Goal: Information Seeking & Learning: Check status

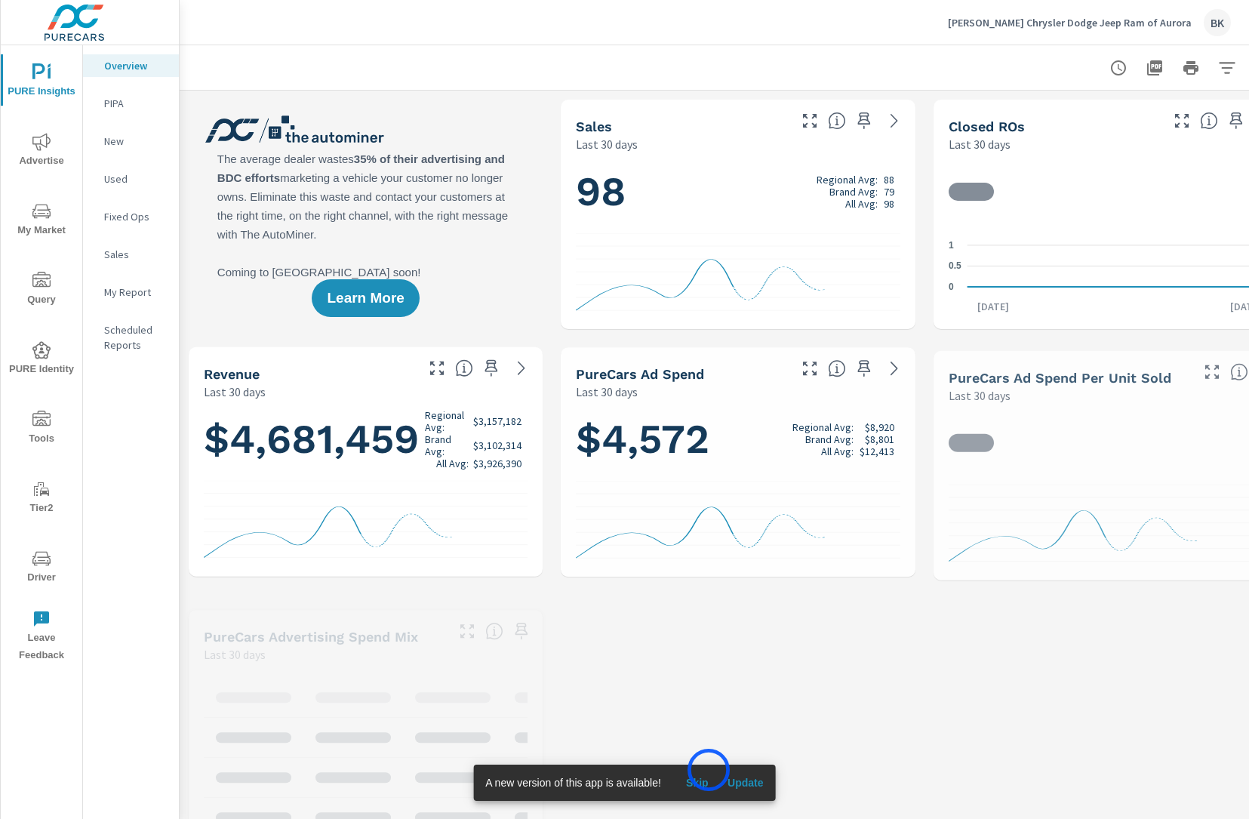
scroll to position [1, 0]
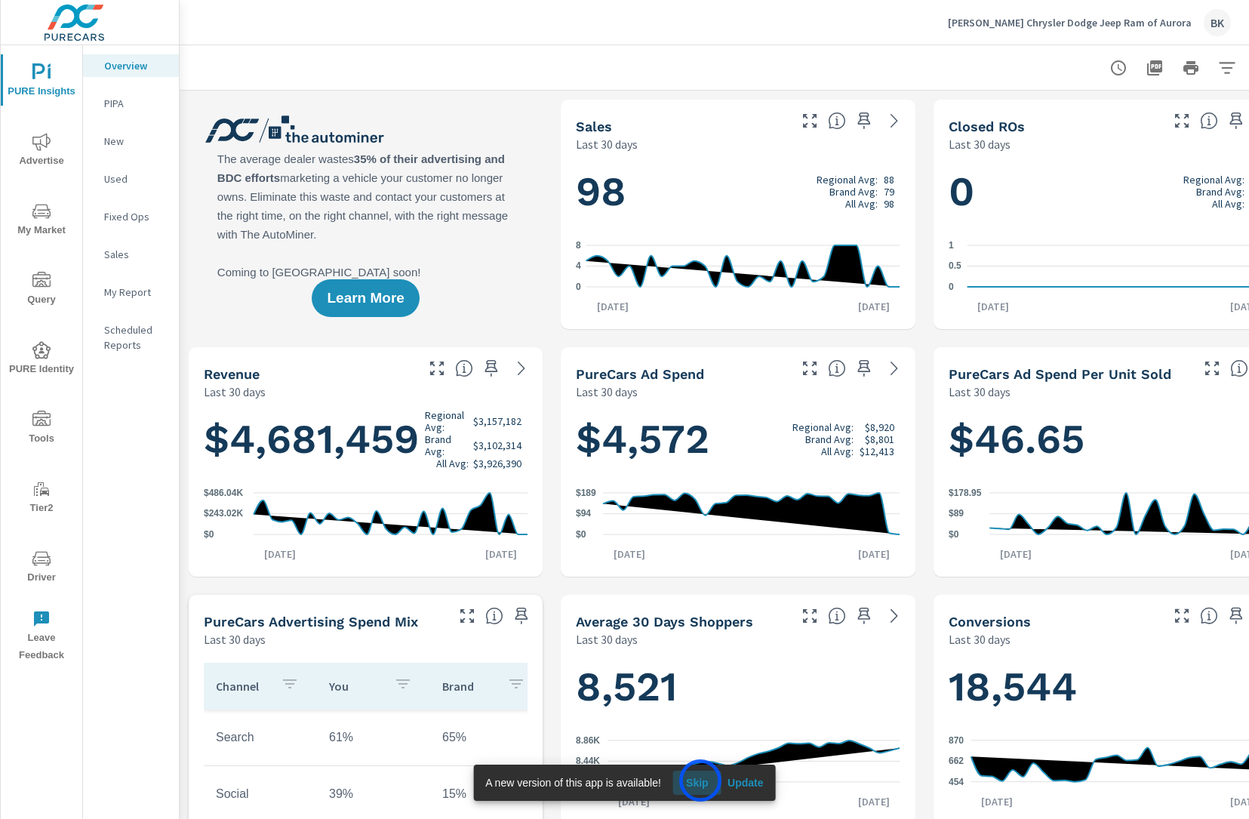
click at [699, 780] on span "Skip" at bounding box center [697, 783] width 36 height 14
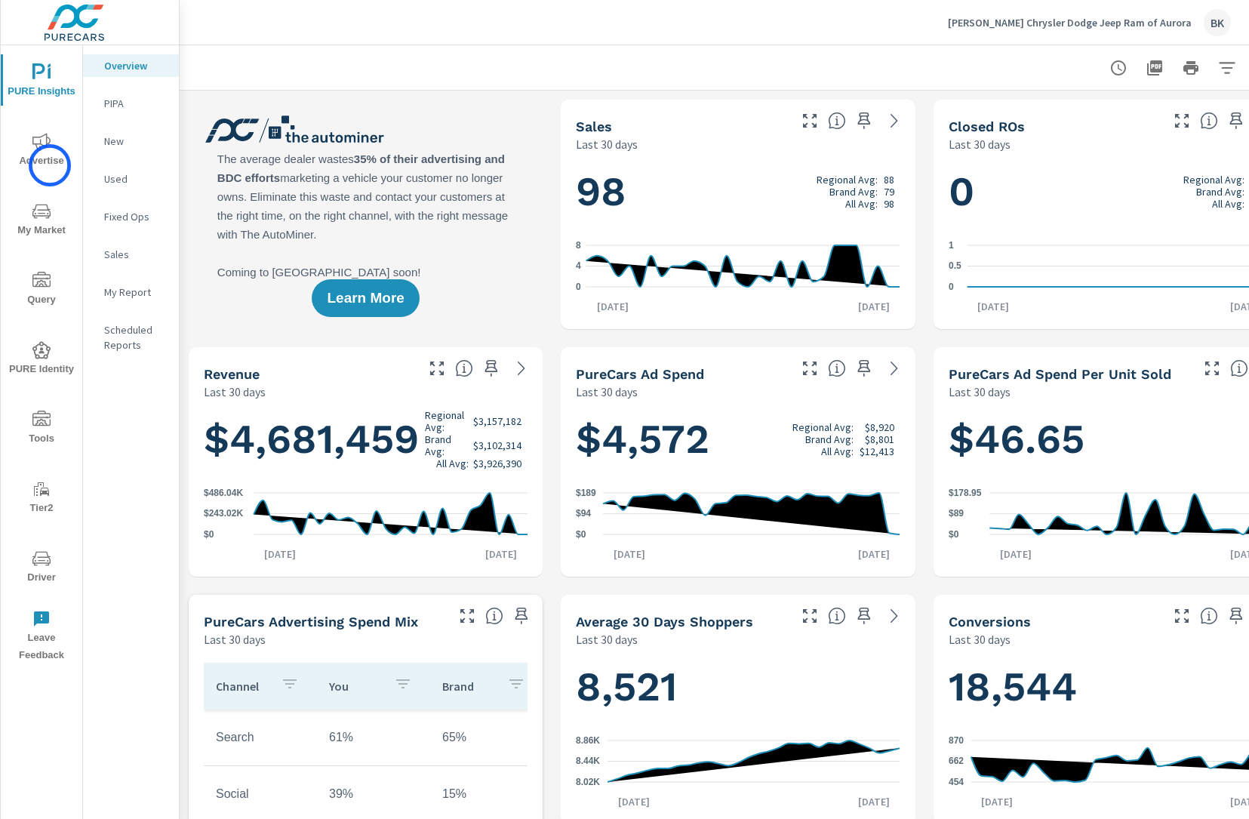
click at [50, 165] on span "Advertise" at bounding box center [41, 151] width 72 height 37
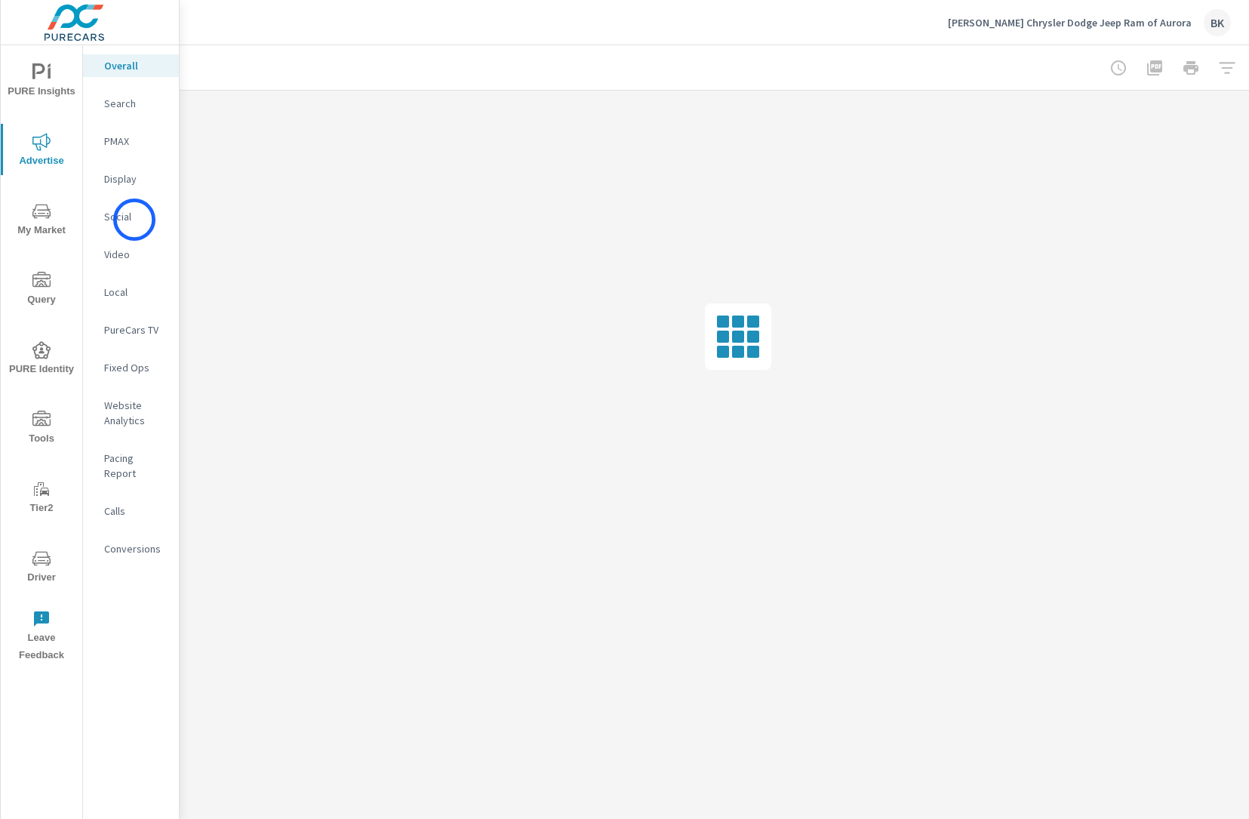
click at [134, 220] on p "Social" at bounding box center [135, 216] width 63 height 15
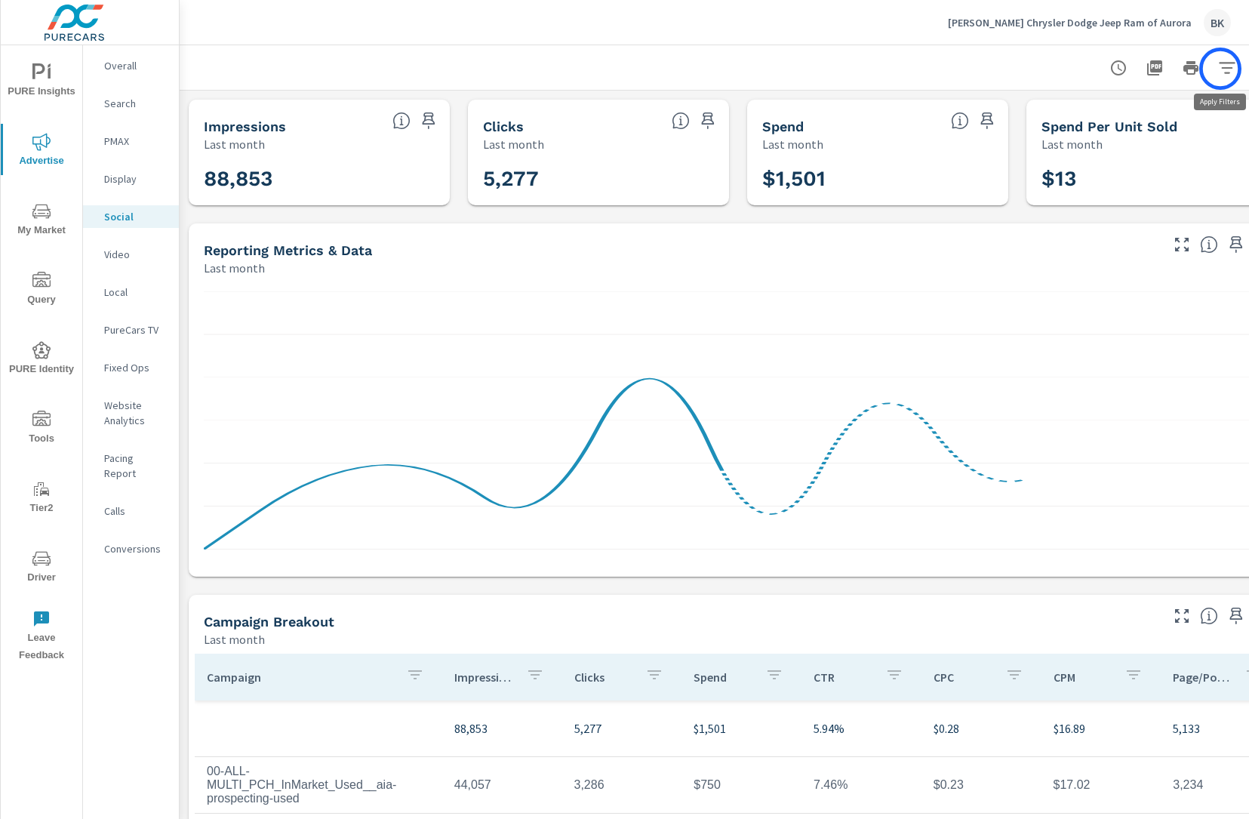
scroll to position [0, 48]
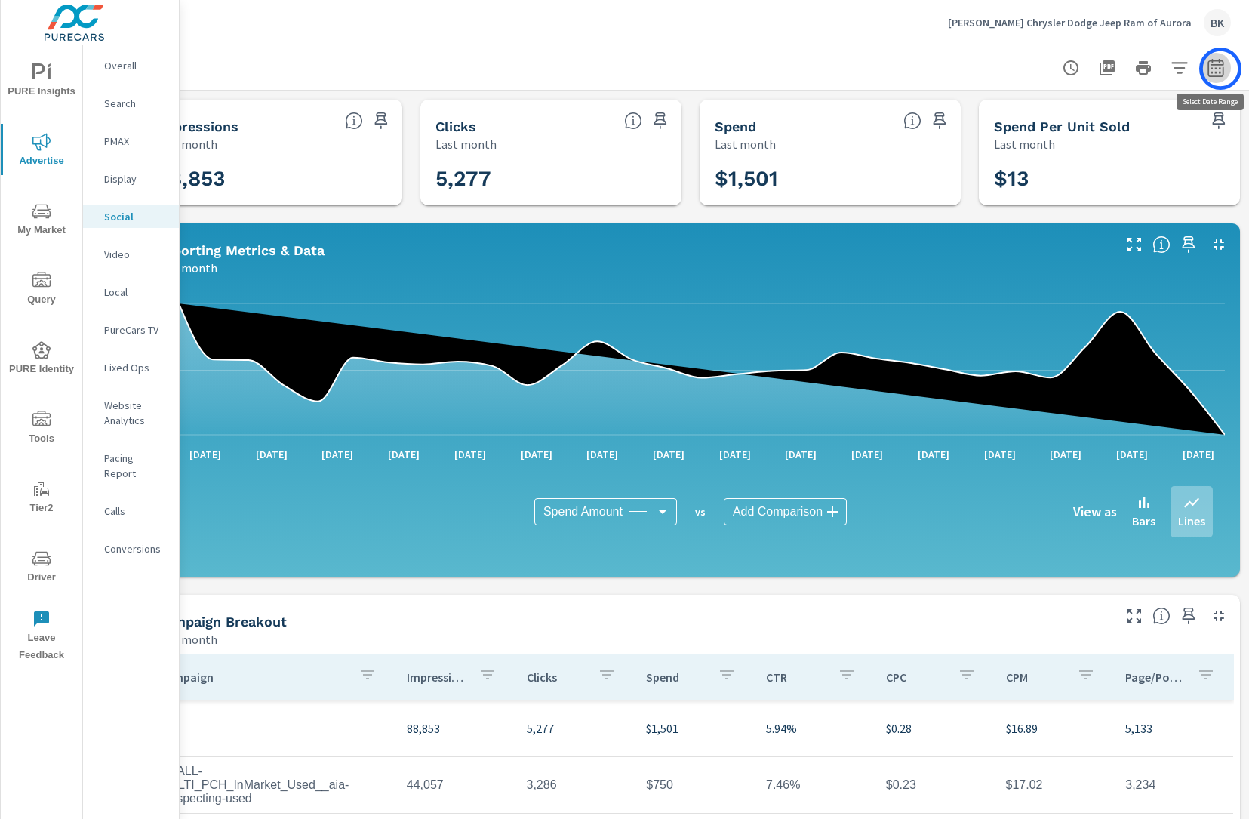
click at [1221, 69] on icon "button" at bounding box center [1216, 70] width 10 height 6
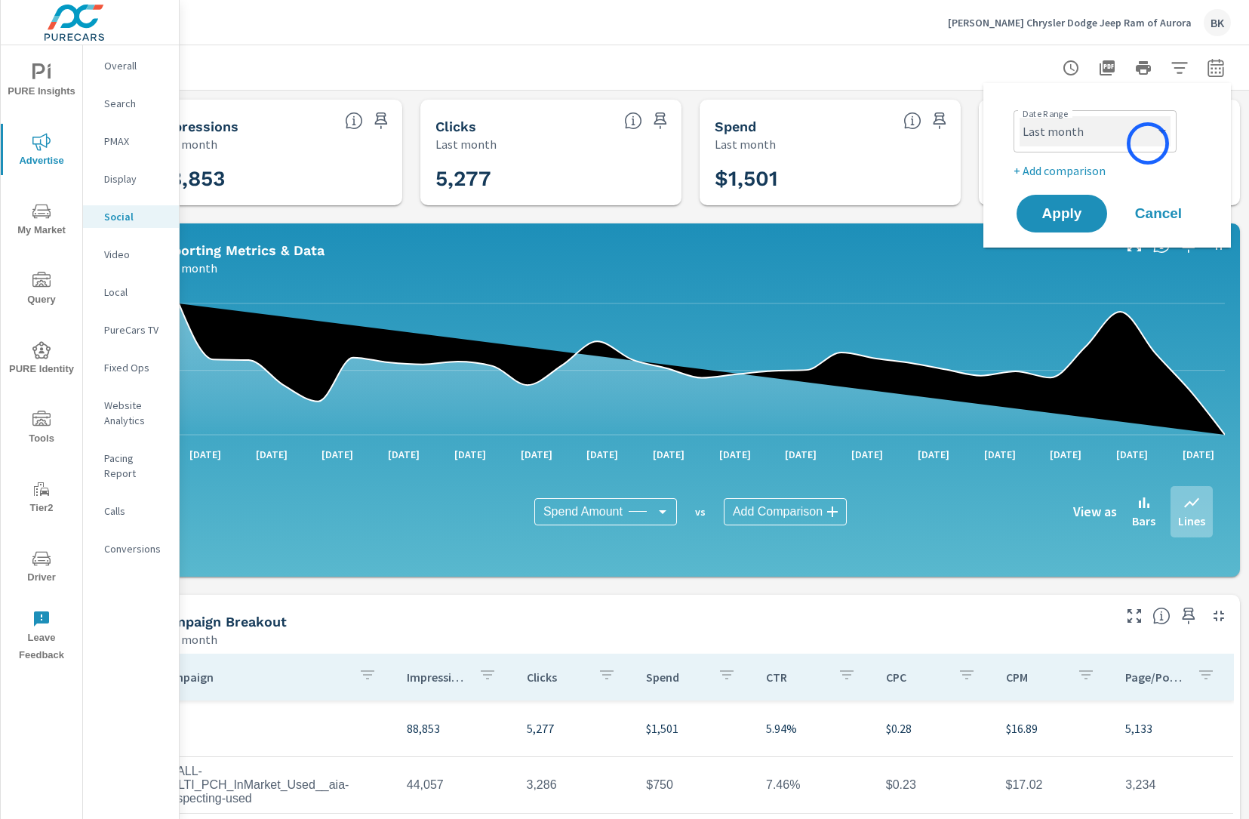
click at [1148, 143] on select "Custom [DATE] Last week Last 7 days Last 14 days Last 30 days Last 45 days Last…" at bounding box center [1095, 131] width 151 height 30
click at [1020, 116] on select "Custom [DATE] Last week Last 7 days Last 14 days Last 30 days Last 45 days Last…" at bounding box center [1095, 131] width 151 height 30
select select "Month to date"
click at [1083, 174] on p "+ Add comparison" at bounding box center [1110, 171] width 193 height 18
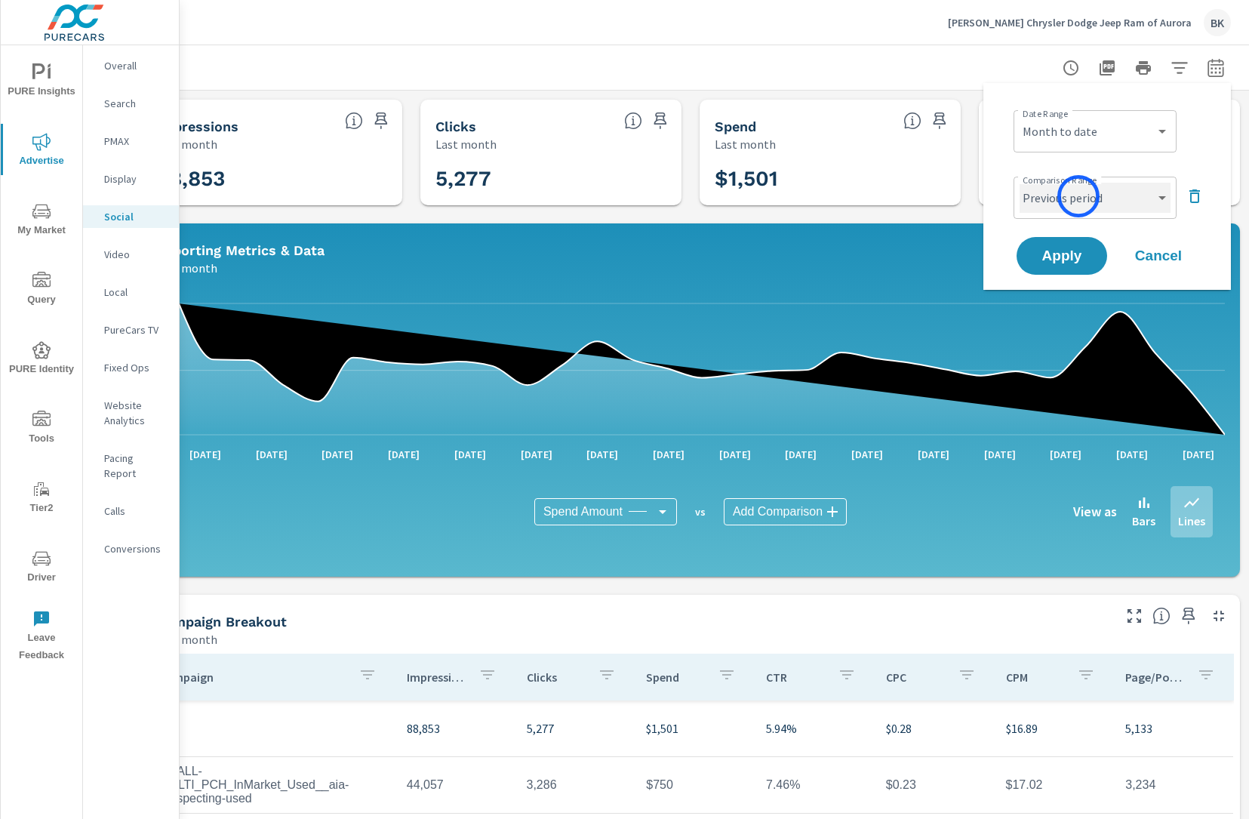
click at [1079, 198] on select "Custom Previous period Previous month Previous year" at bounding box center [1095, 198] width 151 height 30
click at [1020, 183] on select "Custom Previous period Previous month Previous year" at bounding box center [1095, 198] width 151 height 30
select select "Previous month"
click at [1067, 249] on span "Apply" at bounding box center [1062, 256] width 62 height 14
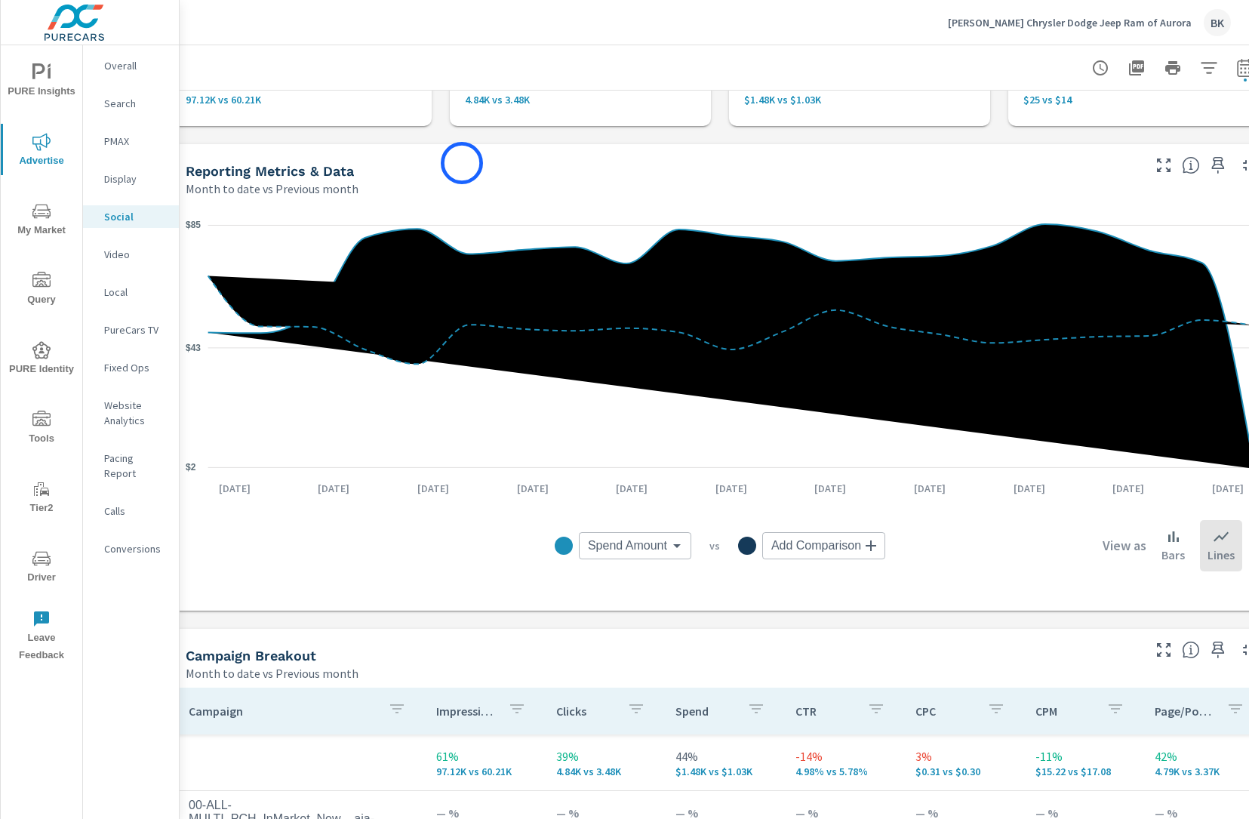
scroll to position [0, 18]
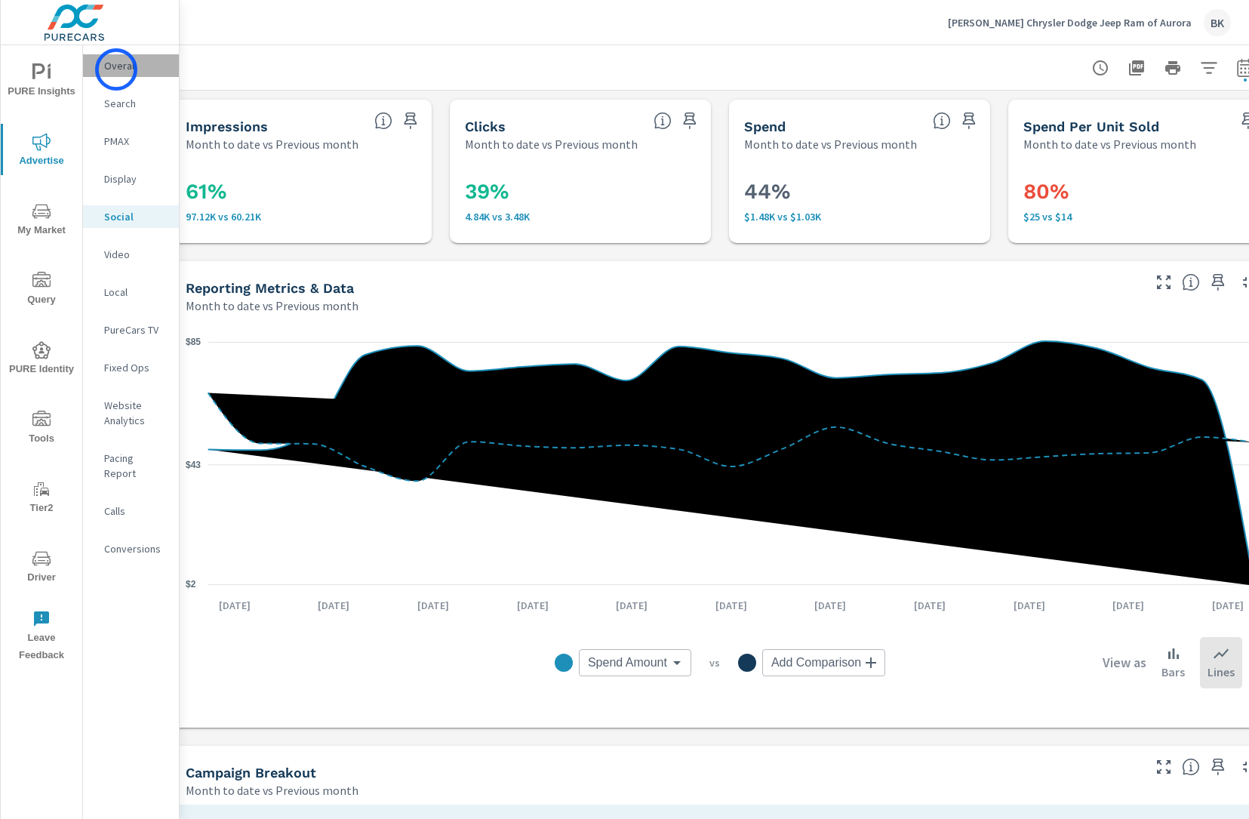
click at [116, 69] on p "Overall" at bounding box center [135, 65] width 63 height 15
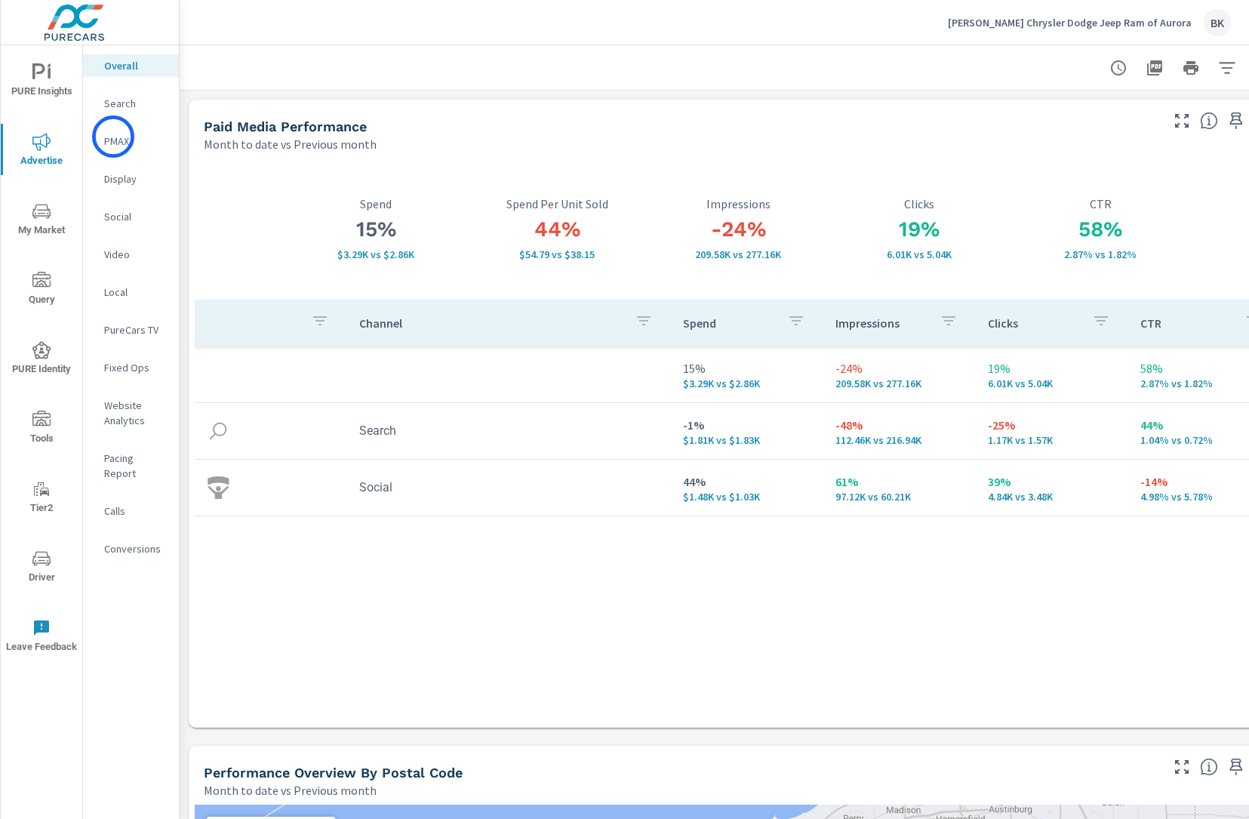
click at [113, 137] on p "PMAX" at bounding box center [135, 141] width 63 height 15
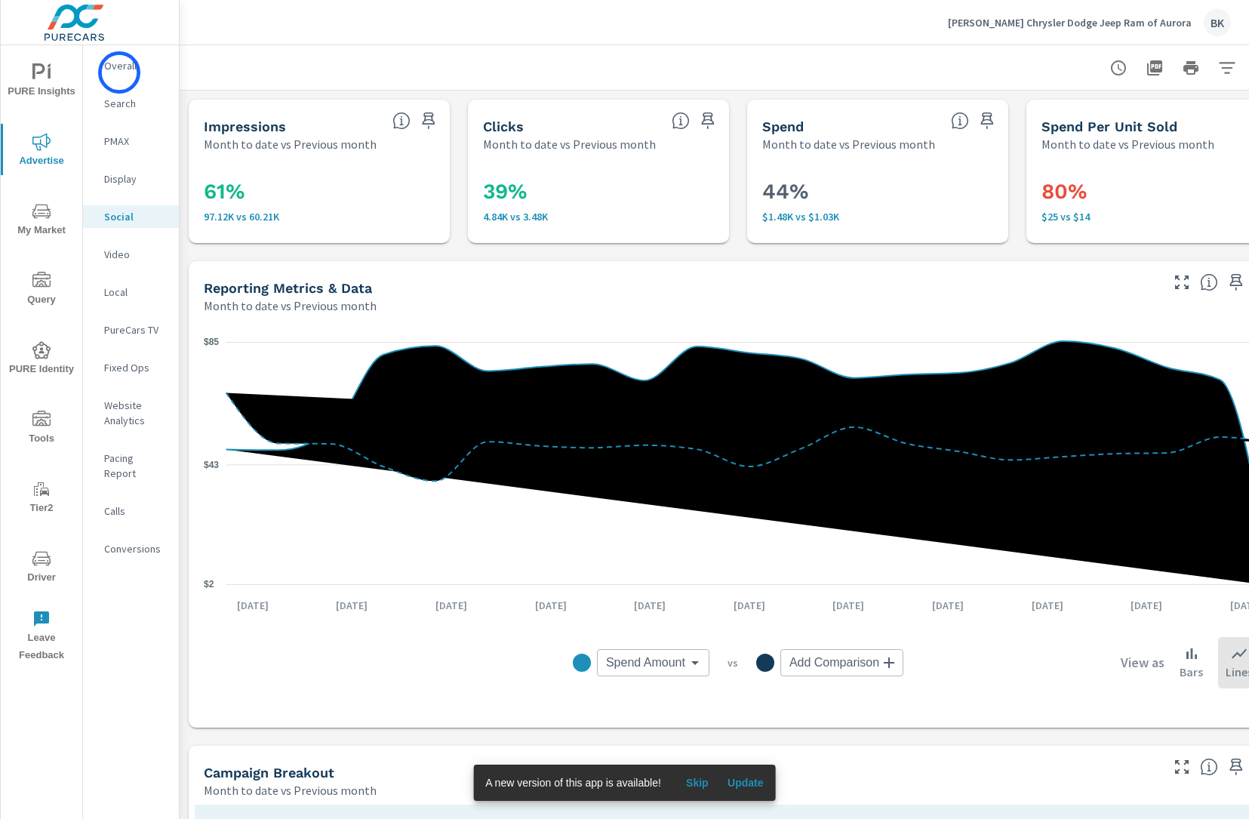
click at [119, 72] on p "Overall" at bounding box center [135, 65] width 63 height 15
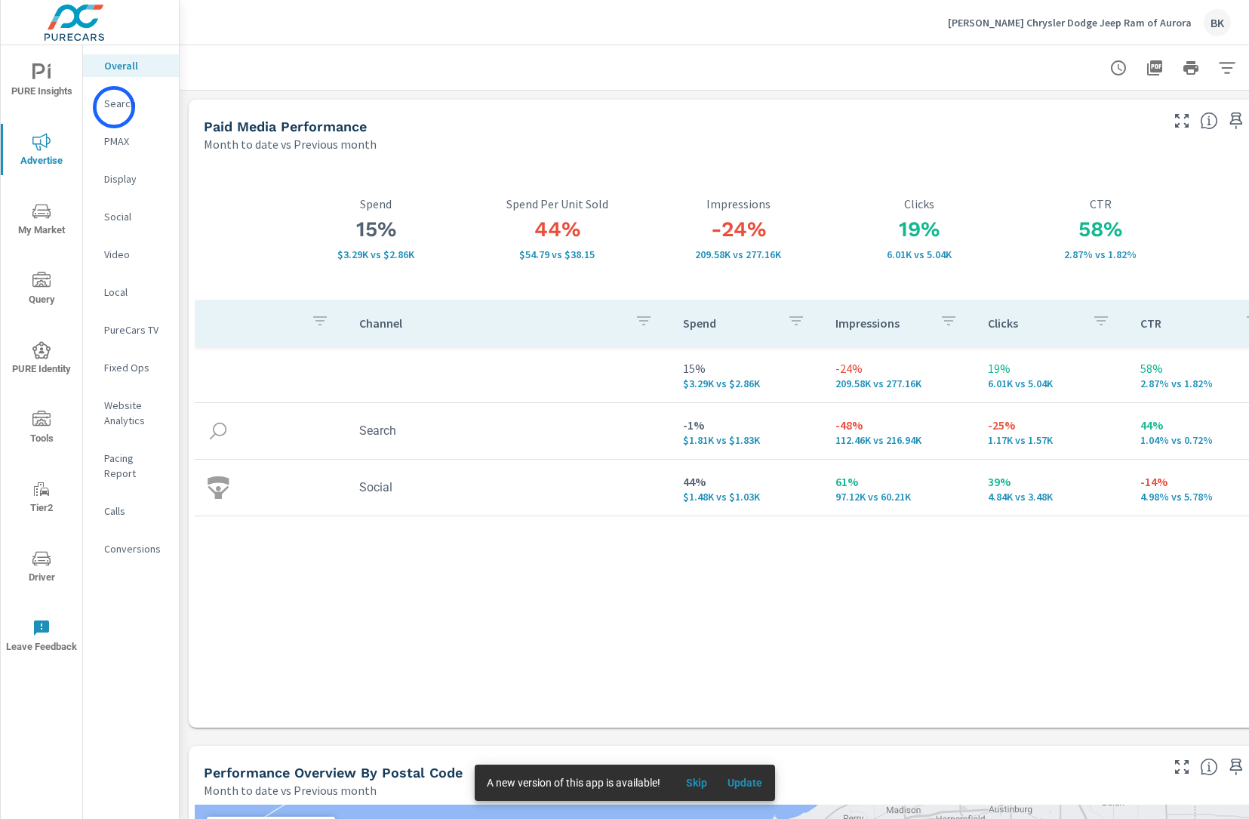
click at [114, 107] on p "Search" at bounding box center [135, 103] width 63 height 15
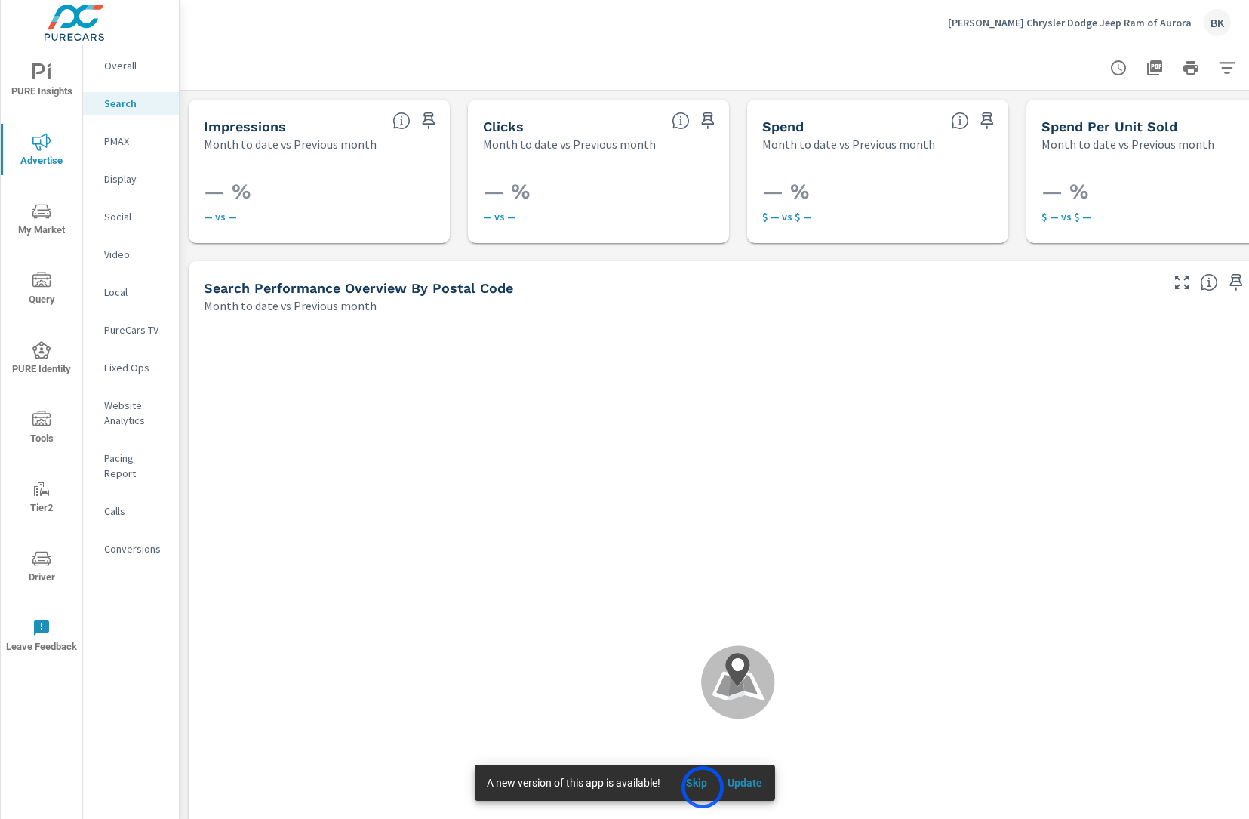
click at [703, 787] on span "Skip" at bounding box center [697, 783] width 36 height 14
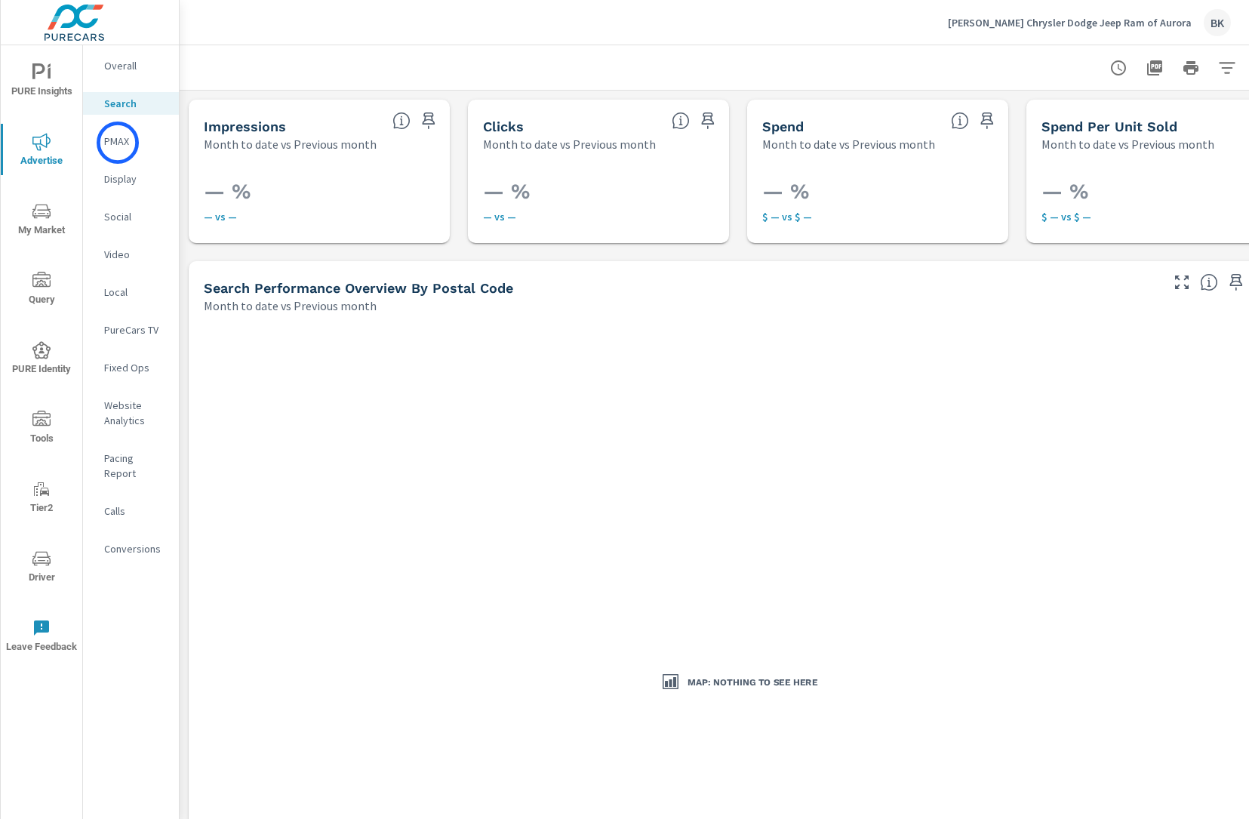
click at [118, 143] on p "PMAX" at bounding box center [135, 141] width 63 height 15
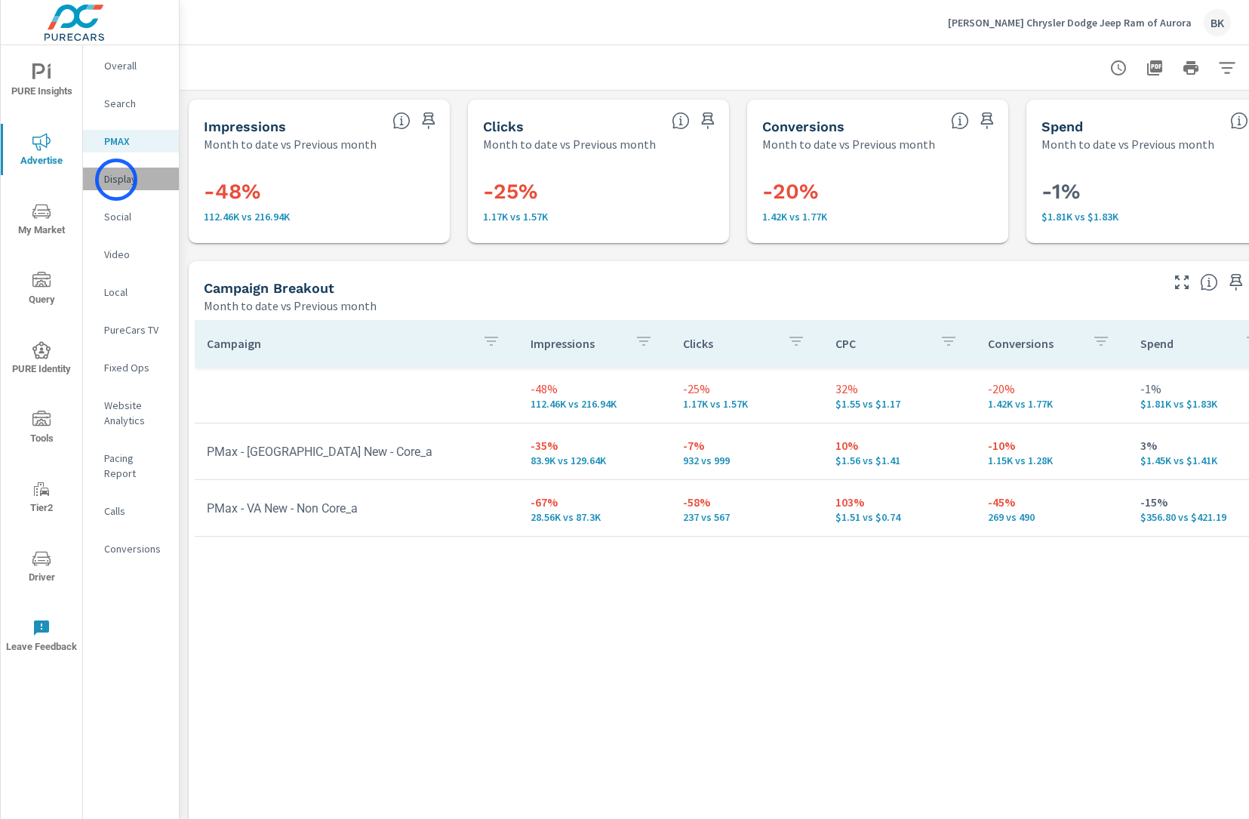
click at [116, 180] on p "Display" at bounding box center [135, 178] width 63 height 15
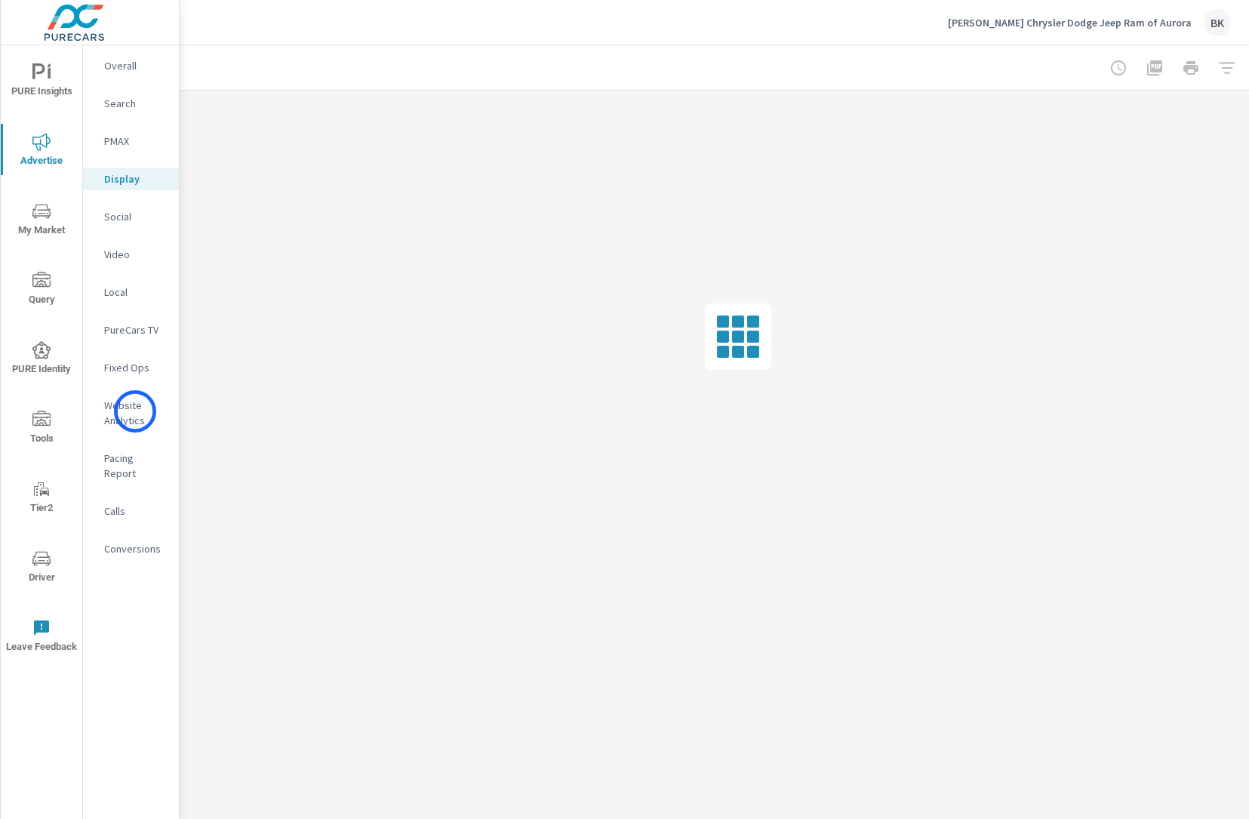
click at [129, 415] on p "Website Analytics" at bounding box center [135, 413] width 63 height 30
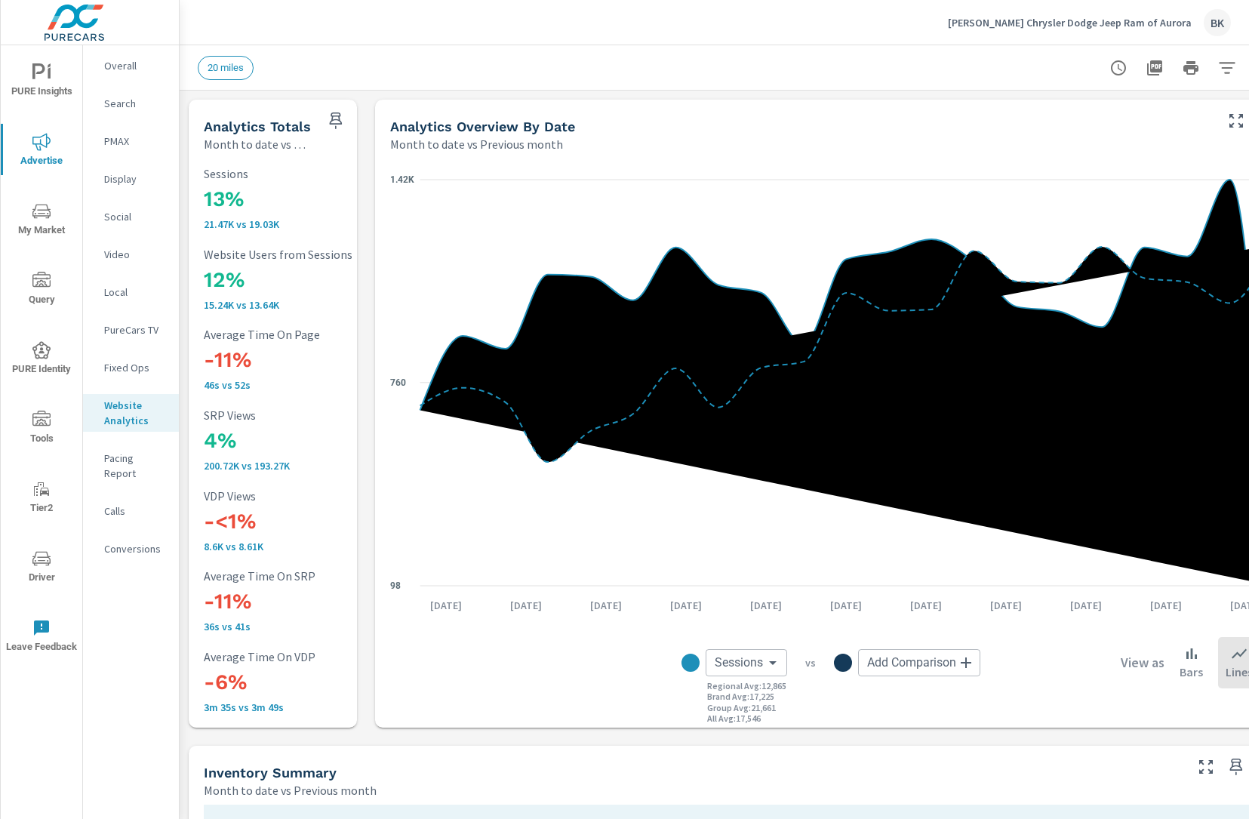
scroll to position [177, 0]
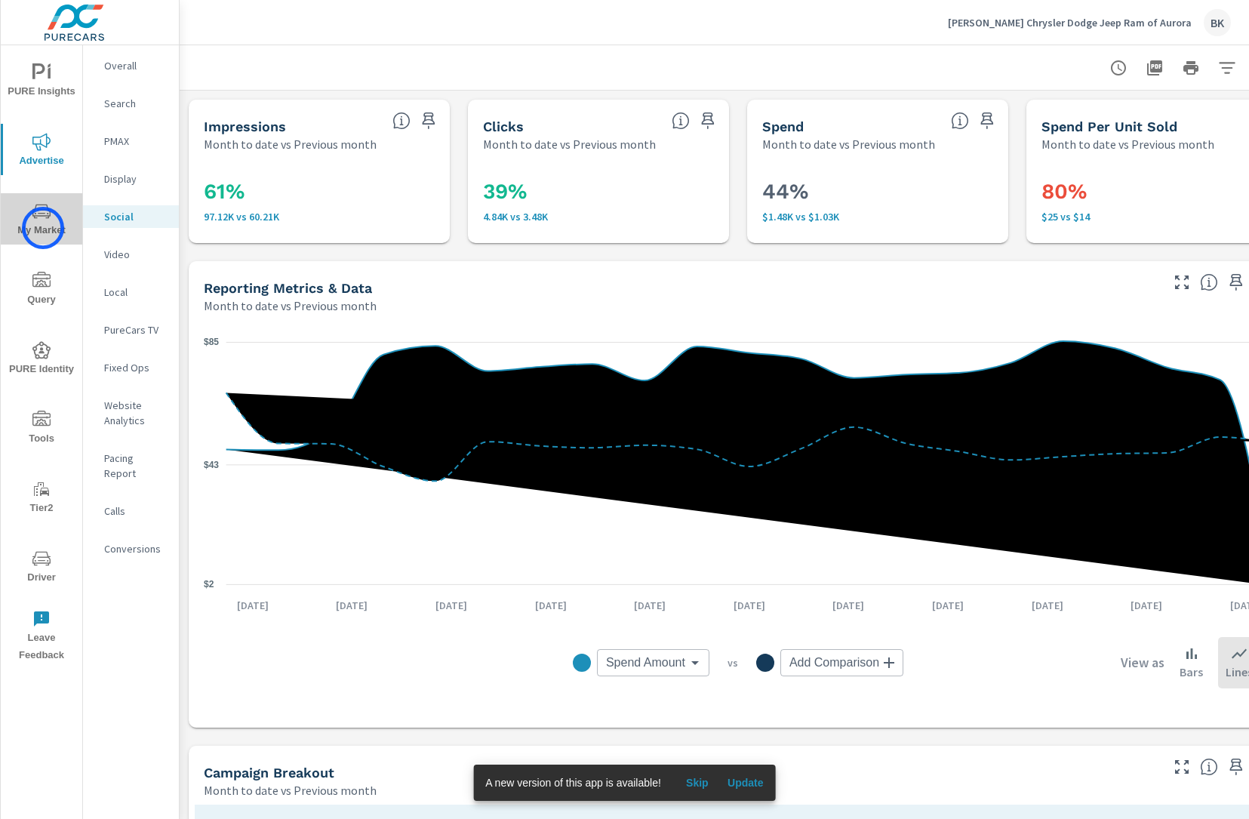
click at [43, 228] on span "My Market" at bounding box center [41, 220] width 72 height 37
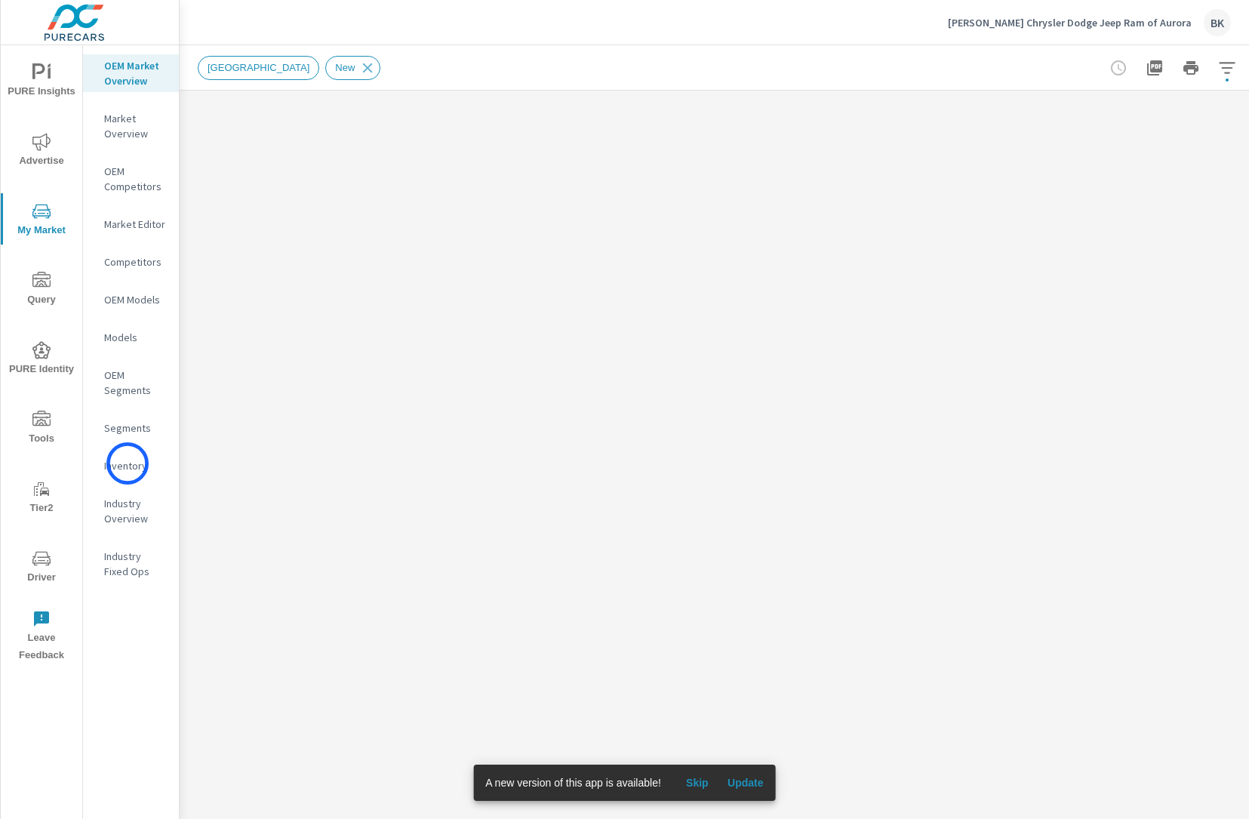
click at [128, 464] on p "Inventory" at bounding box center [135, 465] width 63 height 15
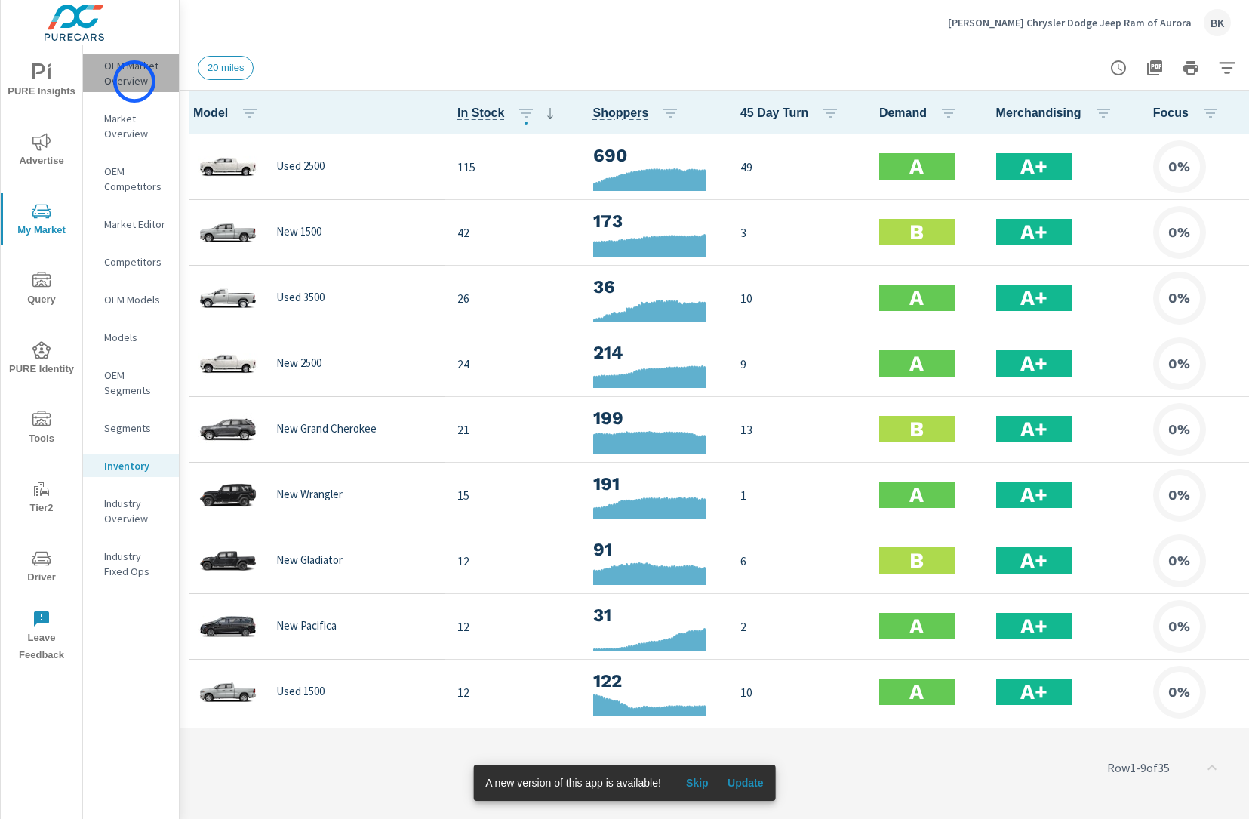
click at [134, 82] on p "OEM Market Overview" at bounding box center [135, 73] width 63 height 30
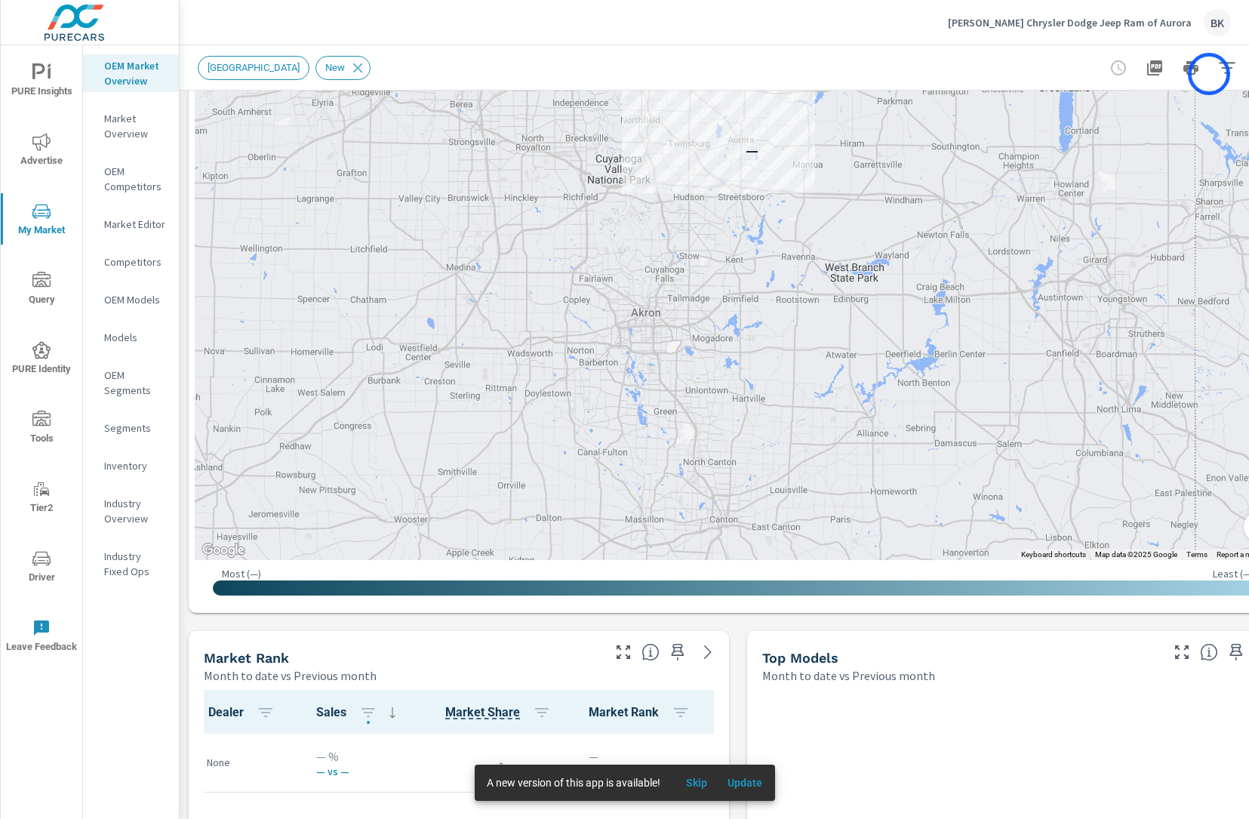
scroll to position [438, 48]
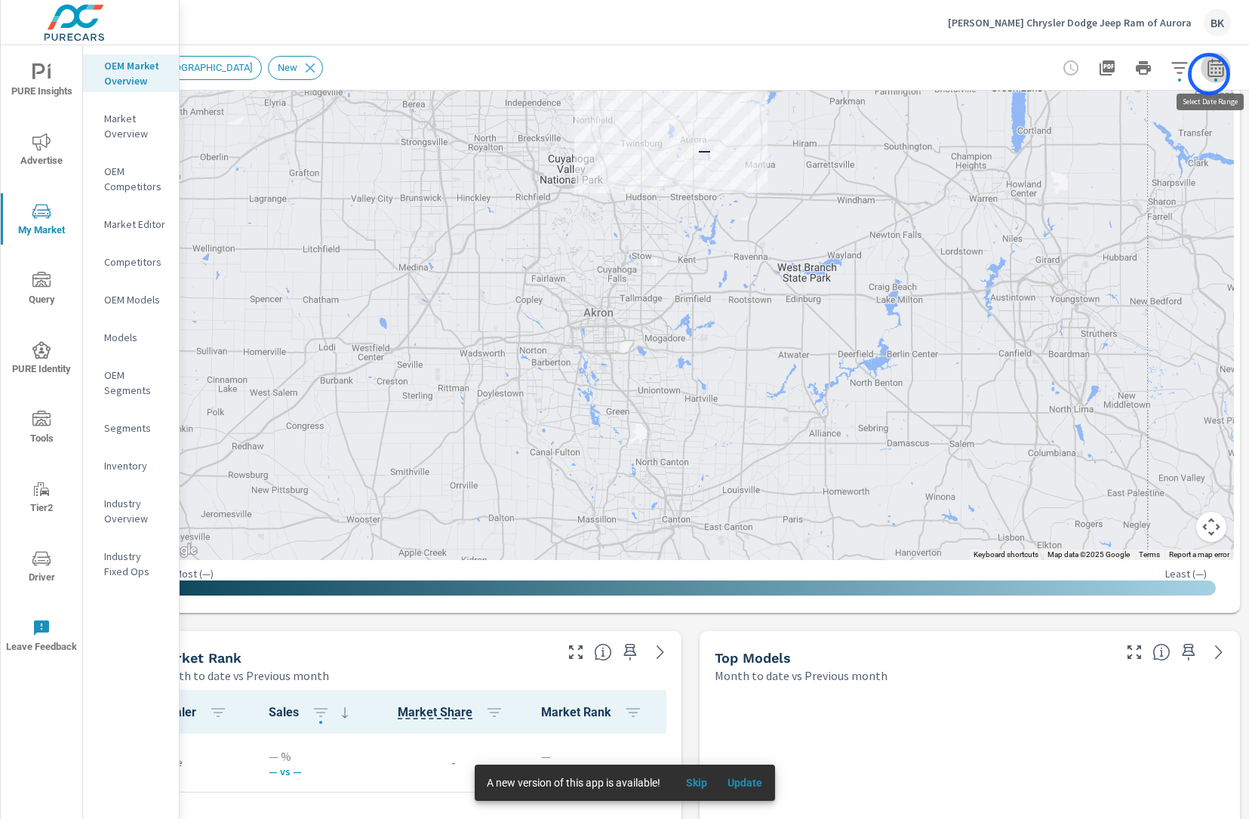
click at [1209, 74] on icon "button" at bounding box center [1216, 68] width 18 height 18
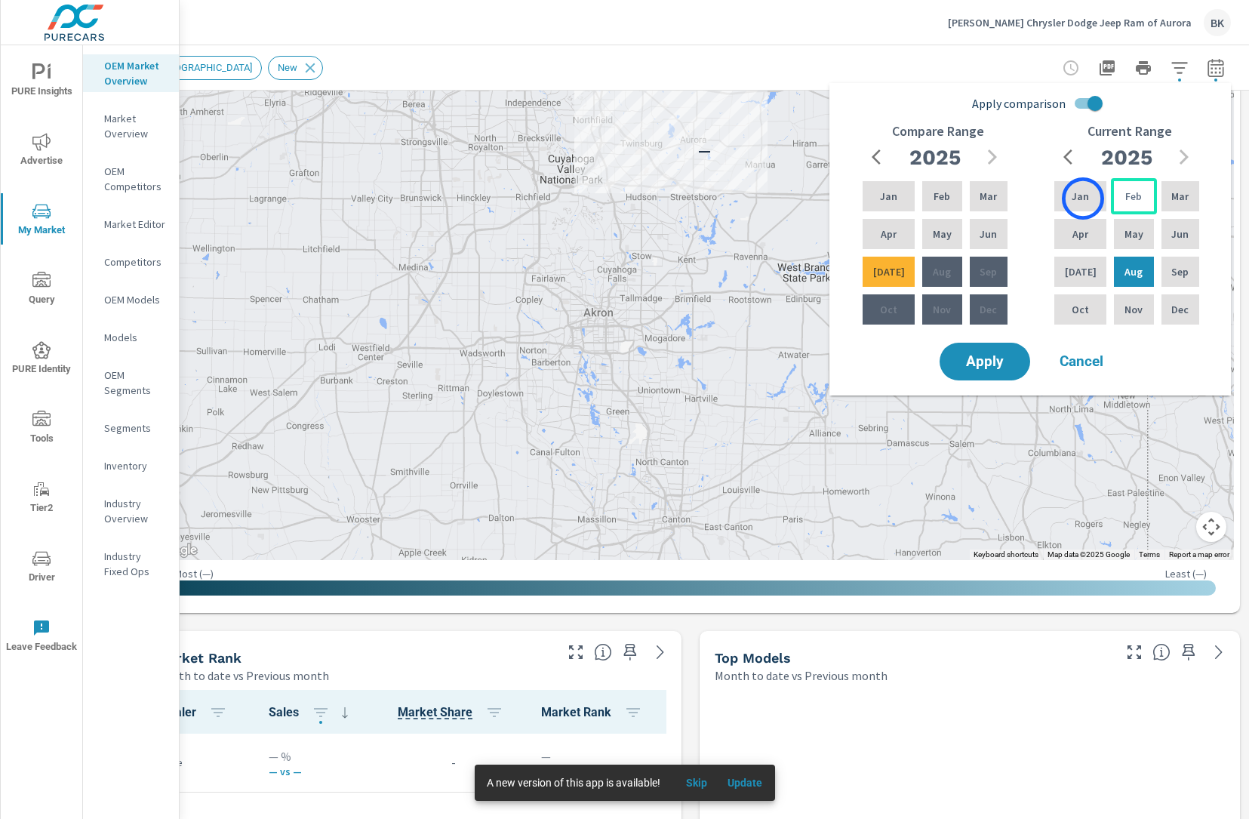
drag, startPoint x: 1083, startPoint y: 199, endPoint x: 1144, endPoint y: 203, distance: 61.3
click at [1085, 198] on div "Jan" at bounding box center [1081, 196] width 58 height 36
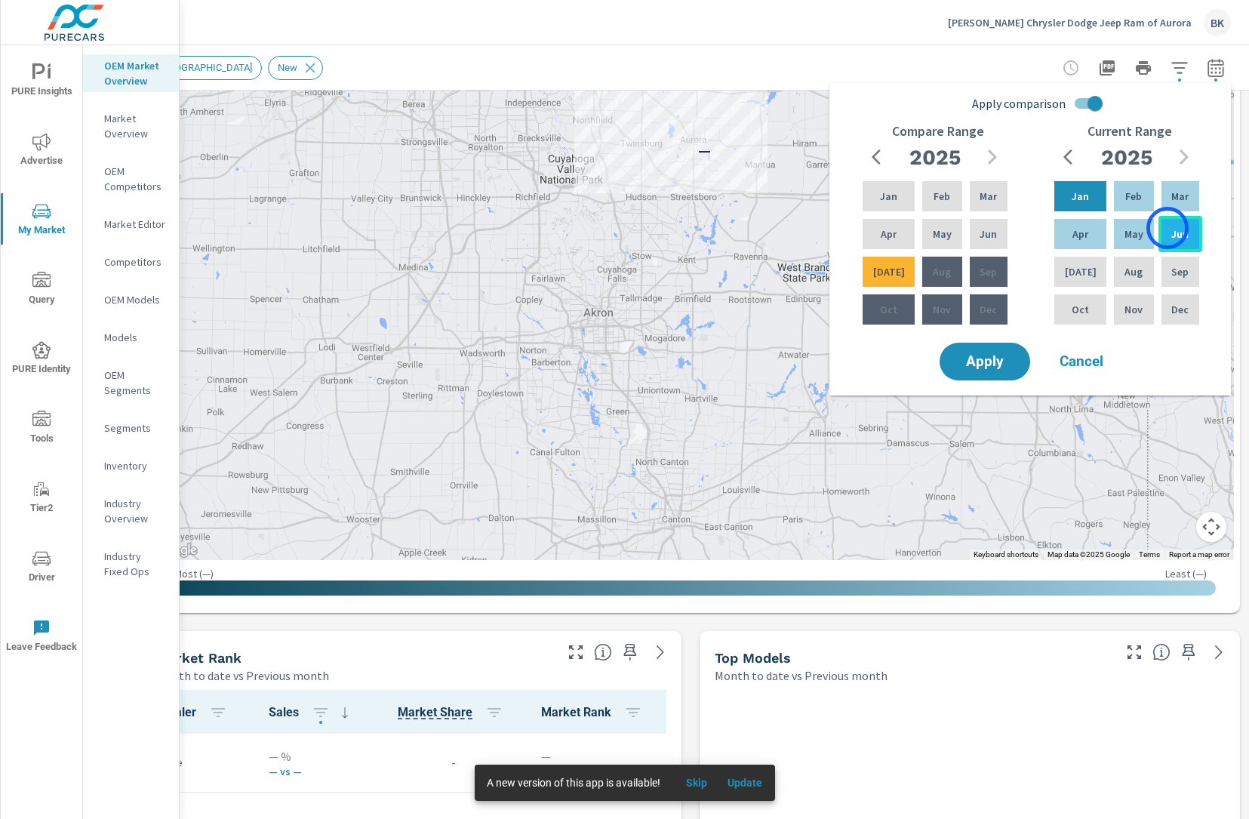
click at [1168, 228] on div "Jun" at bounding box center [1181, 234] width 44 height 36
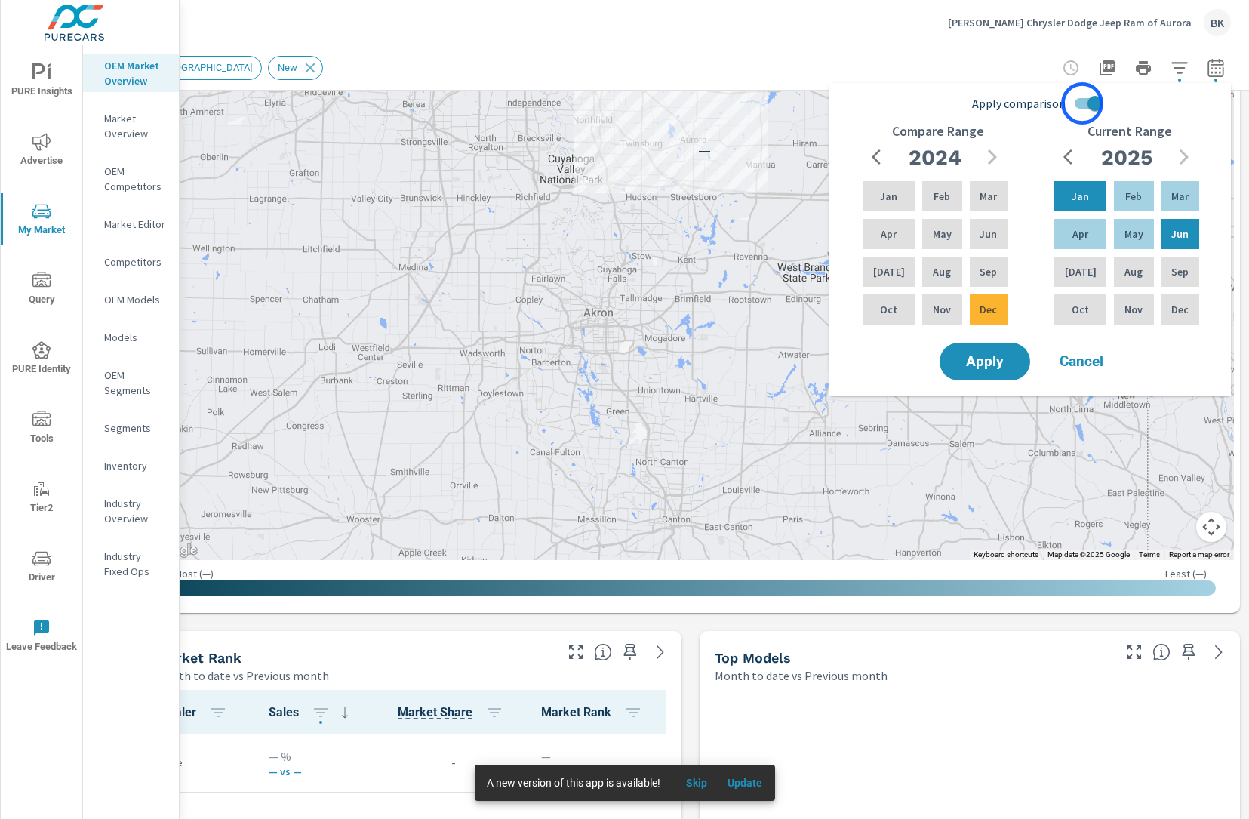
click at [1083, 103] on input "Apply comparison" at bounding box center [1095, 103] width 86 height 29
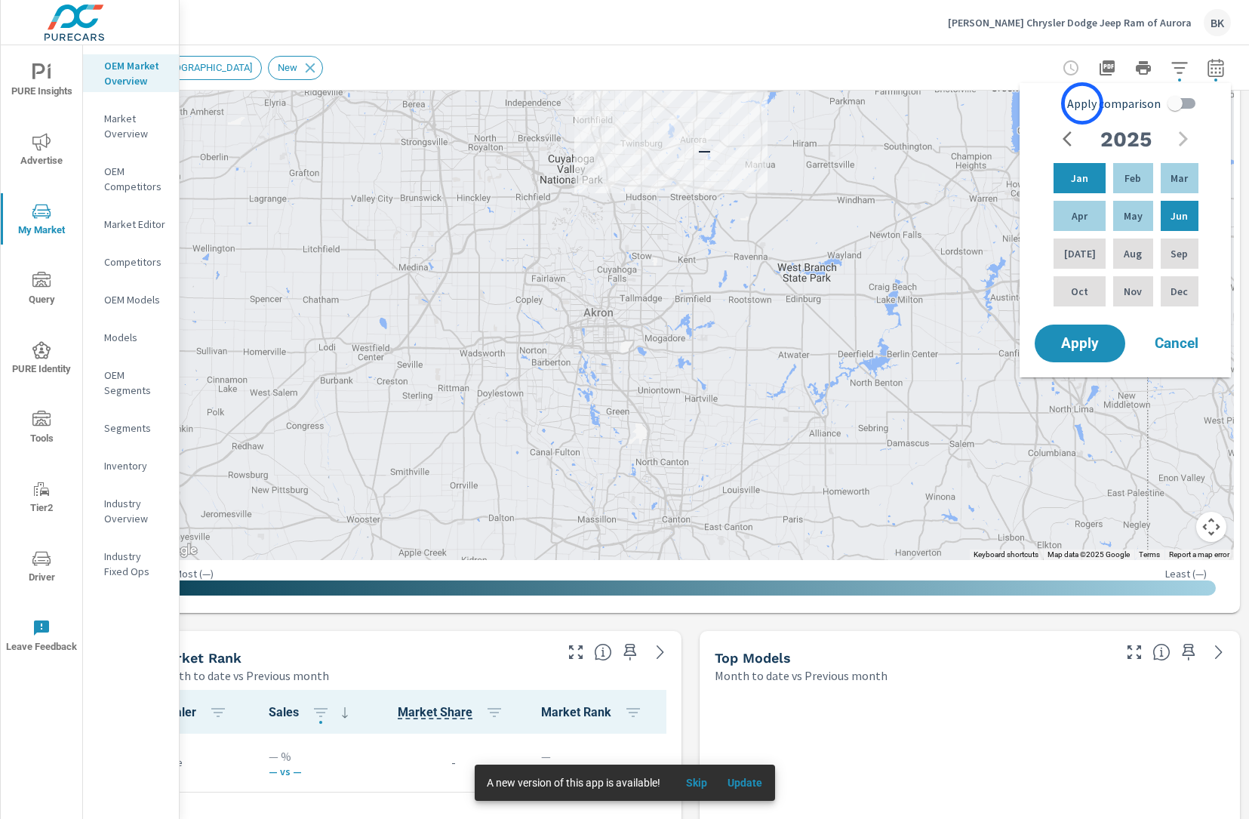
click at [1083, 103] on span "Apply comparison" at bounding box center [1114, 103] width 94 height 18
click at [1132, 103] on input "Apply comparison" at bounding box center [1175, 103] width 86 height 29
checkbox input "true"
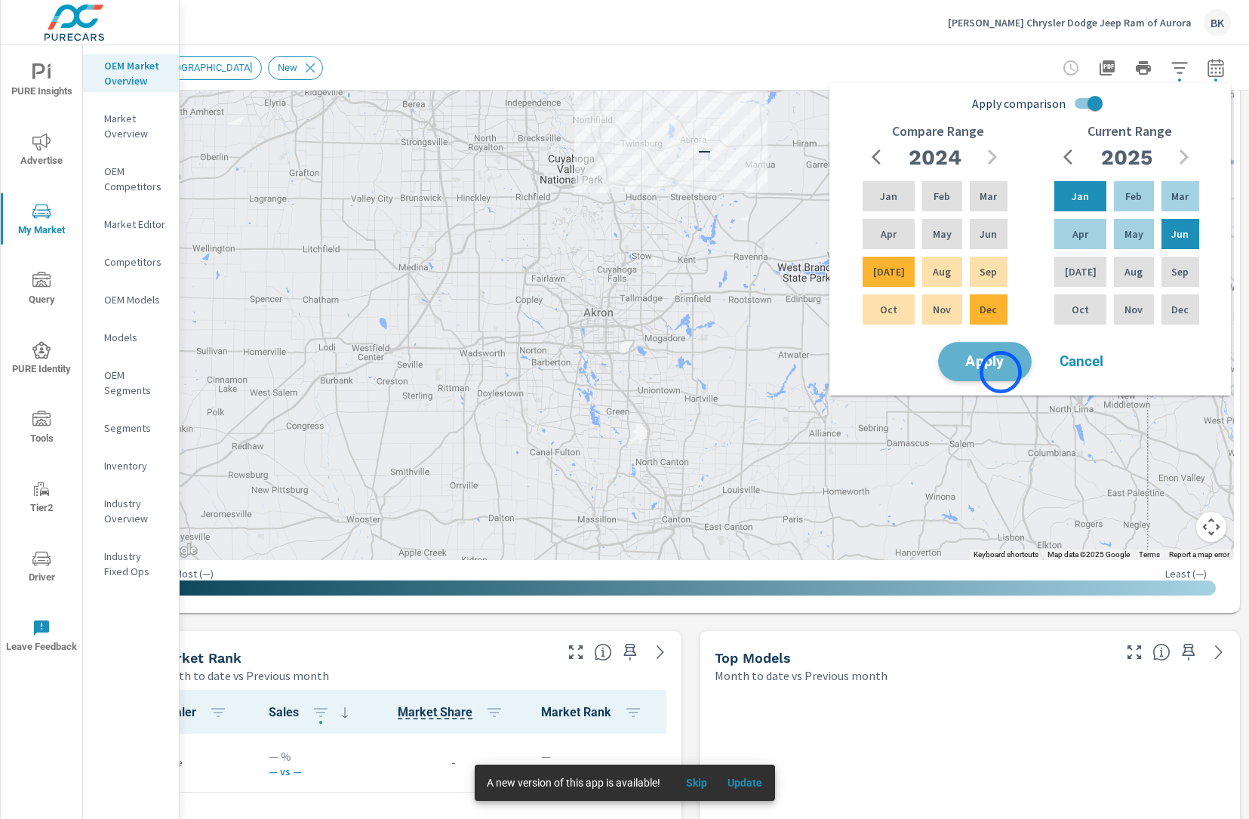
click at [1001, 372] on button "Apply" at bounding box center [985, 361] width 94 height 39
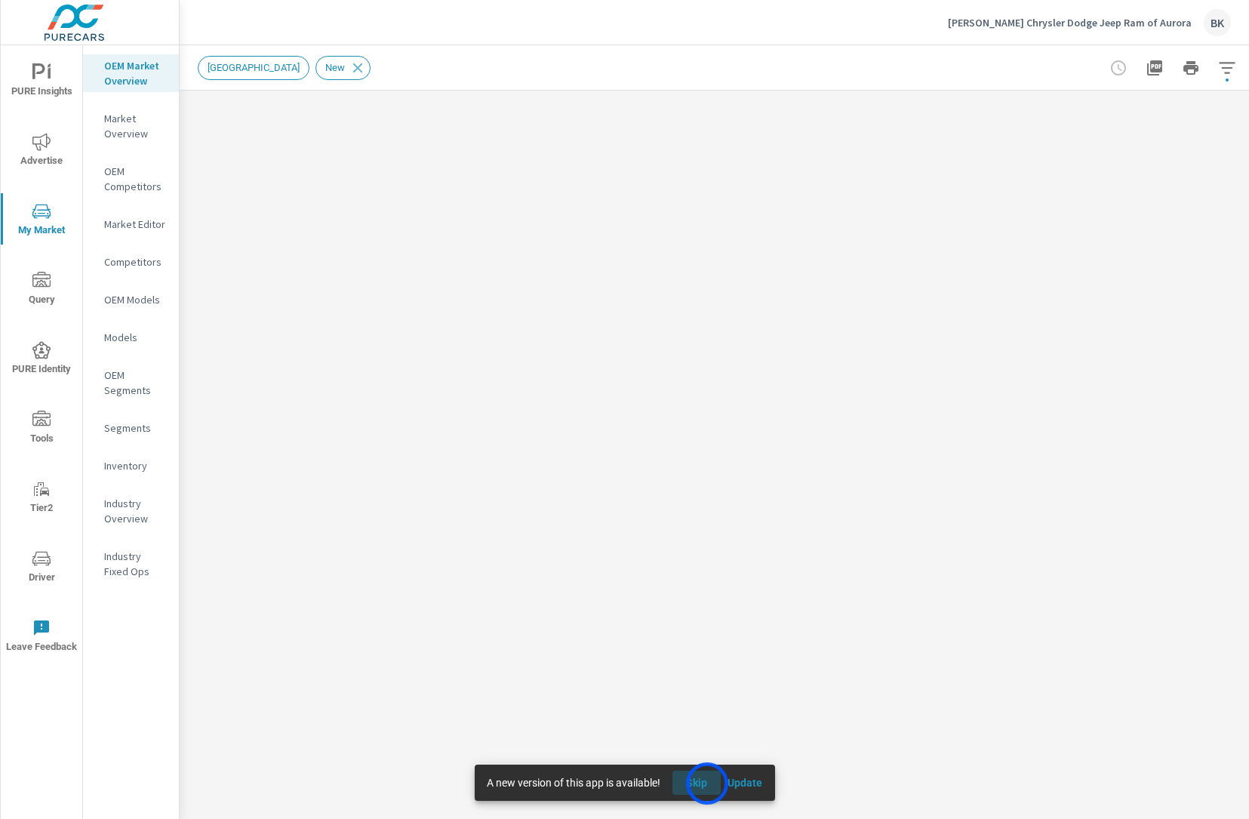
click at [707, 784] on span "Skip" at bounding box center [697, 783] width 36 height 14
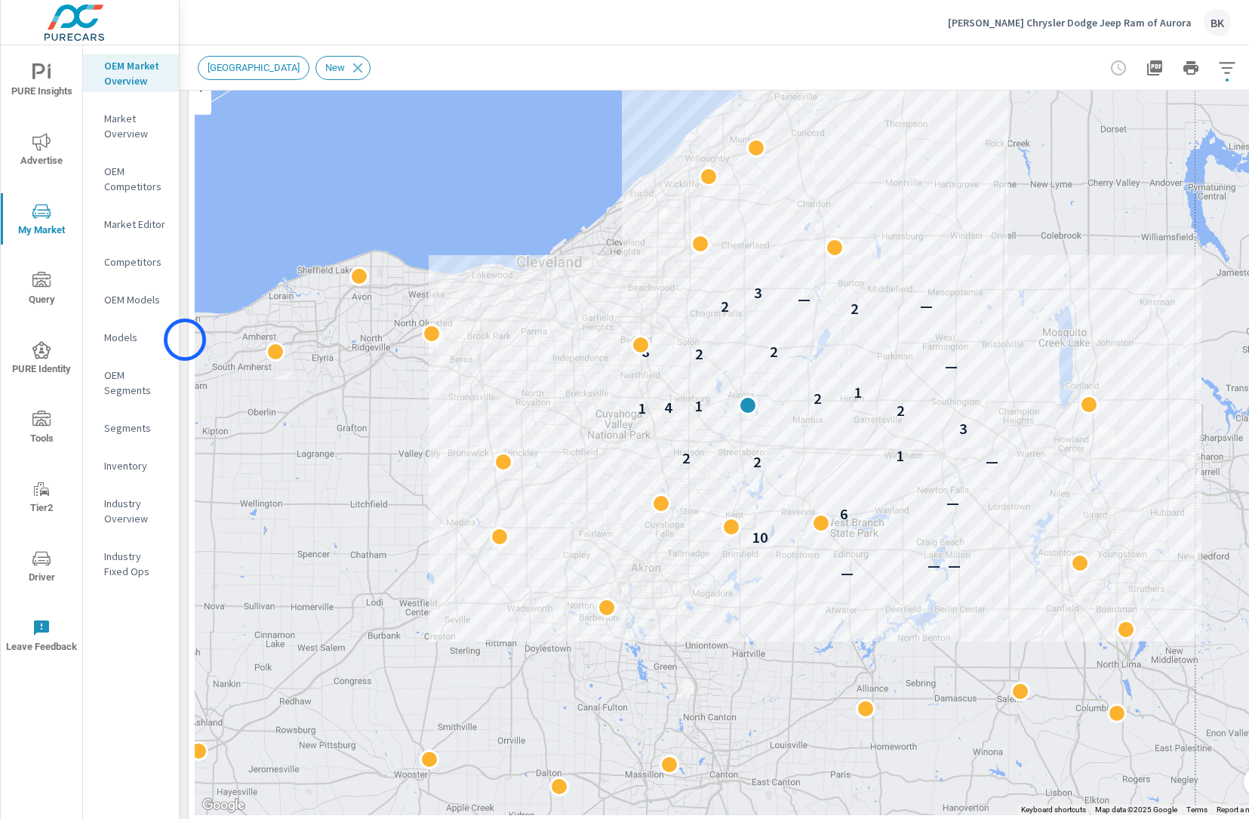
scroll to position [221, 0]
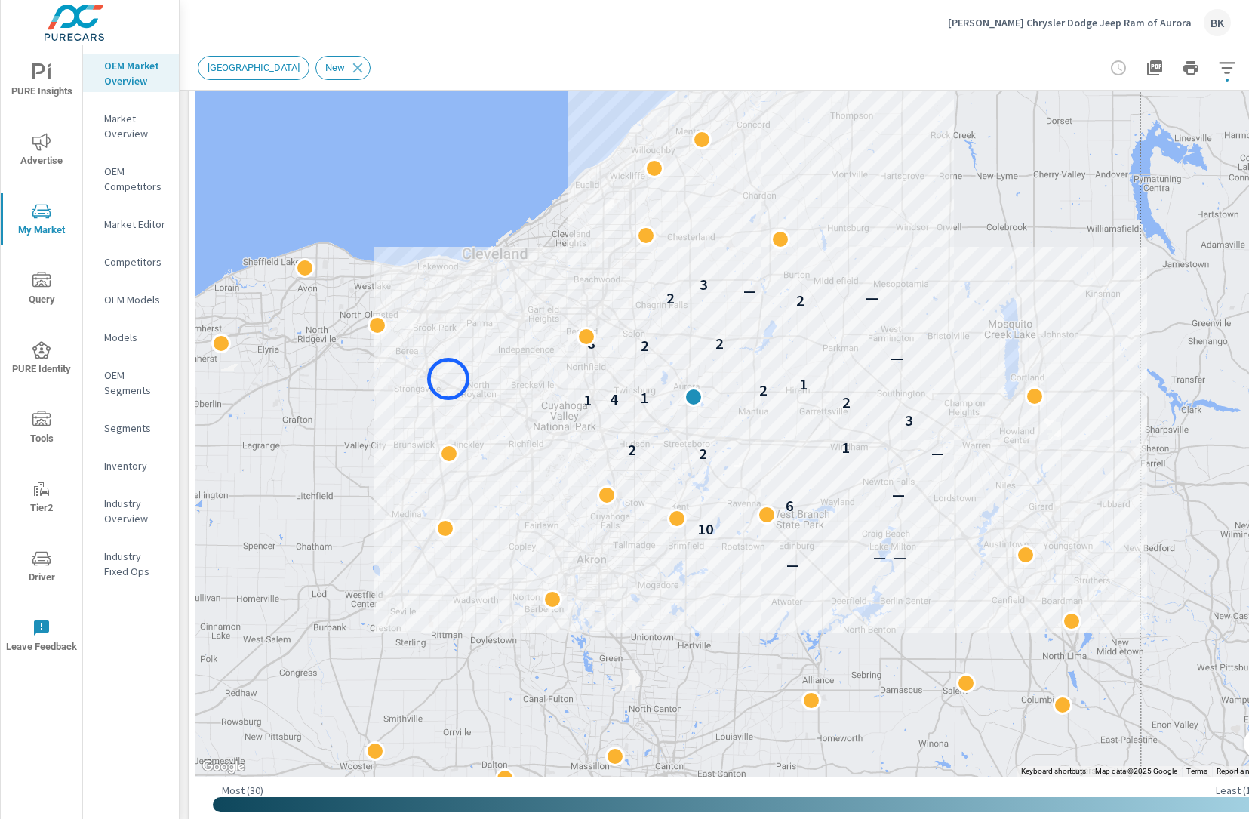
drag, startPoint x: 488, startPoint y: 355, endPoint x: 448, endPoint y: 379, distance: 46.1
click at [448, 379] on div "— — — 10 6 — 2 — 2 1 3 2 1 4 1 1 2 1 — 2 8 2 2 2 — — 3" at bounding box center [738, 356] width 1087 height 839
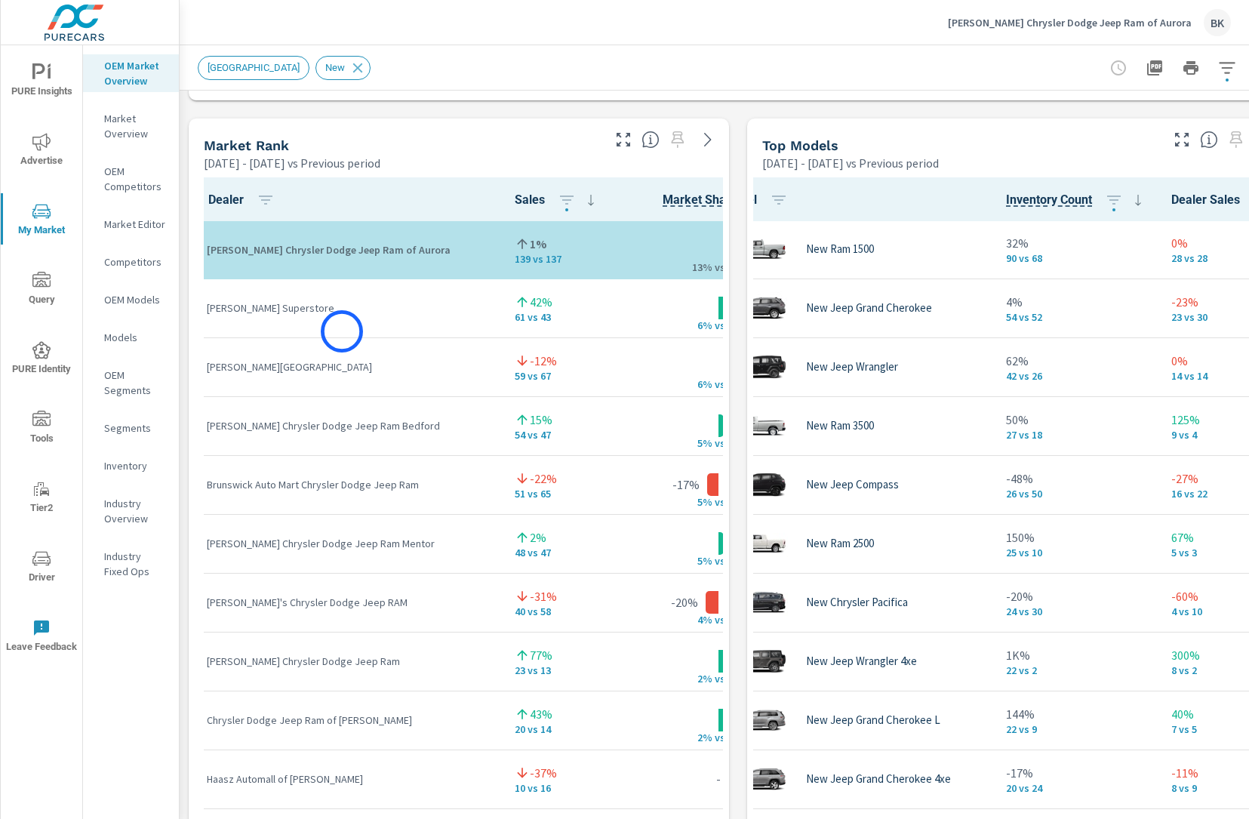
scroll to position [236, 0]
drag, startPoint x: 319, startPoint y: 306, endPoint x: 208, endPoint y: 309, distance: 111.7
click at [208, 309] on p "Fred Martin Superstore" at bounding box center [349, 308] width 284 height 15
copy p "Fred Martin Superstore"
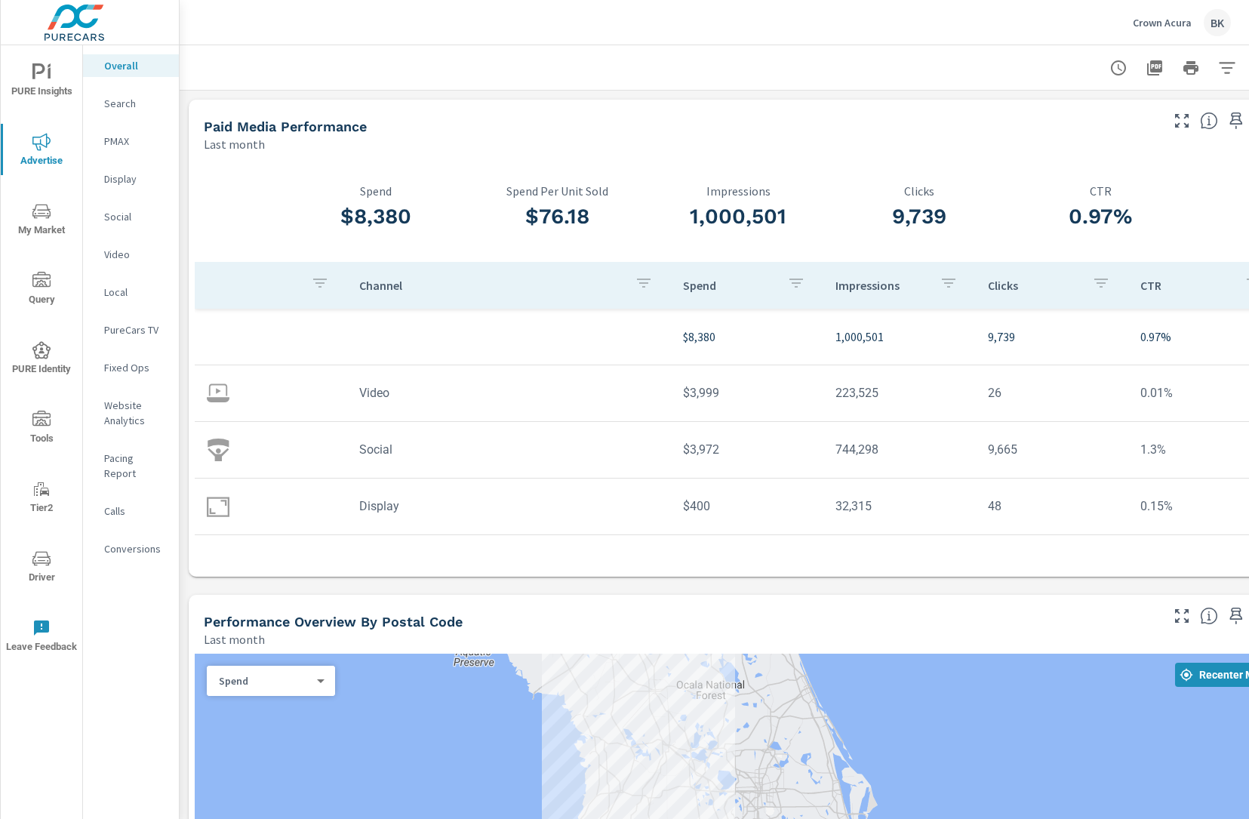
scroll to position [43, 0]
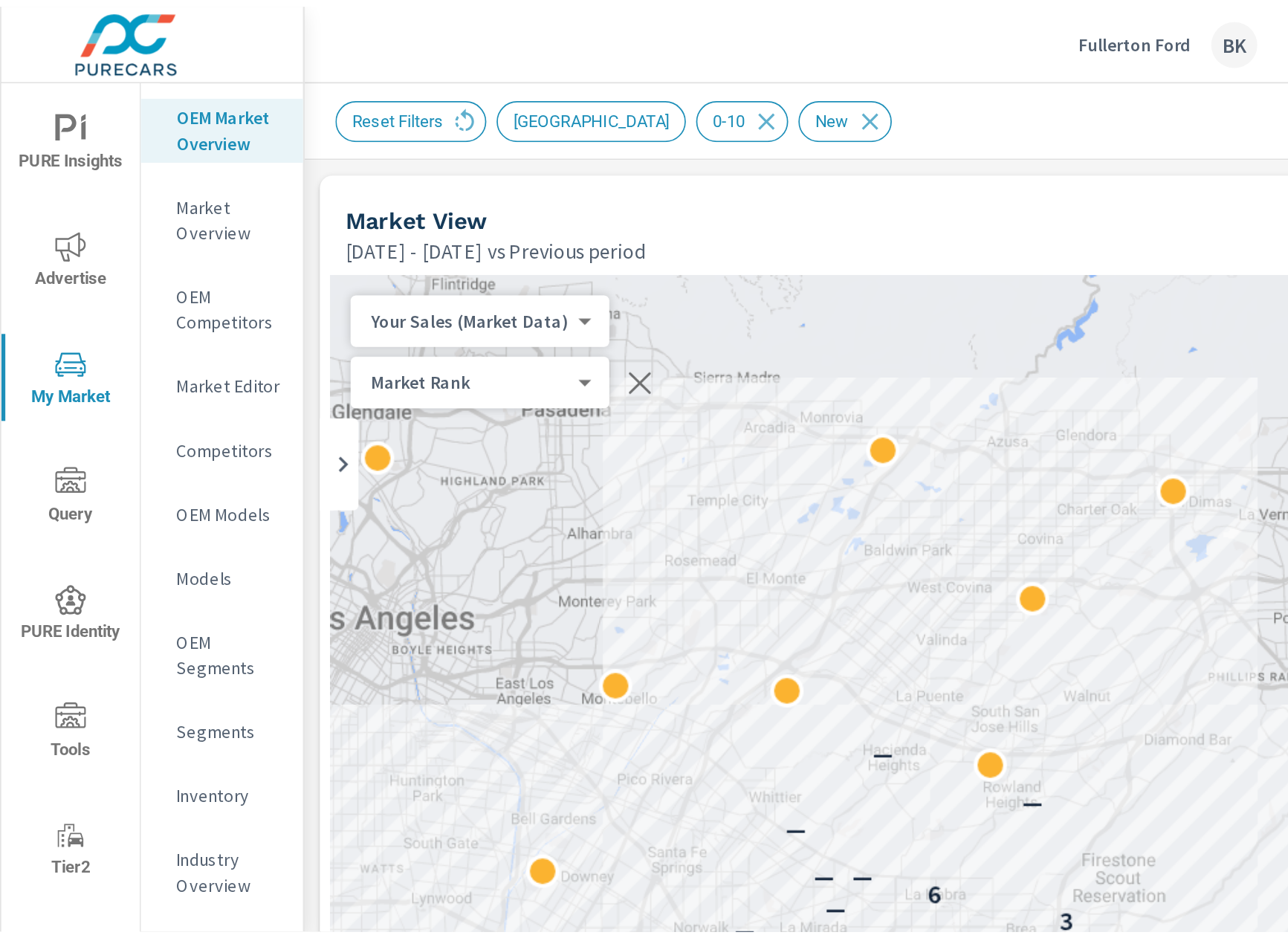
scroll to position [1, 0]
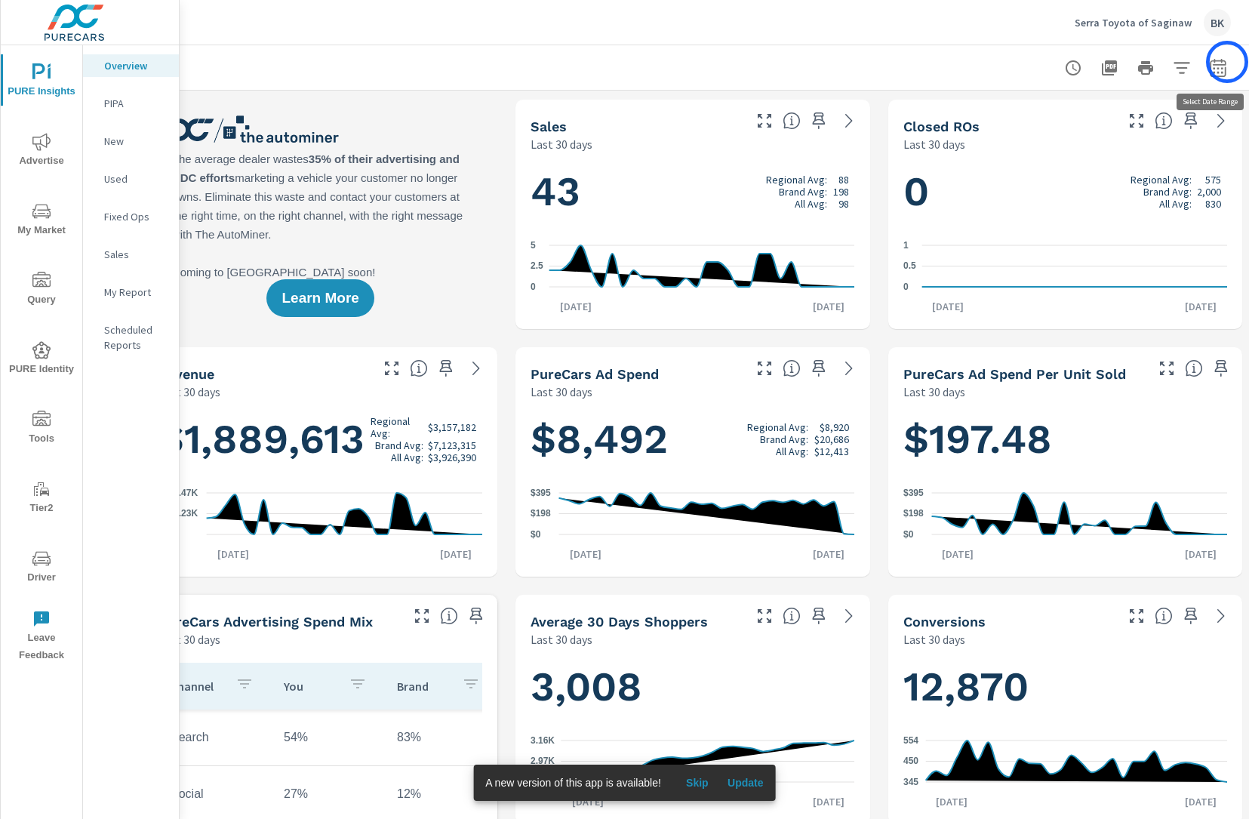
scroll to position [0, 48]
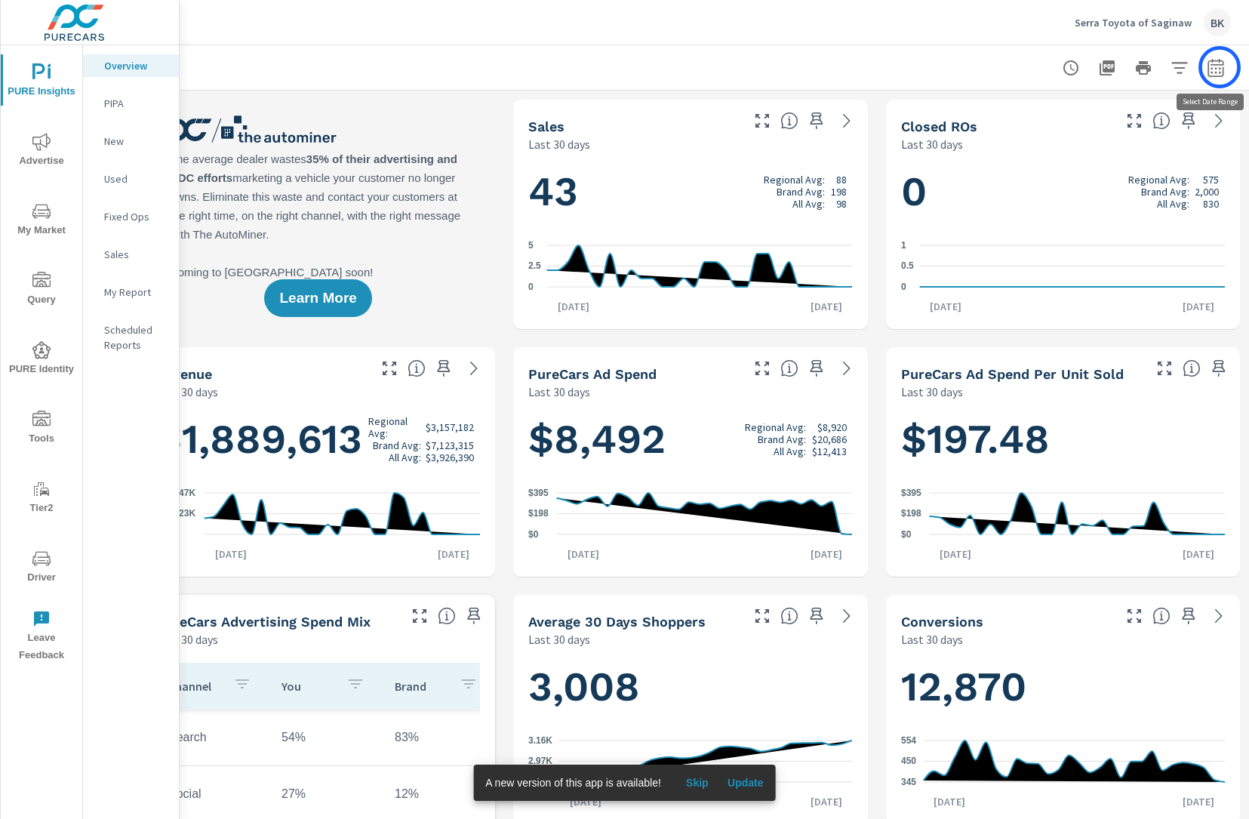
click at [1220, 67] on icon "button" at bounding box center [1216, 70] width 10 height 6
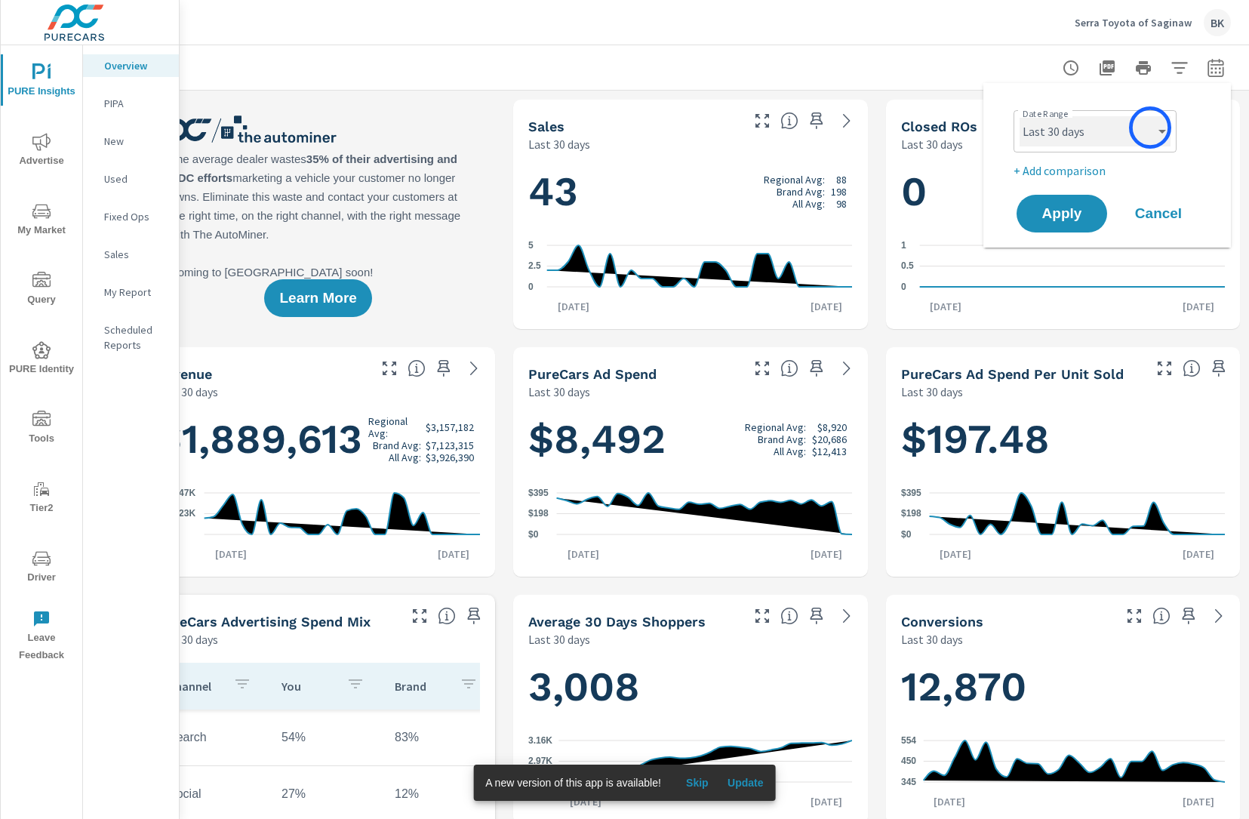
click at [1143, 134] on select "Custom Yesterday Last week Last 7 days Last 14 days Last 30 days Last 45 days L…" at bounding box center [1095, 131] width 151 height 30
click at [1020, 116] on select "Custom Yesterday Last week Last 7 days Last 14 days Last 30 days Last 45 days L…" at bounding box center [1095, 131] width 151 height 30
select select "Last month"
click at [1066, 217] on span "Apply" at bounding box center [1062, 214] width 62 height 14
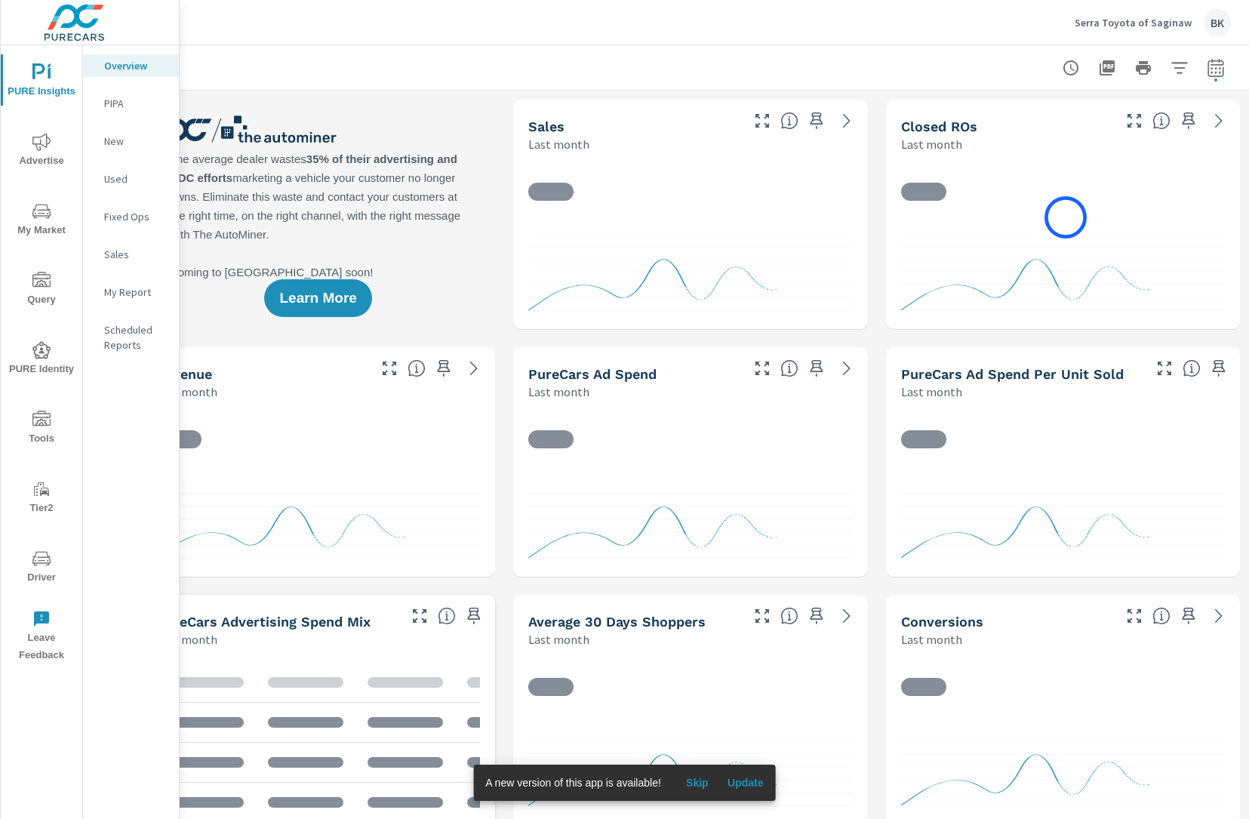
scroll to position [1, 0]
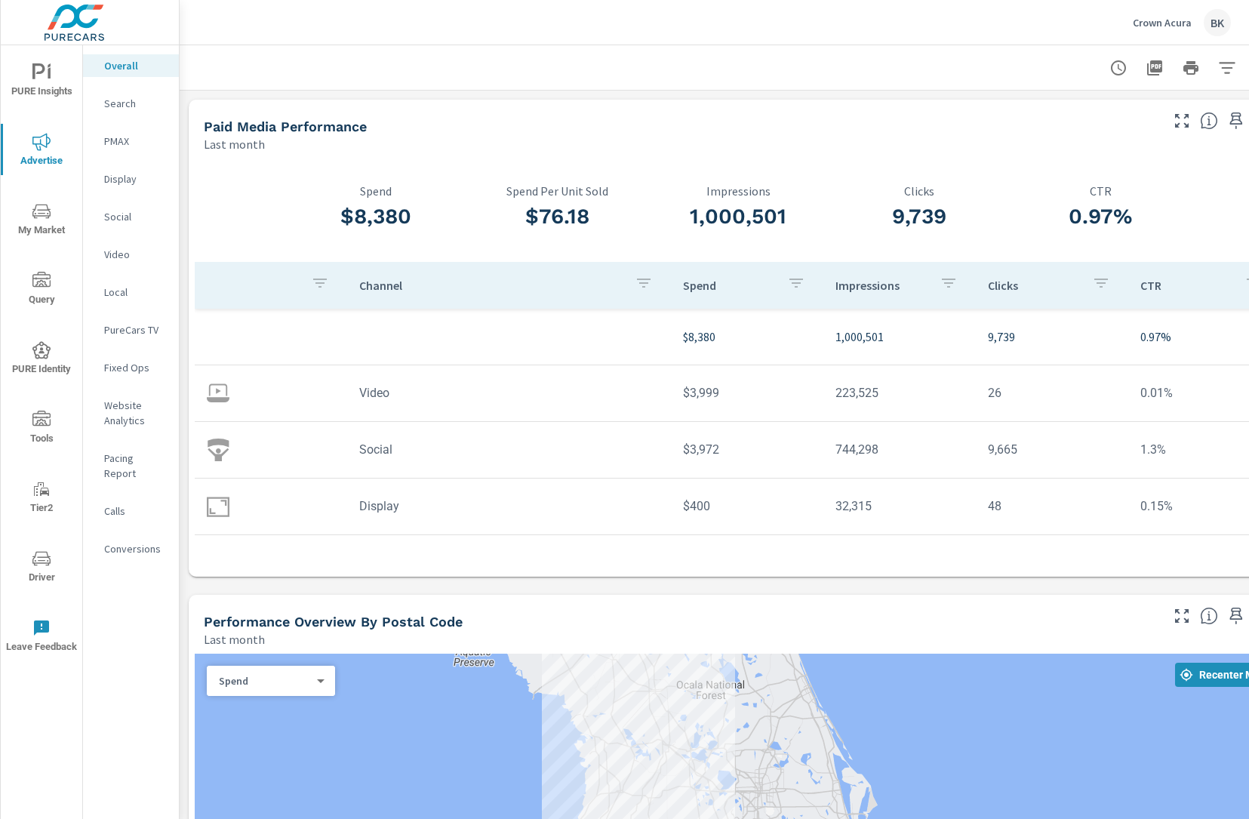
scroll to position [43, 0]
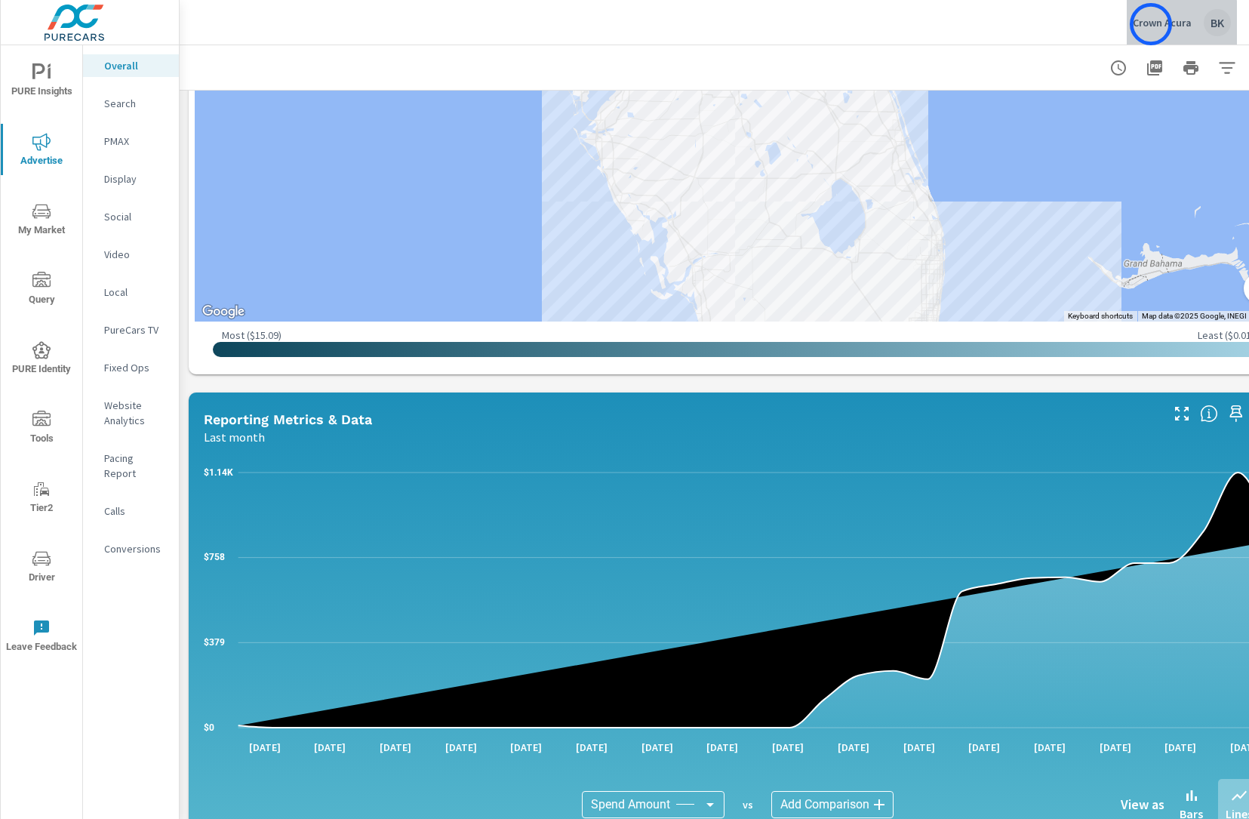
click at [1151, 24] on p "Crown Acura" at bounding box center [1162, 23] width 59 height 14
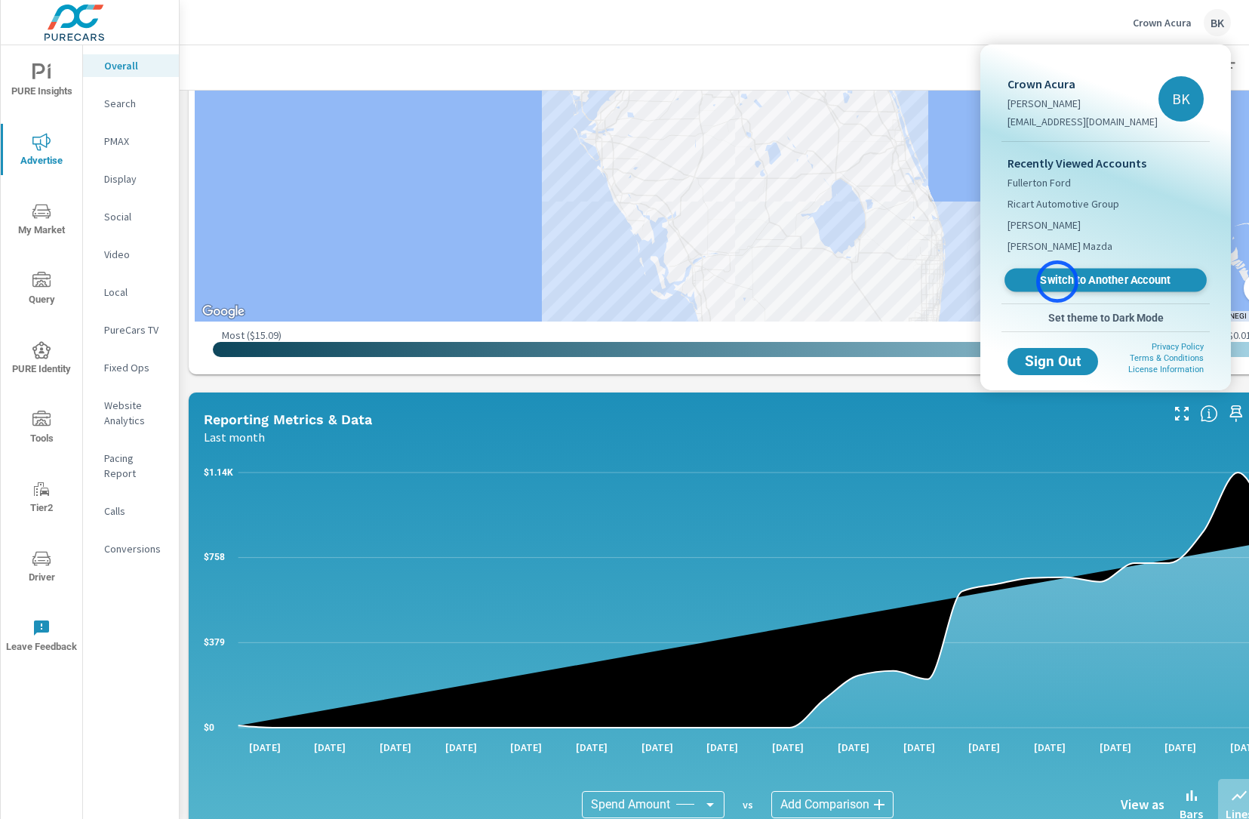
click at [1058, 282] on span "Switch to Another Account" at bounding box center [1105, 280] width 185 height 14
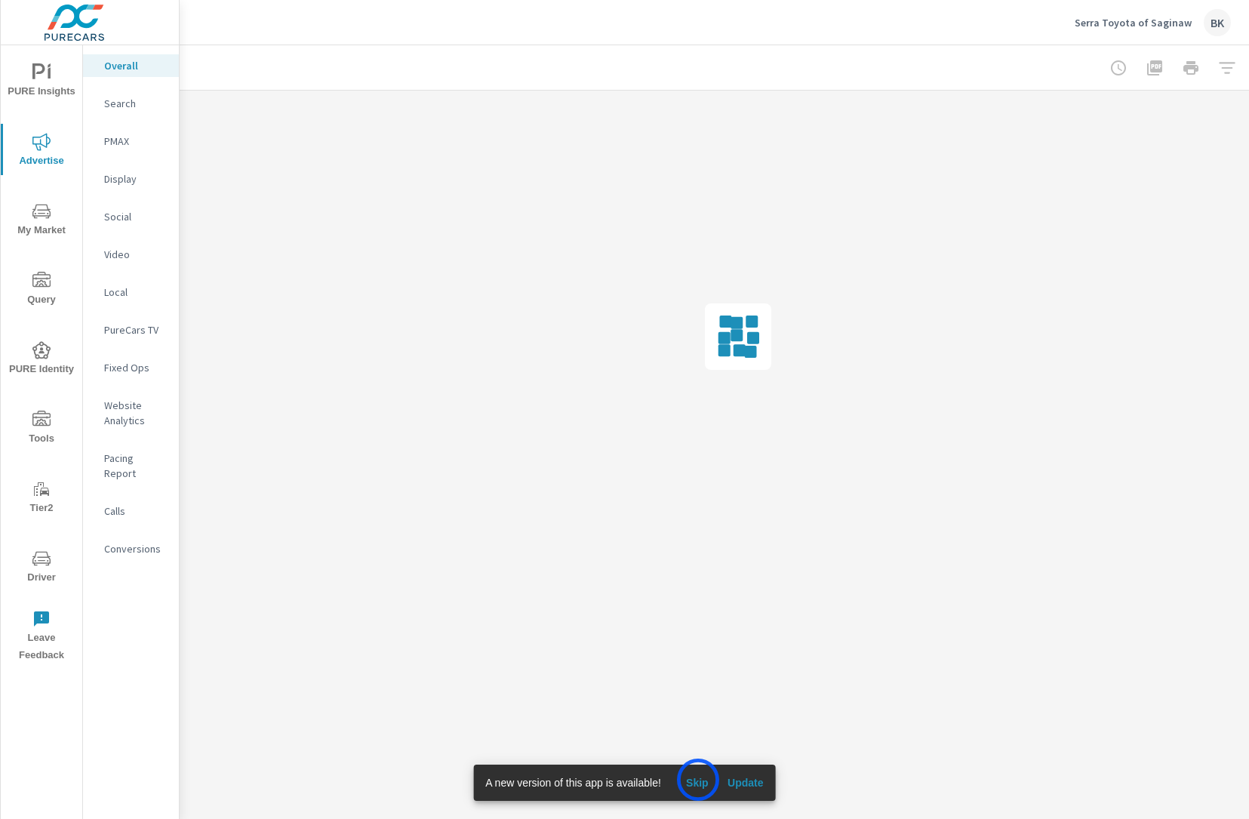
click at [698, 780] on span "Skip" at bounding box center [697, 783] width 36 height 14
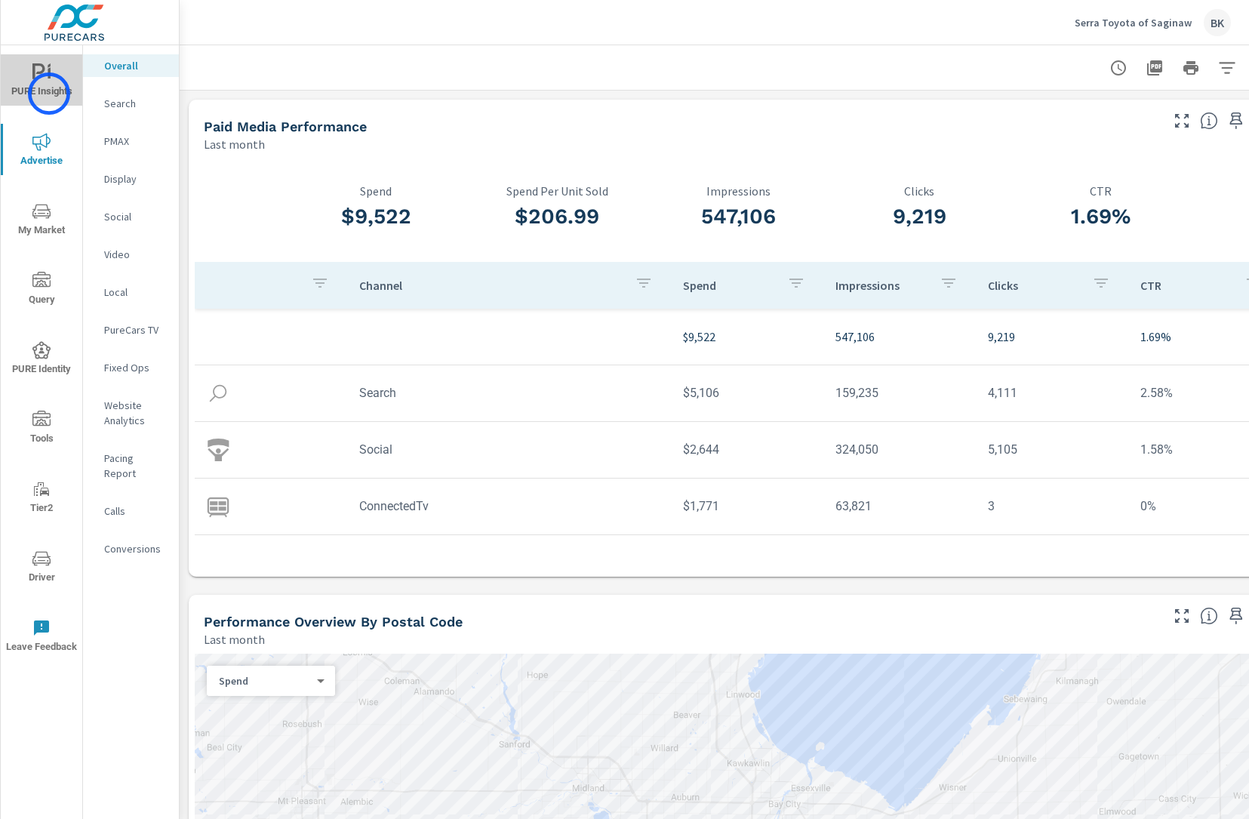
click at [49, 94] on span "PURE Insights" at bounding box center [41, 81] width 72 height 37
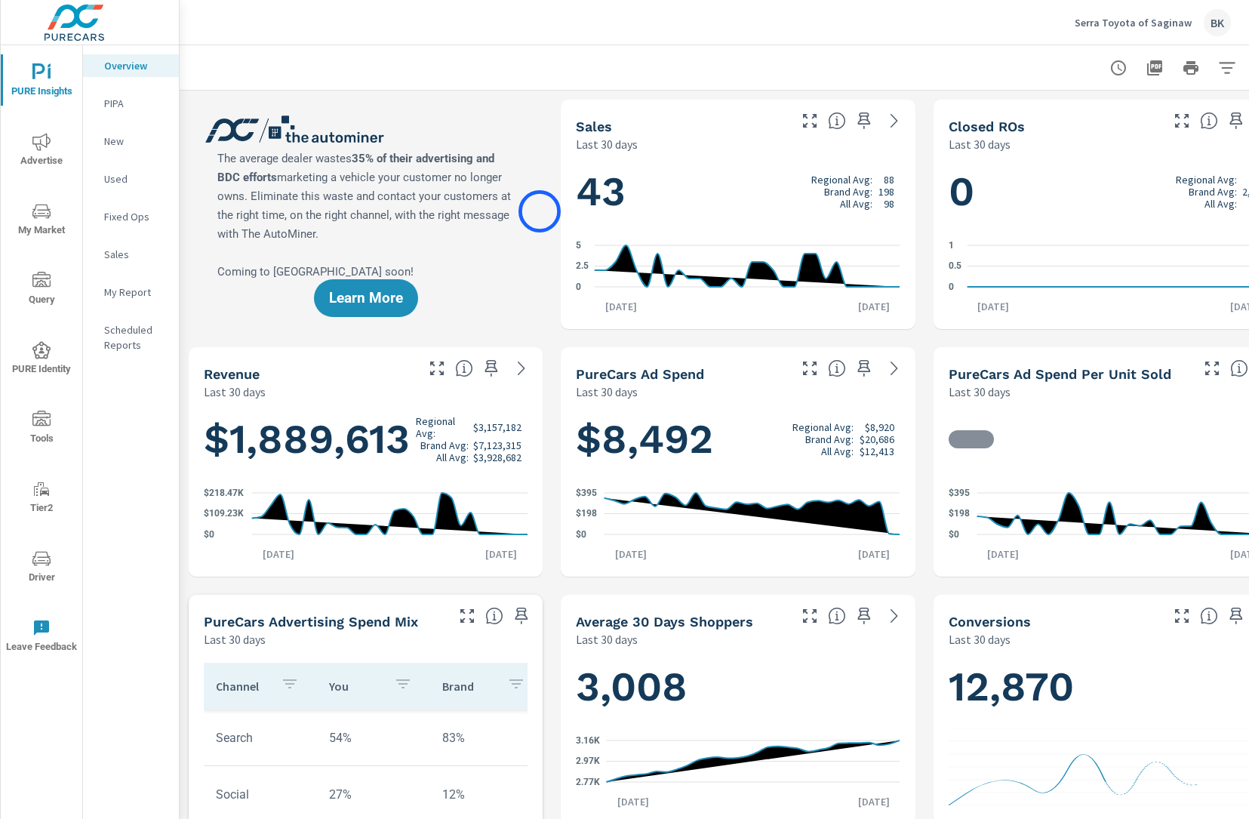
scroll to position [1, 0]
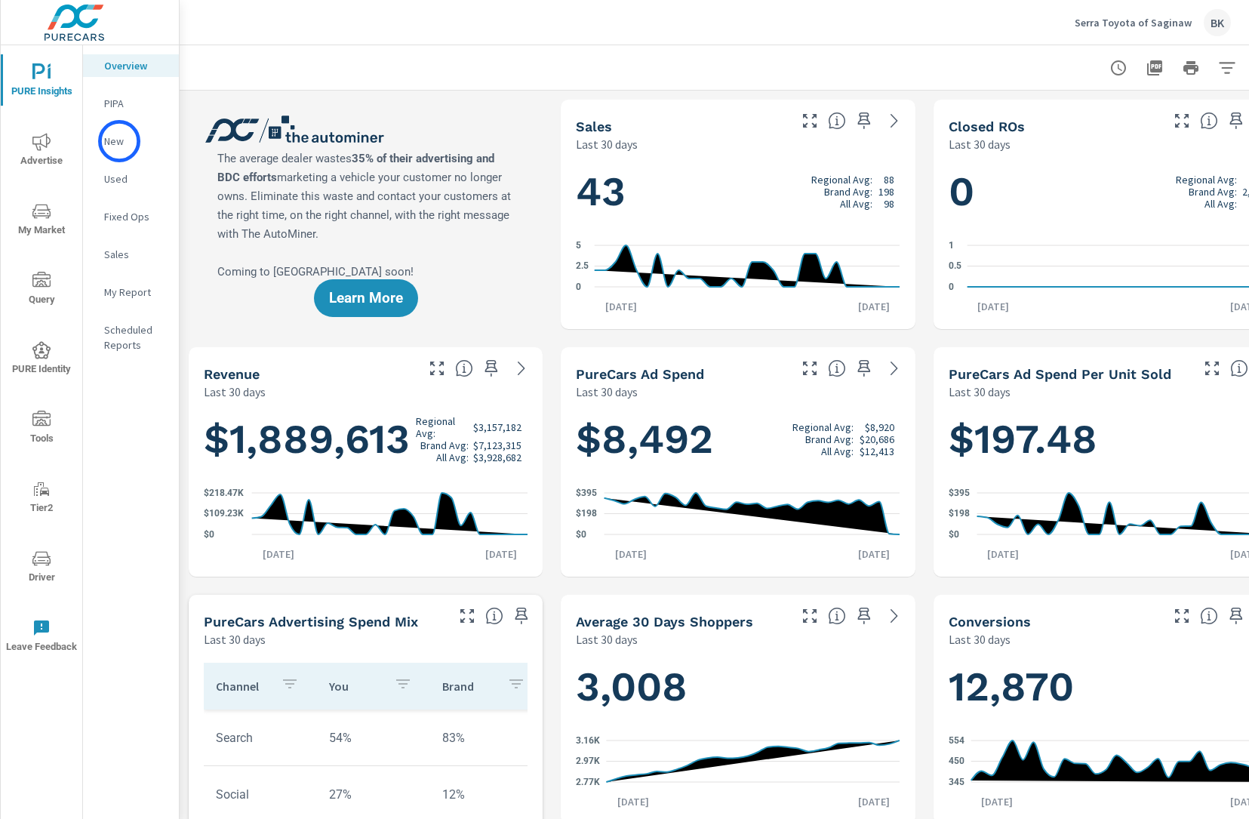
click at [119, 141] on p "New" at bounding box center [135, 141] width 63 height 15
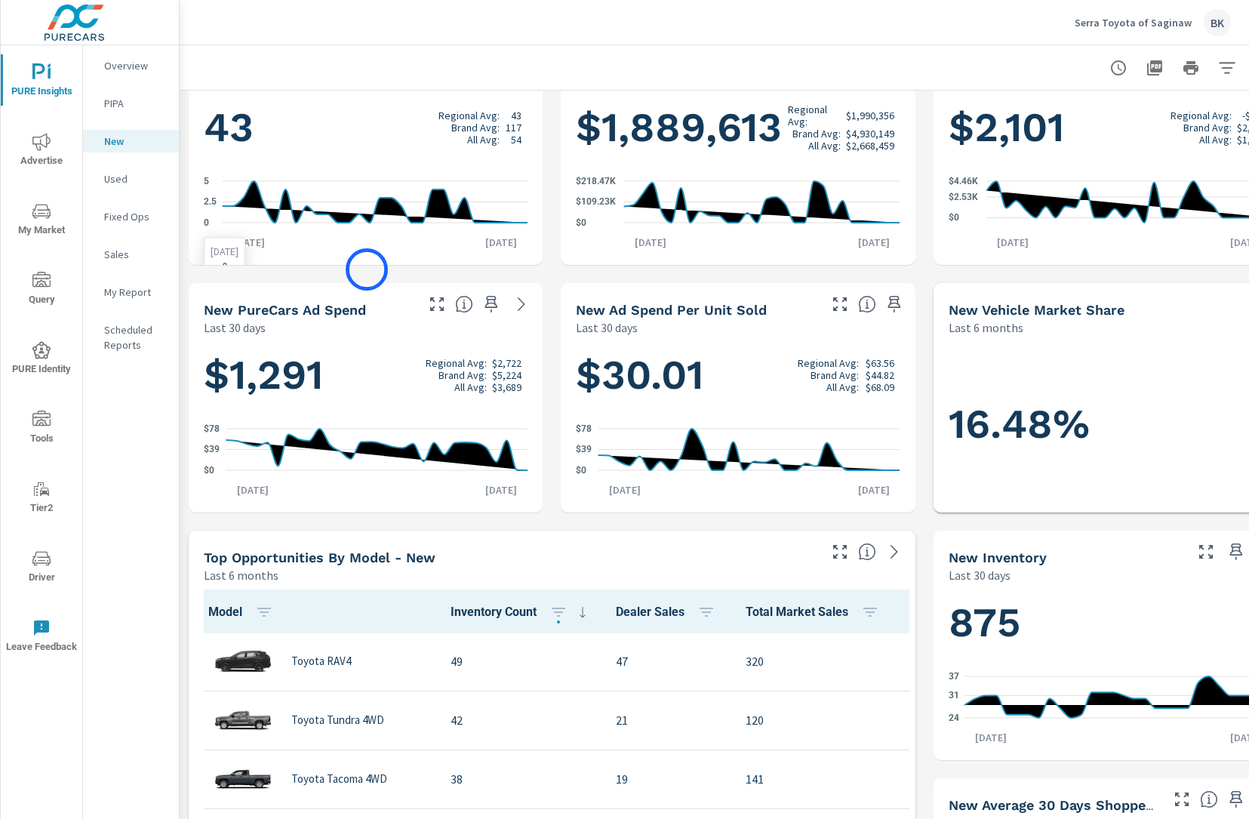
scroll to position [69, 0]
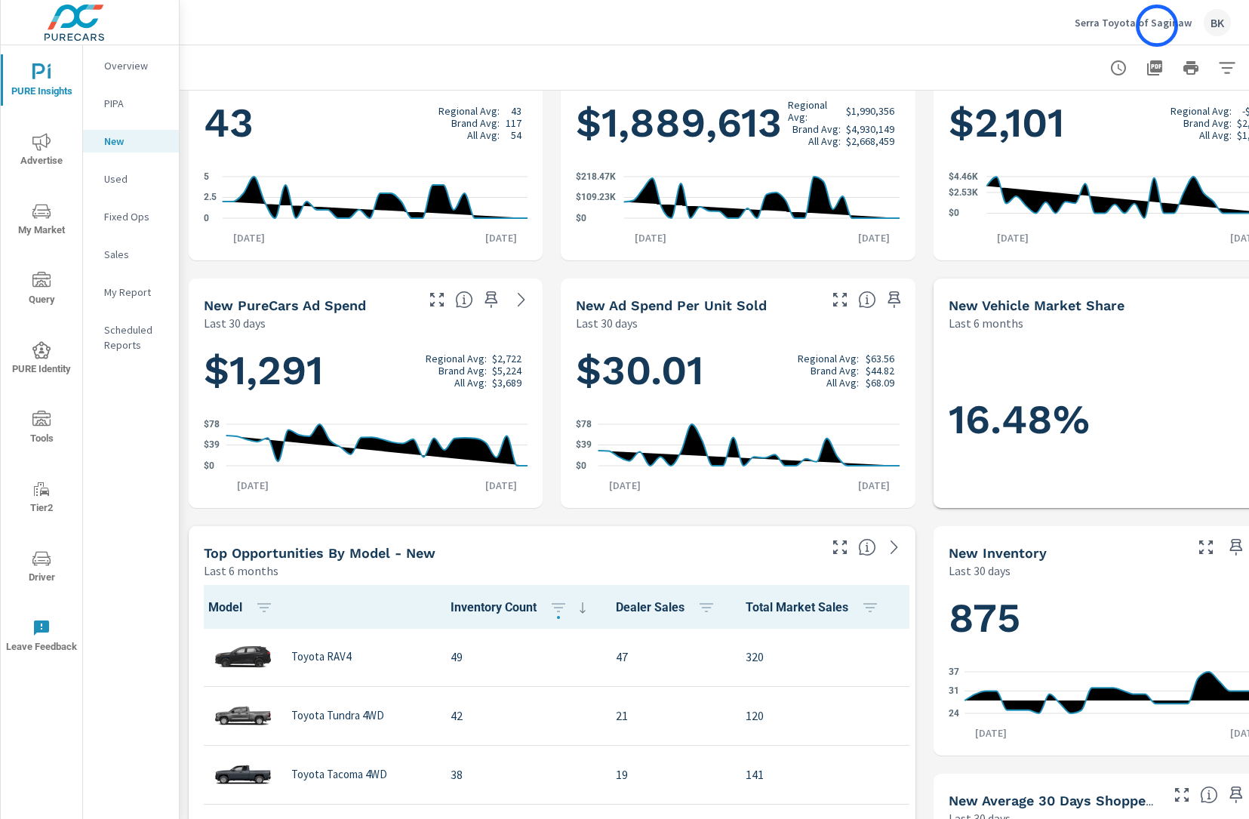
click at [1157, 26] on p "Serra Toyota of Saginaw" at bounding box center [1133, 23] width 117 height 14
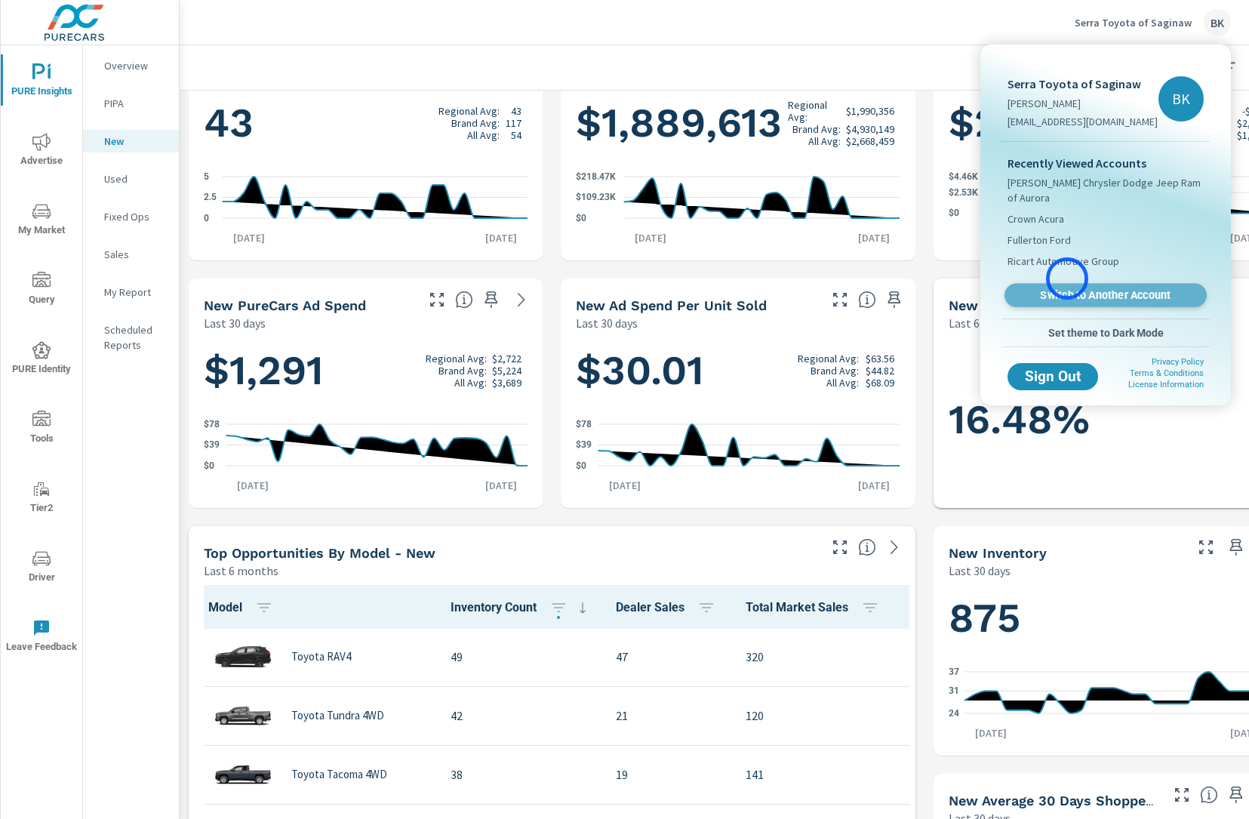
click at [1067, 288] on span "Switch to Another Account" at bounding box center [1105, 295] width 185 height 14
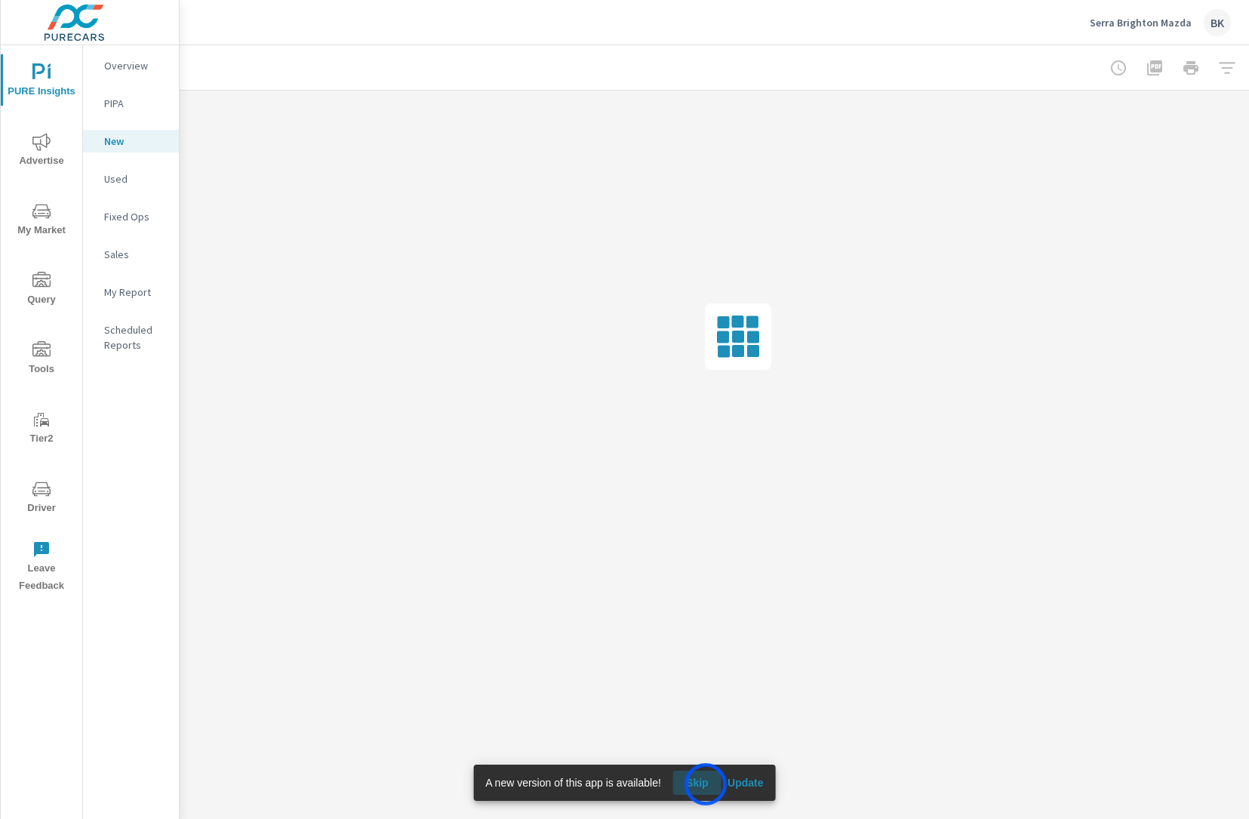
click at [706, 784] on span "Skip" at bounding box center [697, 783] width 36 height 14
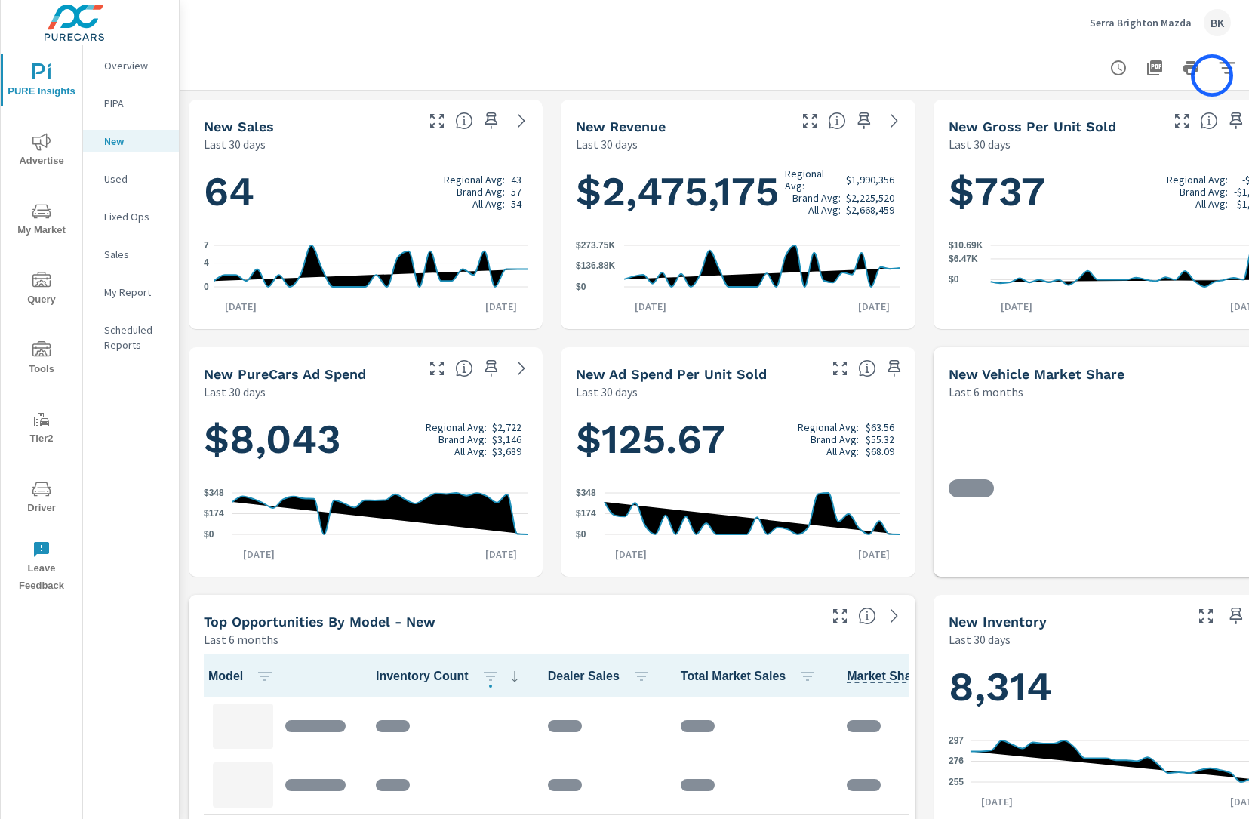
scroll to position [0, 48]
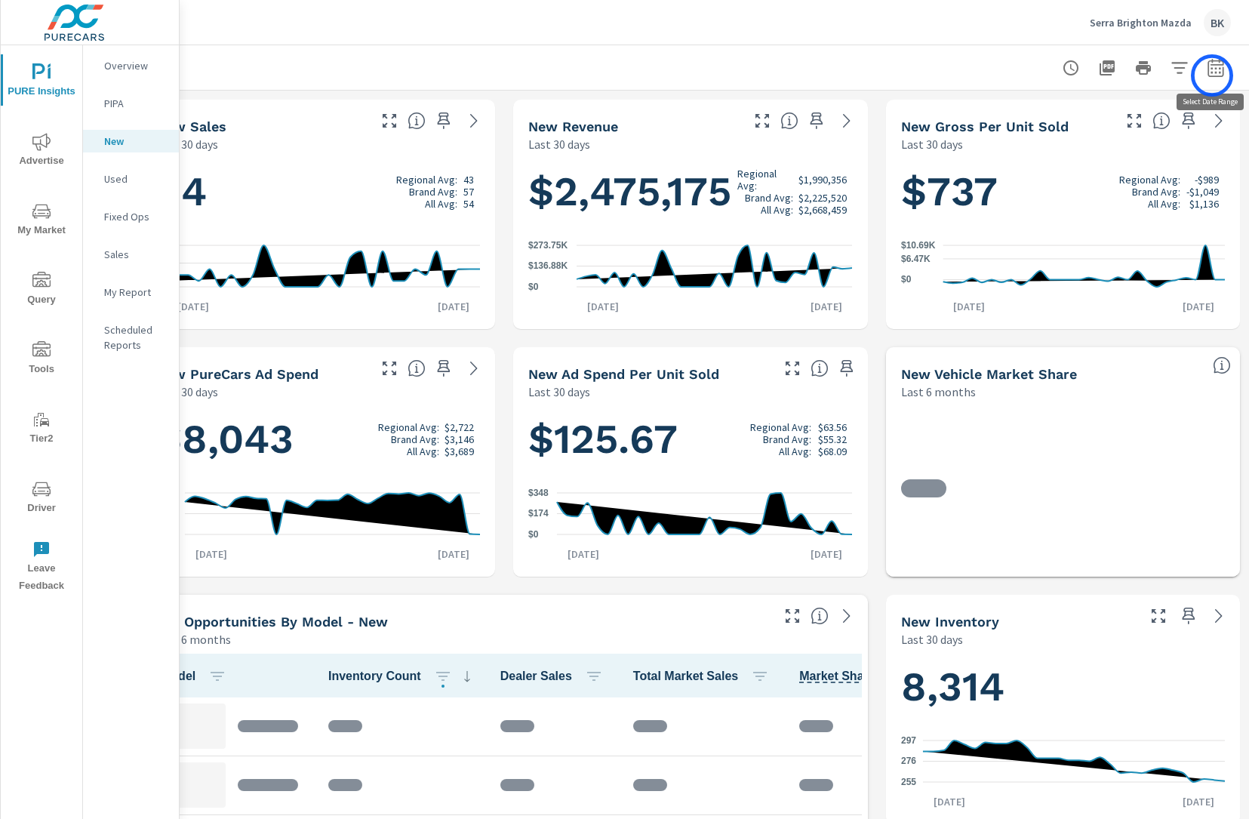
click at [1212, 75] on icon "button" at bounding box center [1216, 67] width 16 height 18
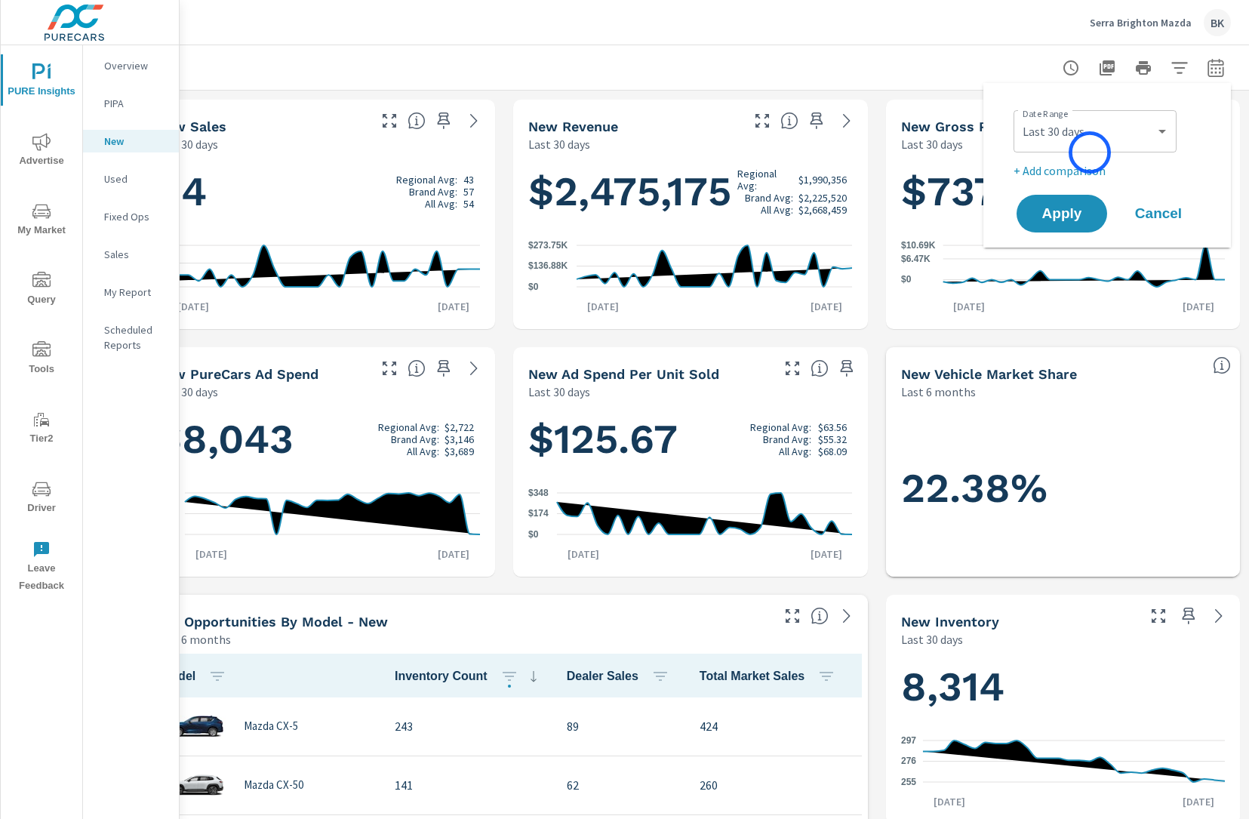
scroll to position [1, 0]
click at [1097, 134] on select "Custom [DATE] Last week Last 7 days Last 14 days Last 30 days Last 45 days Last…" at bounding box center [1095, 131] width 151 height 30
click at [1020, 116] on select "Custom [DATE] Last week Last 7 days Last 14 days Last 30 days Last 45 days Last…" at bounding box center [1095, 131] width 151 height 30
select select "Last month"
click at [1068, 215] on span "Apply" at bounding box center [1062, 214] width 62 height 14
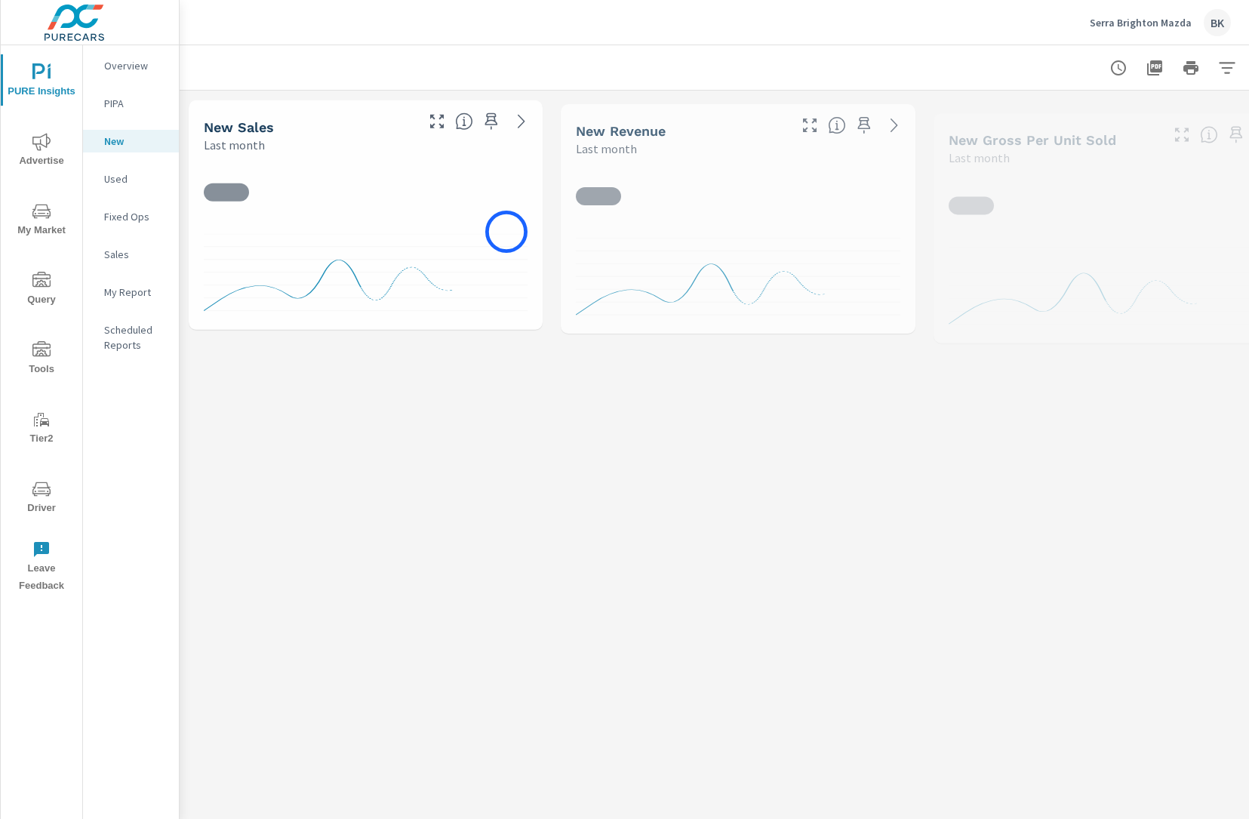
scroll to position [1, 0]
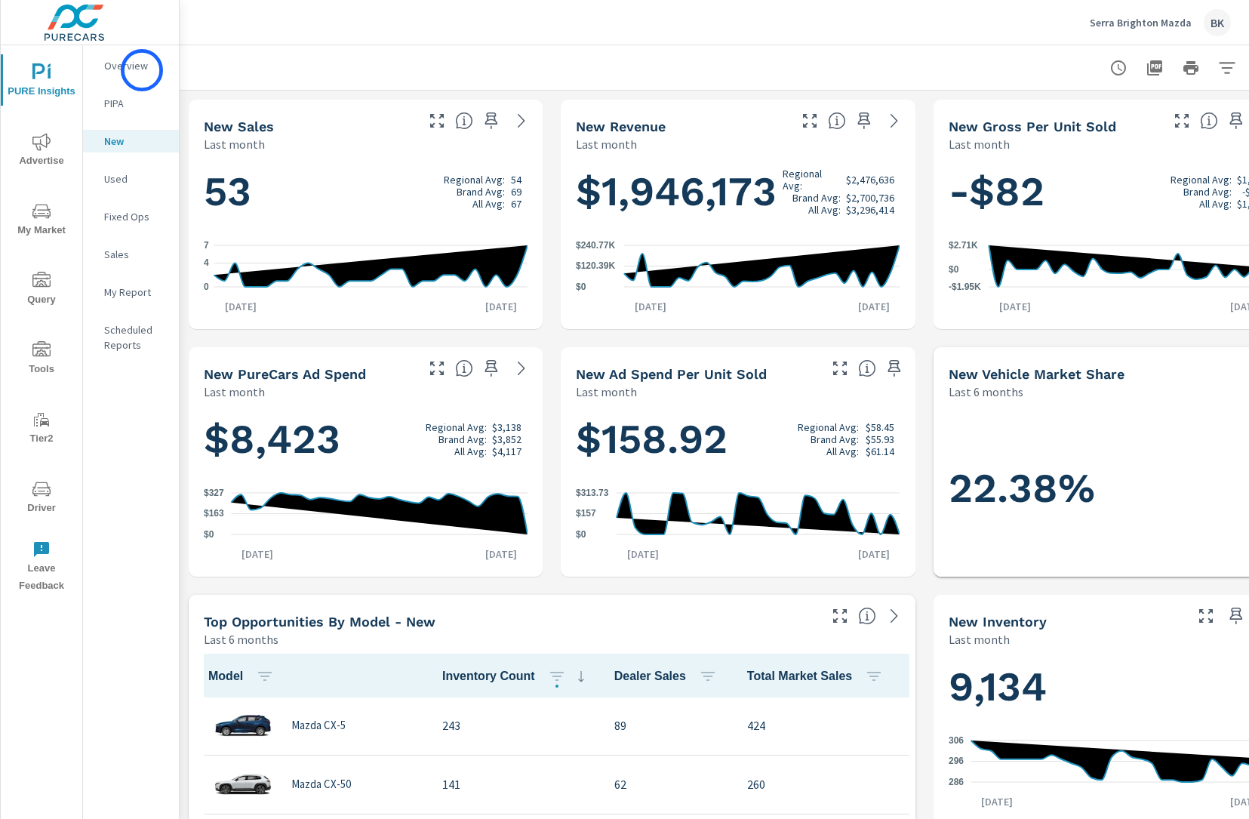
click at [142, 70] on p "Overview" at bounding box center [135, 65] width 63 height 15
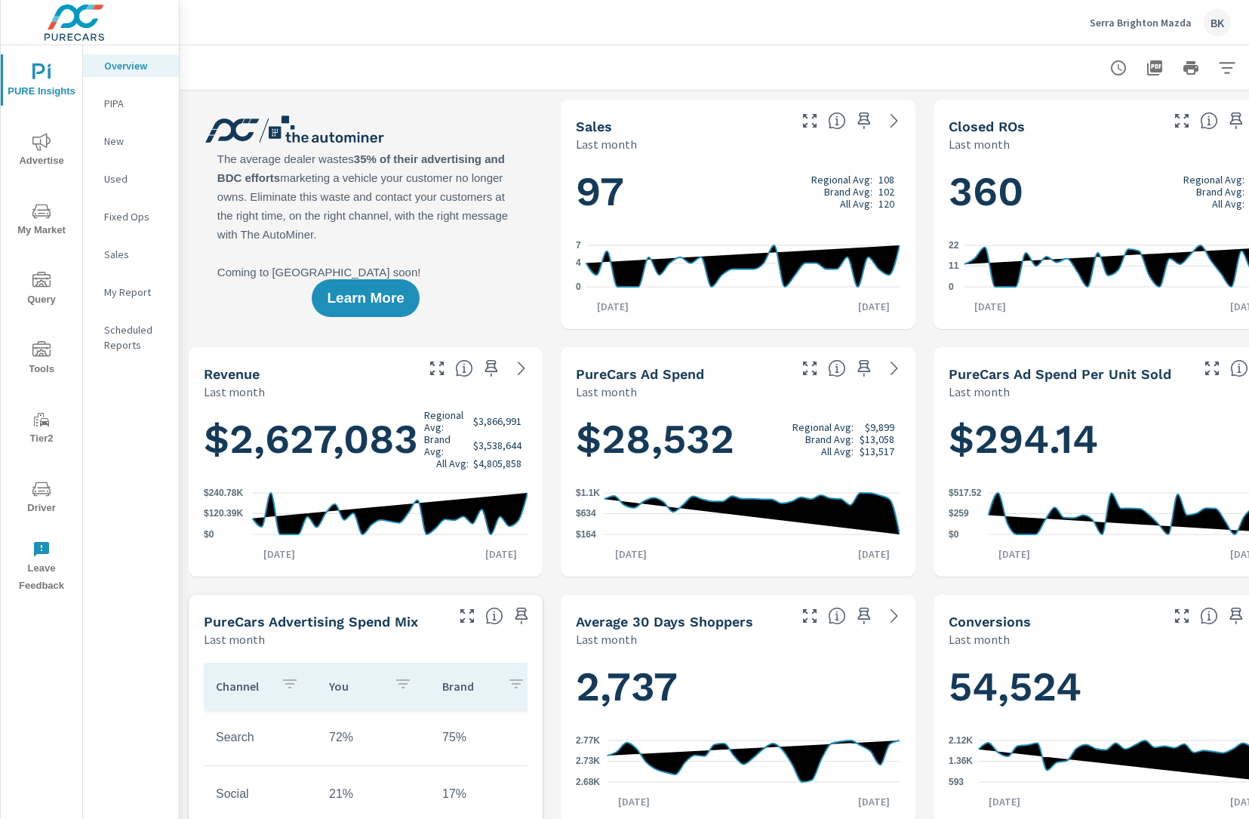
scroll to position [1, 0]
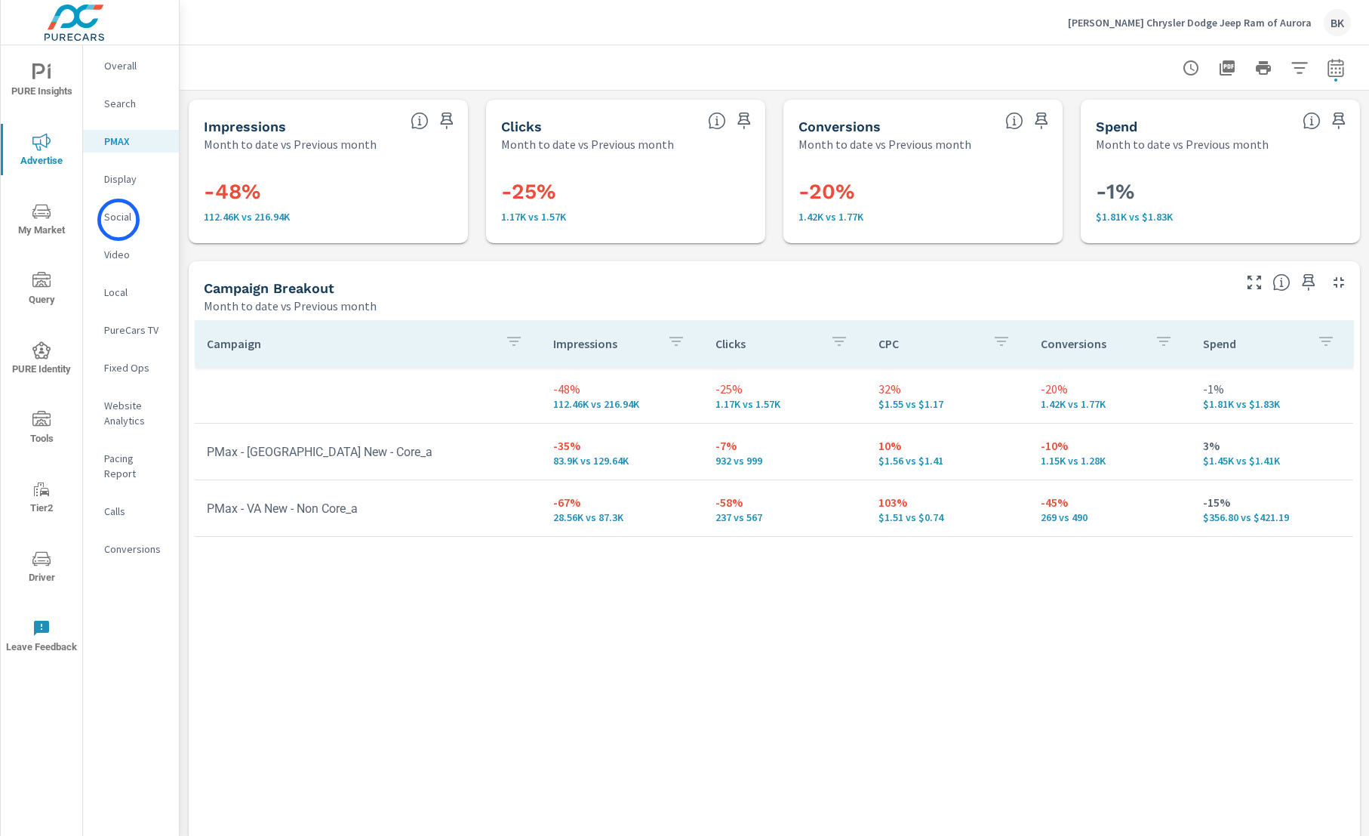
click at [119, 220] on p "Social" at bounding box center [135, 216] width 63 height 15
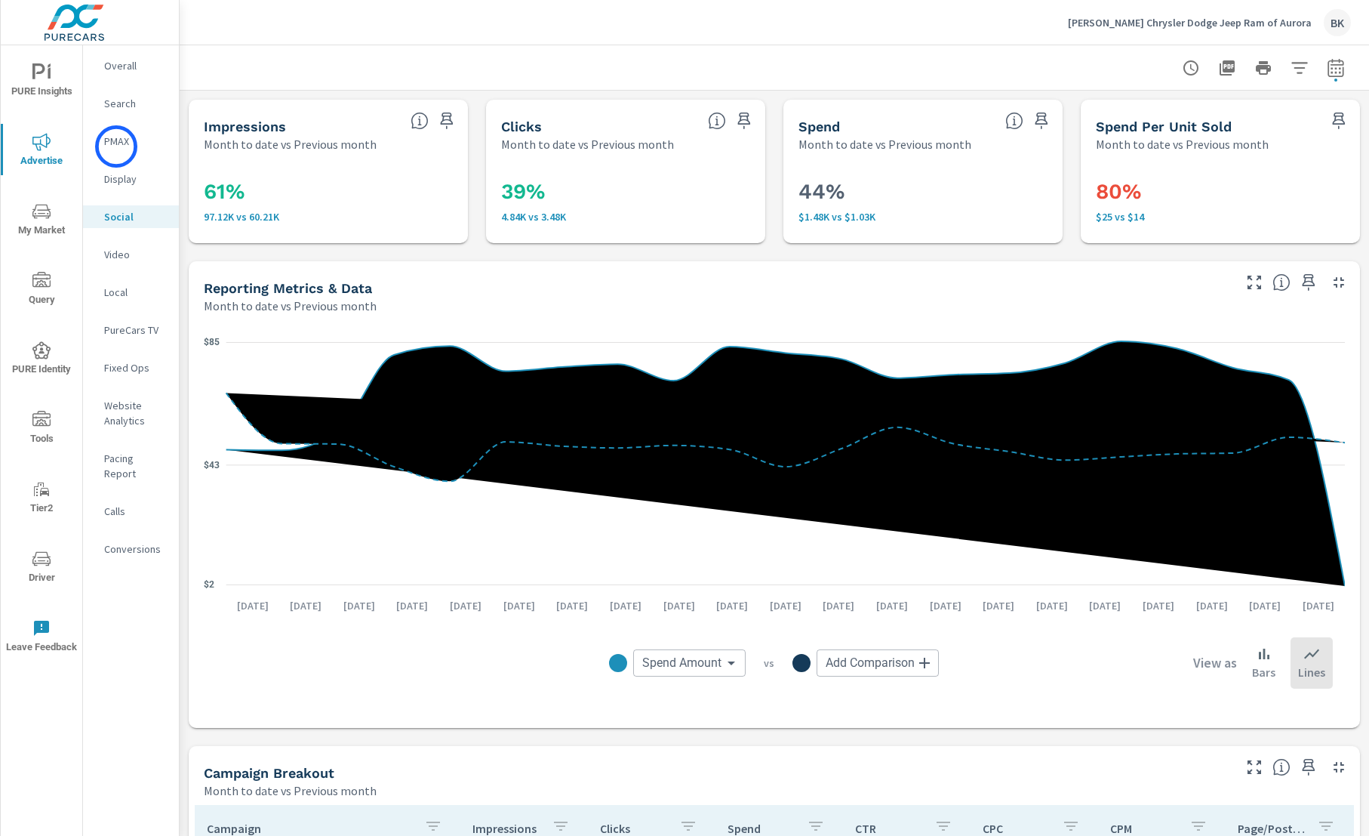
click at [116, 146] on p "PMAX" at bounding box center [135, 141] width 63 height 15
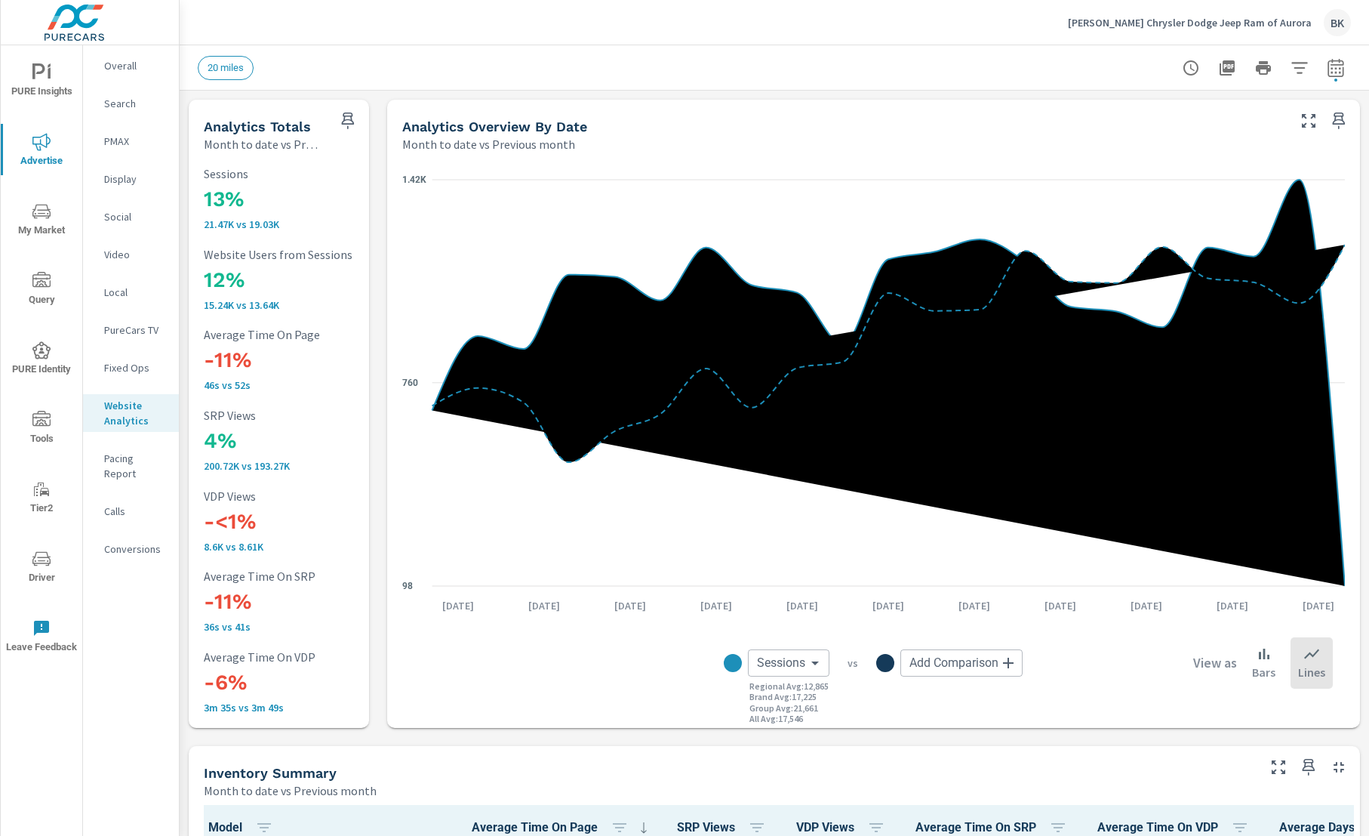
scroll to position [177, 0]
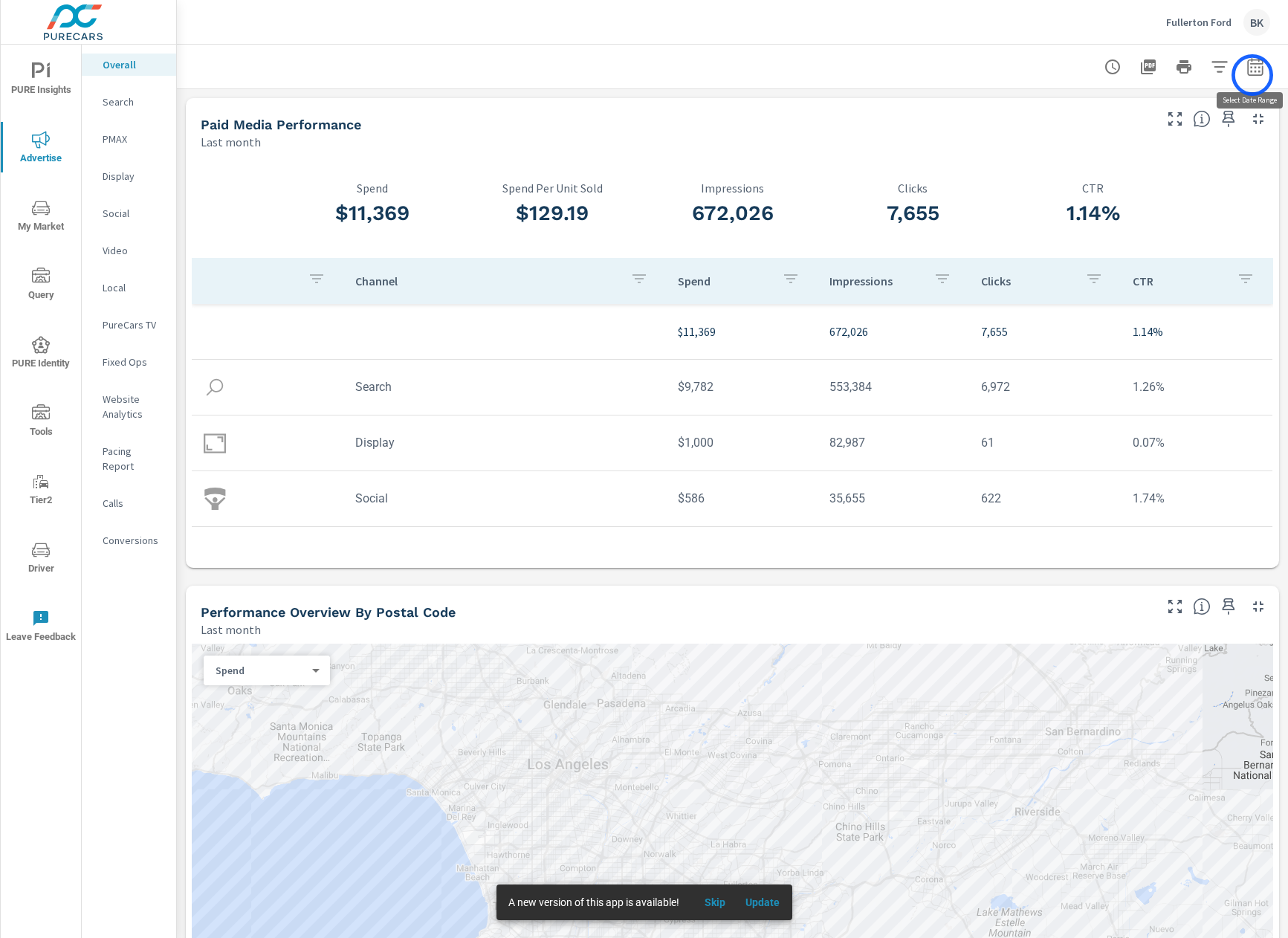
click at [1253, 75] on icon "button" at bounding box center [1256, 66] width 16 height 18
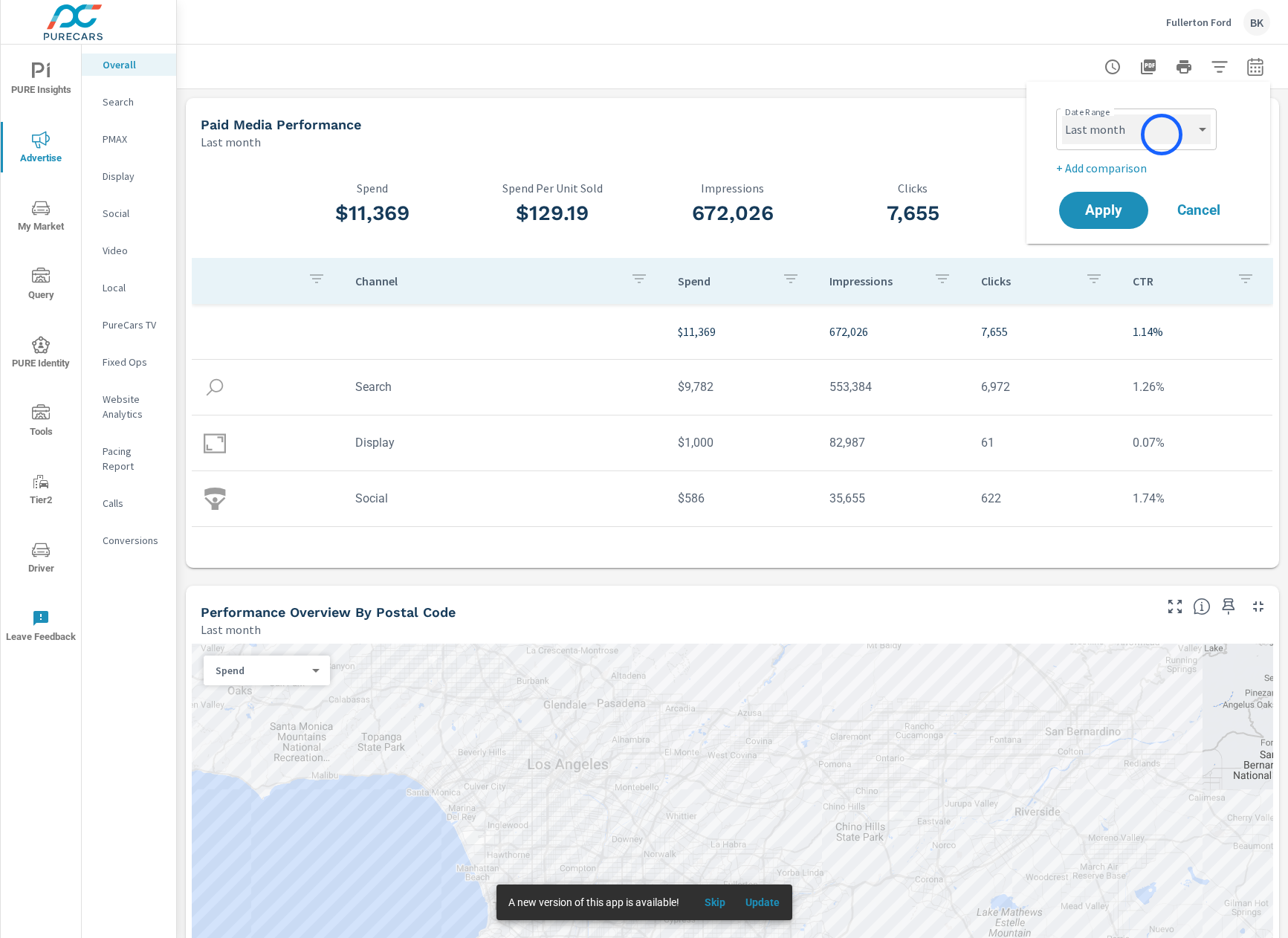
click at [1162, 135] on select "Custom Yesterday Last week Last 7 days Last 14 days Last 30 days Last 45 days L…" at bounding box center [1136, 129] width 149 height 30
click at [1063, 114] on select "Custom Yesterday Last week Last 7 days Last 14 days Last 30 days Last 45 days L…" at bounding box center [1136, 129] width 149 height 30
select select "Last 30 days"
click at [1113, 172] on p "+ Add comparison" at bounding box center [1151, 168] width 190 height 18
select select "Previous period"
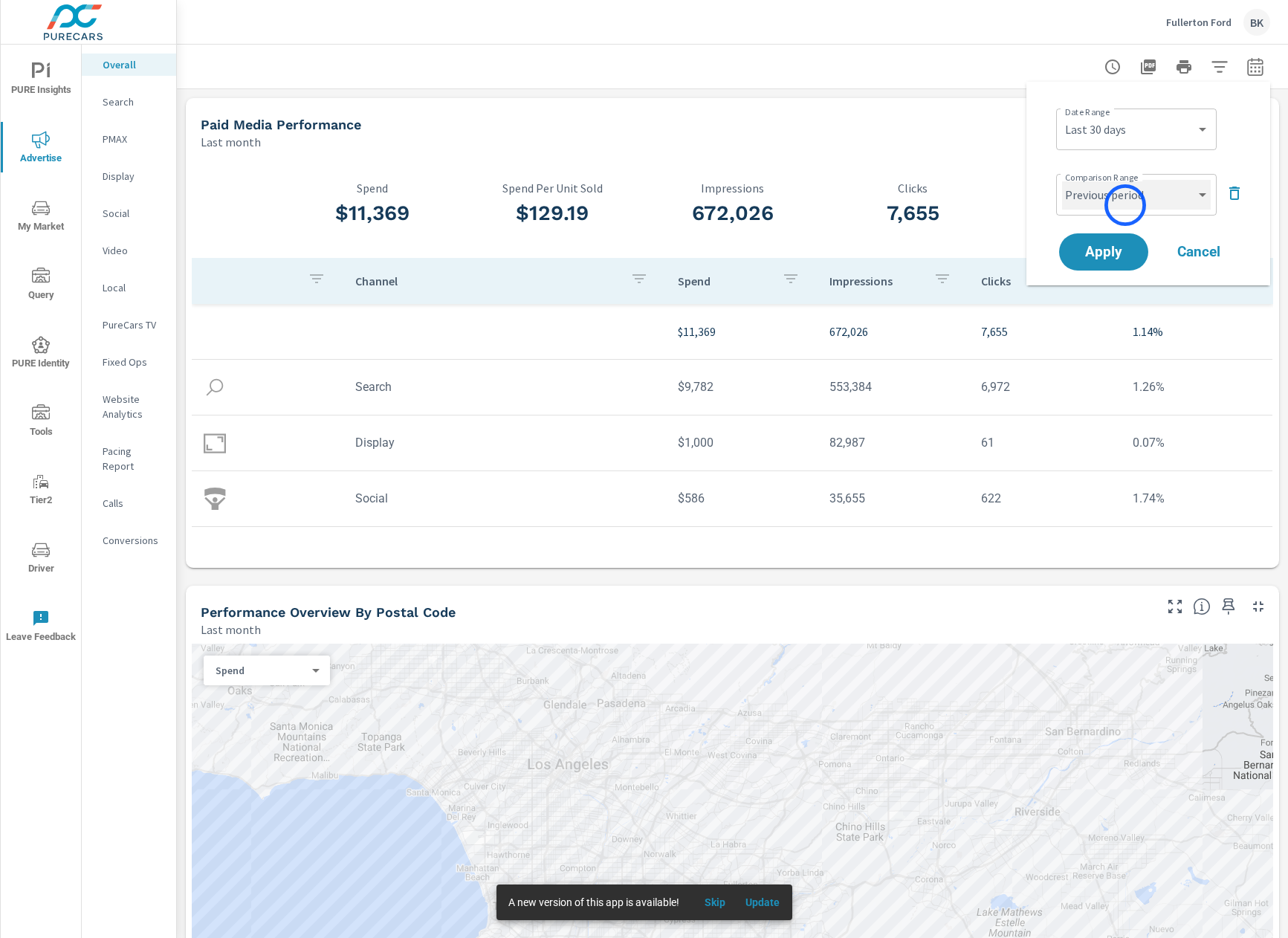
click at [1127, 205] on select "Custom Previous period Previous month Previous year" at bounding box center [1136, 195] width 149 height 30
click at [1063, 180] on select "Custom Previous period Previous month Previous year" at bounding box center [1136, 195] width 149 height 30
click at [1117, 256] on span "Apply" at bounding box center [1104, 252] width 61 height 14
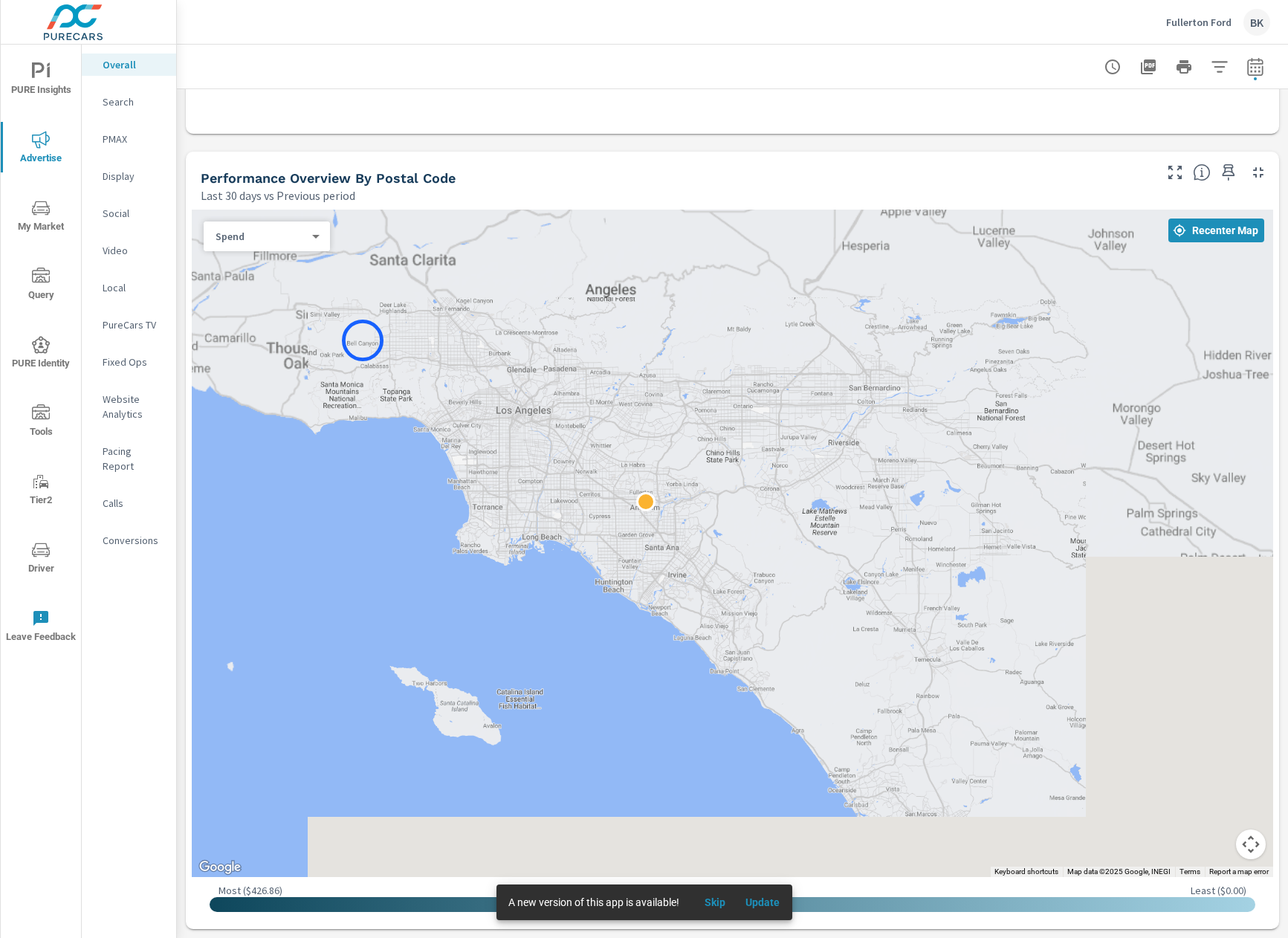
scroll to position [599, 0]
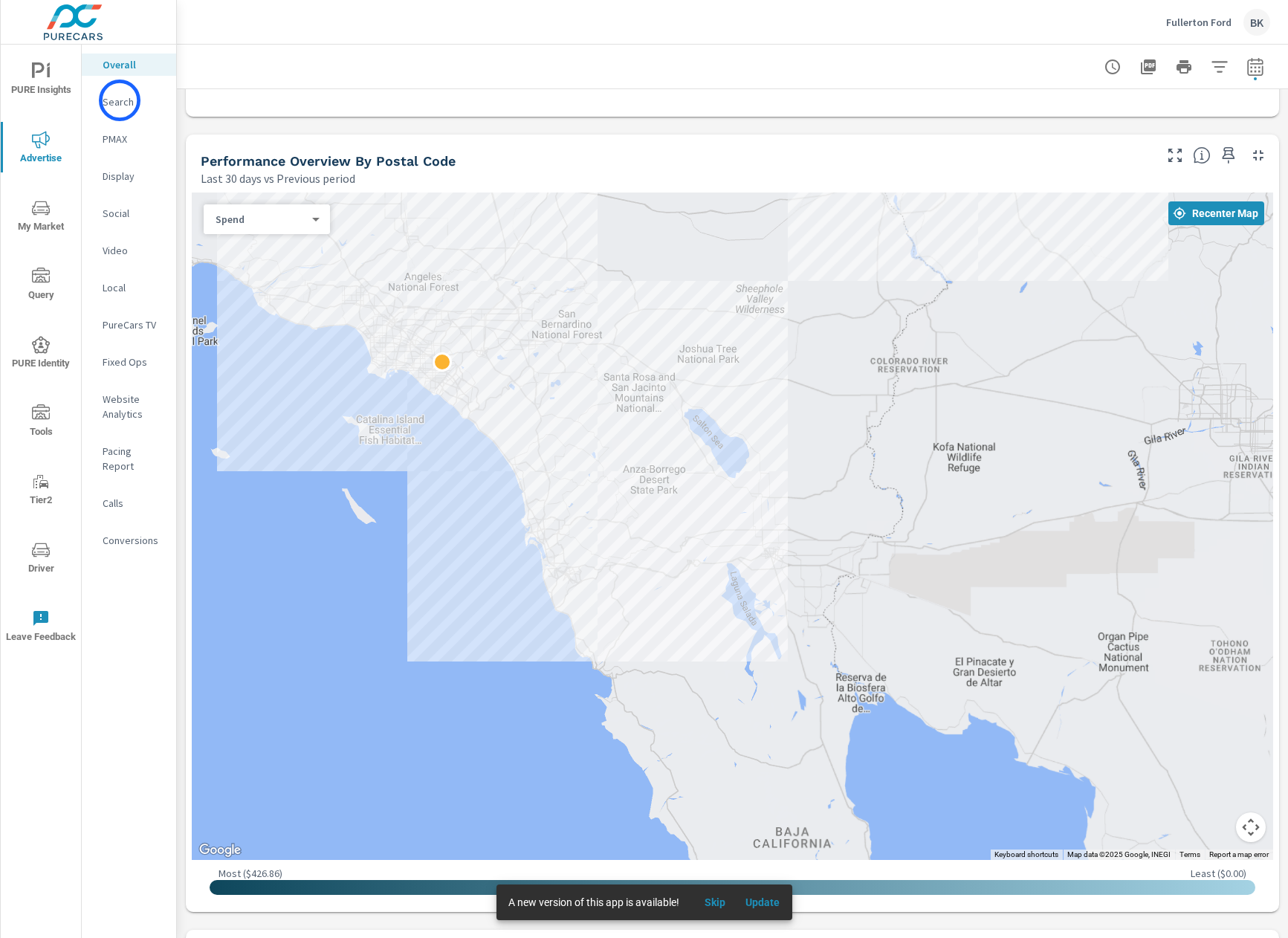
click at [120, 100] on p "Search" at bounding box center [133, 101] width 62 height 15
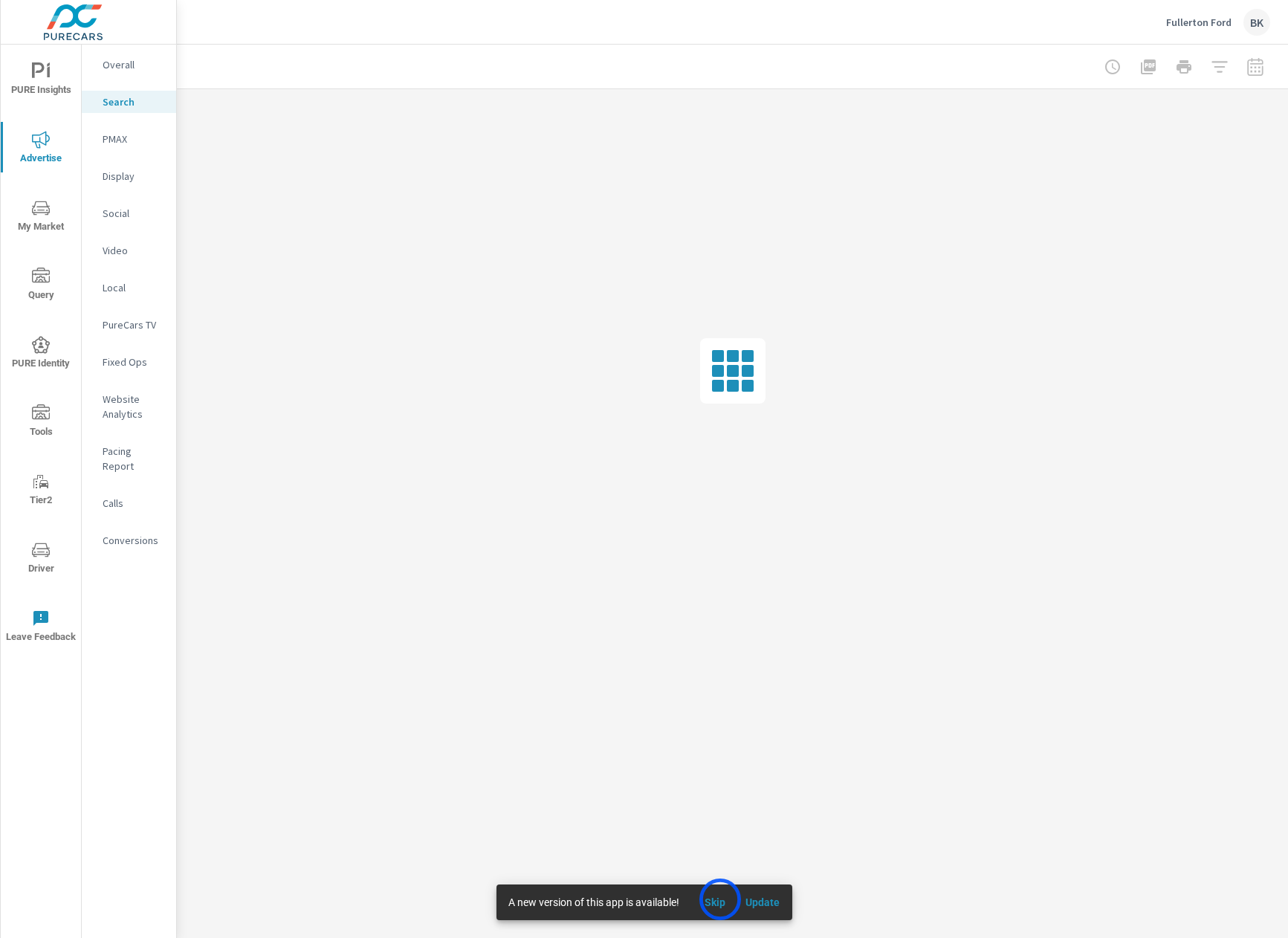
click at [720, 899] on span "Skip" at bounding box center [715, 903] width 35 height 14
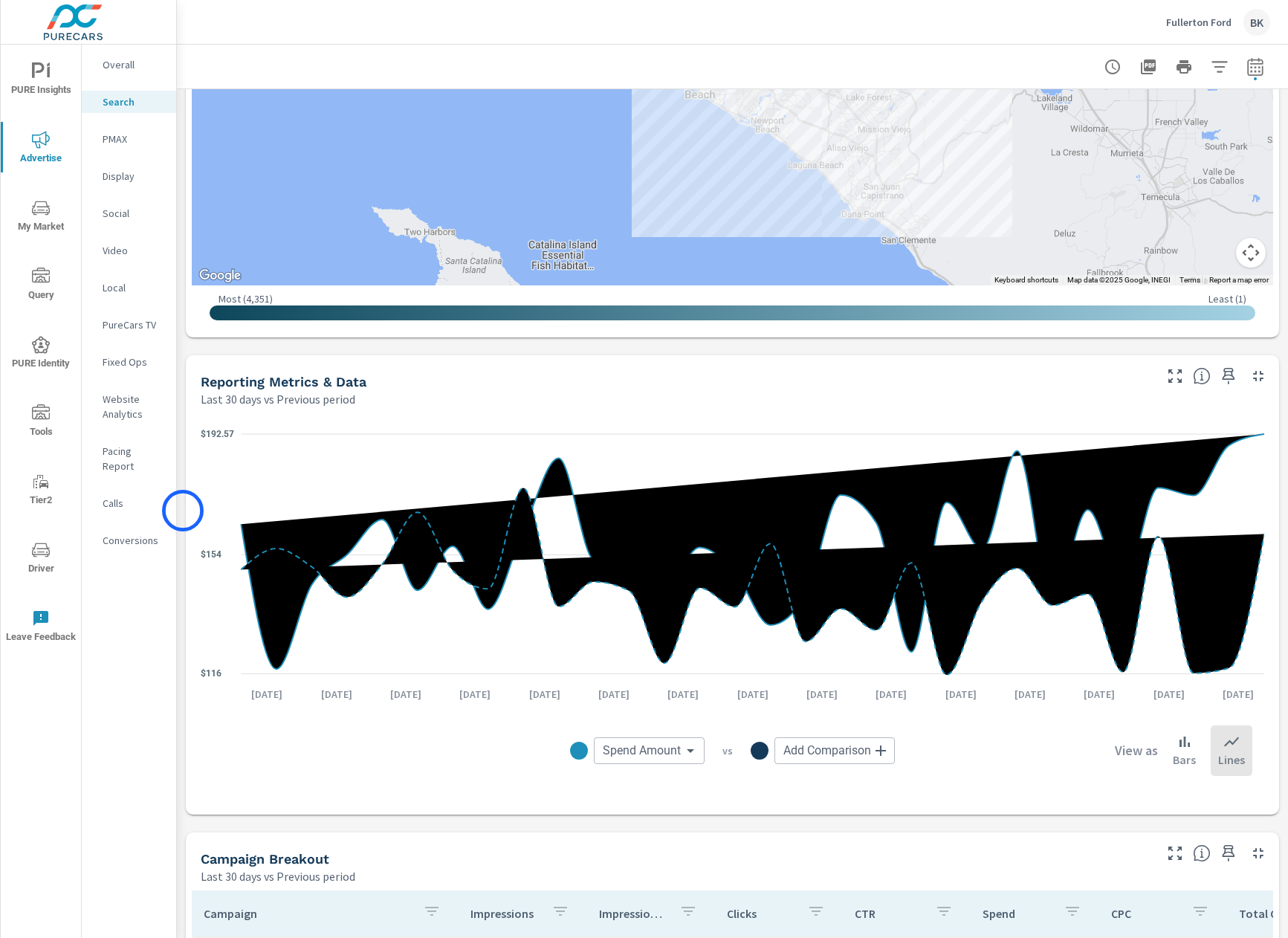
scroll to position [1219, 0]
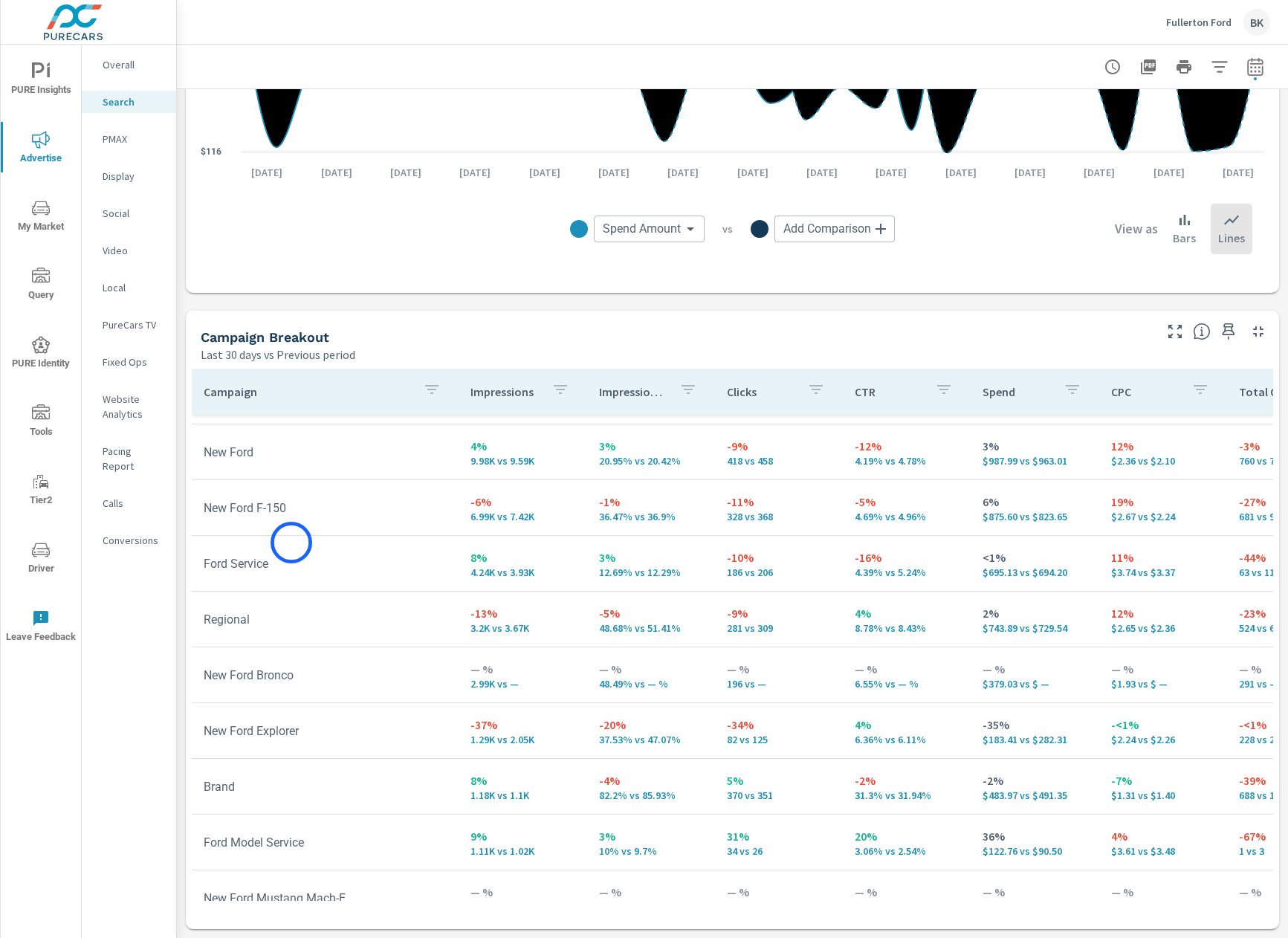
scroll to position [50, 0]
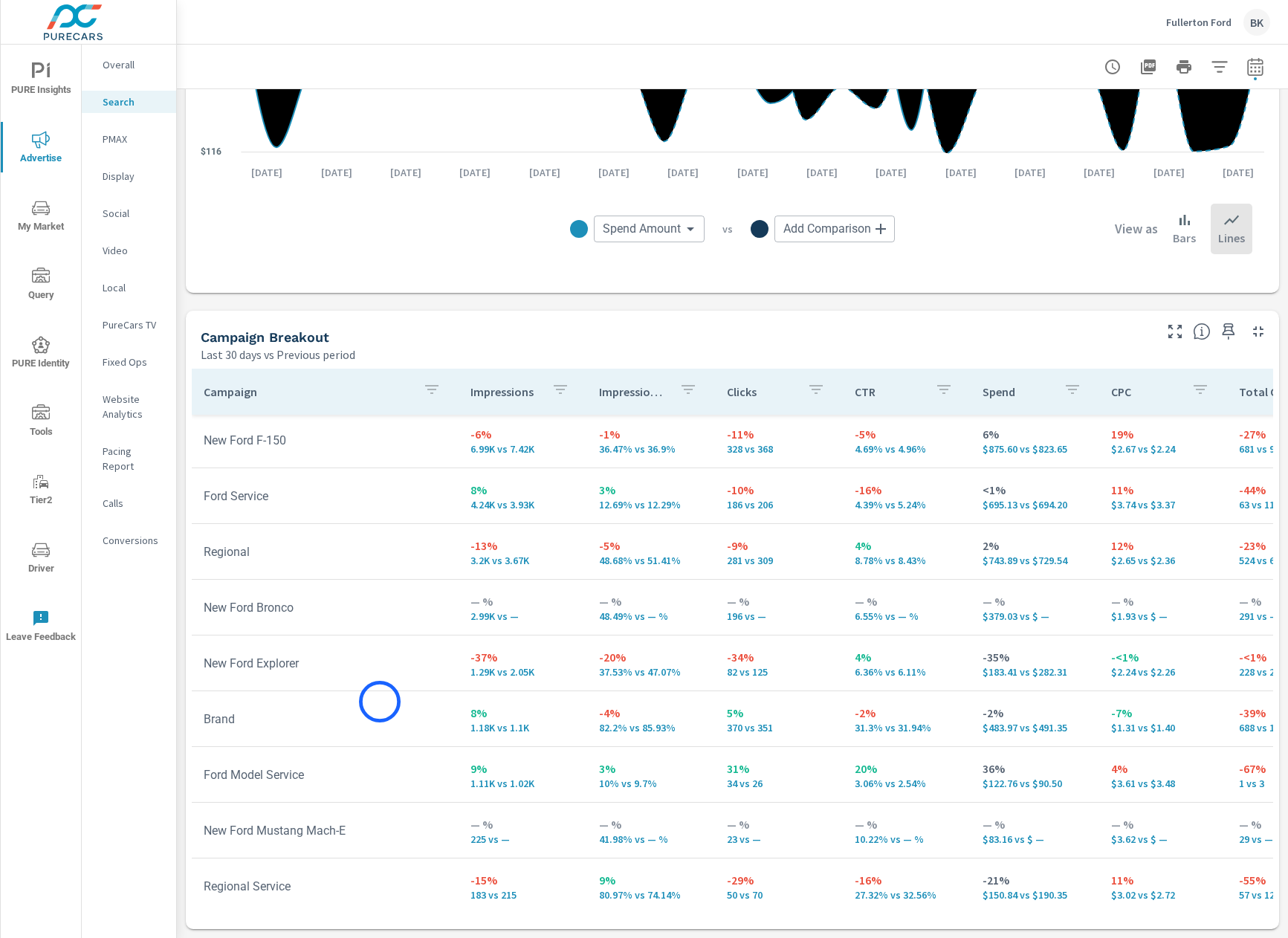
scroll to position [127, 0]
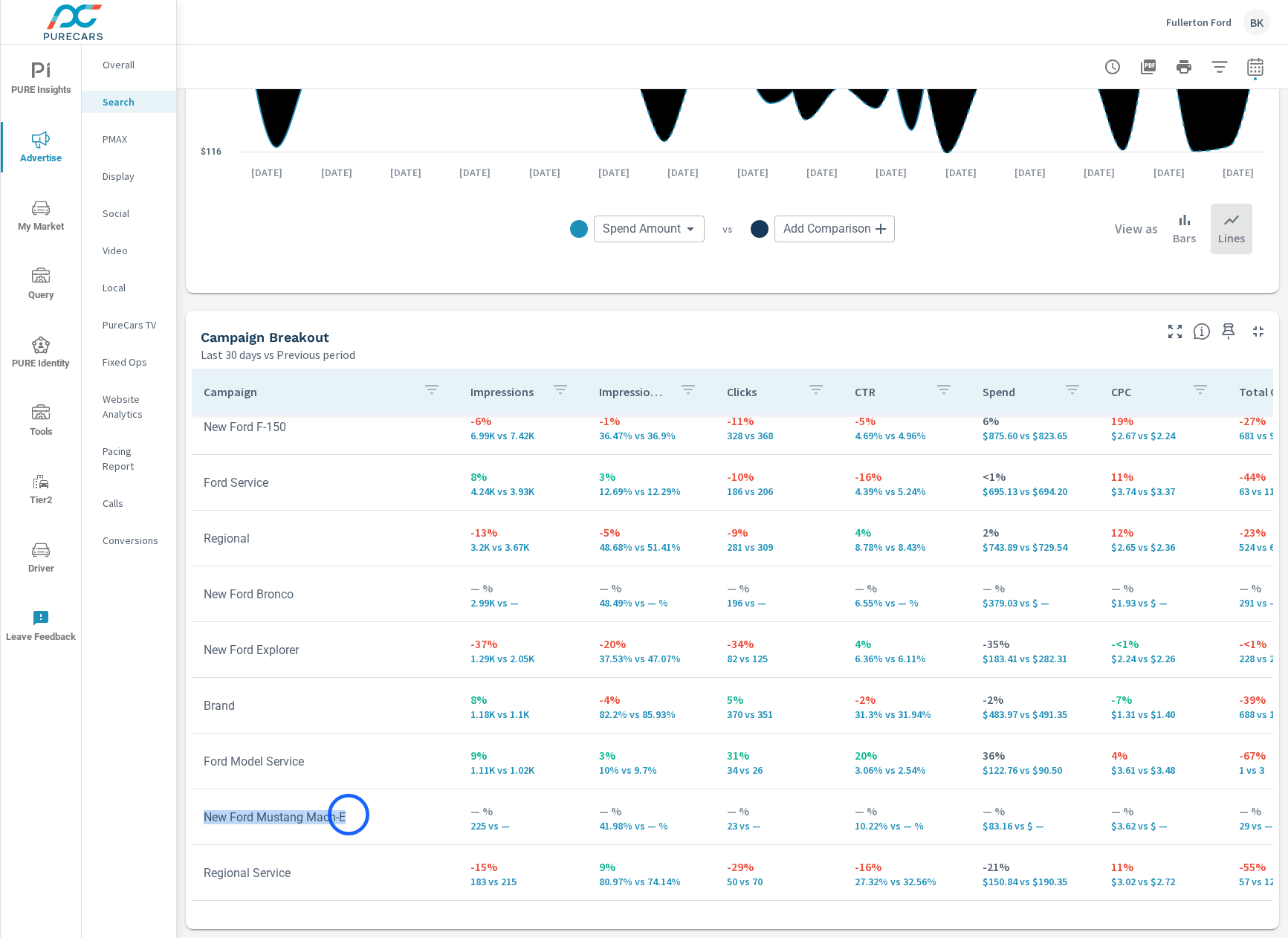
drag, startPoint x: 204, startPoint y: 815, endPoint x: 348, endPoint y: 815, distance: 144.0
click at [349, 814] on td "New Ford Mustang Mach-E" at bounding box center [325, 817] width 267 height 37
click at [120, 141] on p "PMAX" at bounding box center [133, 139] width 62 height 15
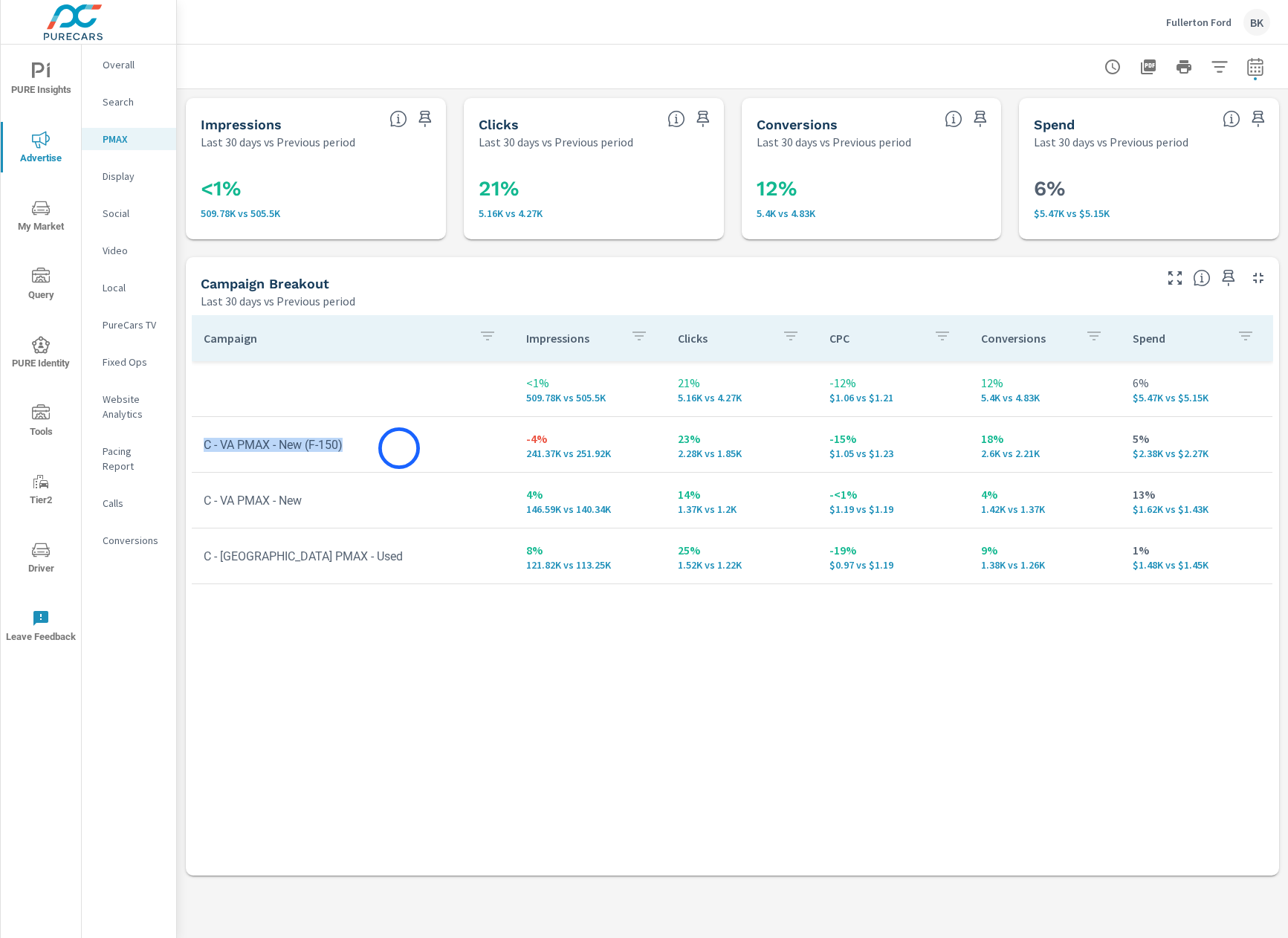
drag, startPoint x: 205, startPoint y: 444, endPoint x: 399, endPoint y: 448, distance: 194.0
click at [399, 448] on td "C - VA PMAX - New (F-150)" at bounding box center [354, 445] width 323 height 37
drag, startPoint x: 1132, startPoint y: 452, endPoint x: 1233, endPoint y: 454, distance: 101.0
click at [1233, 454] on p "$2.38K vs $2.27K" at bounding box center [1196, 453] width 128 height 12
drag, startPoint x: 204, startPoint y: 441, endPoint x: 360, endPoint y: 447, distance: 156.1
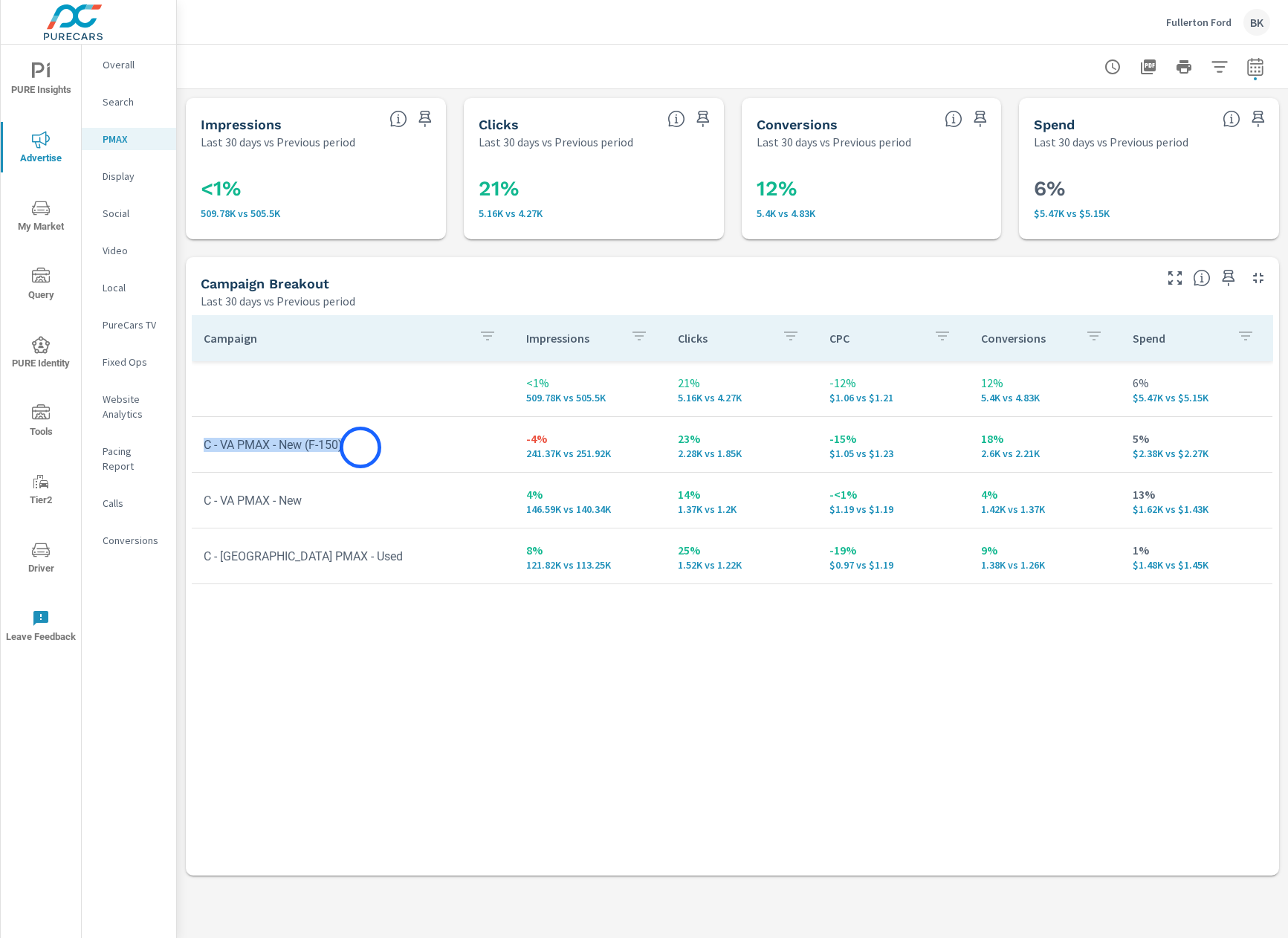
click at [360, 447] on td "C - VA PMAX - New (F-150)" at bounding box center [354, 445] width 323 height 37
drag, startPoint x: 325, startPoint y: 511, endPoint x: 200, endPoint y: 504, distance: 125.2
click at [200, 504] on td "C - VA PMAX - New" at bounding box center [354, 500] width 323 height 37
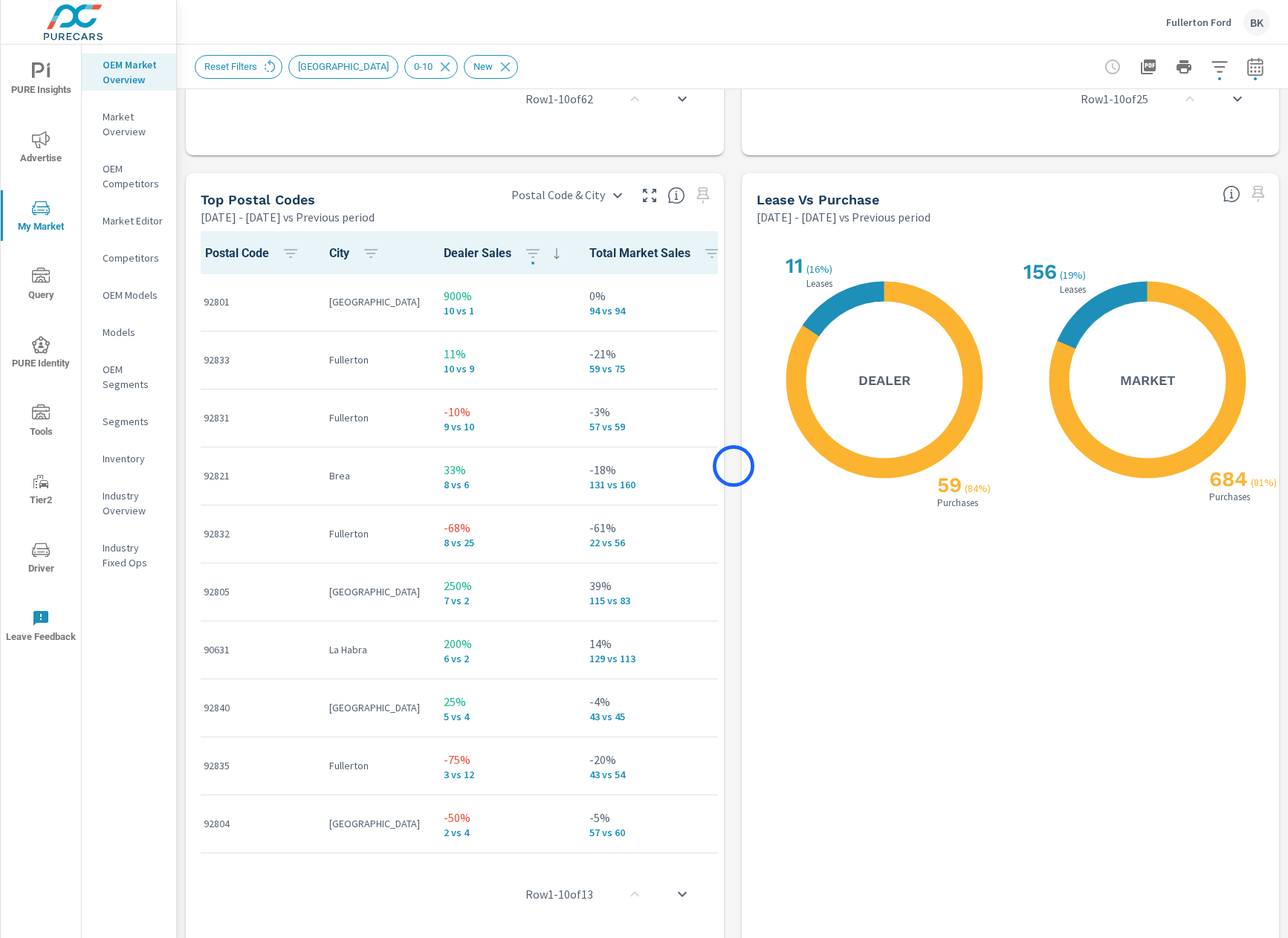
scroll to position [1678, 0]
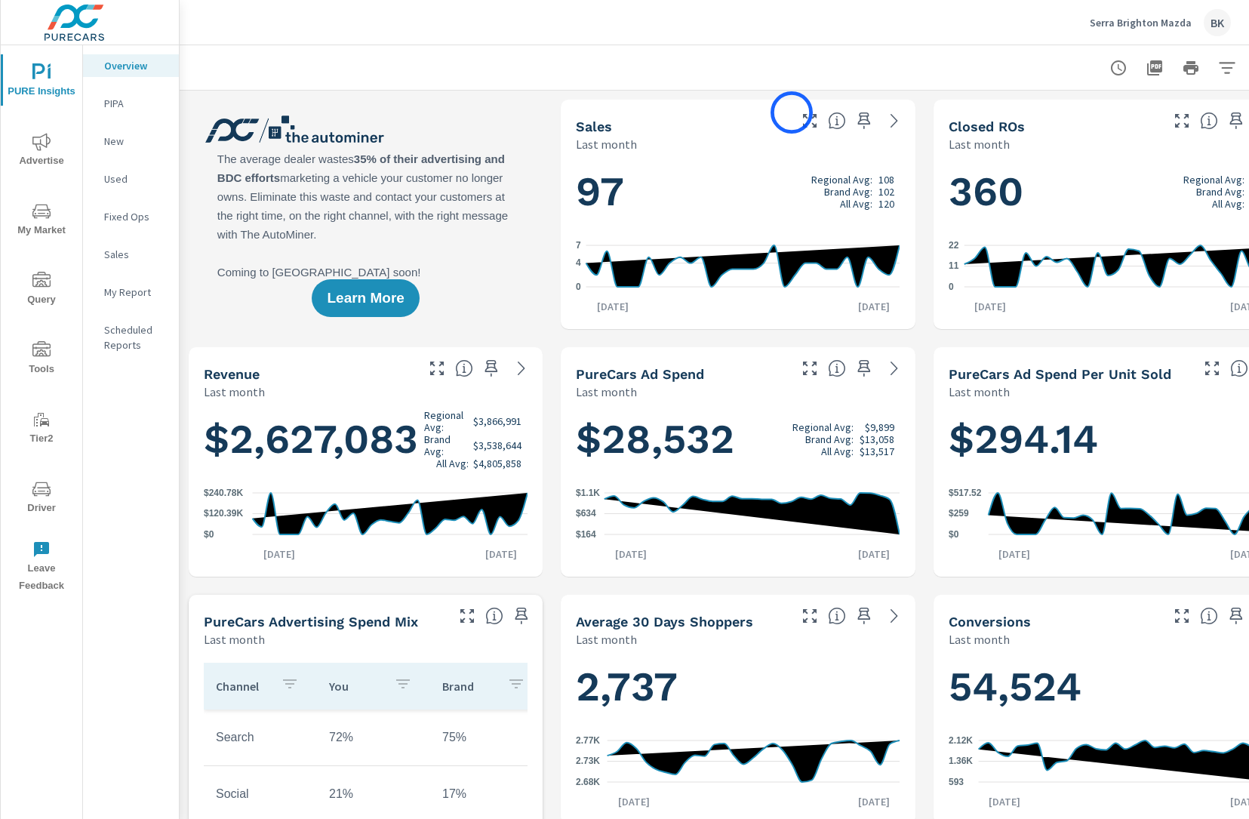
scroll to position [1, 0]
click at [1168, 22] on p "Serra Brighton Mazda" at bounding box center [1141, 23] width 102 height 14
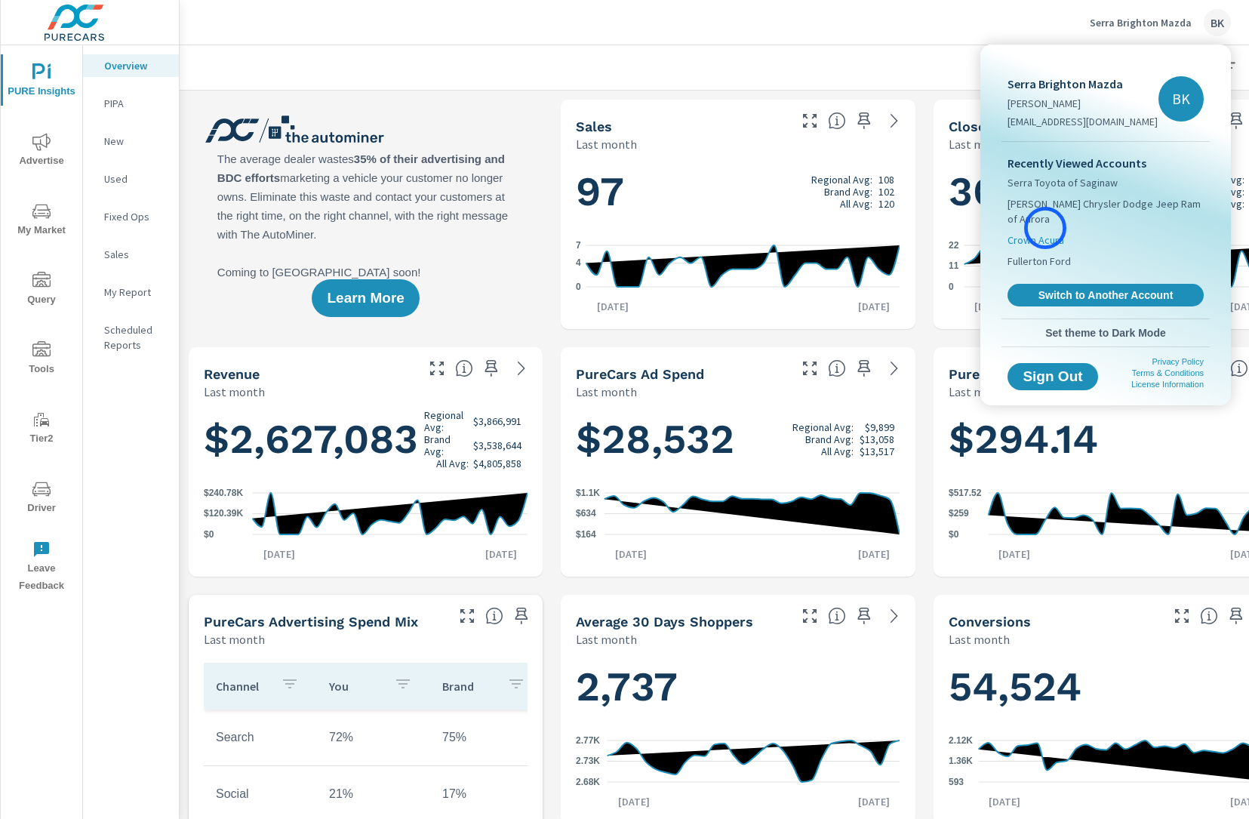
click at [1046, 233] on span "Crown Acura" at bounding box center [1036, 240] width 57 height 15
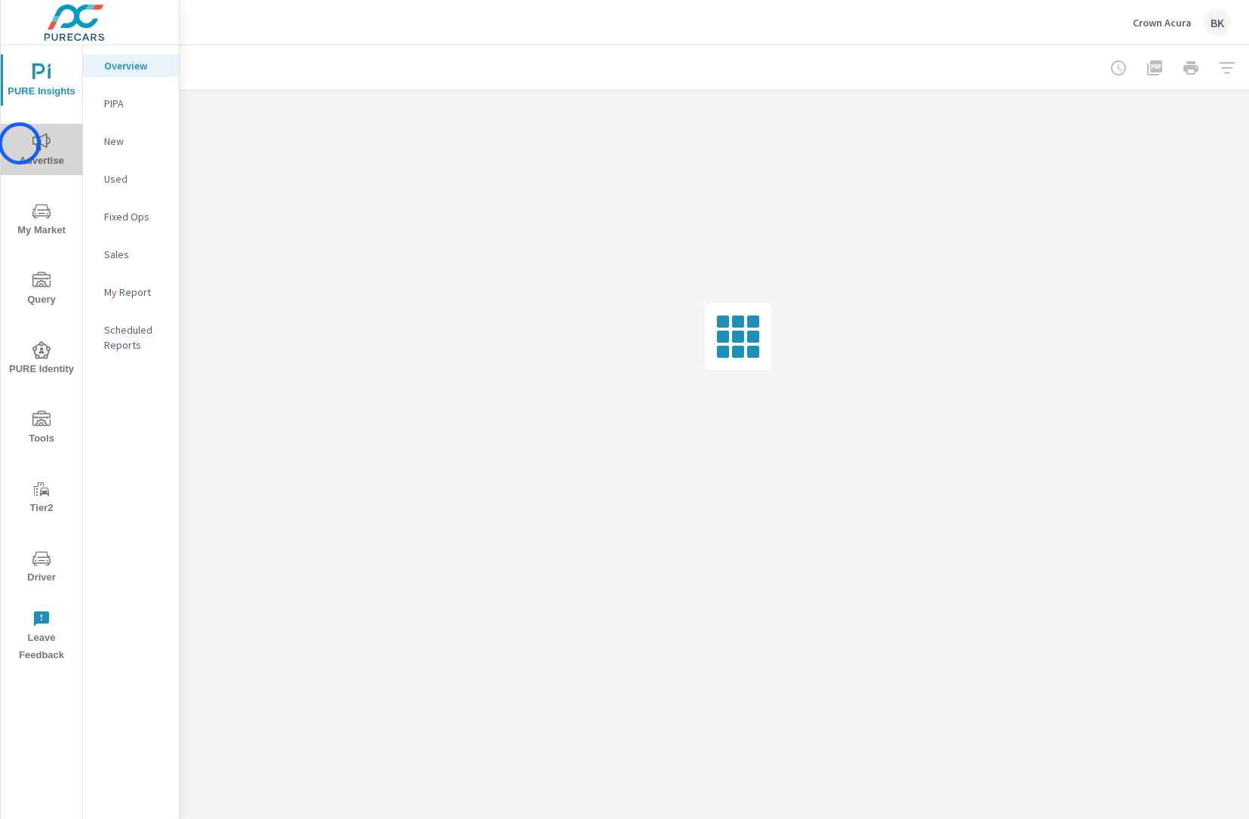
click at [20, 143] on span "Advertise" at bounding box center [41, 151] width 72 height 37
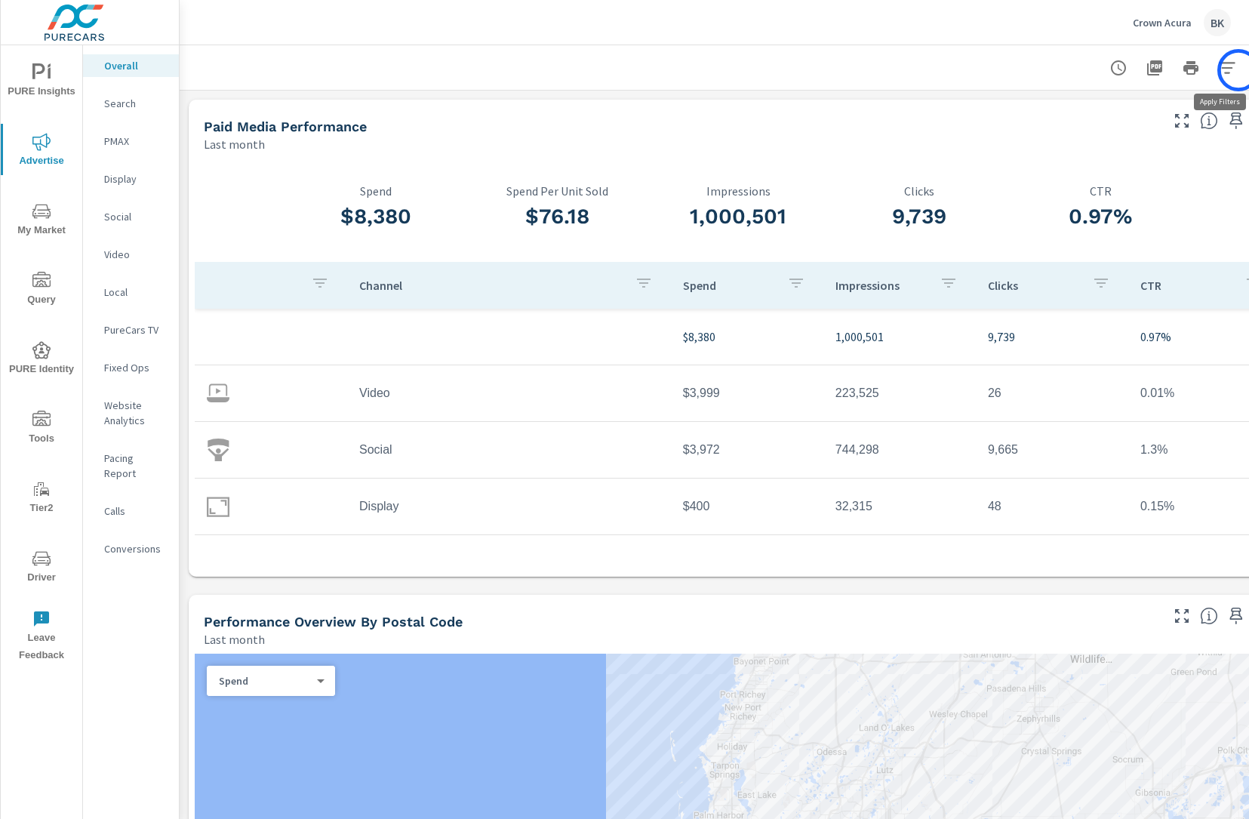
scroll to position [0, 48]
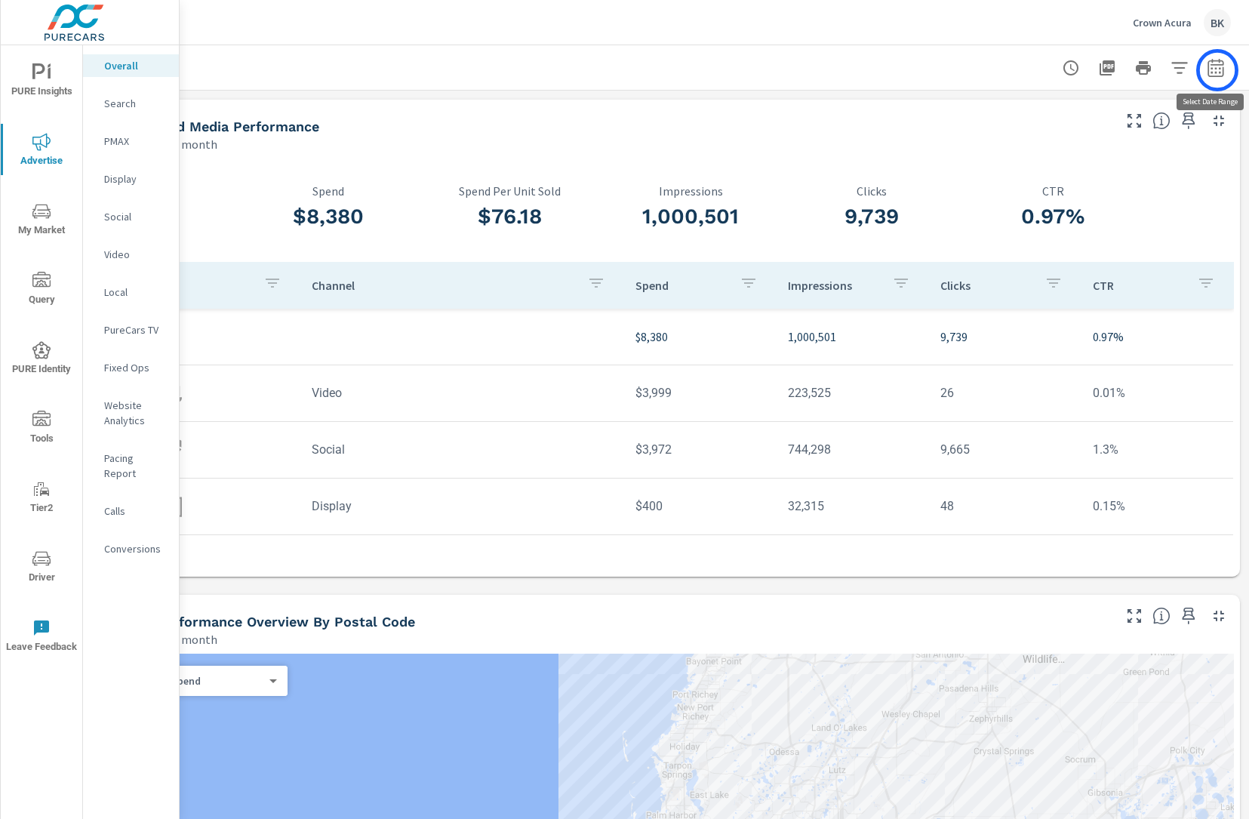
click at [1215, 70] on icon "button" at bounding box center [1216, 68] width 18 height 18
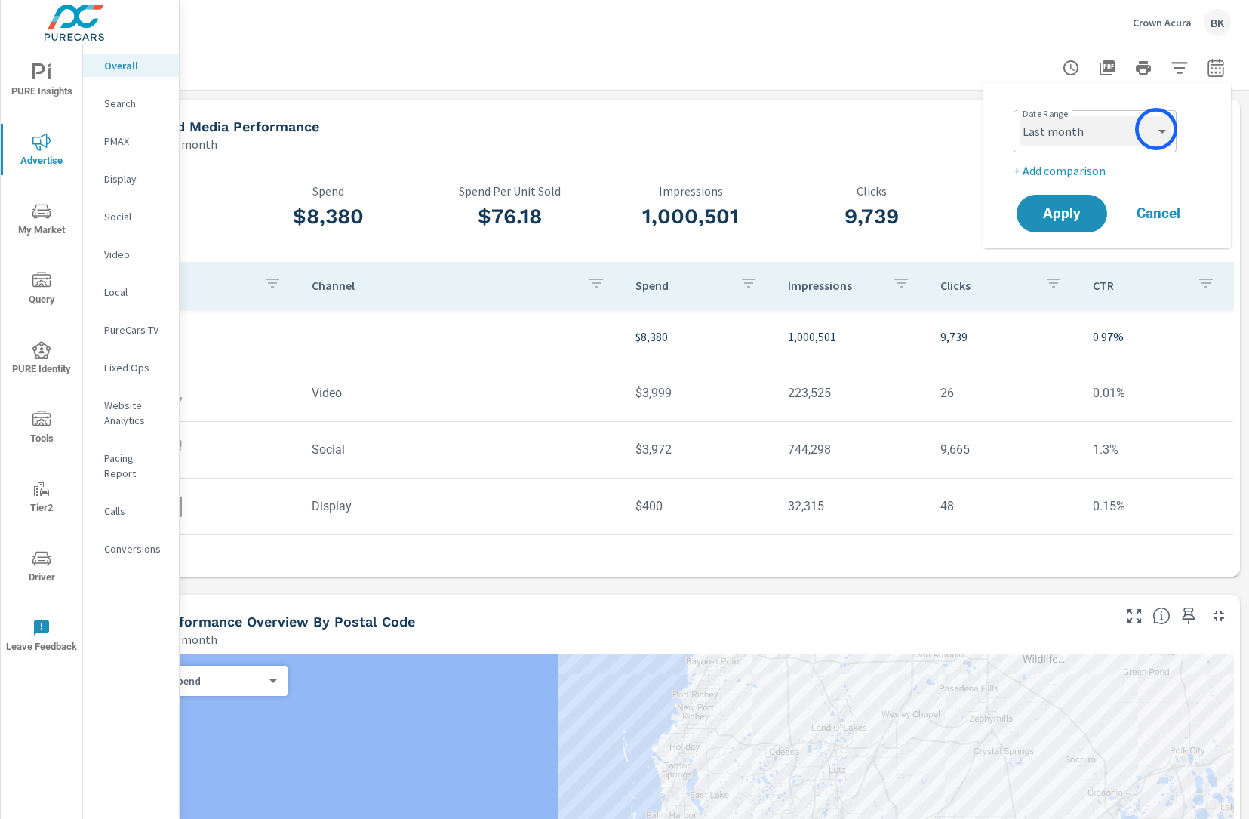
click at [1157, 129] on select "Custom [DATE] Last week Last 7 days Last 14 days Last 30 days Last 45 days Last…" at bounding box center [1095, 131] width 151 height 30
click at [1020, 116] on select "Custom [DATE] Last week Last 7 days Last 14 days Last 30 days Last 45 days Last…" at bounding box center [1095, 131] width 151 height 30
select select "custom"
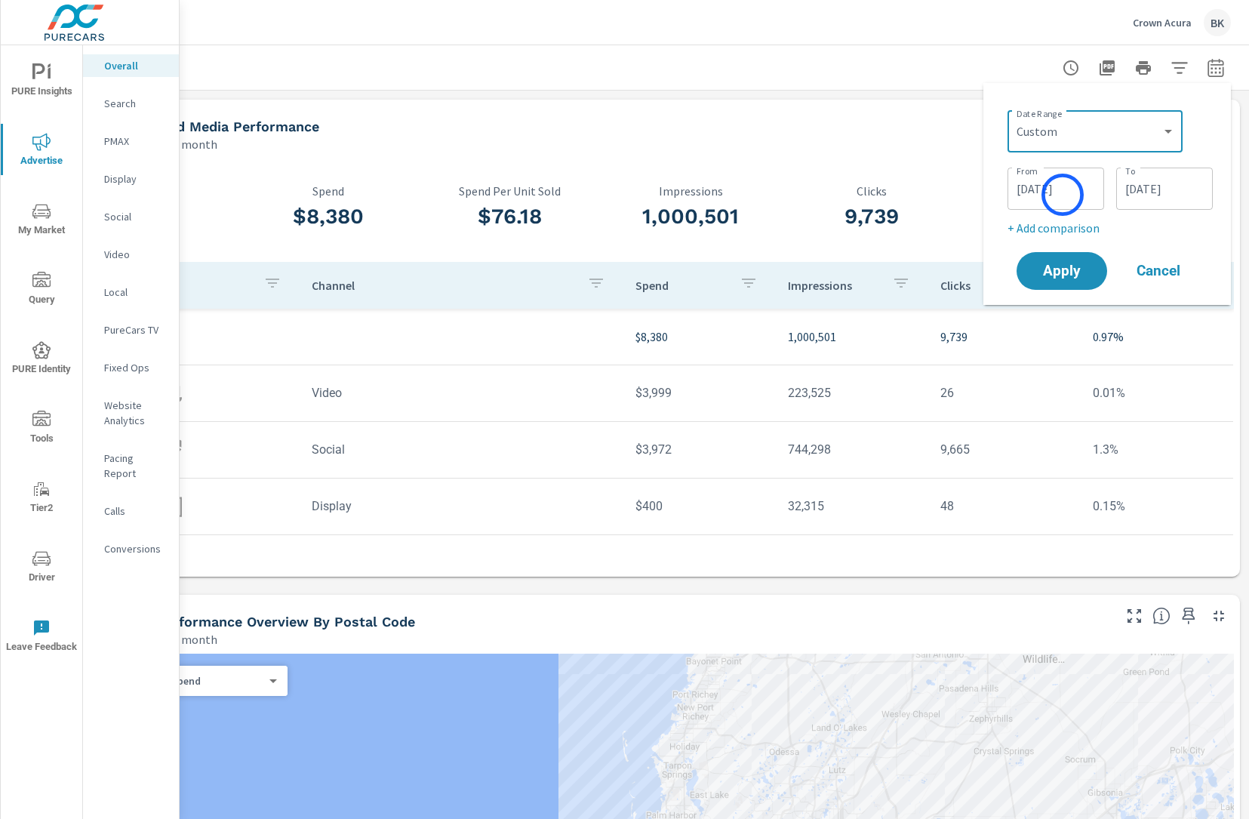
click at [1063, 195] on input "[DATE]" at bounding box center [1056, 189] width 85 height 30
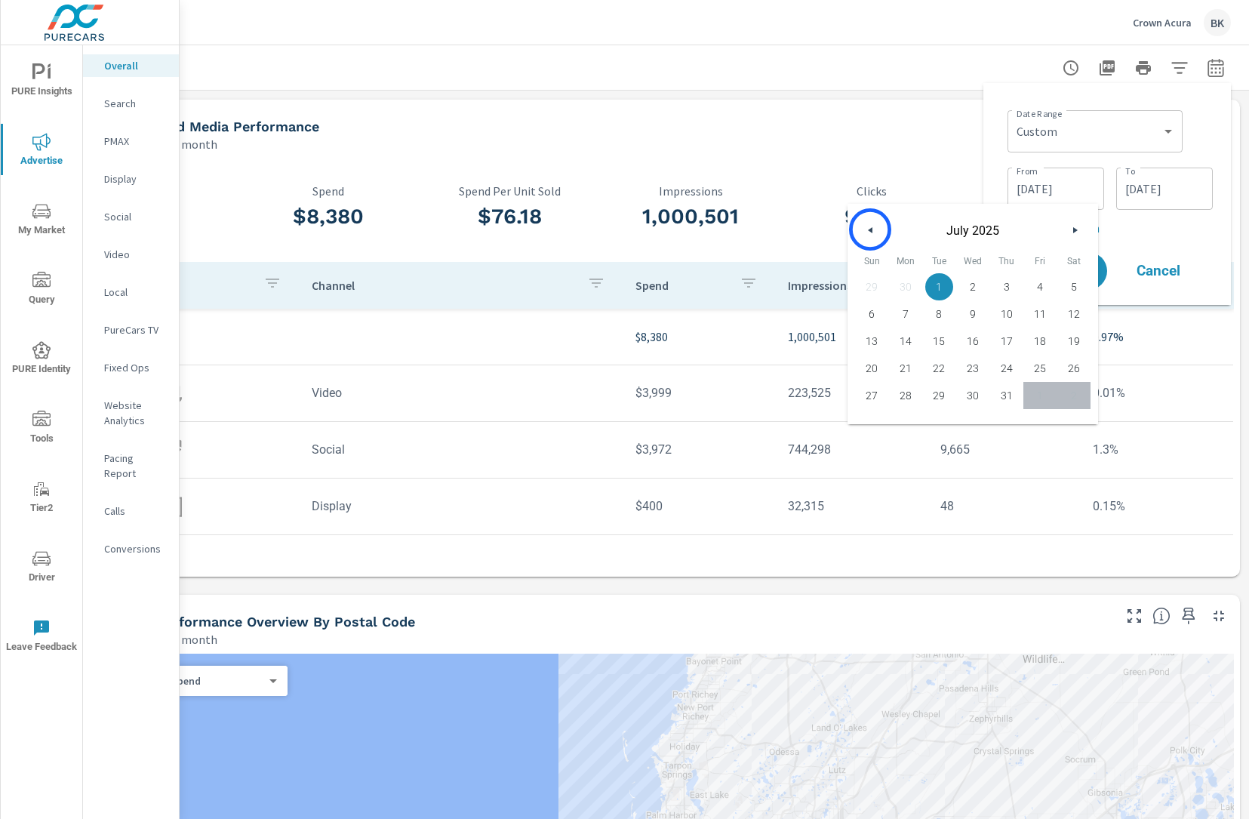
click at [870, 229] on icon "button" at bounding box center [869, 230] width 8 height 6
click at [1011, 288] on span "1" at bounding box center [1007, 287] width 34 height 20
click at [1070, 399] on span "31" at bounding box center [1074, 396] width 34 height 20
click at [1009, 290] on span "1" at bounding box center [1007, 287] width 34 height 20
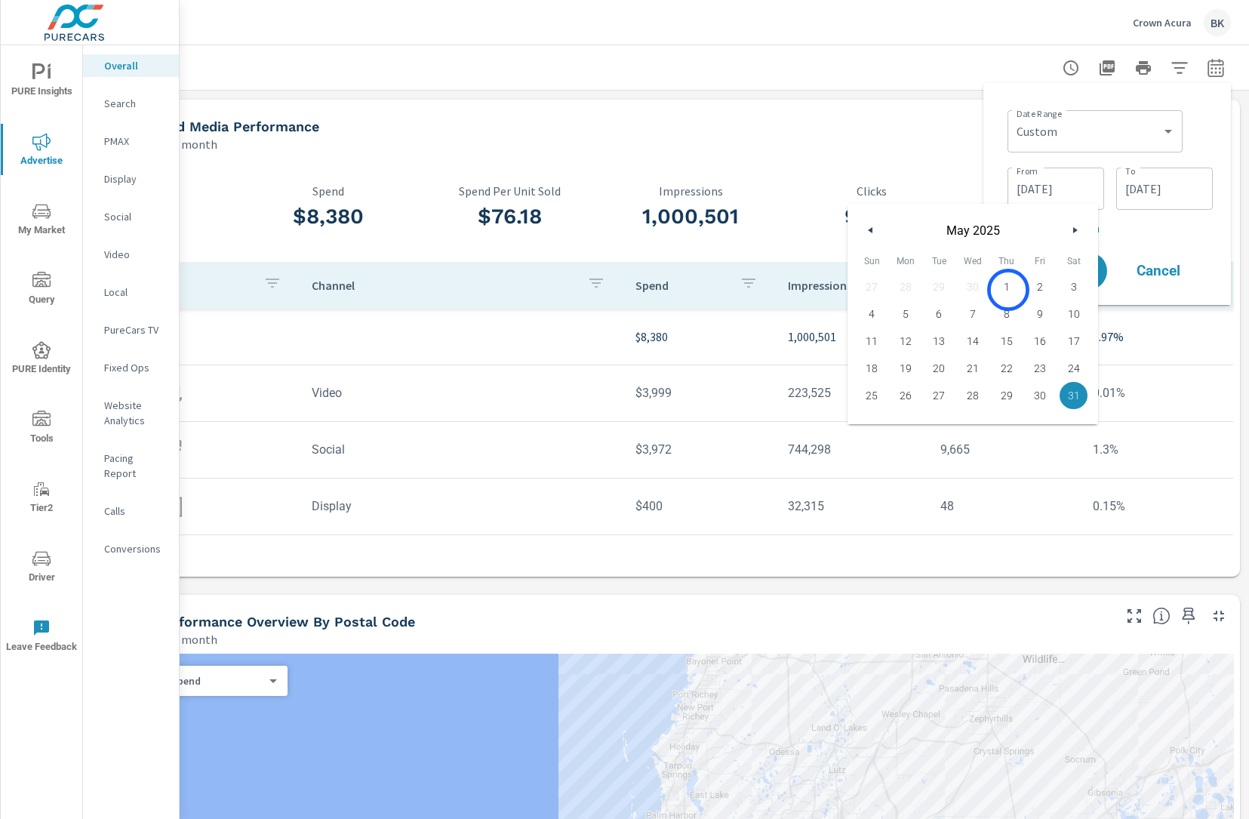
type input "[DATE]"
click at [1136, 189] on input "[DATE]" at bounding box center [1165, 189] width 85 height 30
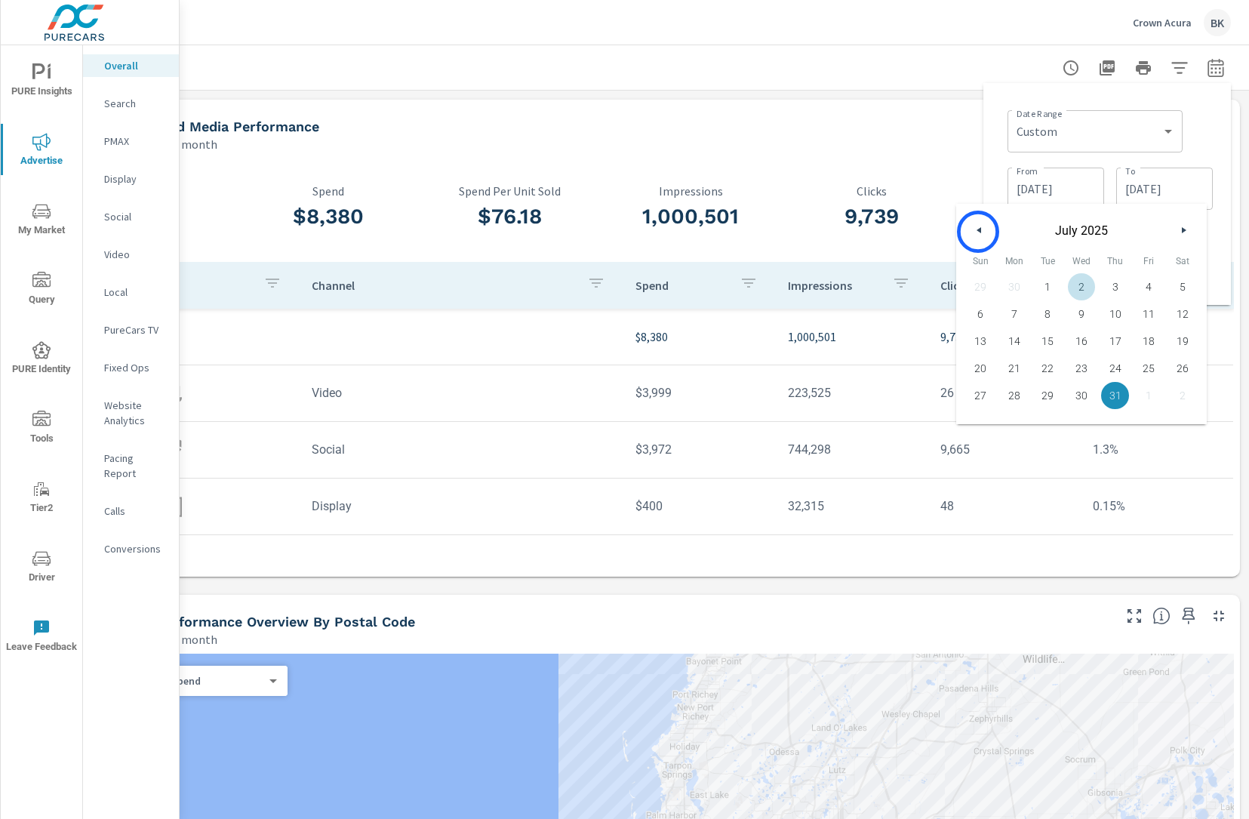
click at [978, 232] on icon "button" at bounding box center [978, 230] width 8 height 6
click at [1187, 395] on span "31" at bounding box center [1183, 396] width 34 height 20
type input "[DATE]"
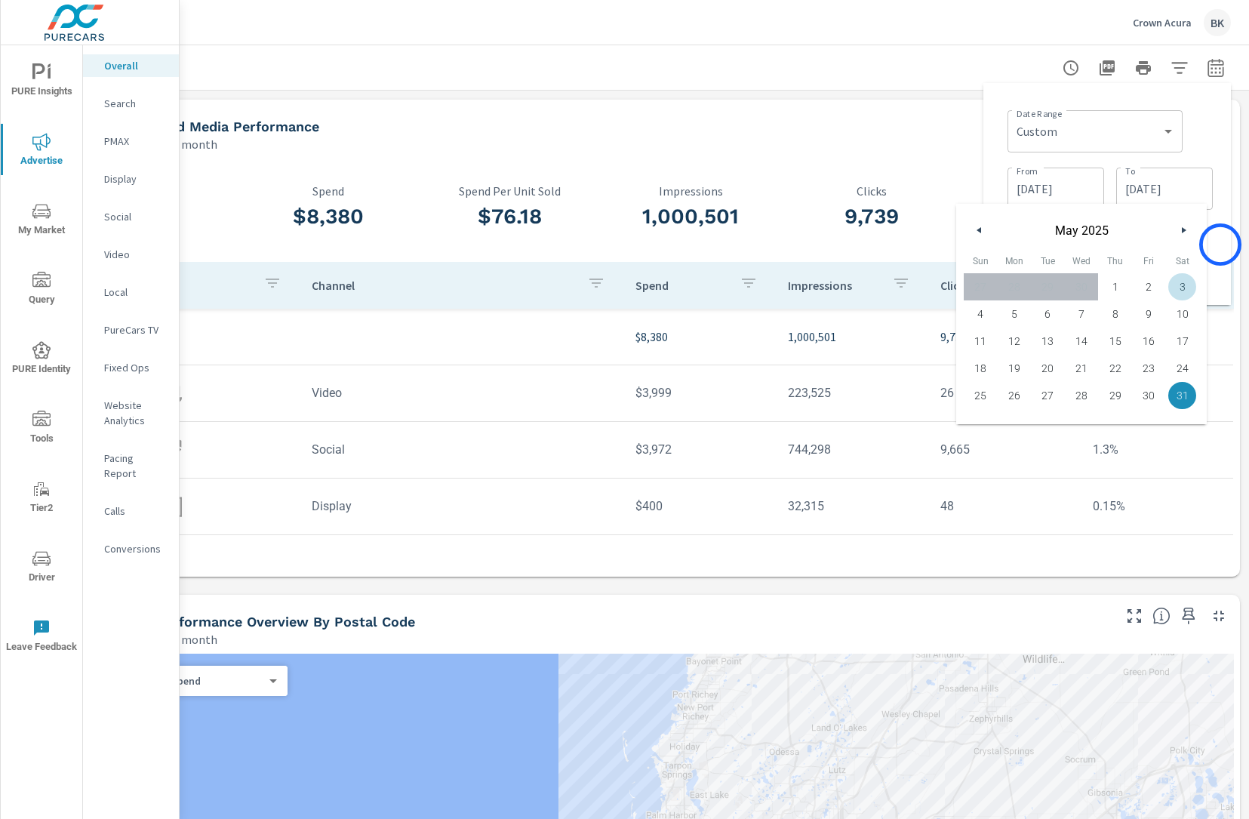
click at [1221, 245] on div "Date Range Custom [DATE] Last week Last 7 days Last 14 days Last 30 days Last 4…" at bounding box center [1108, 194] width 248 height 222
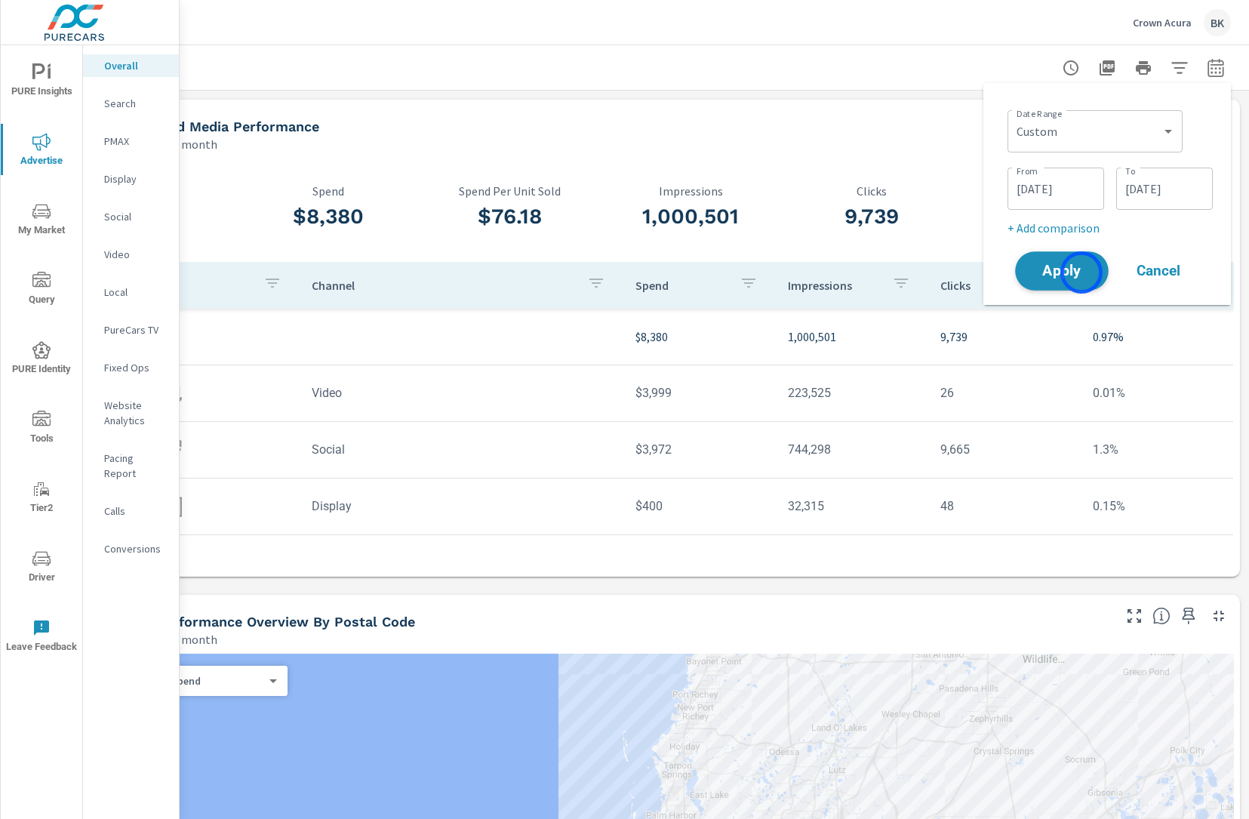
click at [1080, 273] on span "Apply" at bounding box center [1062, 271] width 62 height 14
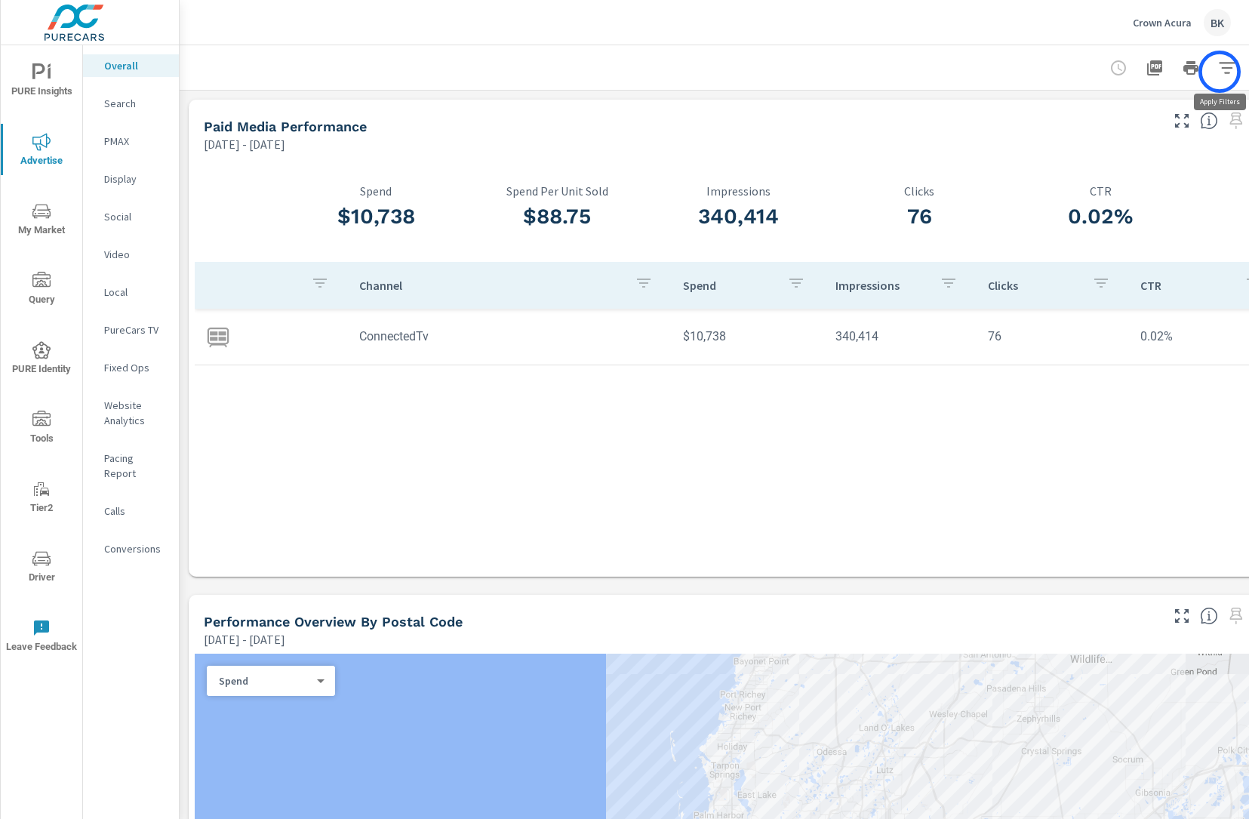
scroll to position [0, 48]
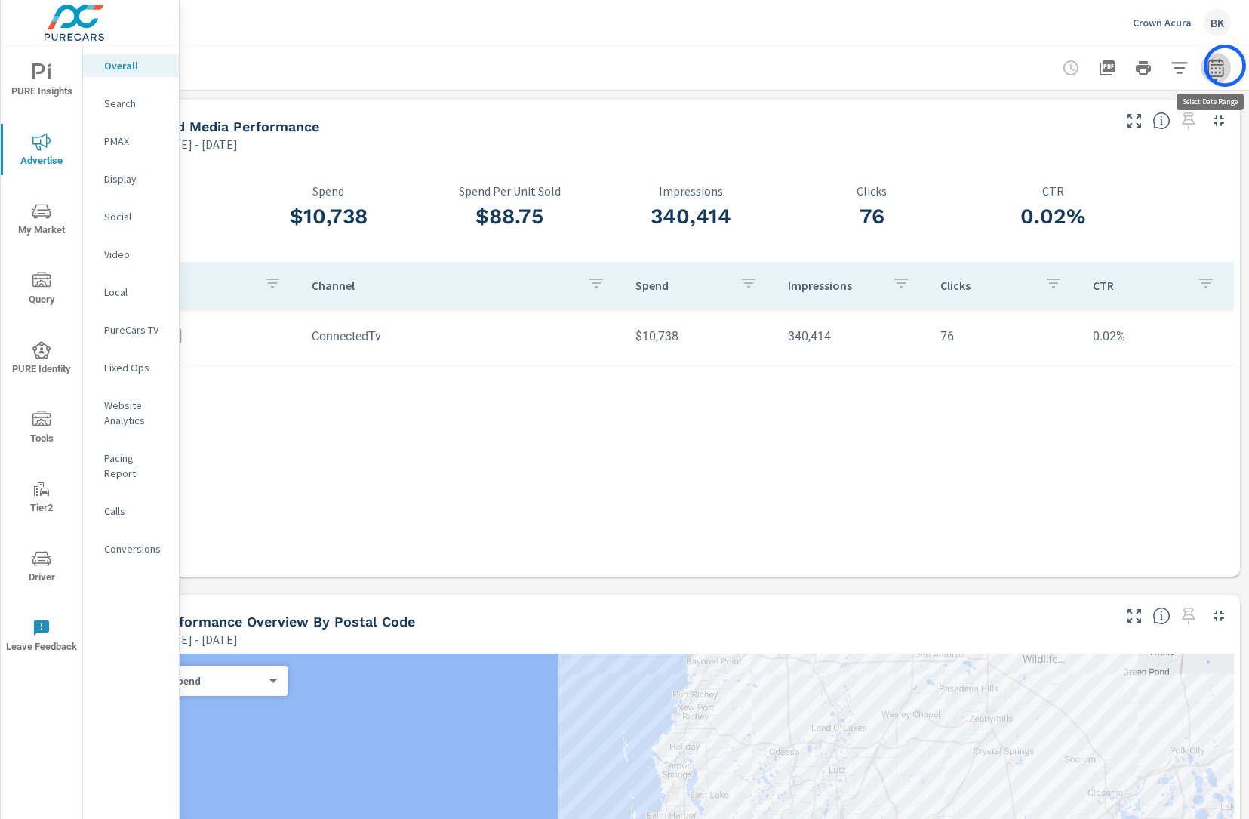
click at [1225, 66] on button "button" at bounding box center [1216, 68] width 30 height 30
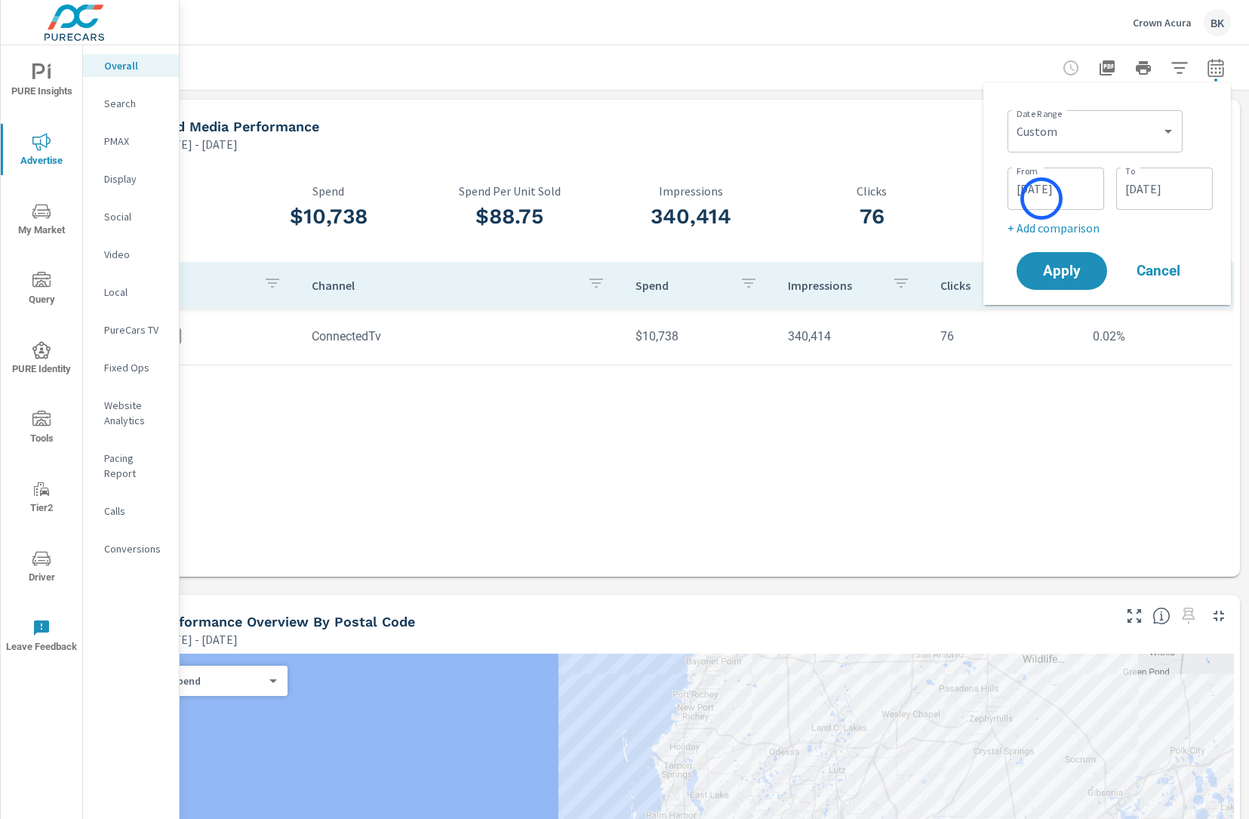
click at [1042, 199] on input "[DATE]" at bounding box center [1056, 189] width 85 height 30
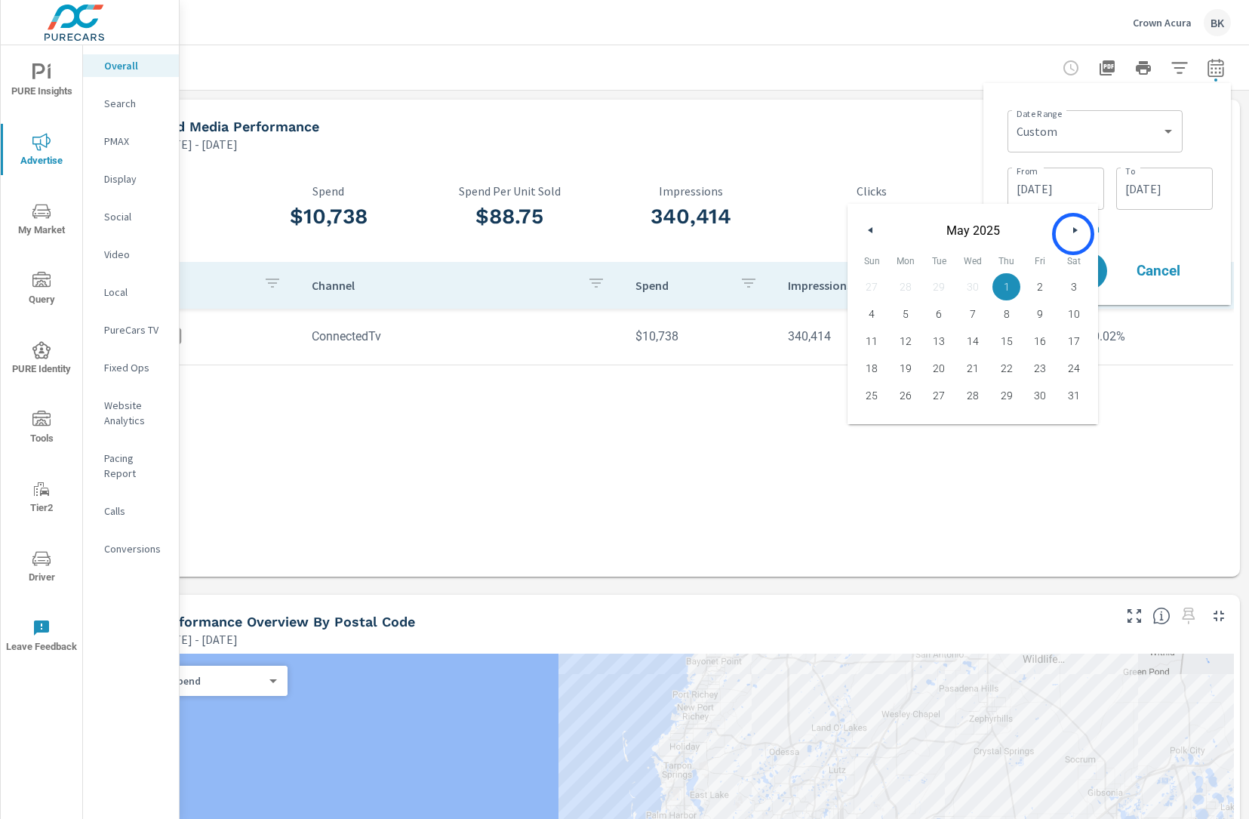
click at [1073, 234] on button "button" at bounding box center [1075, 230] width 18 height 18
click at [1145, 177] on input "[DATE]" at bounding box center [1165, 189] width 85 height 30
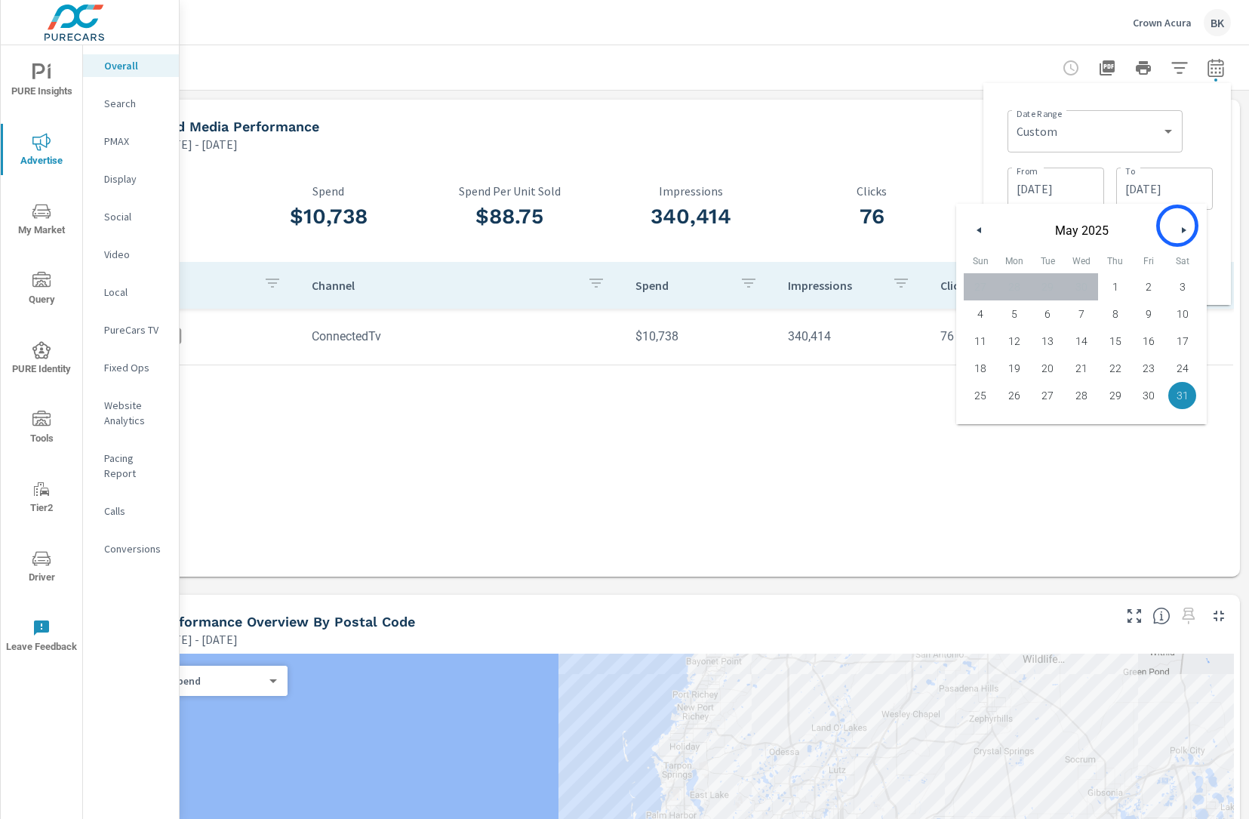
click at [1180, 226] on button "button" at bounding box center [1184, 230] width 18 height 18
click at [1018, 399] on span "30" at bounding box center [1015, 396] width 34 height 20
type input "[DATE]"
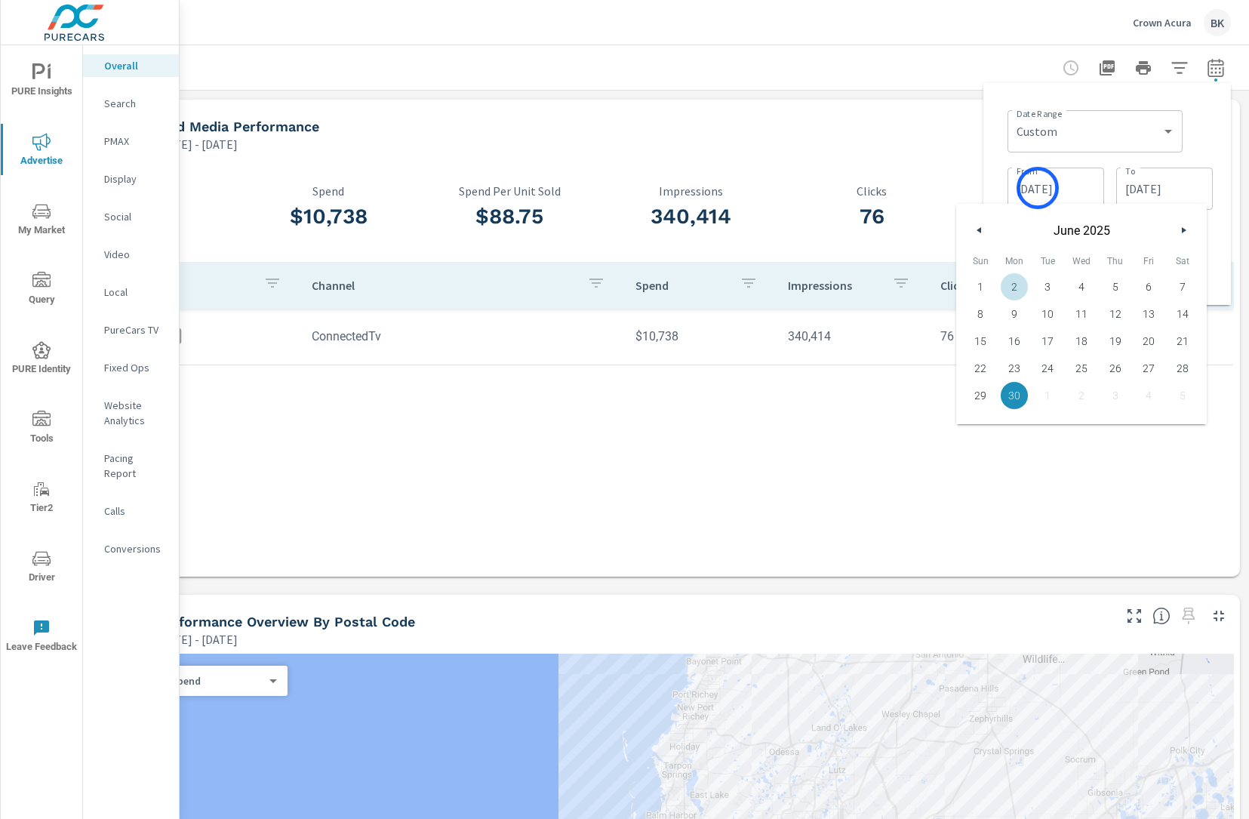
click at [1038, 188] on input "[DATE]" at bounding box center [1056, 189] width 85 height 30
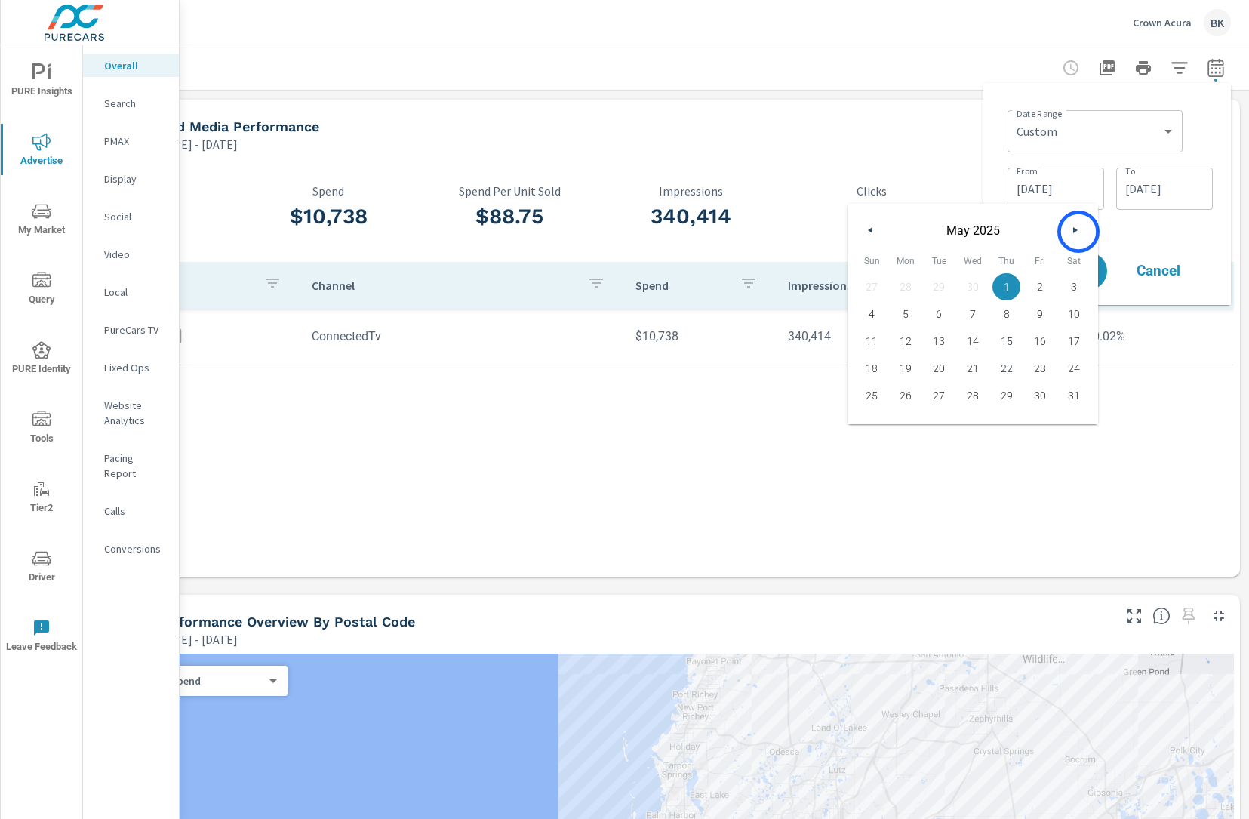
click at [1079, 232] on icon "button" at bounding box center [1077, 230] width 8 height 6
click at [873, 289] on span "1" at bounding box center [872, 287] width 34 height 20
type input "[DATE]"
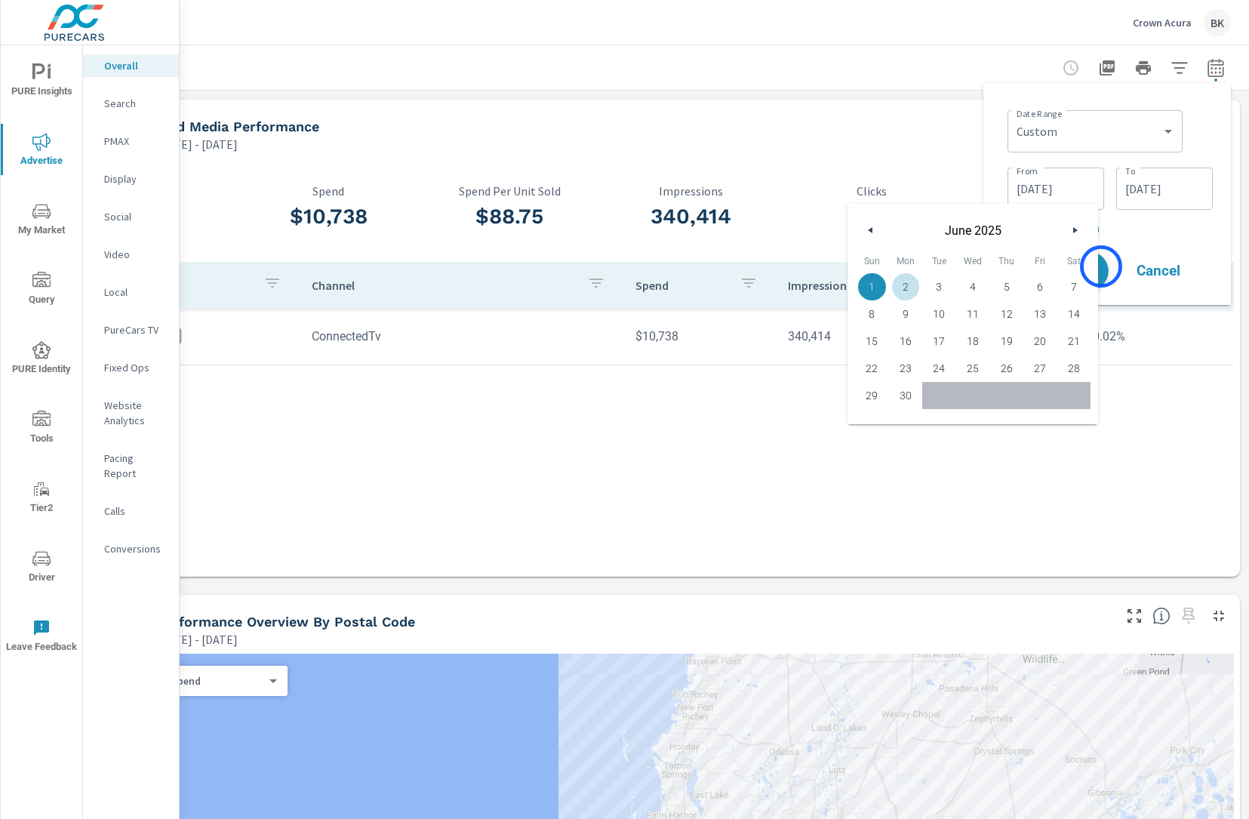
click at [1101, 266] on button "Apply" at bounding box center [1062, 270] width 94 height 39
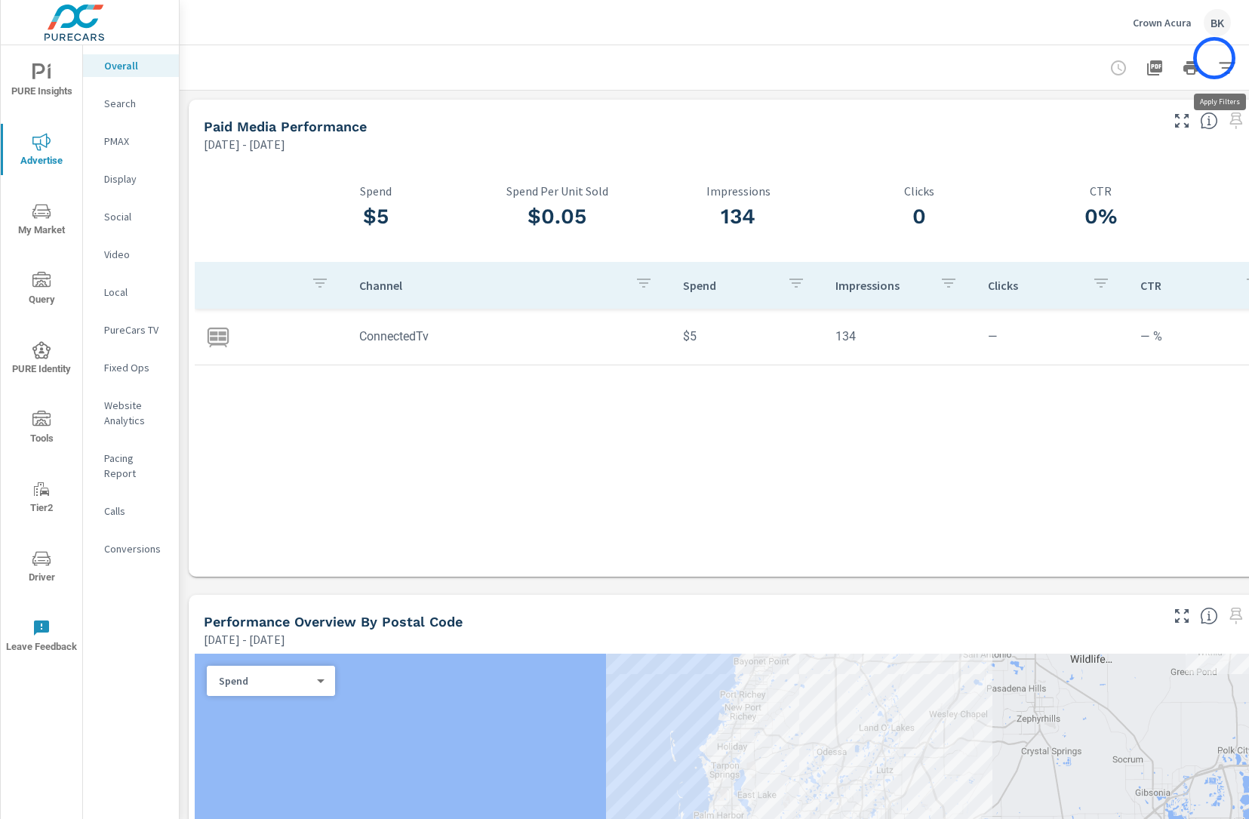
scroll to position [0, 48]
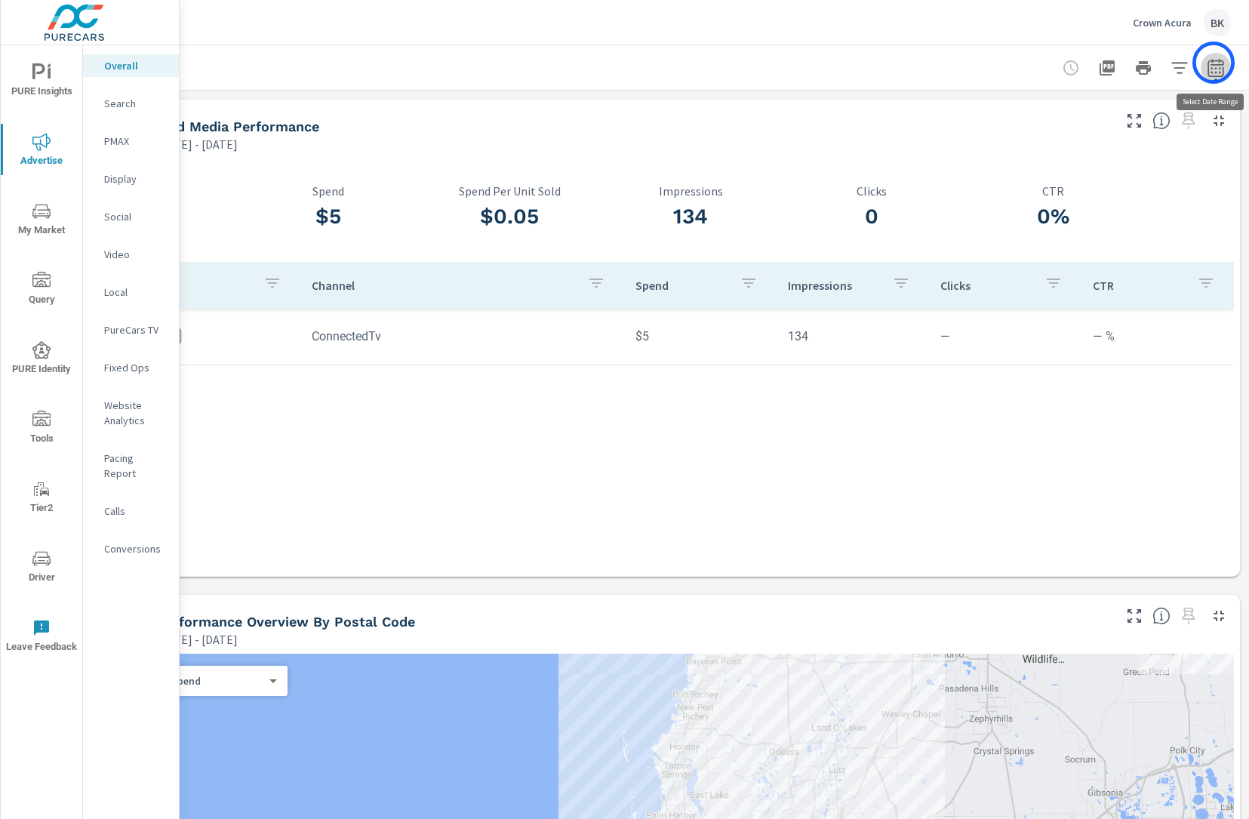
click at [1214, 63] on icon "button" at bounding box center [1216, 68] width 18 height 18
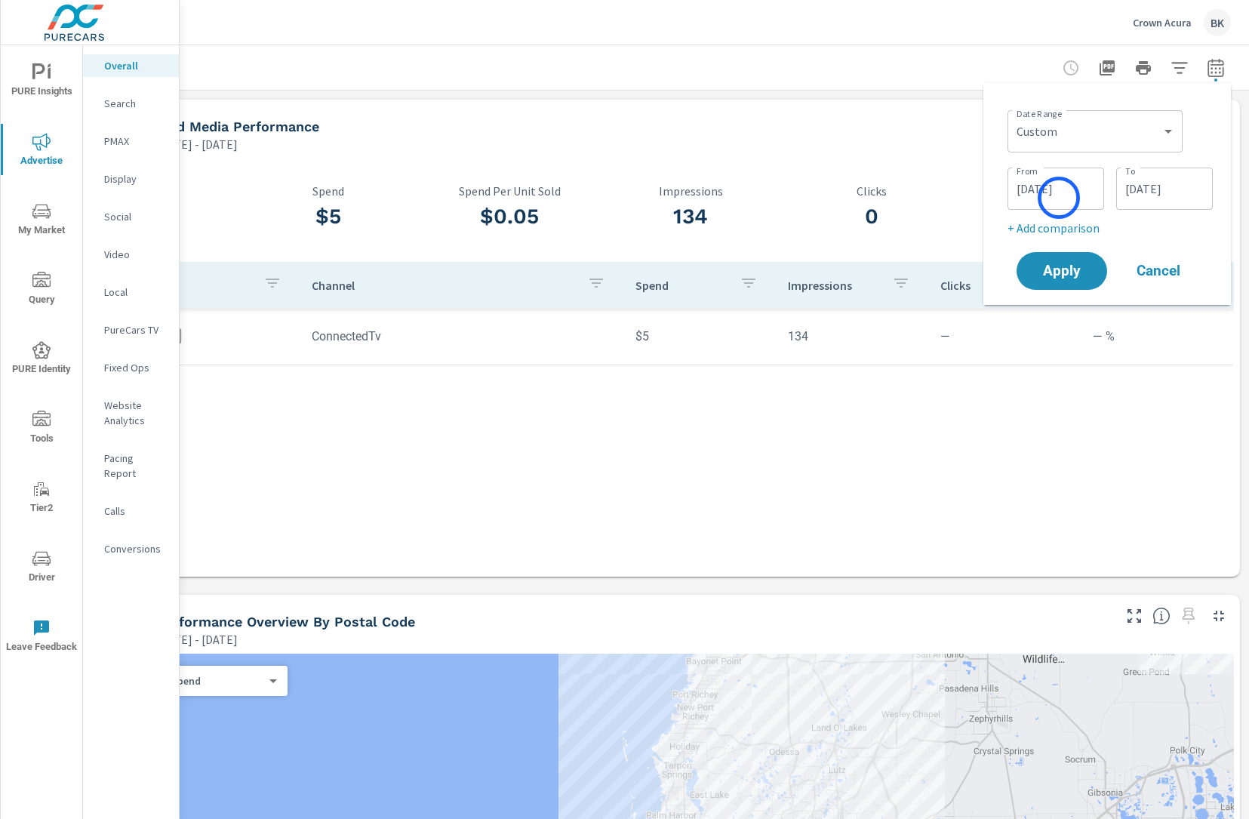
click at [1059, 198] on input "[DATE]" at bounding box center [1056, 189] width 85 height 30
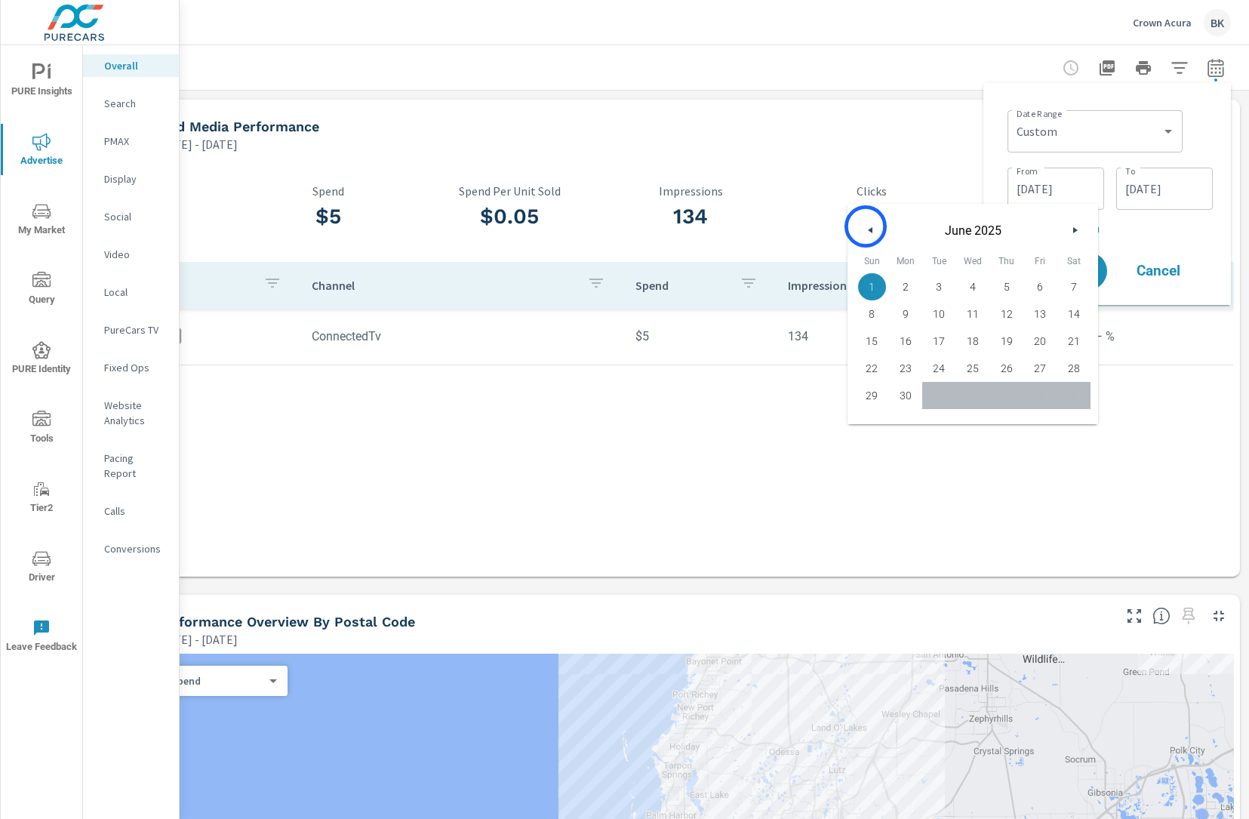
click at [866, 227] on icon "button" at bounding box center [869, 230] width 8 height 6
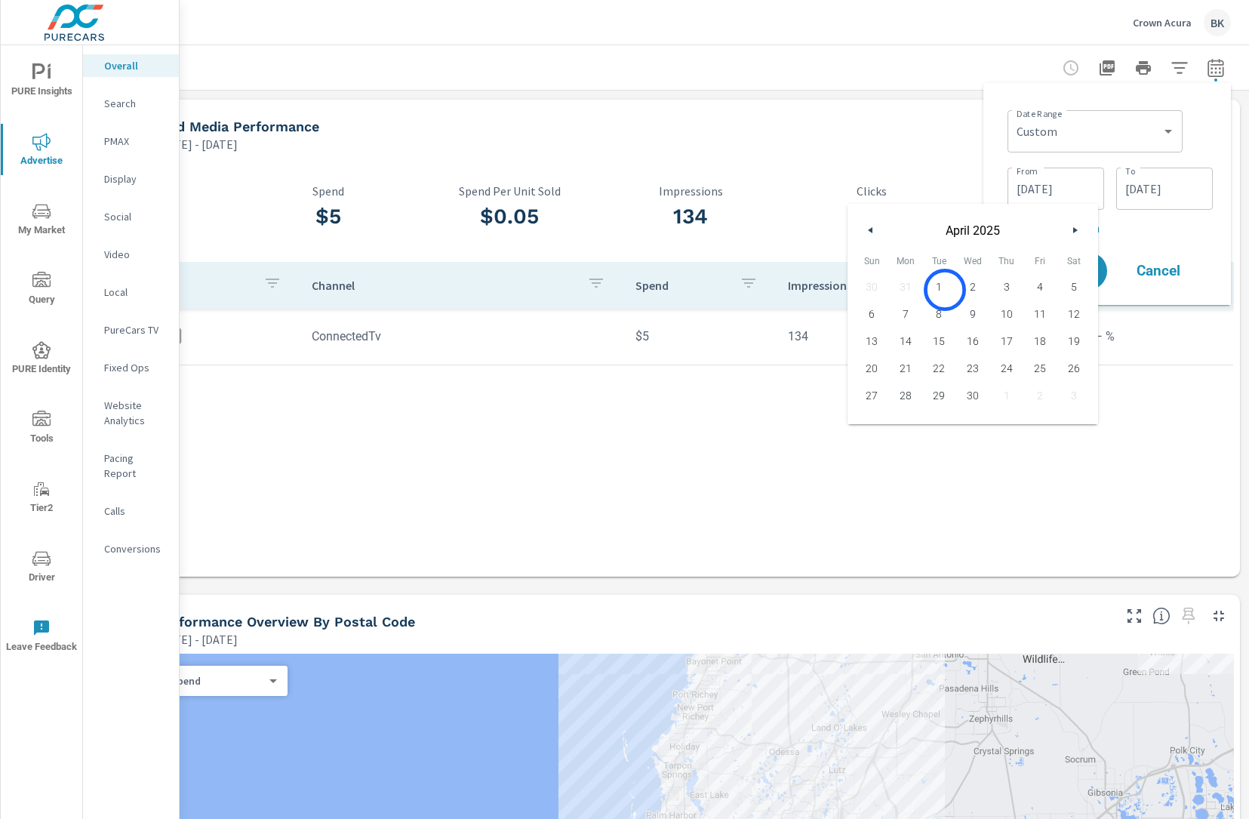
drag, startPoint x: 945, startPoint y: 290, endPoint x: 970, endPoint y: 273, distance: 30.4
click at [945, 290] on span "1" at bounding box center [939, 287] width 34 height 20
type input "[DATE]"
click at [1131, 195] on input "[DATE]" at bounding box center [1165, 189] width 85 height 30
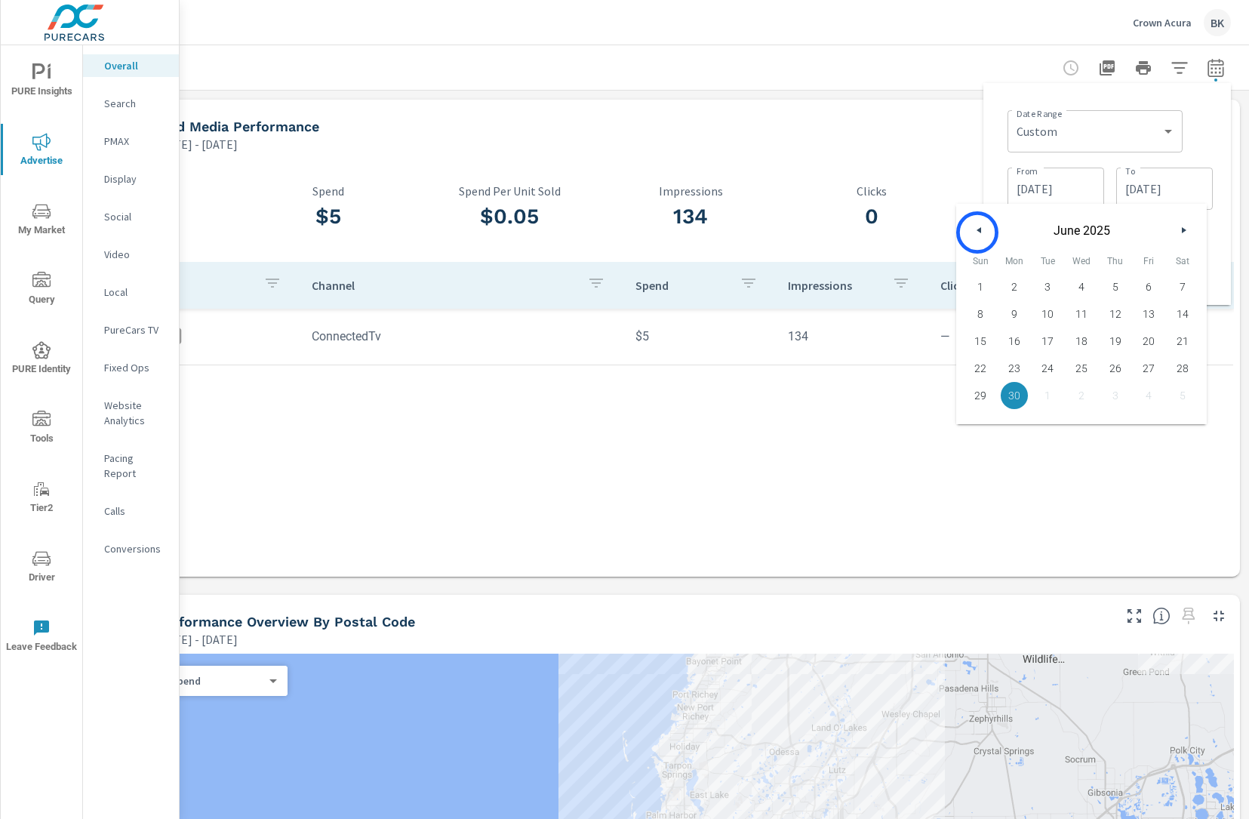
click at [978, 233] on icon "button" at bounding box center [978, 230] width 8 height 6
click at [1084, 408] on span "30" at bounding box center [1082, 395] width 12 height 27
type input "[DATE]"
click at [1220, 232] on div "Date Range Custom [DATE] Last week Last 7 days Last 14 days Last 30 days Last 4…" at bounding box center [1108, 194] width 248 height 222
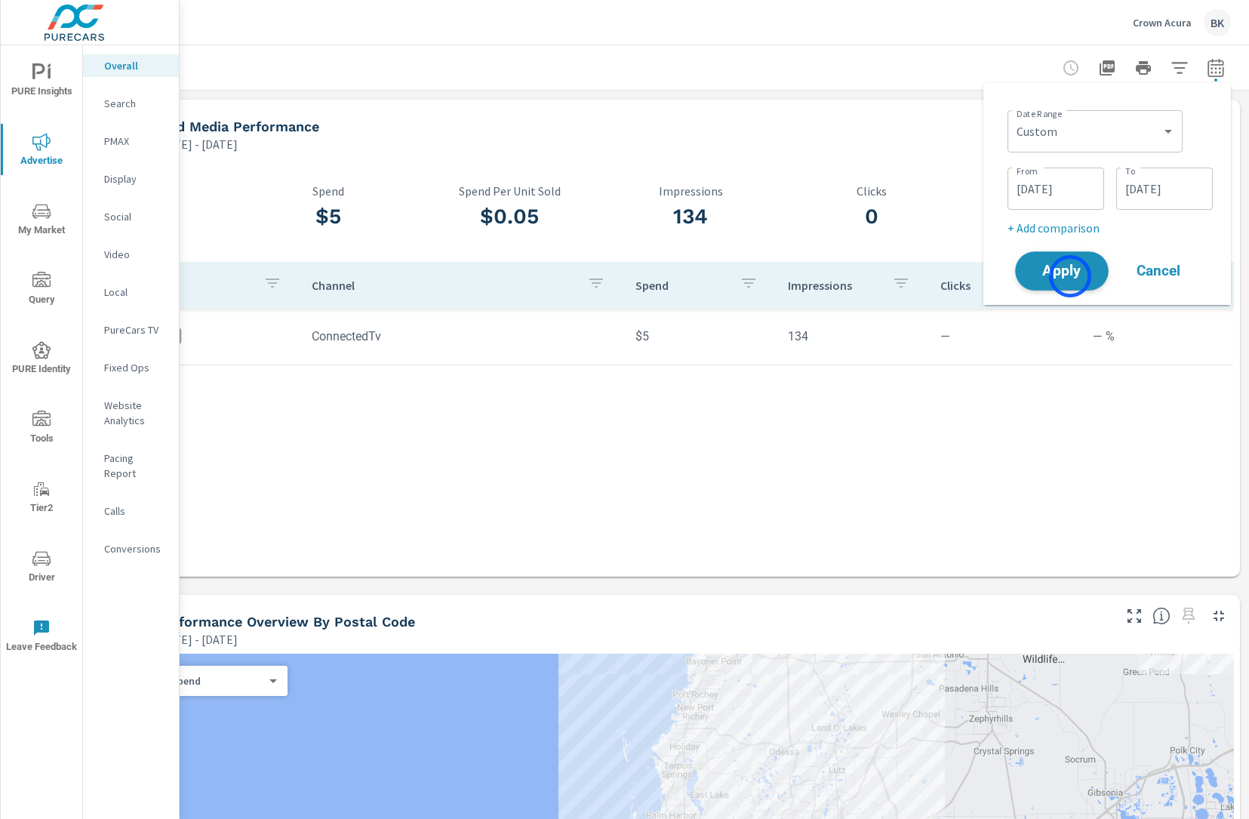
click at [1070, 276] on span "Apply" at bounding box center [1062, 271] width 62 height 14
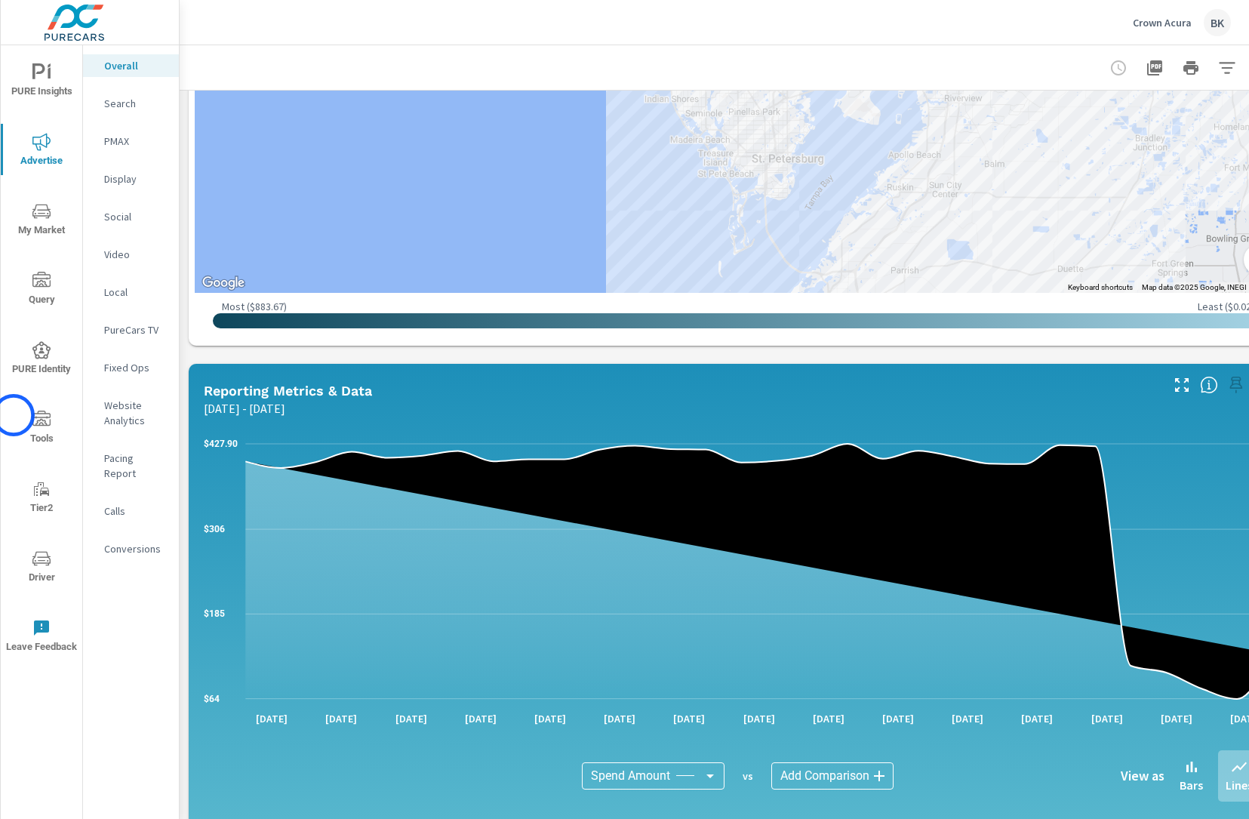
scroll to position [874, 0]
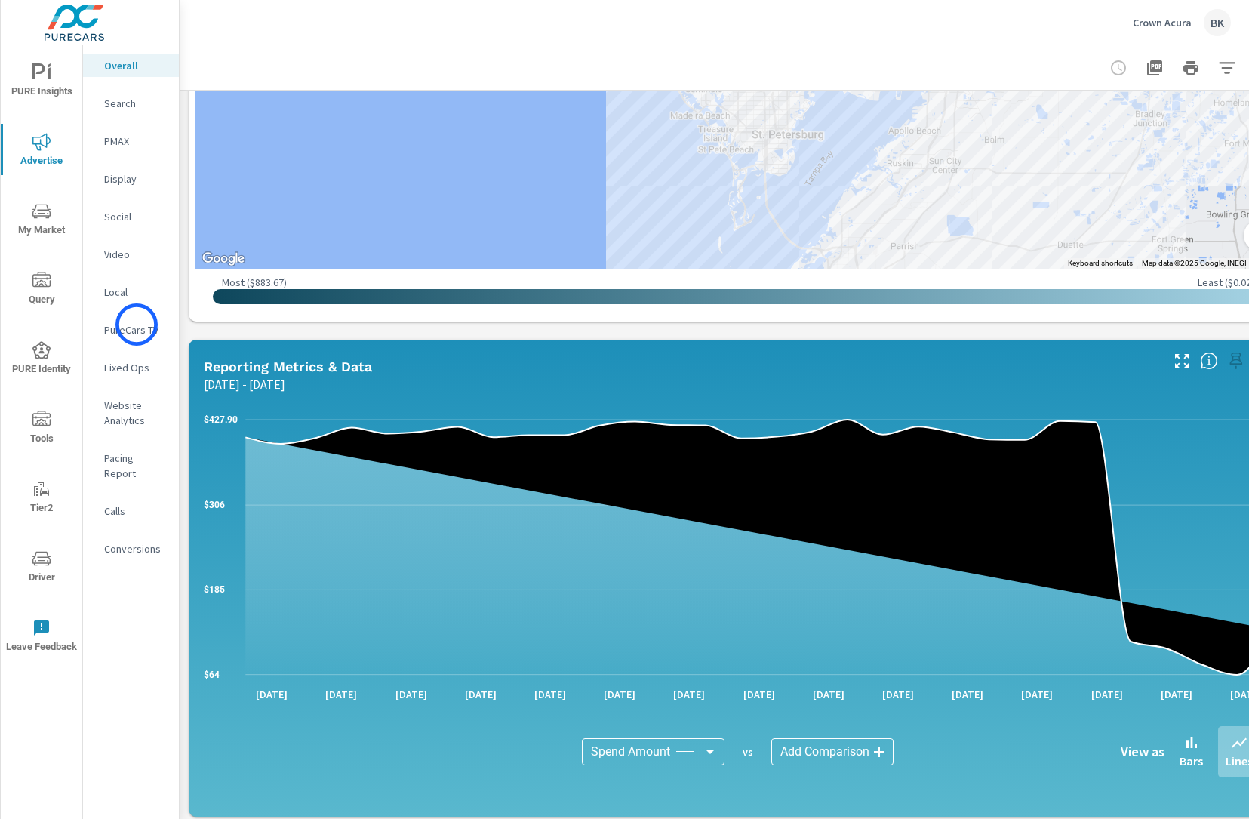
click at [137, 325] on p "PureCars TV" at bounding box center [135, 329] width 63 height 15
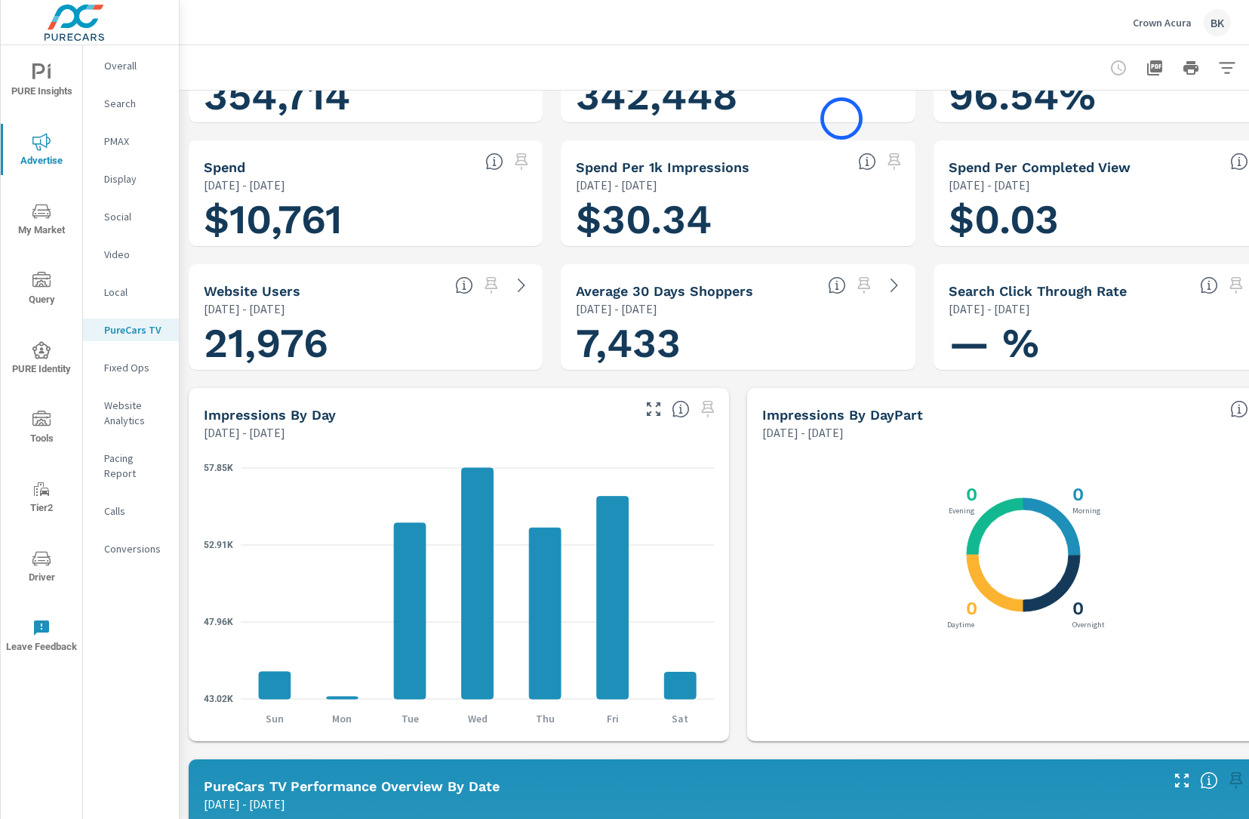
scroll to position [72, 0]
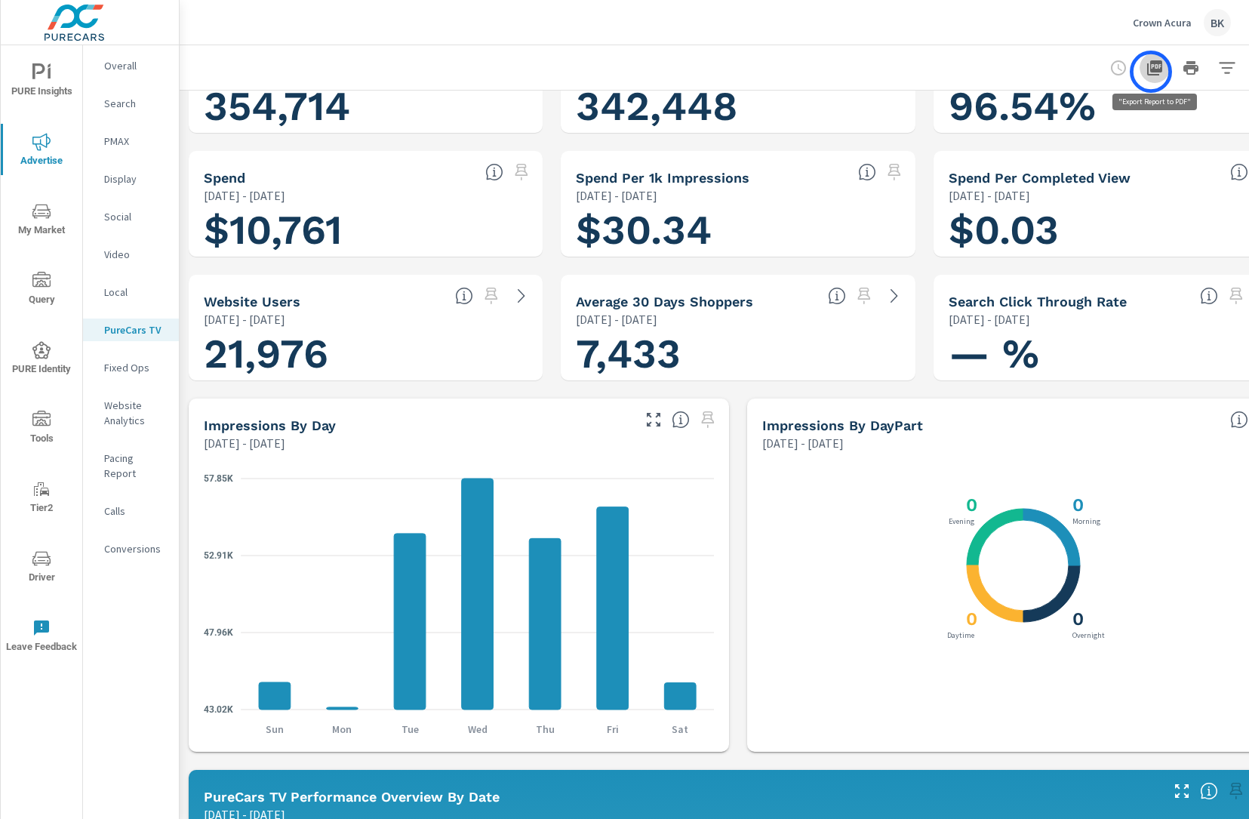
click at [1151, 72] on icon "button" at bounding box center [1155, 68] width 18 height 18
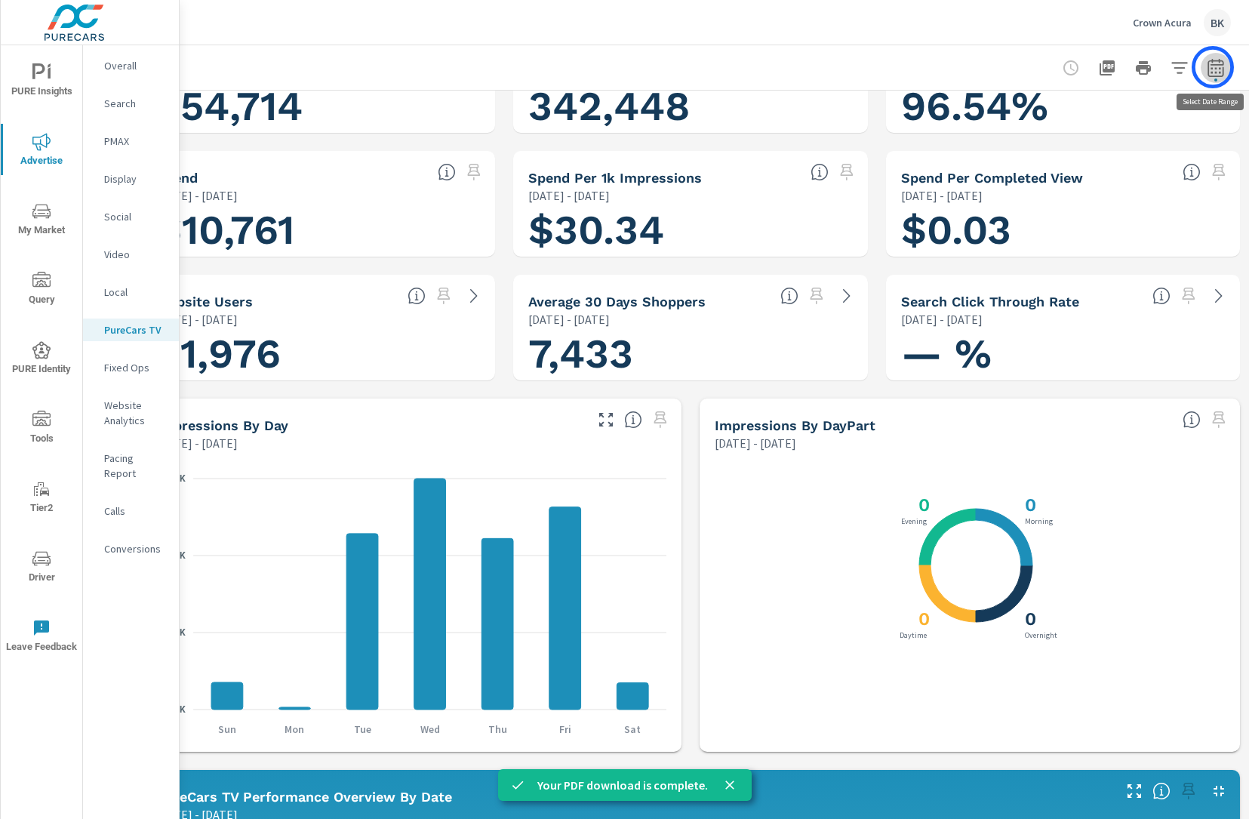
click at [1213, 67] on icon "button" at bounding box center [1216, 68] width 18 height 18
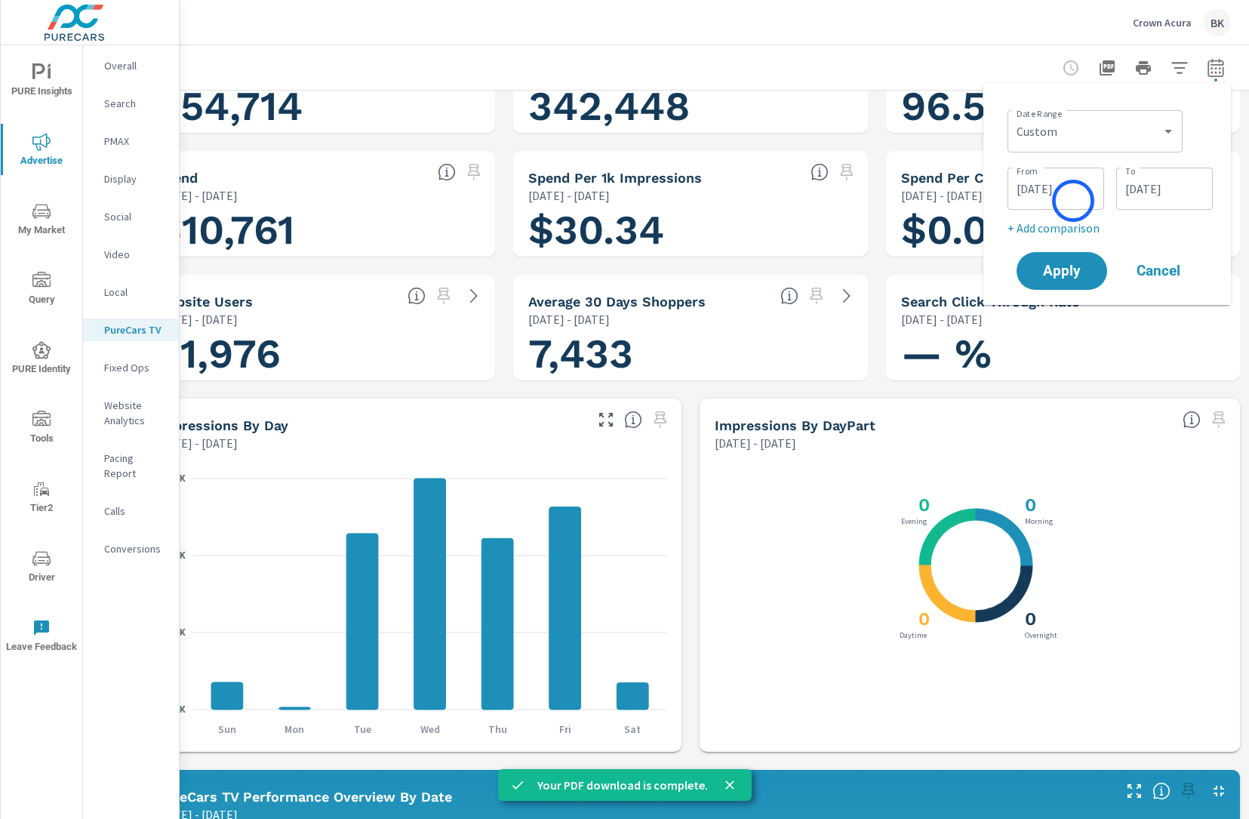
click at [1073, 201] on input "[DATE]" at bounding box center [1056, 189] width 85 height 30
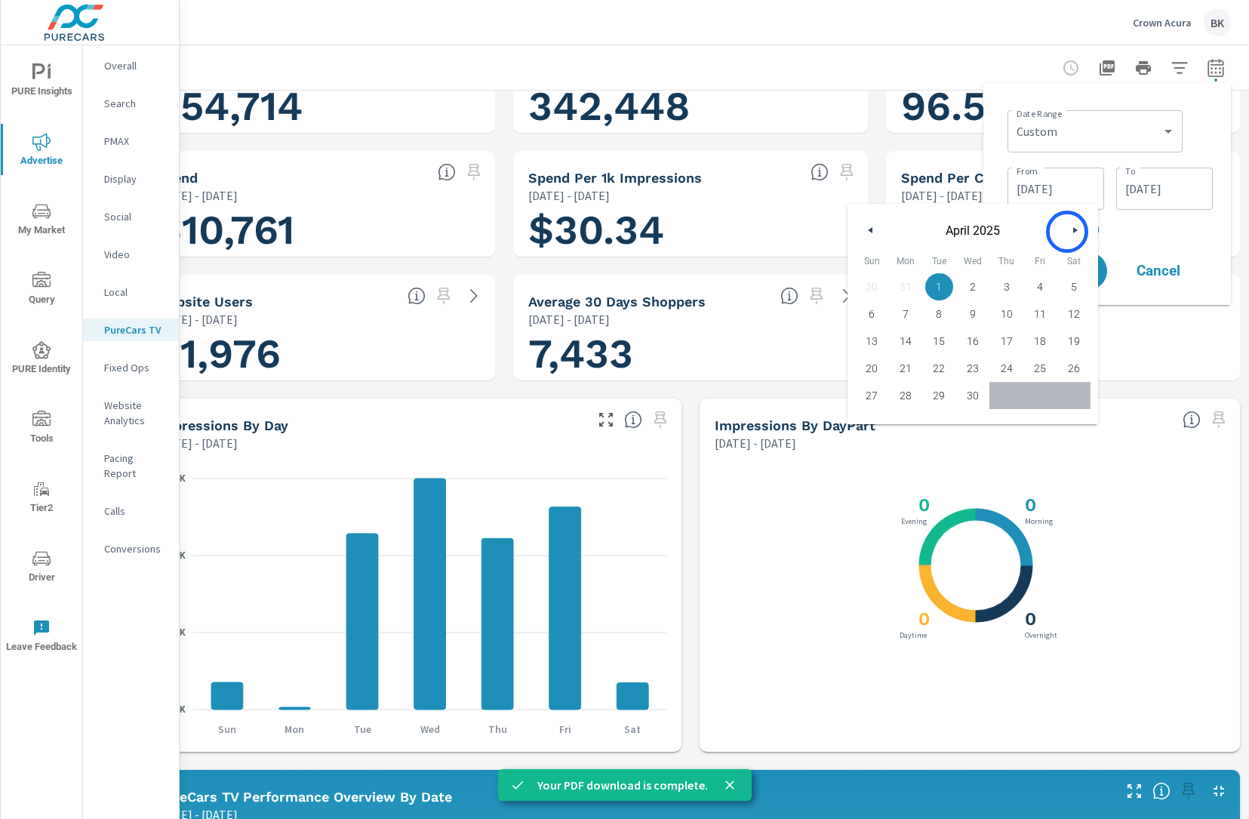
click at [1067, 232] on button "button" at bounding box center [1075, 230] width 18 height 18
click at [1075, 230] on icon "button" at bounding box center [1077, 230] width 8 height 6
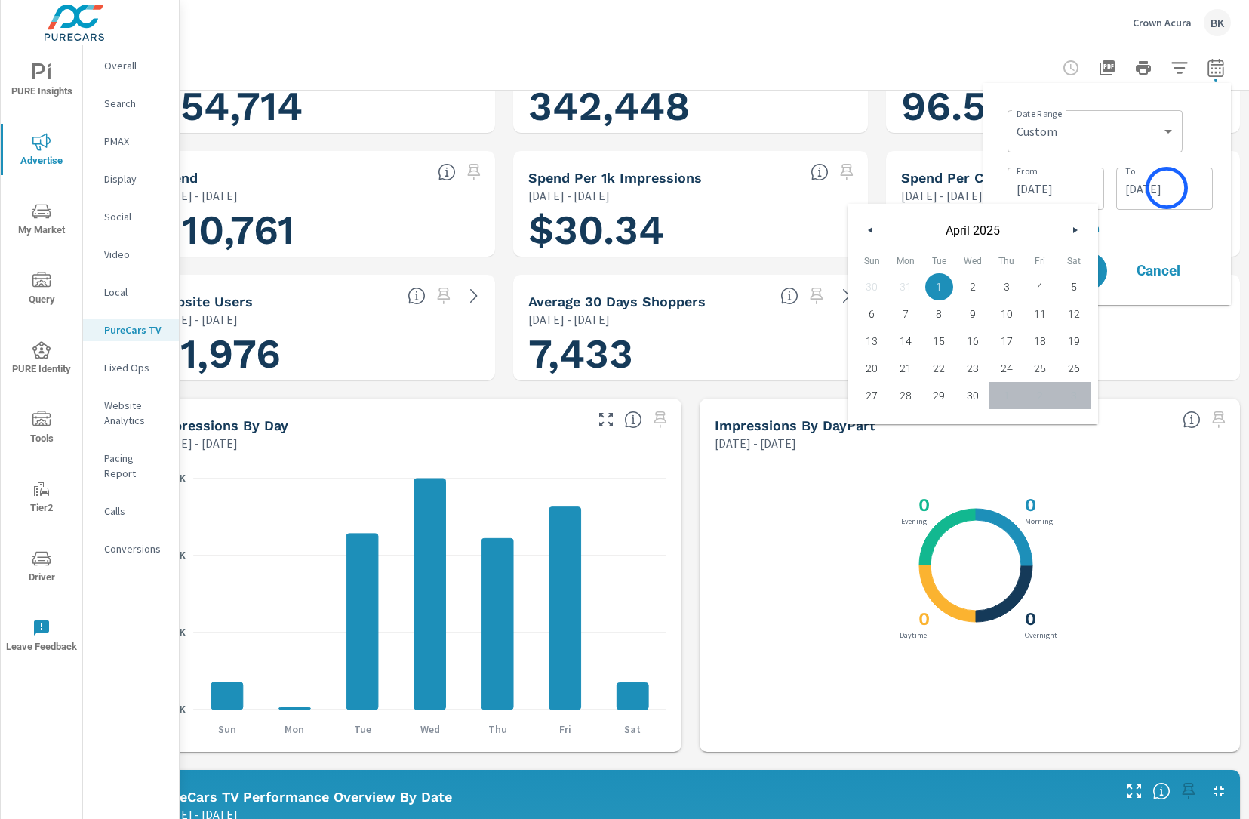
click at [1168, 188] on input "[DATE]" at bounding box center [1165, 189] width 85 height 30
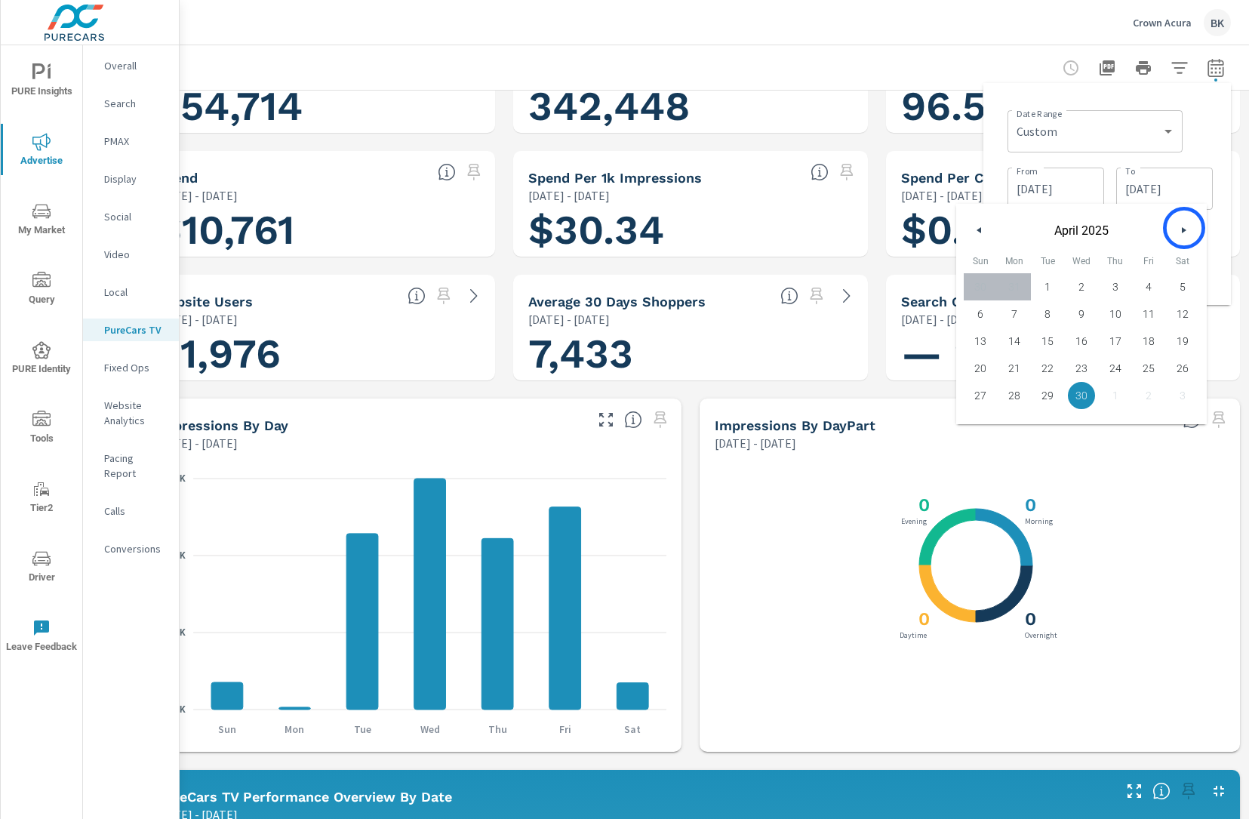
click at [1184, 228] on icon "button" at bounding box center [1186, 230] width 8 height 6
click at [1184, 390] on span "31" at bounding box center [1183, 396] width 34 height 20
type input "[DATE]"
click at [1049, 184] on input "[DATE]" at bounding box center [1056, 189] width 85 height 30
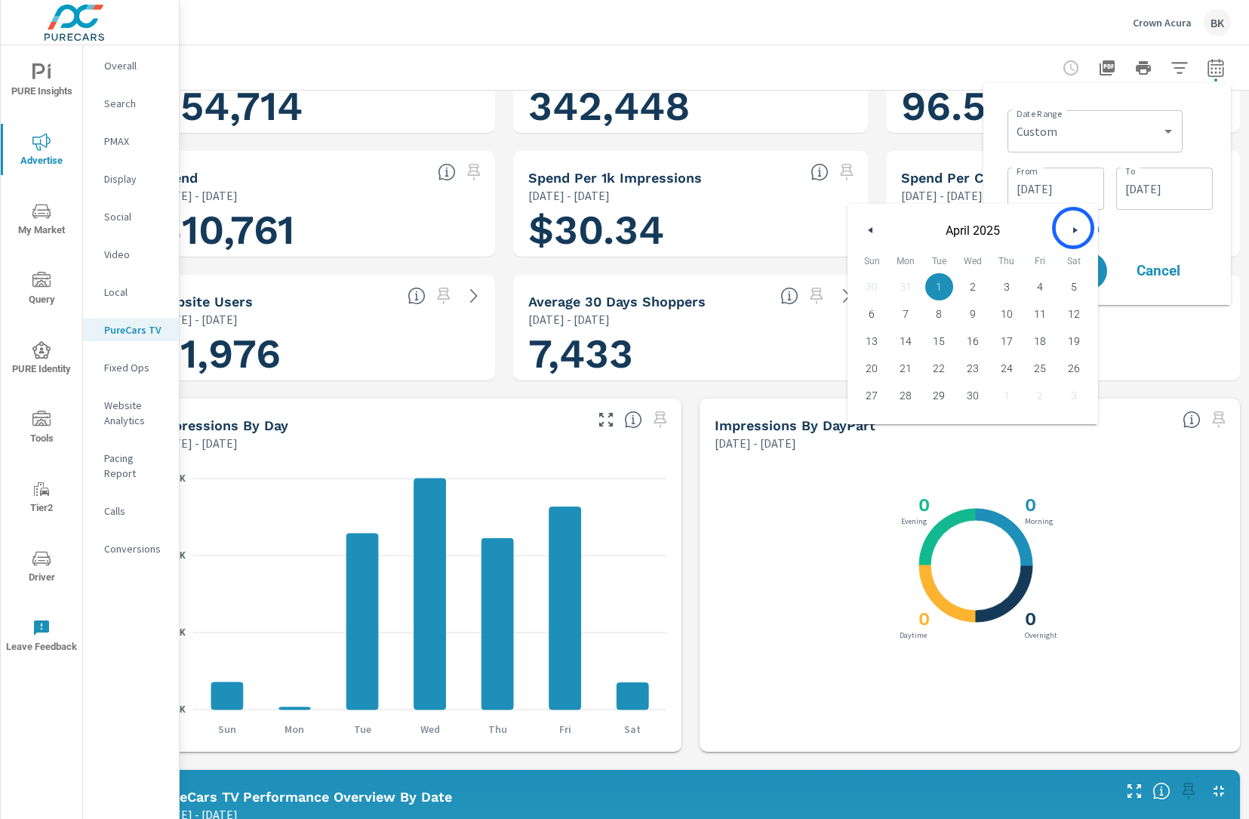
click at [1073, 228] on icon "button" at bounding box center [1077, 230] width 8 height 6
click at [1009, 287] on span "1" at bounding box center [1007, 287] width 34 height 20
type input "[DATE]"
click at [1141, 233] on p "+ Add comparison" at bounding box center [1110, 228] width 205 height 18
select select "Previous period"
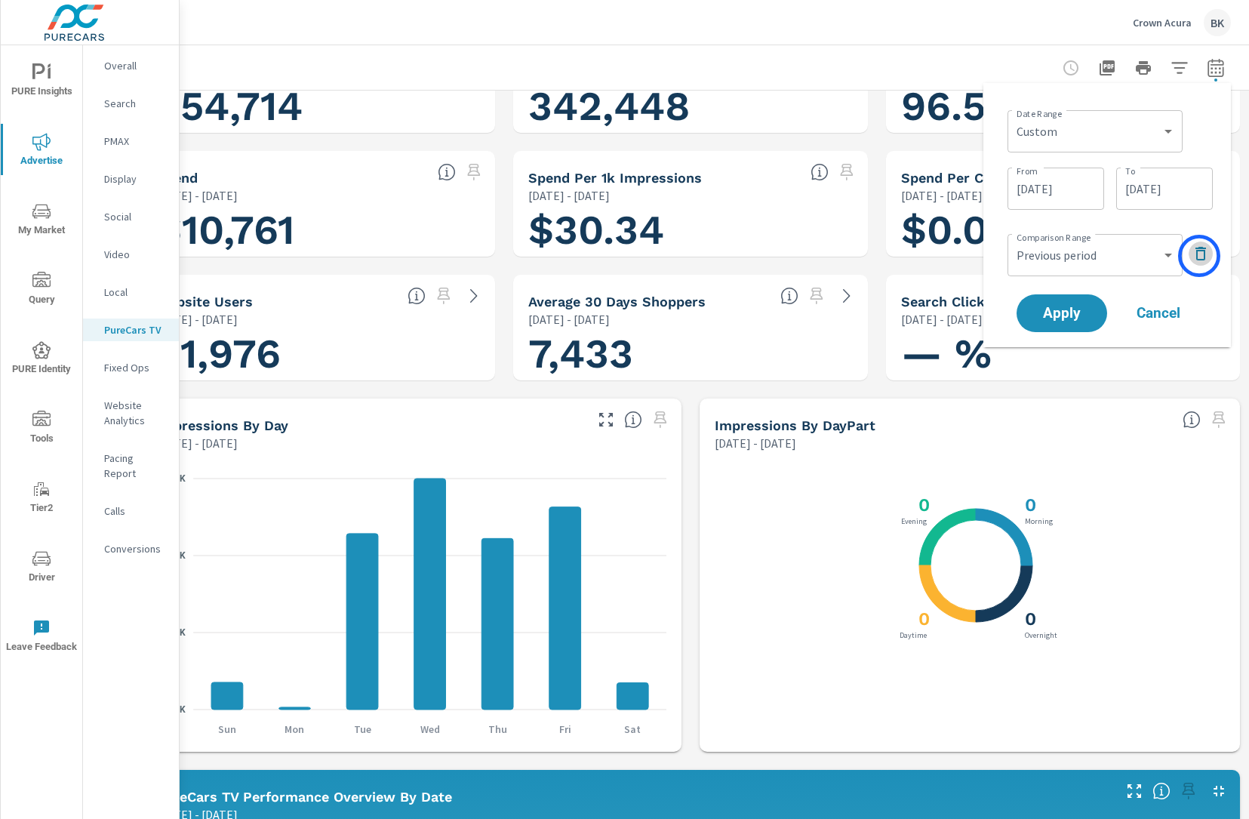
click at [1200, 256] on icon "button" at bounding box center [1201, 254] width 18 height 18
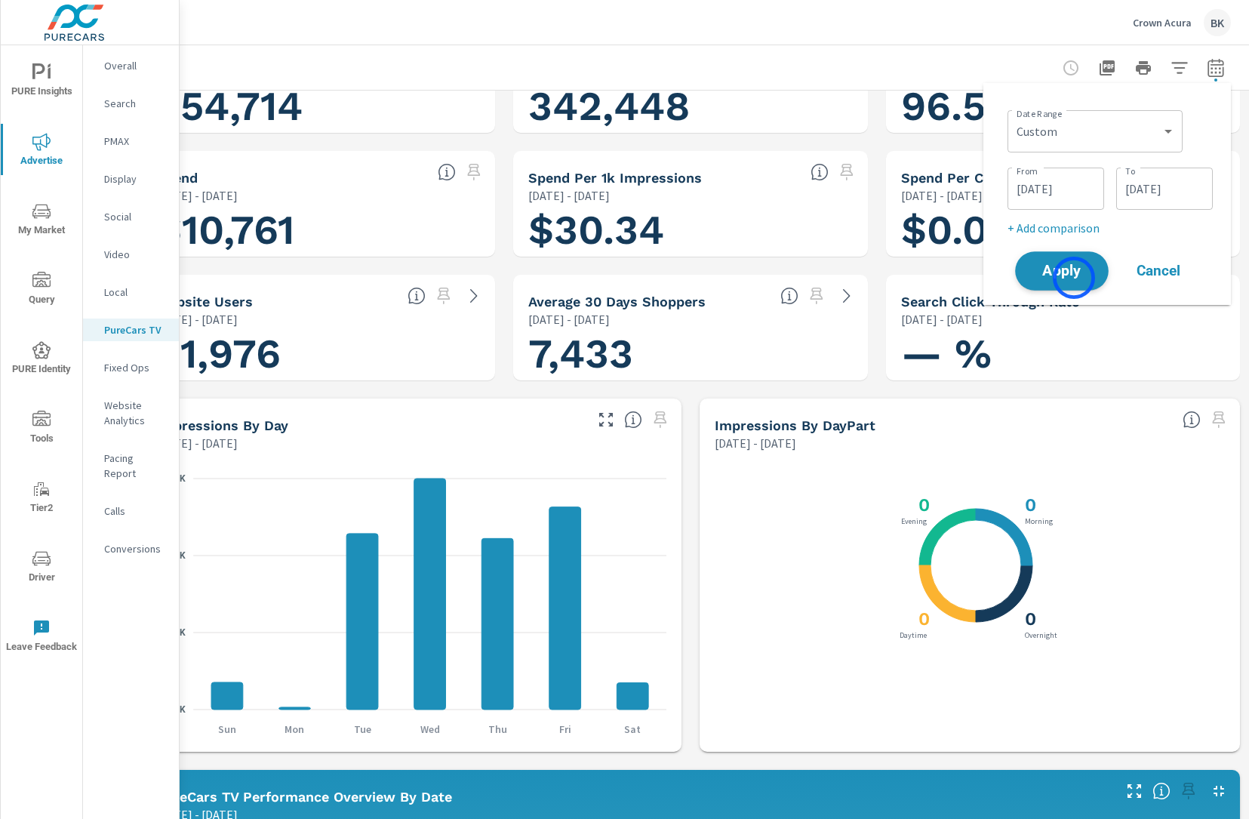
click at [1074, 278] on span "Apply" at bounding box center [1062, 271] width 62 height 14
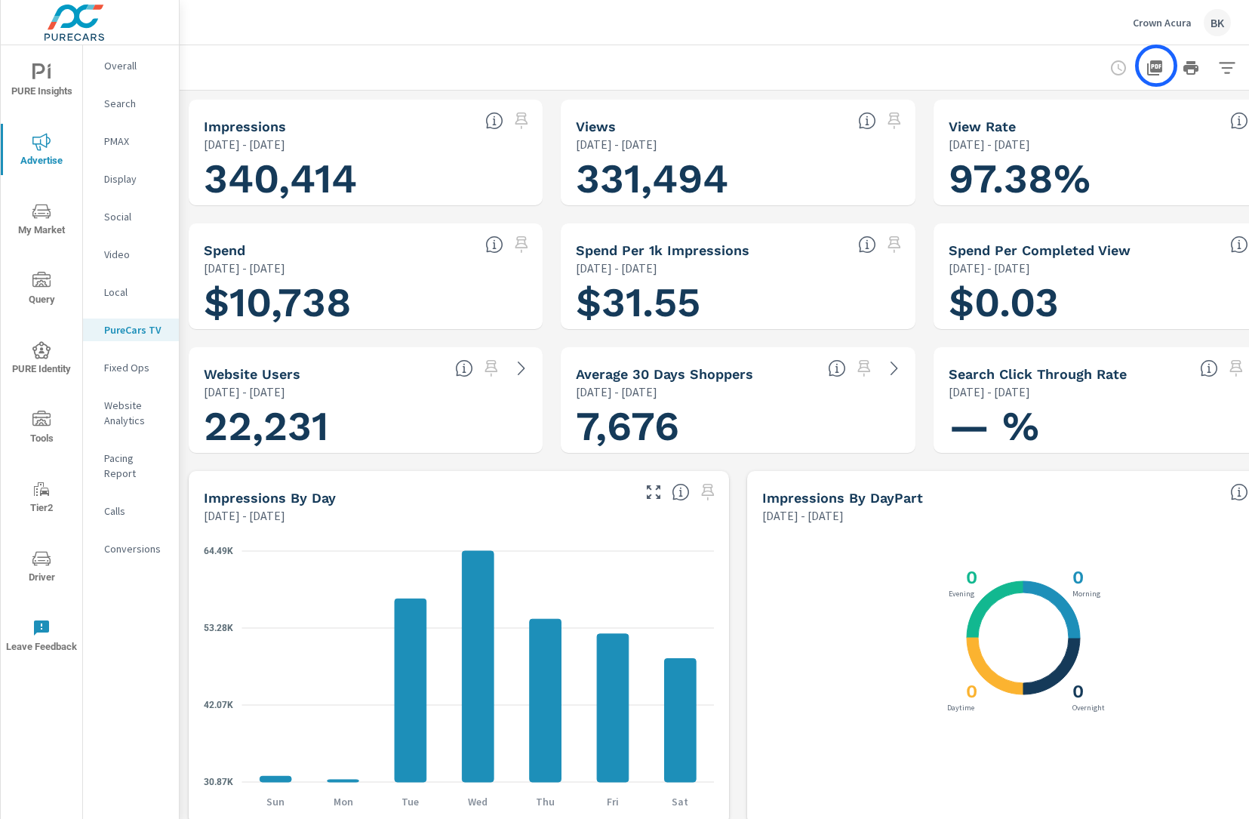
click at [1157, 66] on icon "button" at bounding box center [1154, 67] width 15 height 15
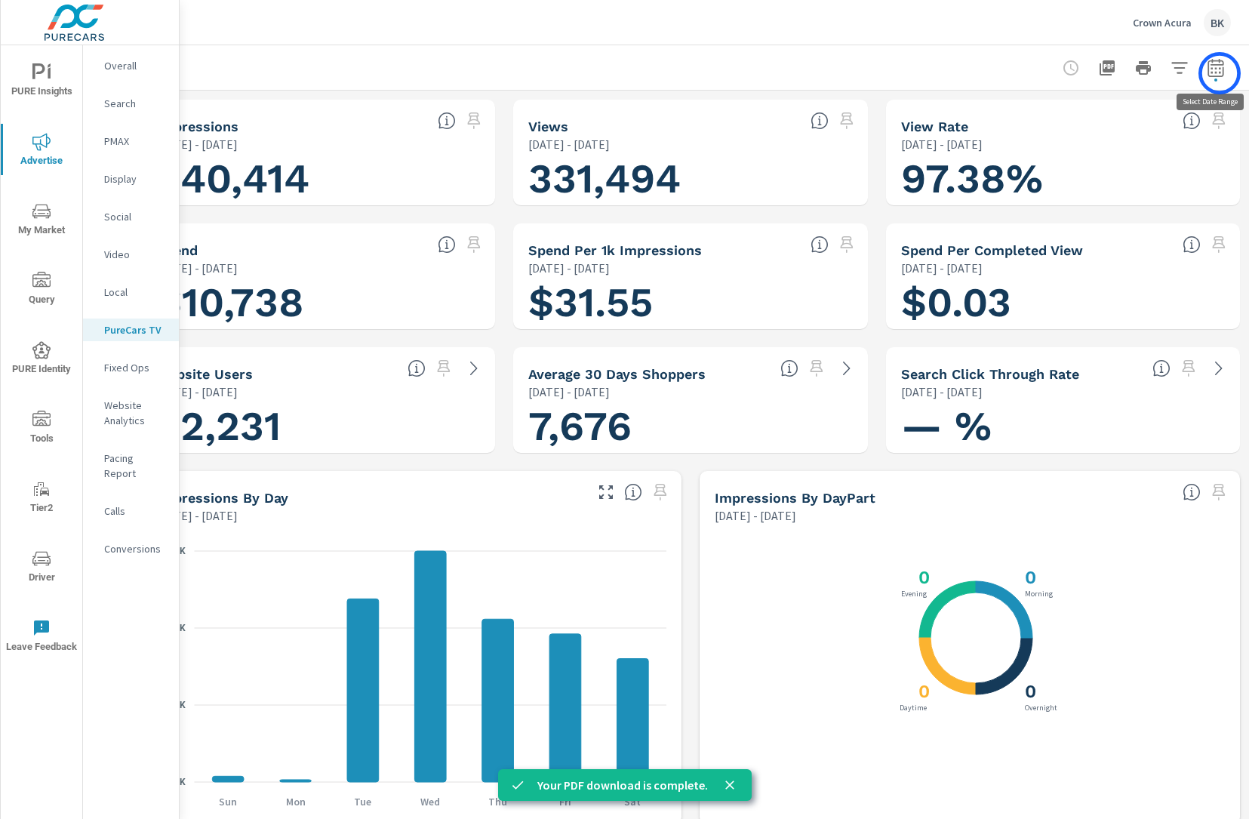
click at [1220, 73] on icon "button" at bounding box center [1216, 68] width 18 height 18
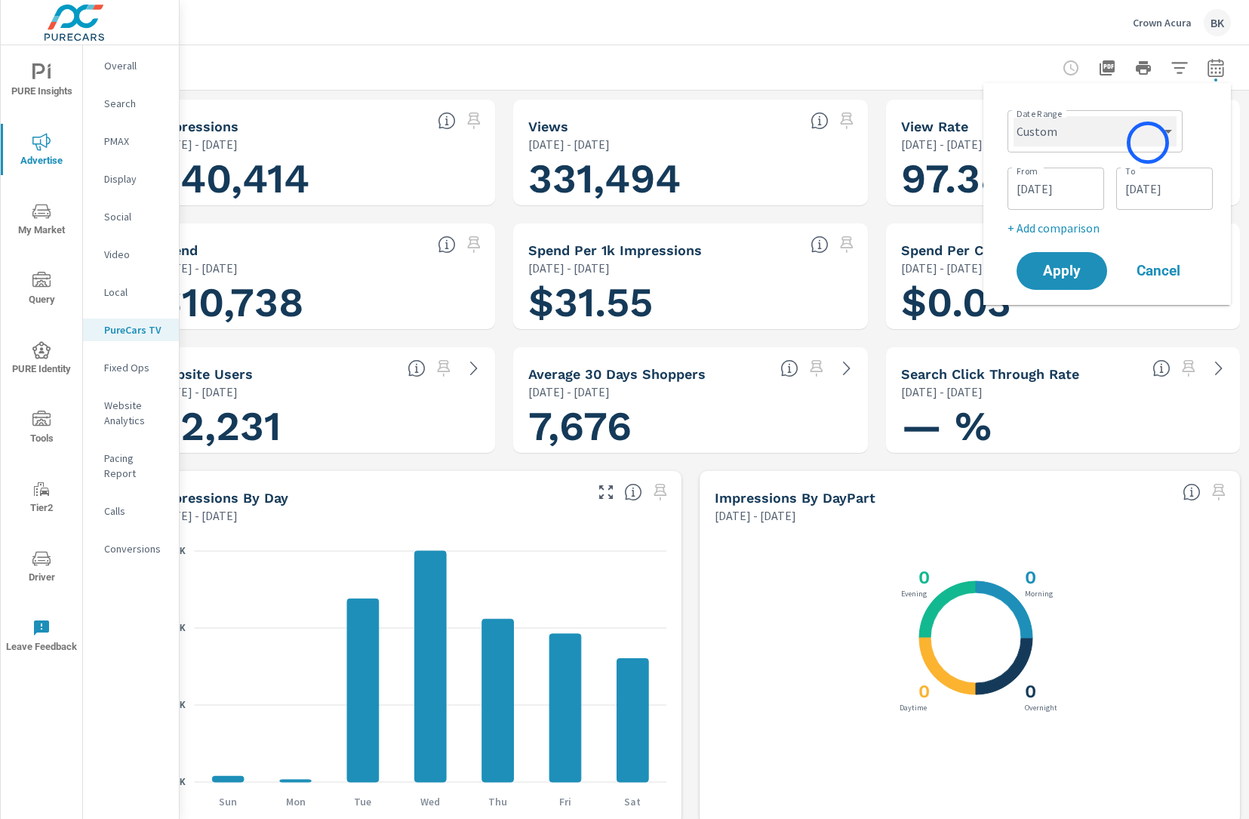
click at [1148, 143] on select "Custom [DATE] Last week Last 7 days Last 14 days Last 30 days Last 45 days Last…" at bounding box center [1095, 131] width 163 height 30
click at [1073, 200] on input "[DATE]" at bounding box center [1056, 189] width 85 height 30
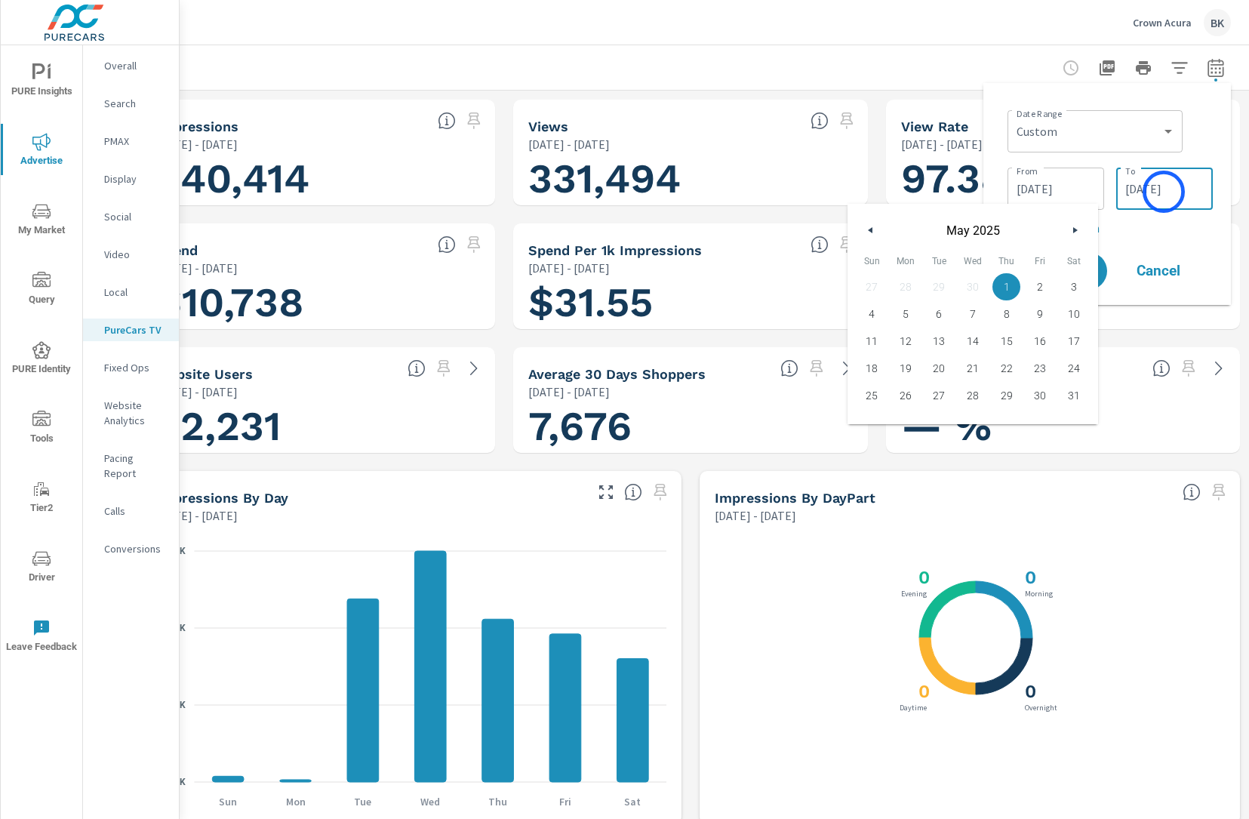
click at [1164, 192] on input "[DATE]" at bounding box center [1165, 189] width 85 height 30
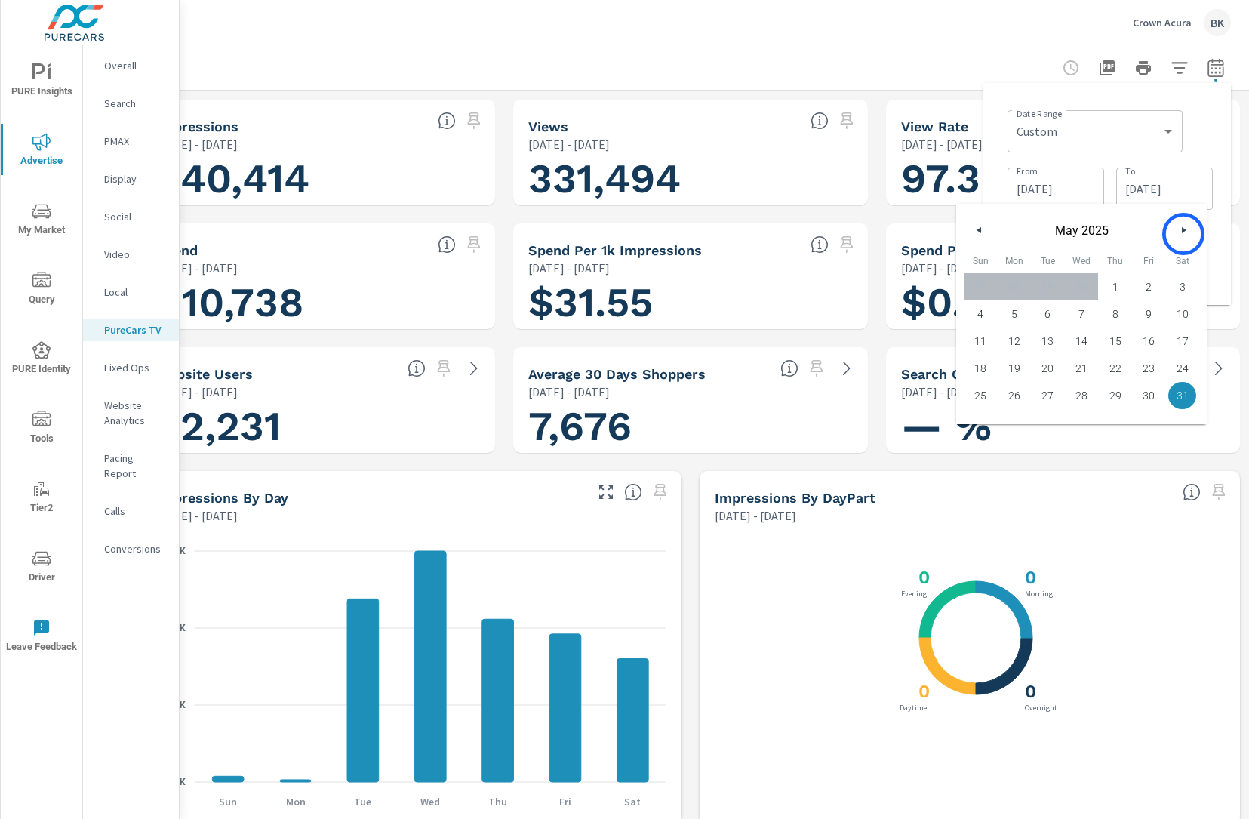
click at [1183, 233] on button "button" at bounding box center [1184, 230] width 18 height 18
click at [1019, 398] on span "30" at bounding box center [1015, 396] width 34 height 20
type input "[DATE]"
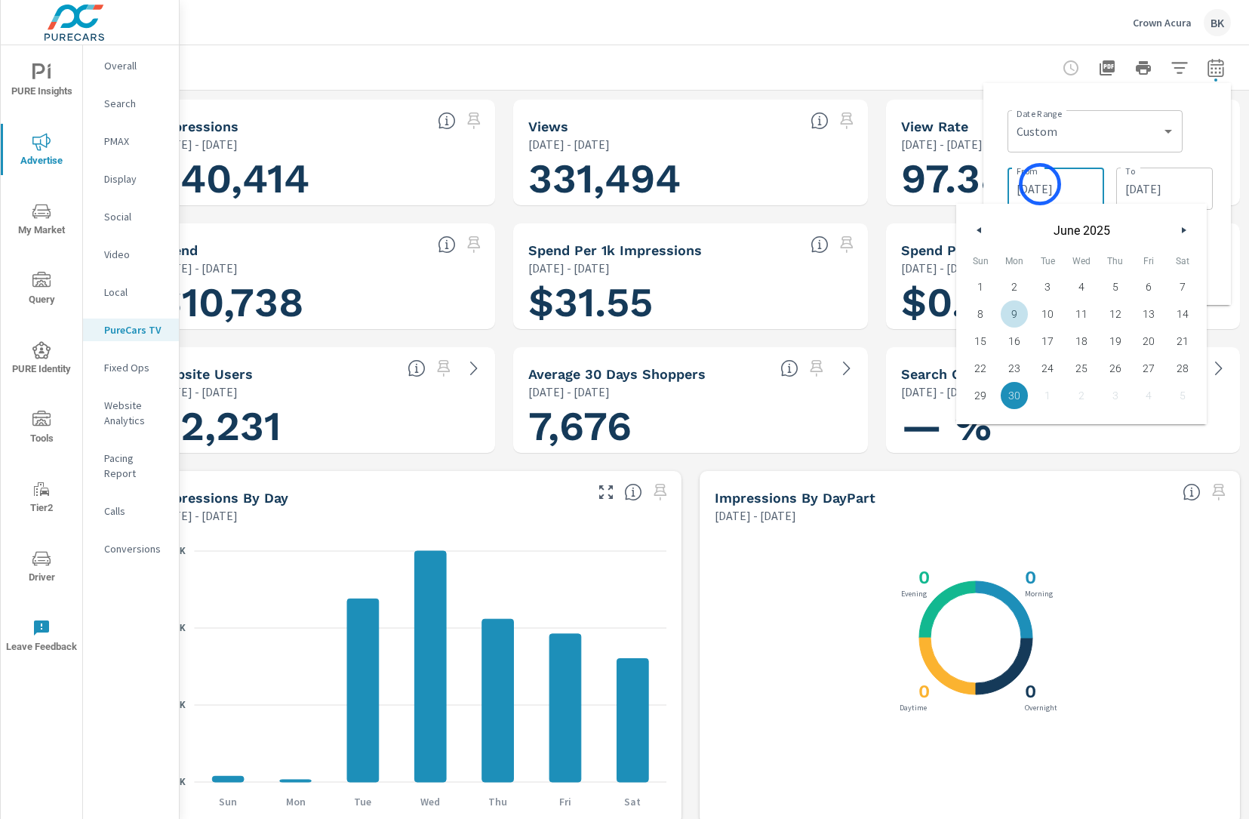
click at [1040, 184] on input "[DATE]" at bounding box center [1056, 189] width 85 height 30
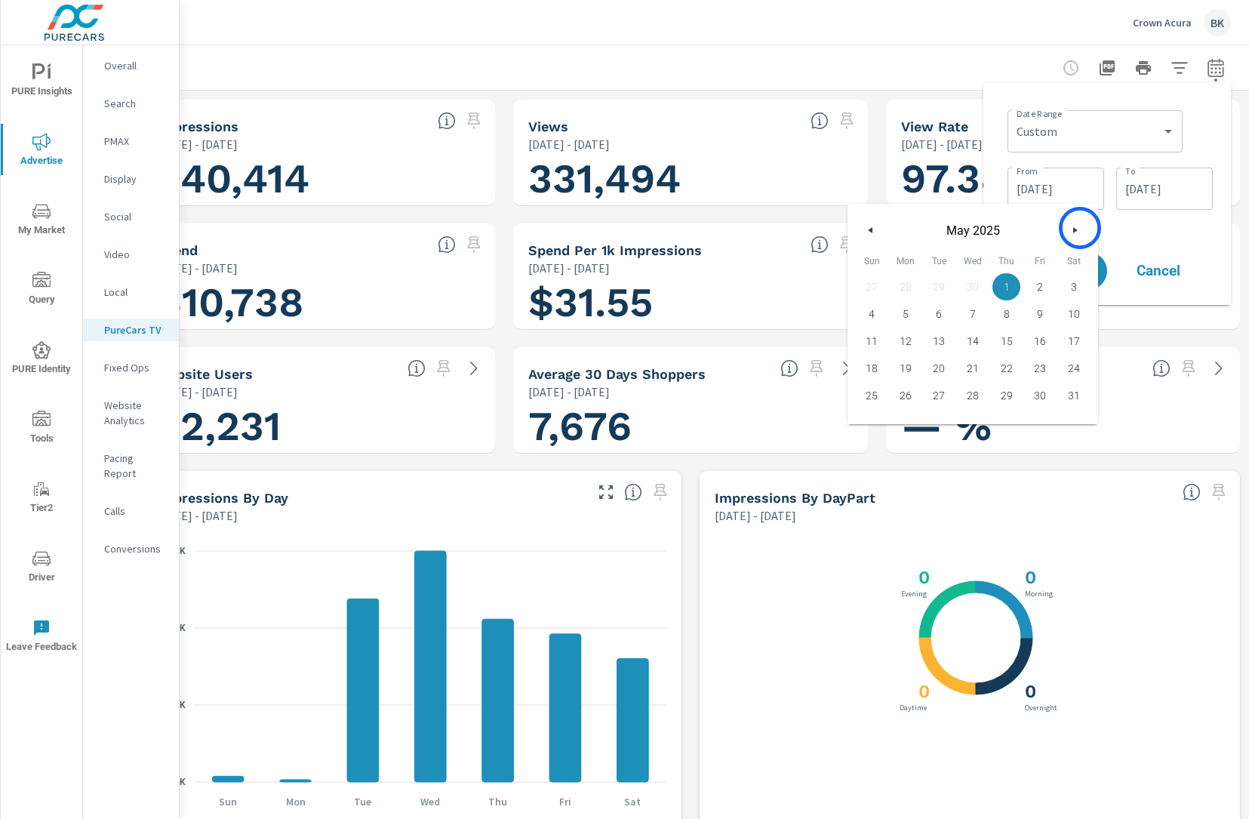
click at [1080, 228] on icon "button" at bounding box center [1077, 230] width 8 height 6
drag, startPoint x: 870, startPoint y: 287, endPoint x: 946, endPoint y: 277, distance: 76.9
click at [871, 286] on span "1" at bounding box center [872, 287] width 34 height 20
type input "[DATE]"
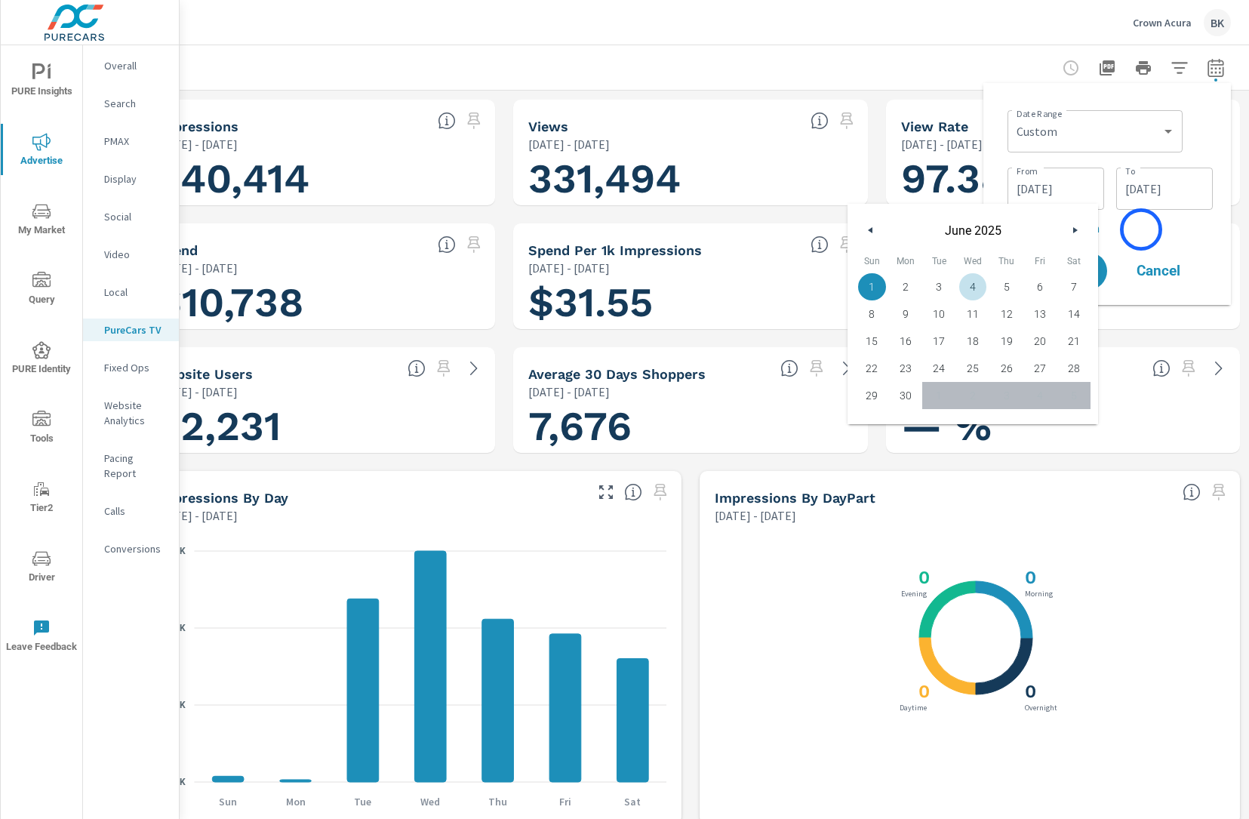
click at [1141, 229] on p "+ Add comparison" at bounding box center [1110, 228] width 205 height 18
select select "Previous period"
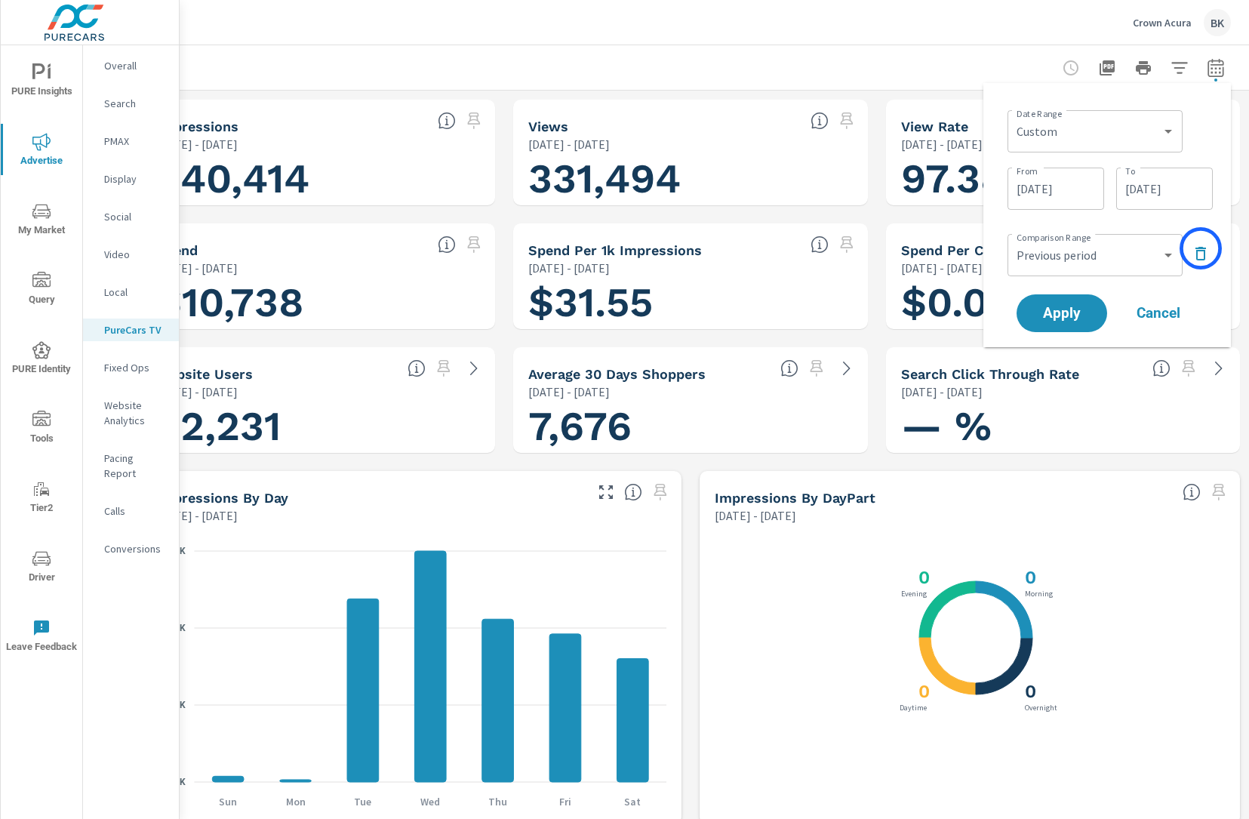
click at [1201, 248] on icon "button" at bounding box center [1201, 254] width 11 height 14
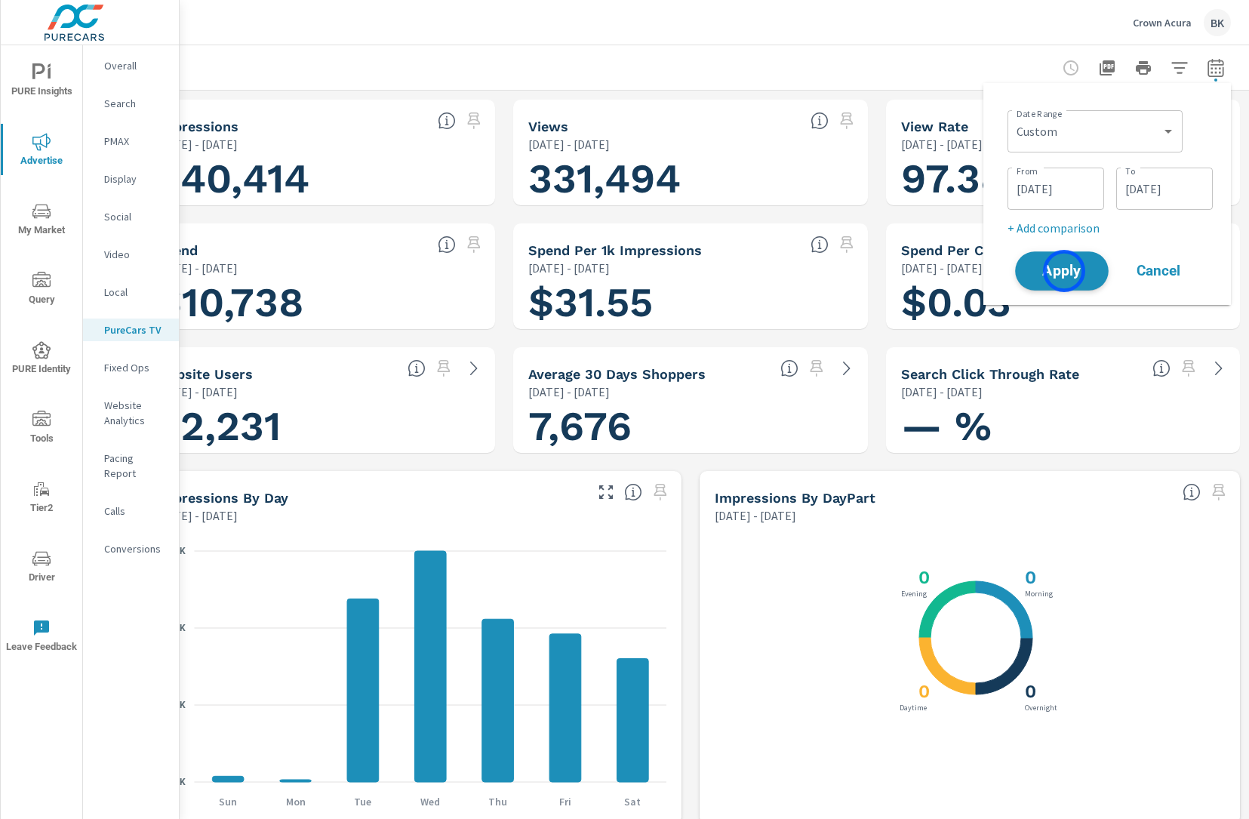
click at [1064, 271] on span "Apply" at bounding box center [1062, 271] width 62 height 14
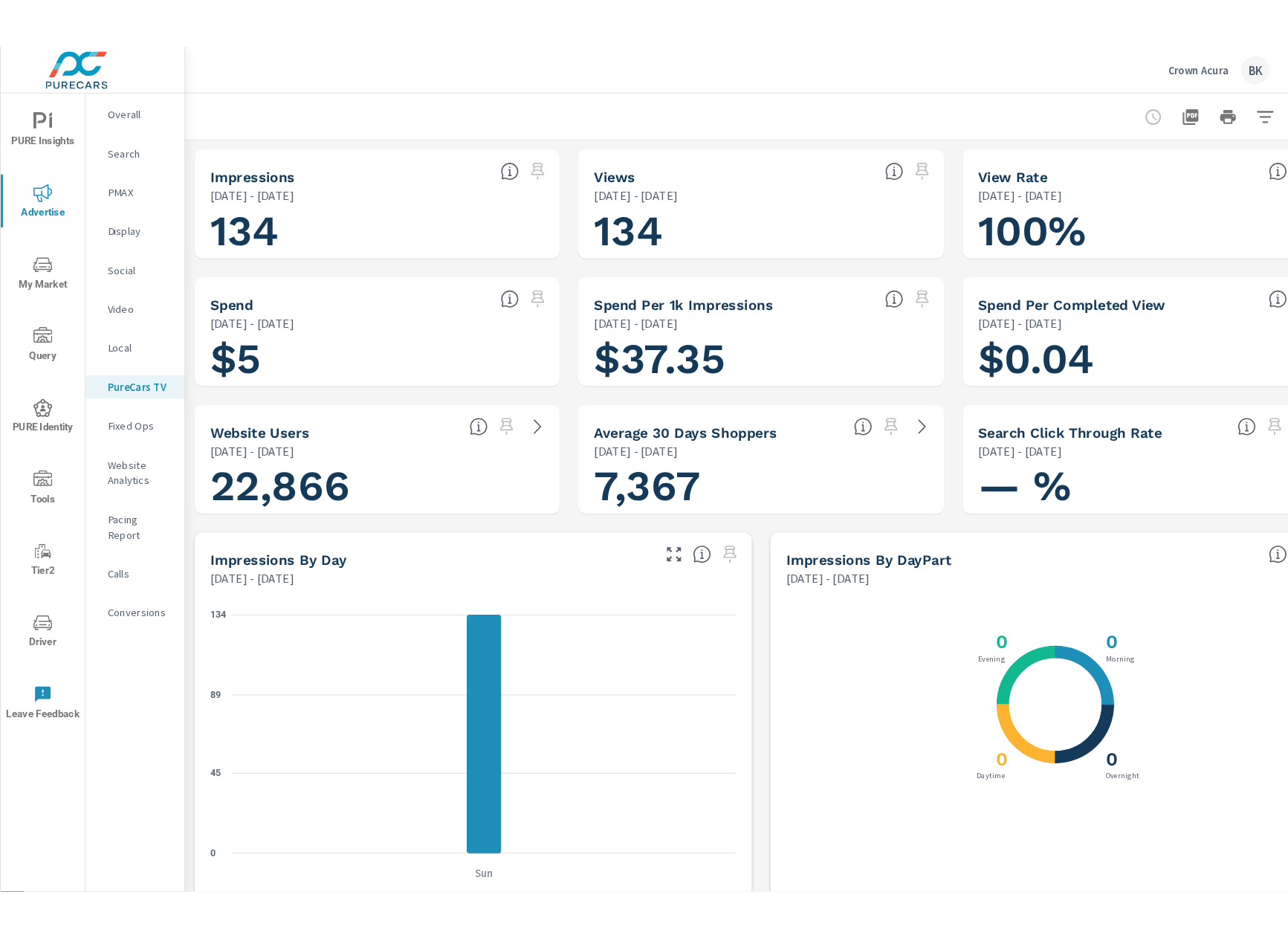
scroll to position [1, 0]
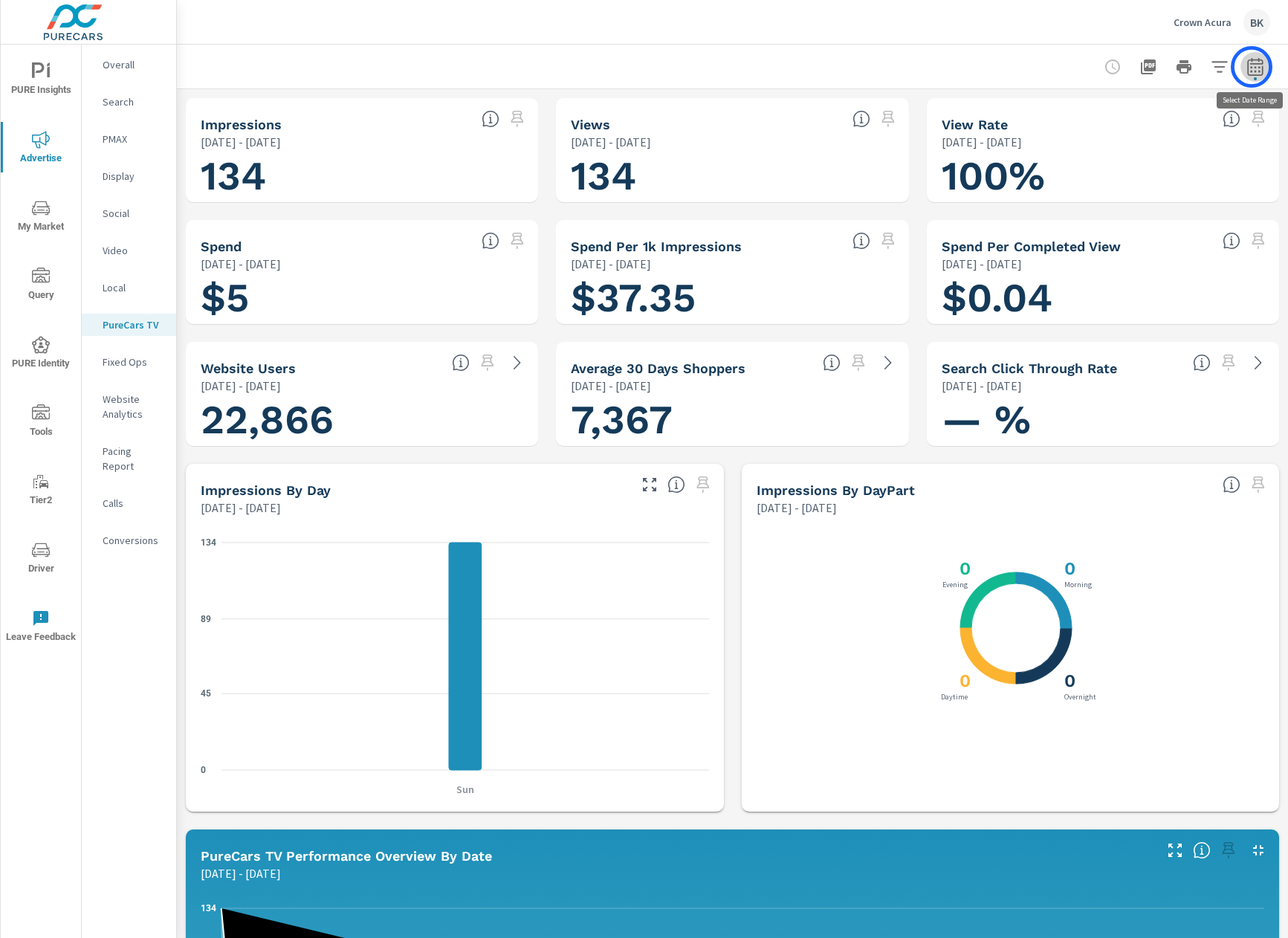
click at [1230, 67] on icon "button" at bounding box center [1256, 69] width 10 height 6
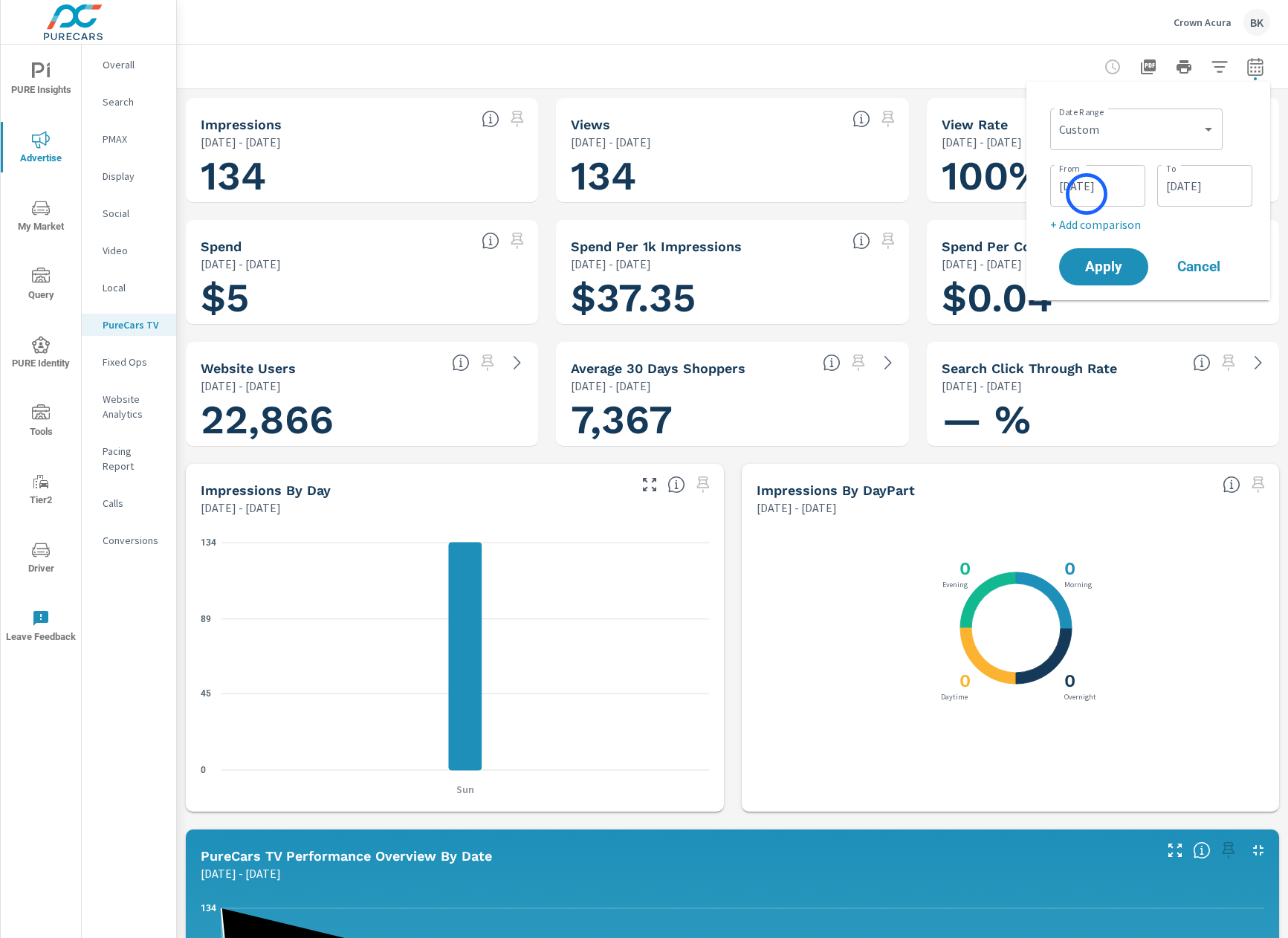
click at [1086, 194] on input "[DATE]" at bounding box center [1098, 186] width 84 height 30
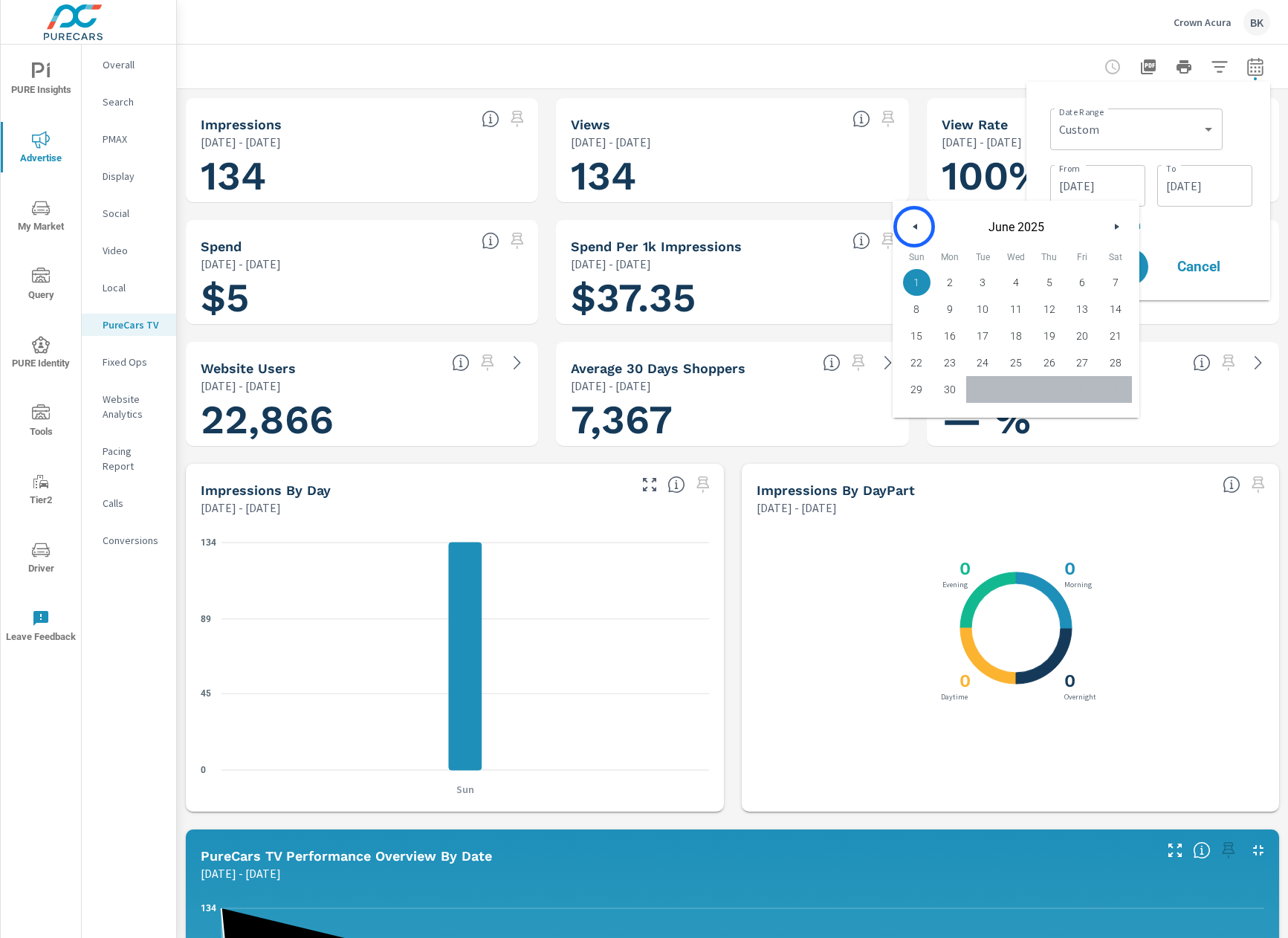
click at [915, 226] on icon "button" at bounding box center [914, 226] width 8 height 6
click at [981, 281] on span "1" at bounding box center [983, 282] width 33 height 20
type input "[DATE]"
click at [1169, 180] on input "[DATE]" at bounding box center [1204, 186] width 84 height 30
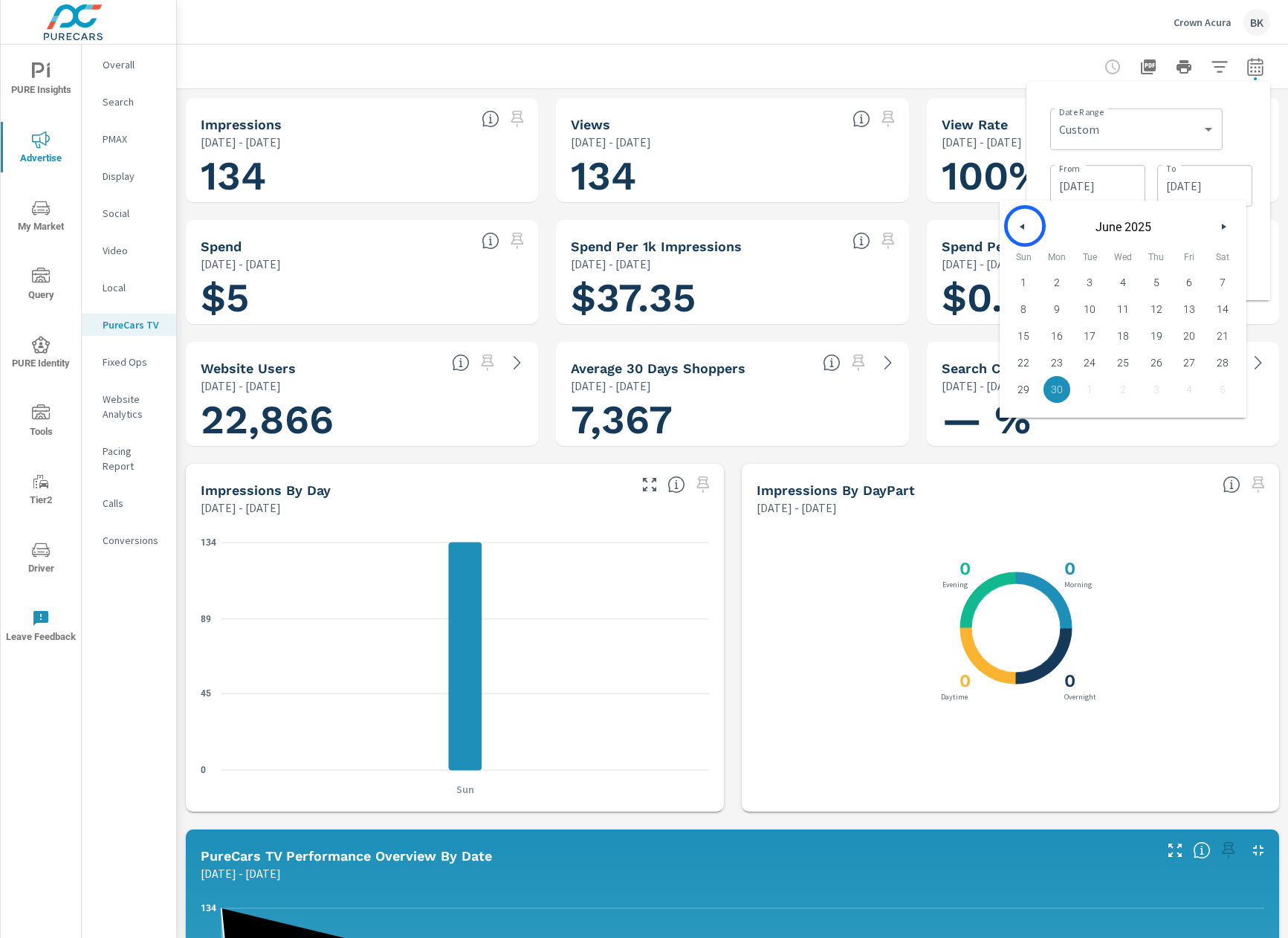
click at [1025, 225] on button "button" at bounding box center [1023, 226] width 18 height 18
click at [1127, 387] on span "30" at bounding box center [1124, 390] width 33 height 20
type input "[DATE]"
click at [1039, 153] on div "Date Range Custom [DATE] Last week Last 7 days Last 14 days Last 30 days Last 4…" at bounding box center [1148, 191] width 220 height 195
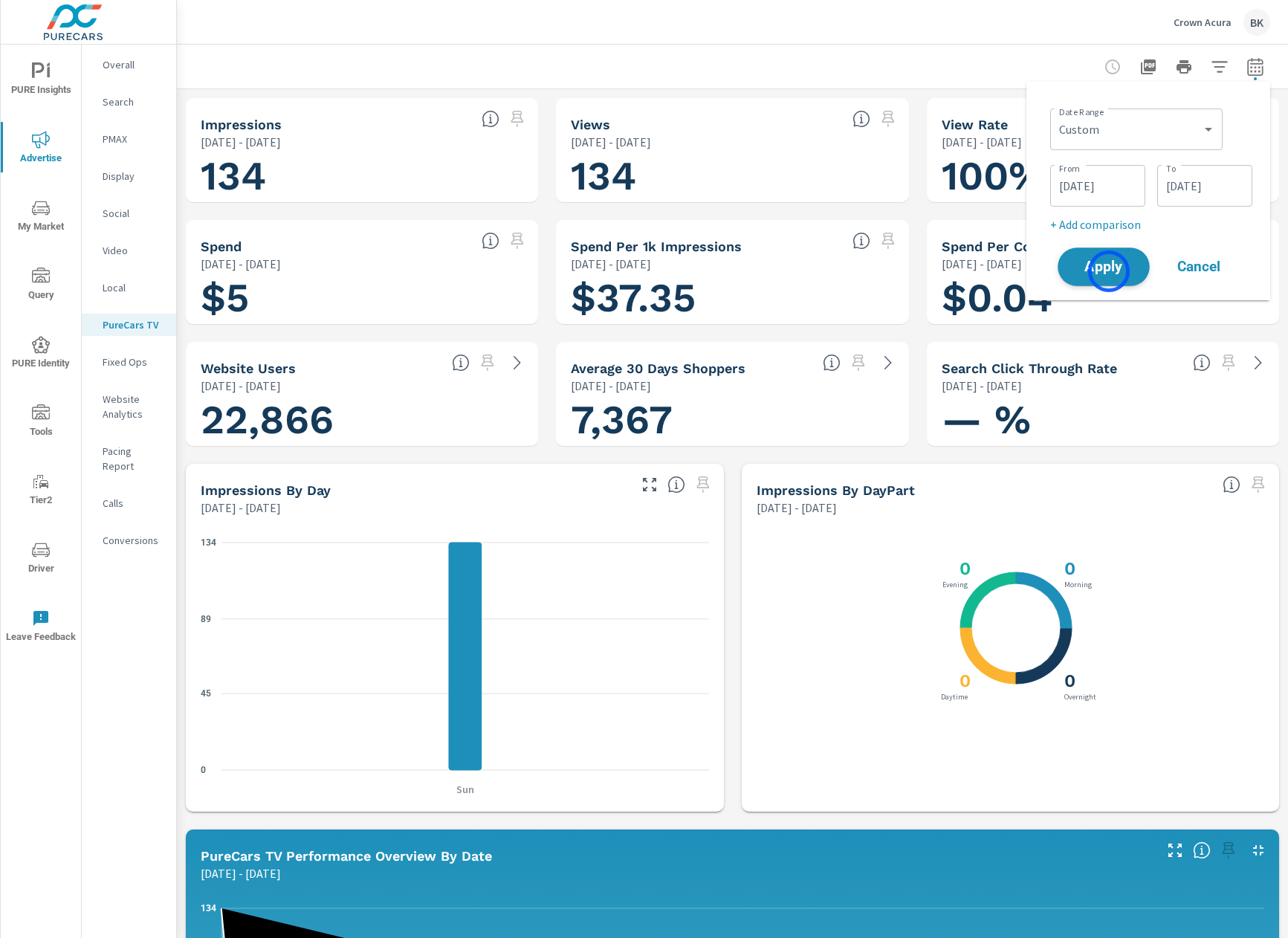
click at [1109, 272] on span "Apply" at bounding box center [1104, 267] width 61 height 14
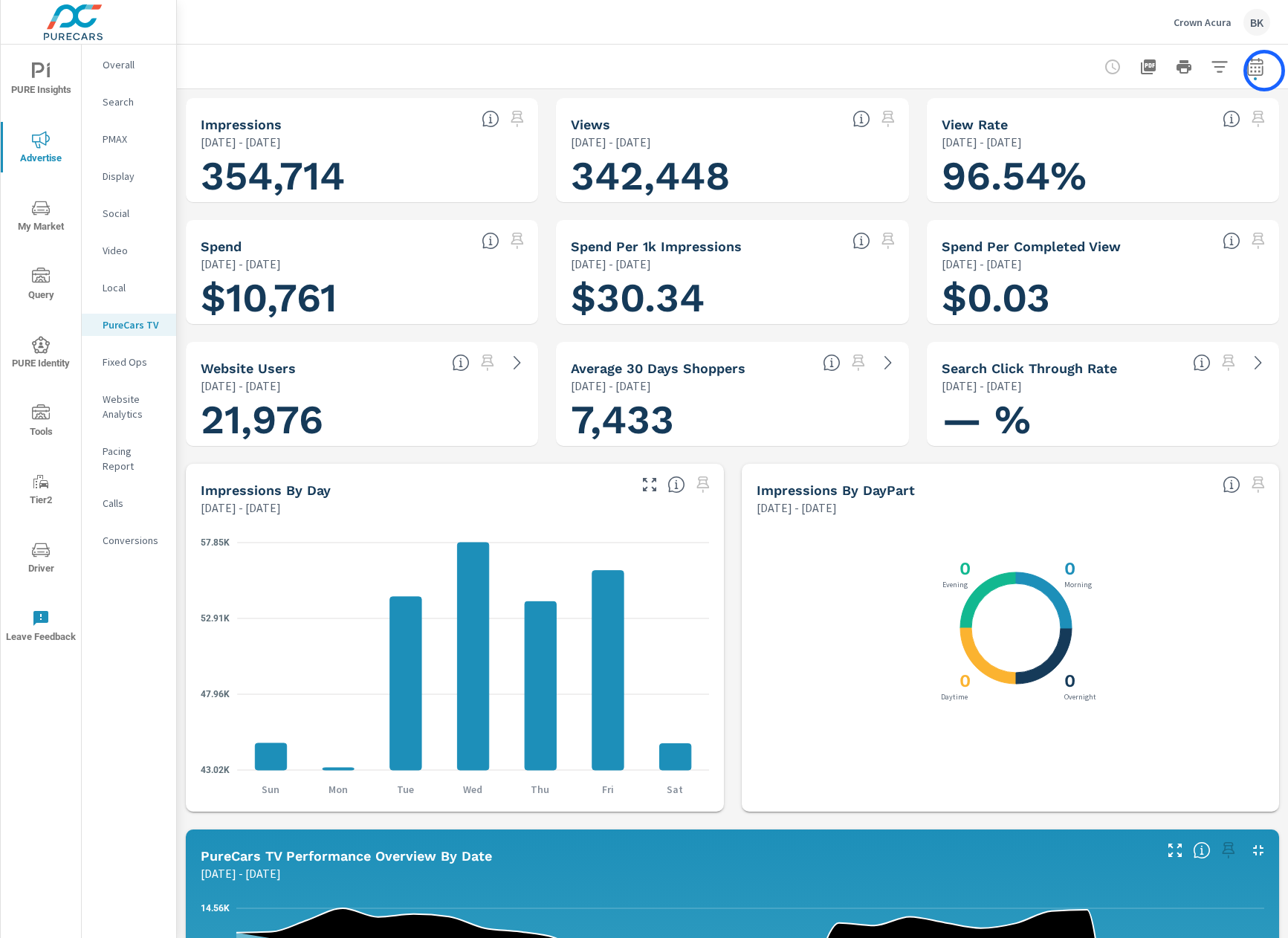
click at [1230, 69] on icon "button" at bounding box center [1256, 67] width 18 height 18
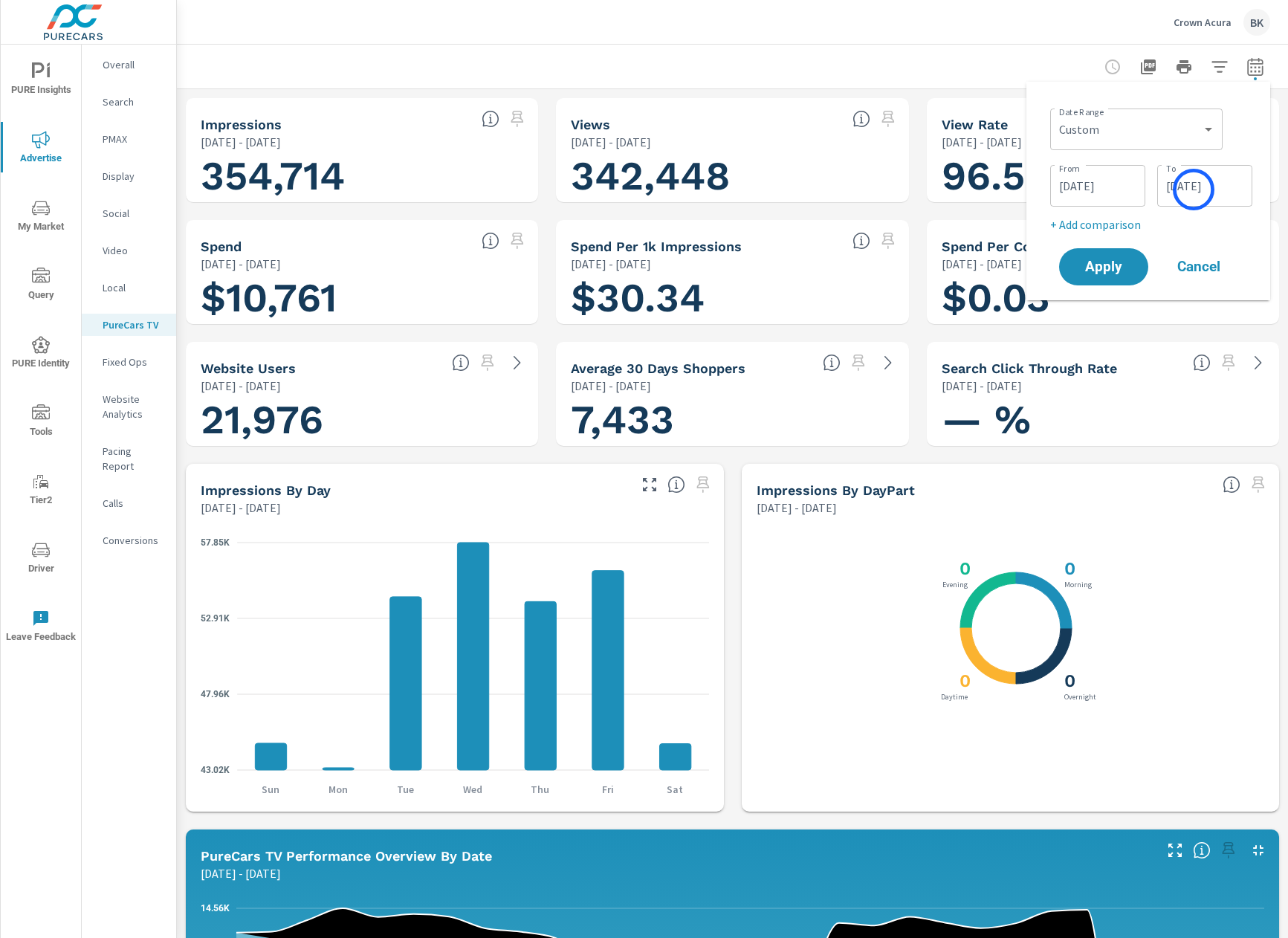
click at [1198, 190] on input "[DATE]" at bounding box center [1204, 186] width 84 height 30
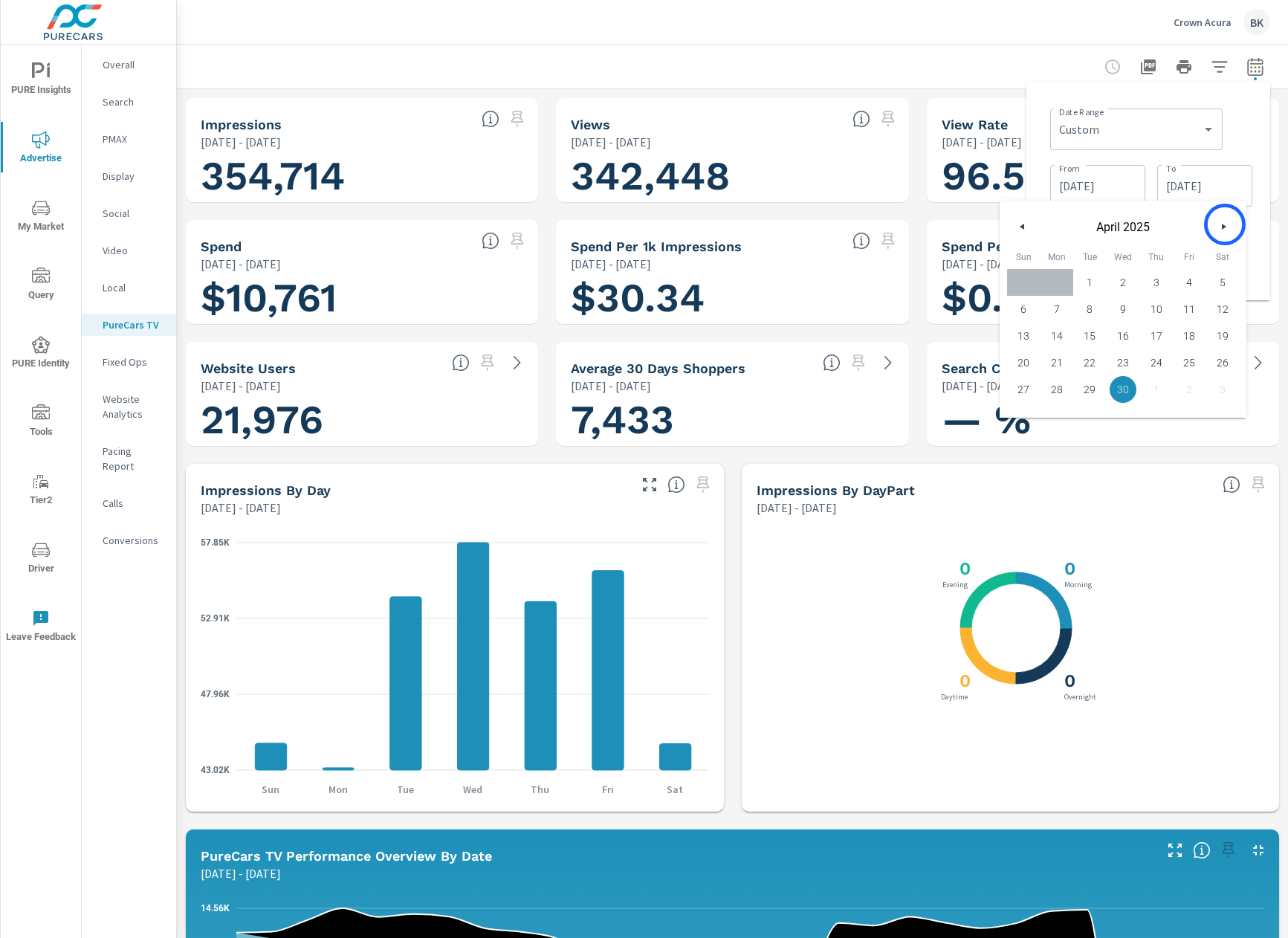
click at [1227, 223] on icon "button" at bounding box center [1226, 226] width 8 height 6
click at [1223, 389] on span "31" at bounding box center [1222, 390] width 33 height 20
type input "[DATE]"
click at [1065, 182] on input "[DATE]" at bounding box center [1098, 186] width 84 height 30
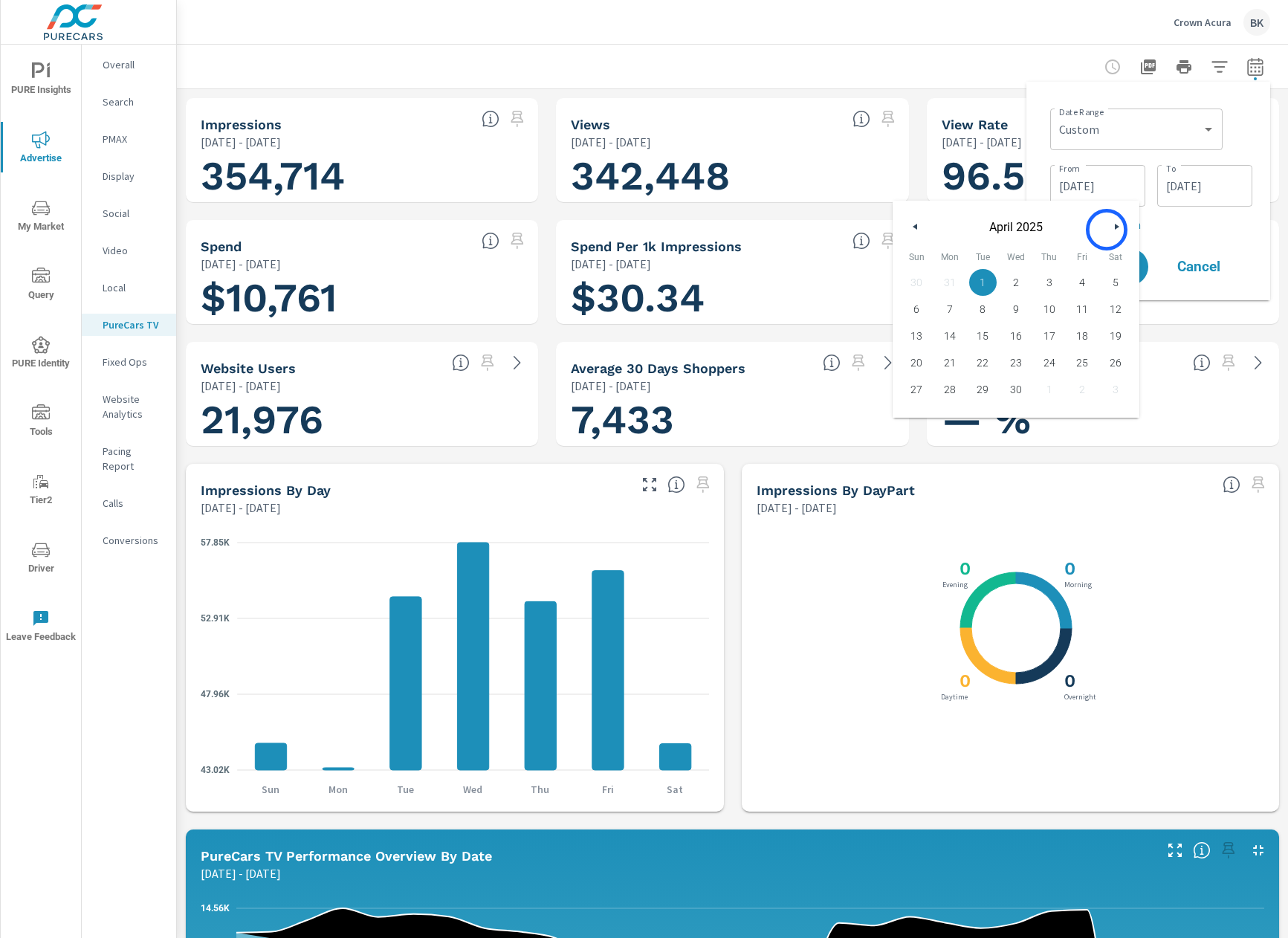
click at [1108, 229] on button "button" at bounding box center [1117, 226] width 18 height 18
click at [1054, 281] on span "1" at bounding box center [1050, 282] width 33 height 20
type input "[DATE]"
click at [1159, 234] on div "Date Range Custom [DATE] Last week Last 7 days Last 14 days Last 30 days Last 4…" at bounding box center [1148, 191] width 220 height 195
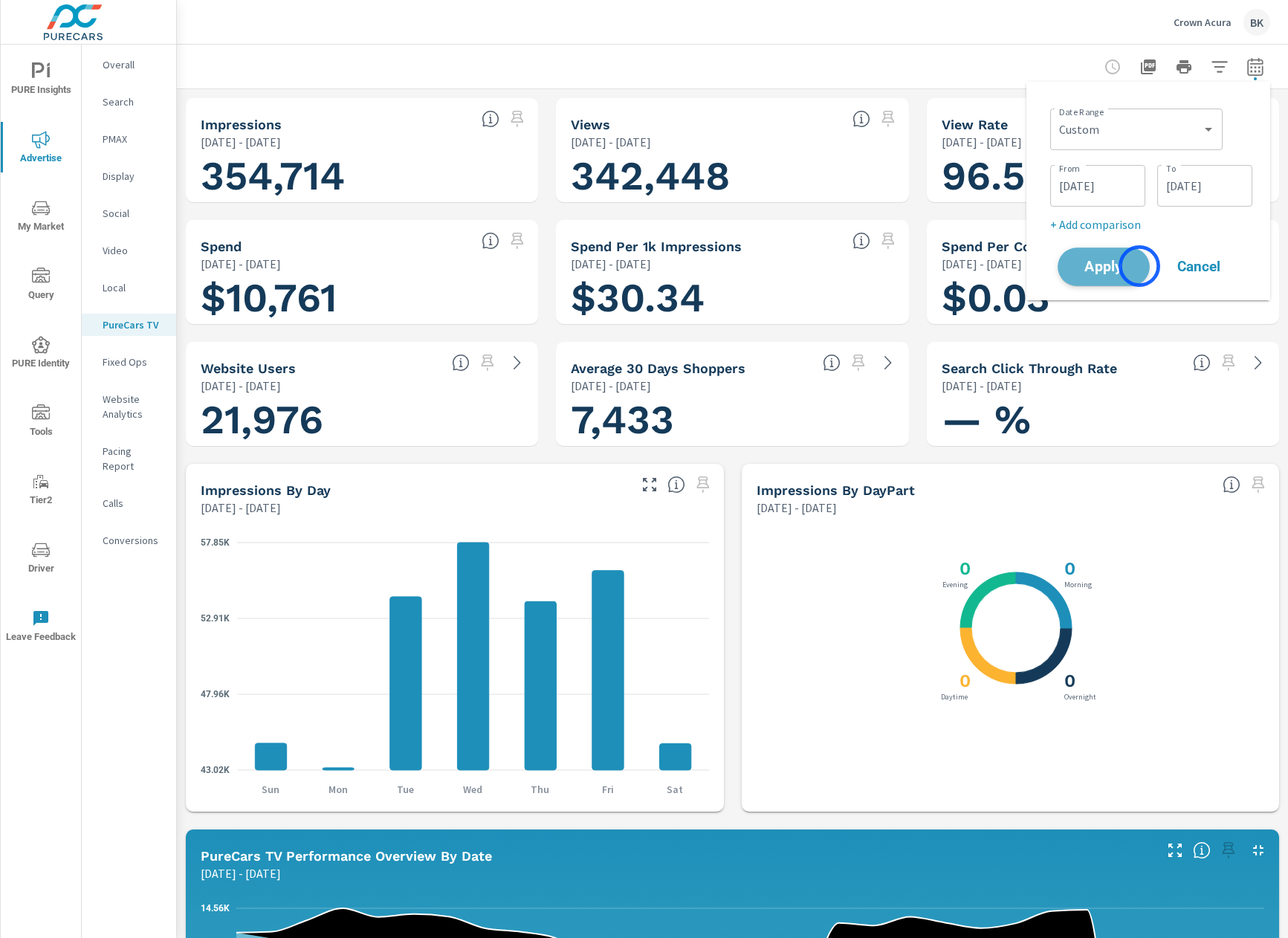
click at [1139, 266] on button "Apply" at bounding box center [1104, 266] width 93 height 38
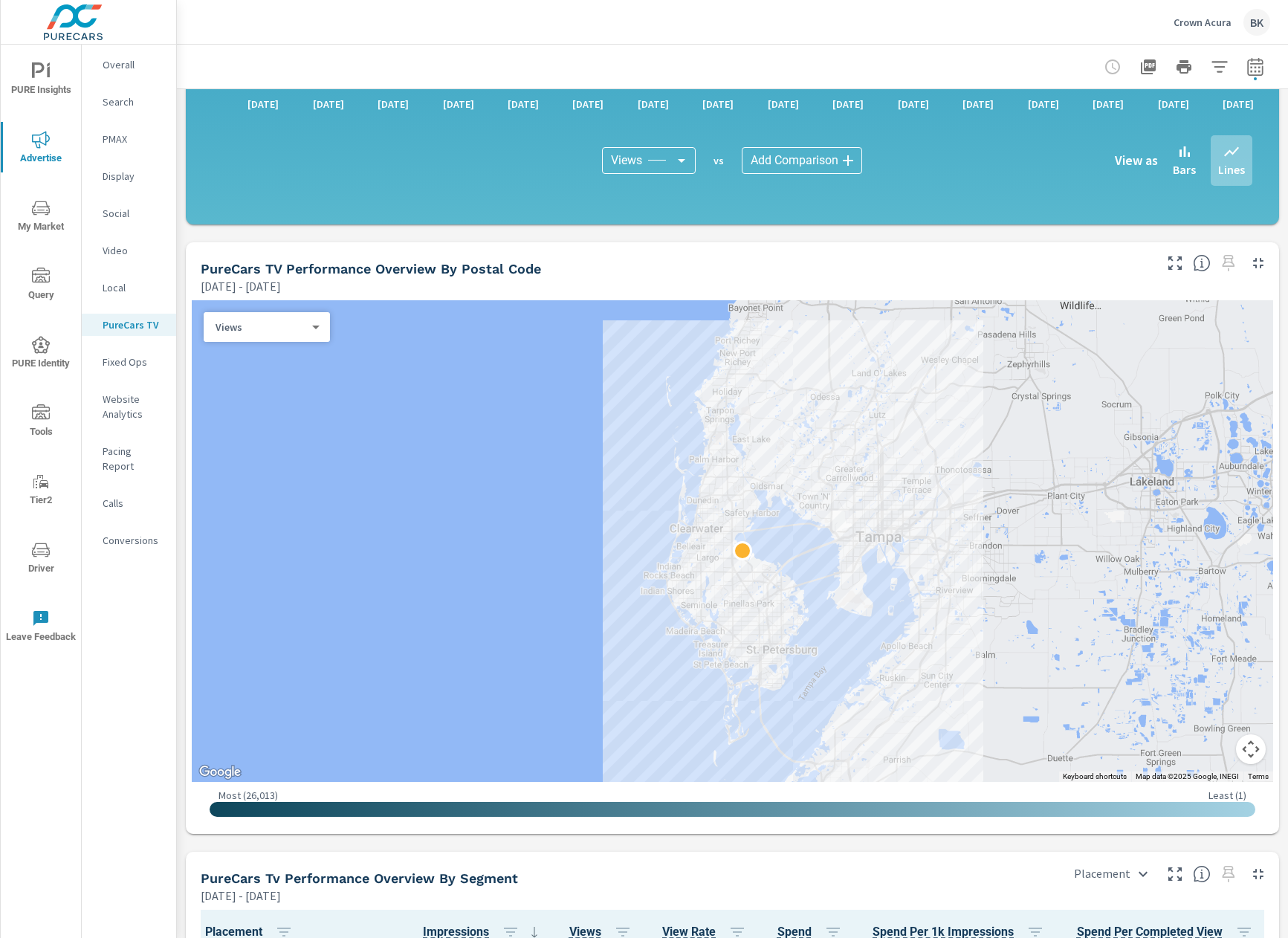
scroll to position [1211, 0]
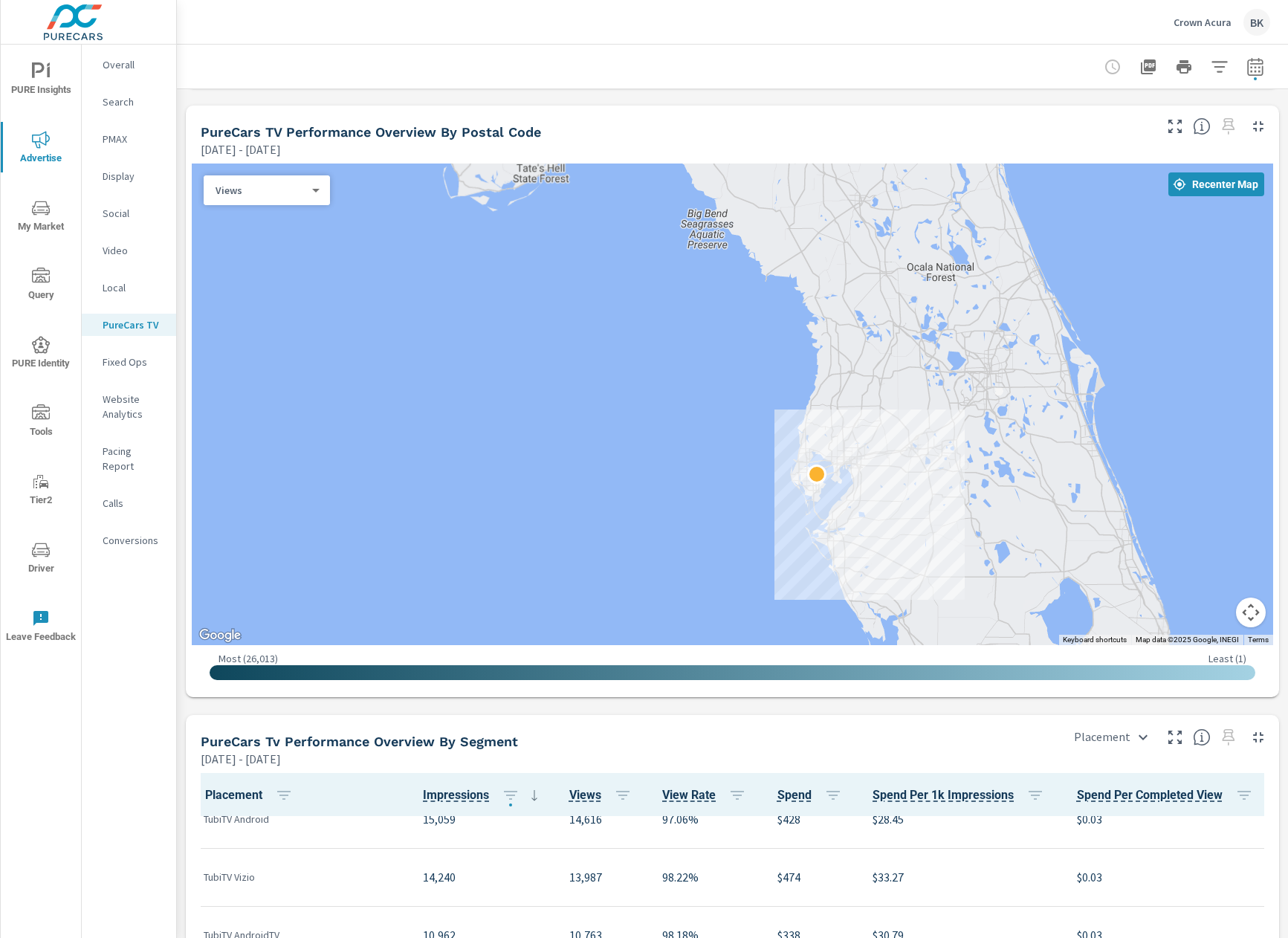
scroll to position [335, 0]
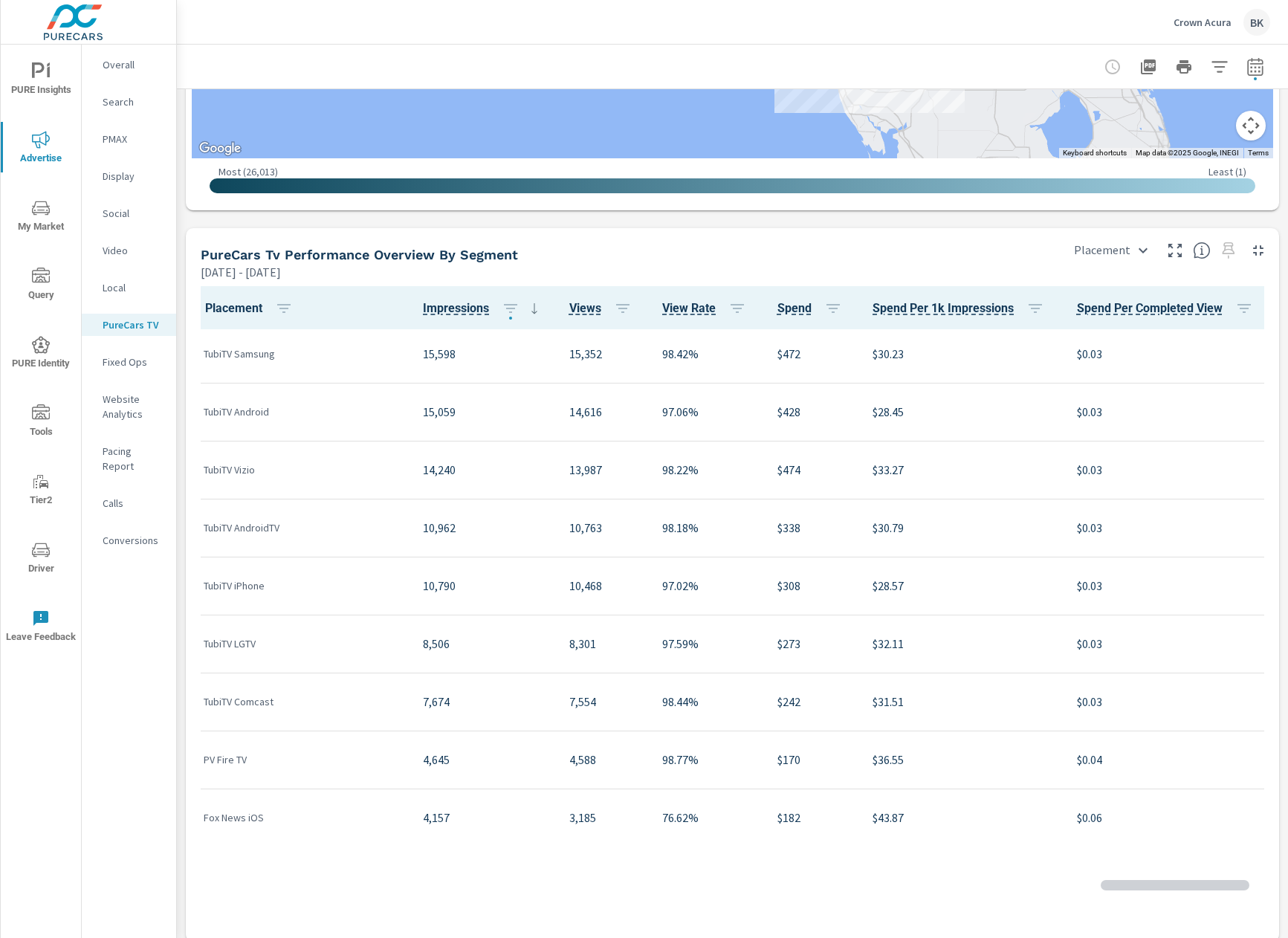
scroll to position [59, 0]
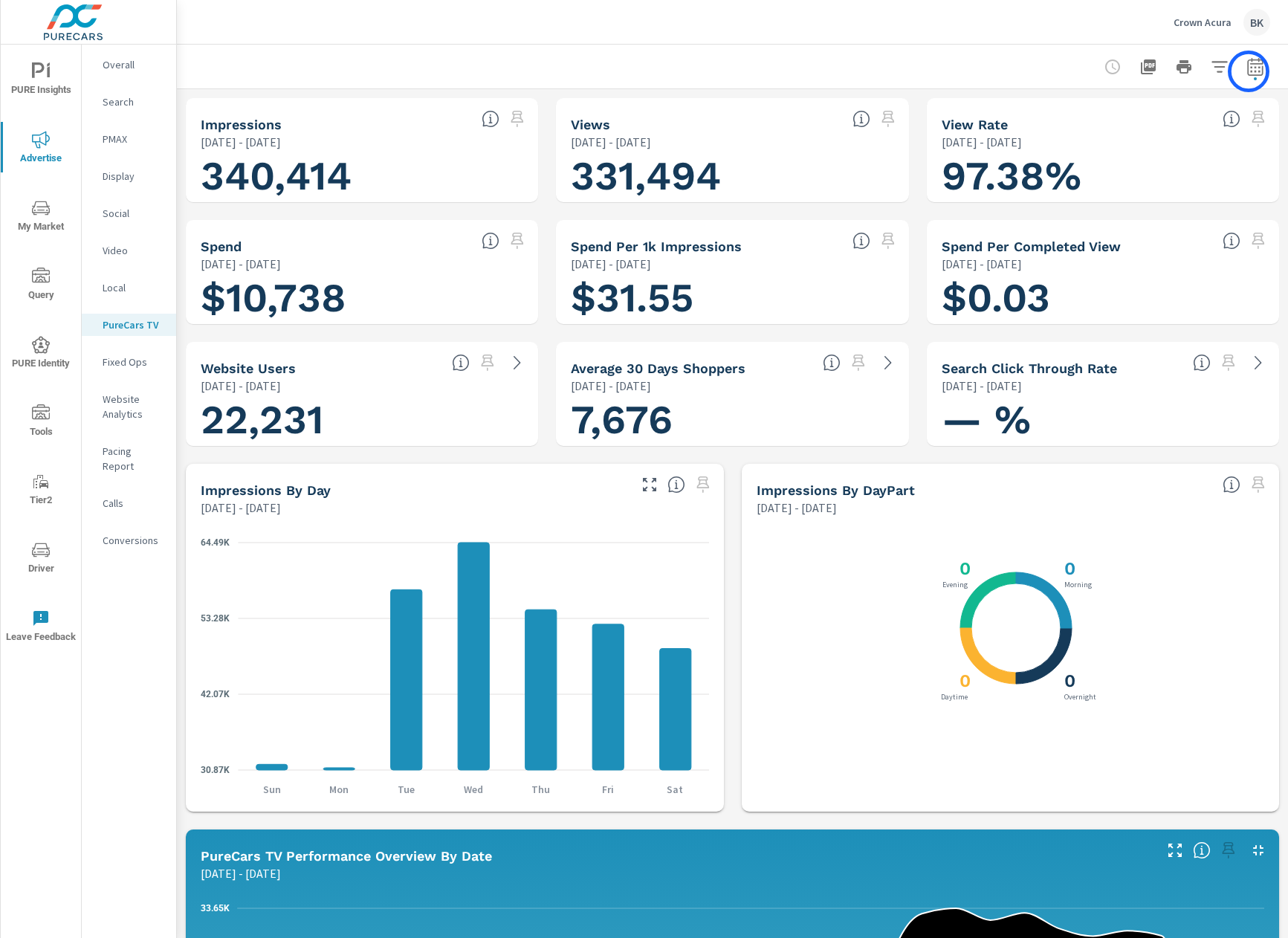
click at [1230, 71] on icon "button" at bounding box center [1256, 67] width 18 height 18
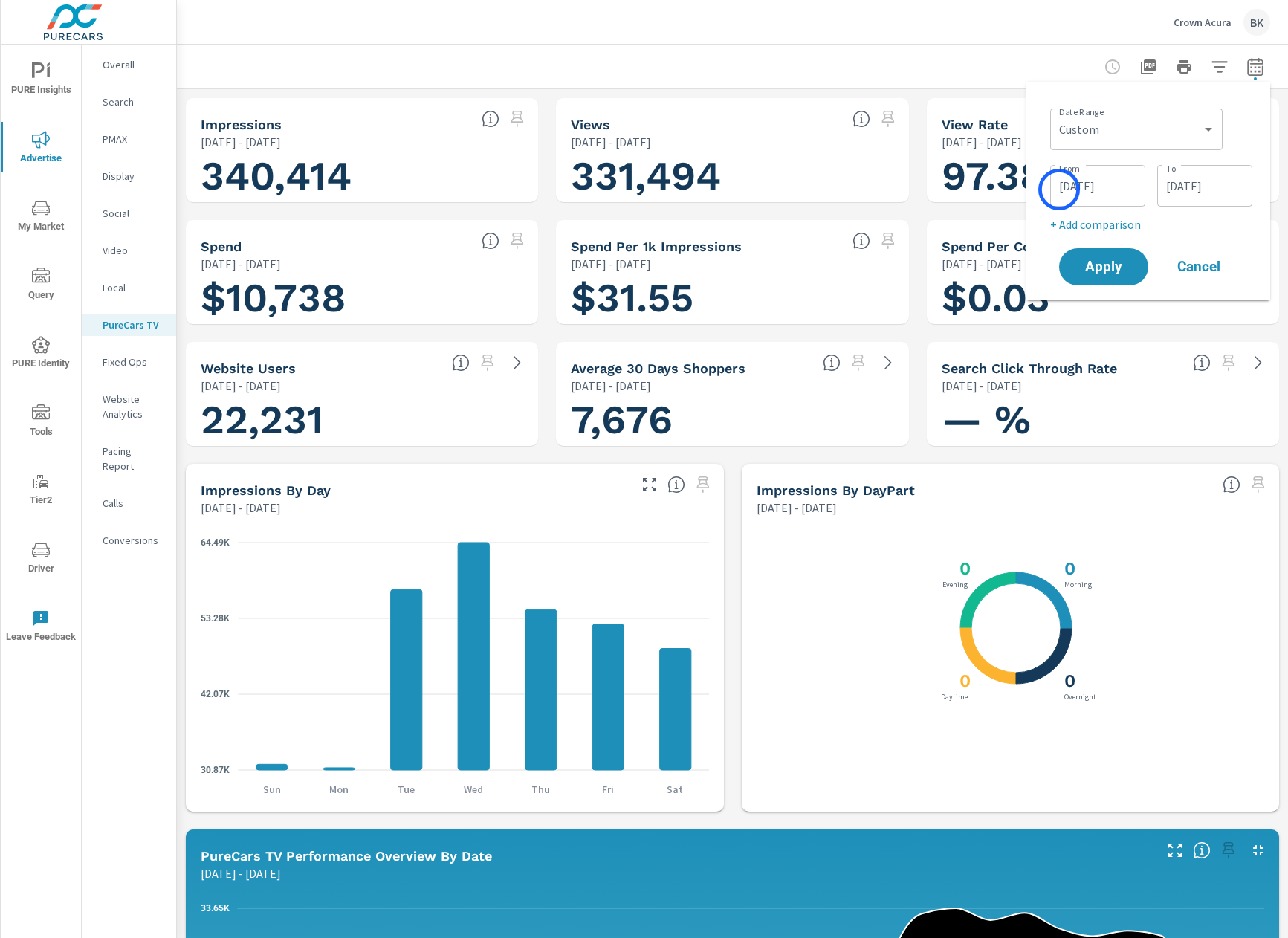
click at [1060, 189] on input "[DATE]" at bounding box center [1098, 186] width 84 height 30
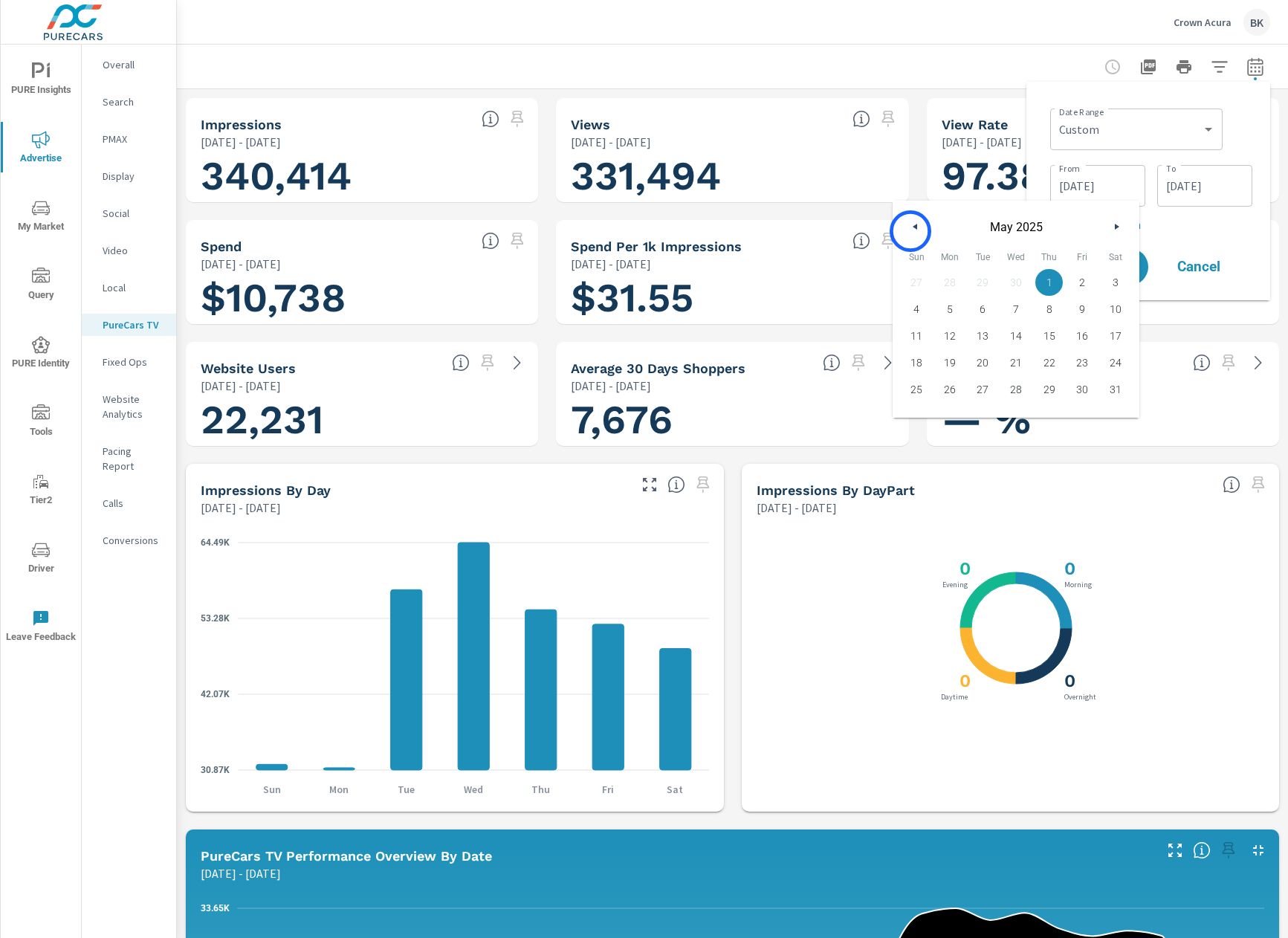
click at [911, 231] on button "button" at bounding box center [916, 226] width 18 height 18
click at [984, 286] on span "1" at bounding box center [983, 282] width 33 height 20
type input "[DATE]"
click at [1179, 189] on input "[DATE]" at bounding box center [1204, 186] width 84 height 30
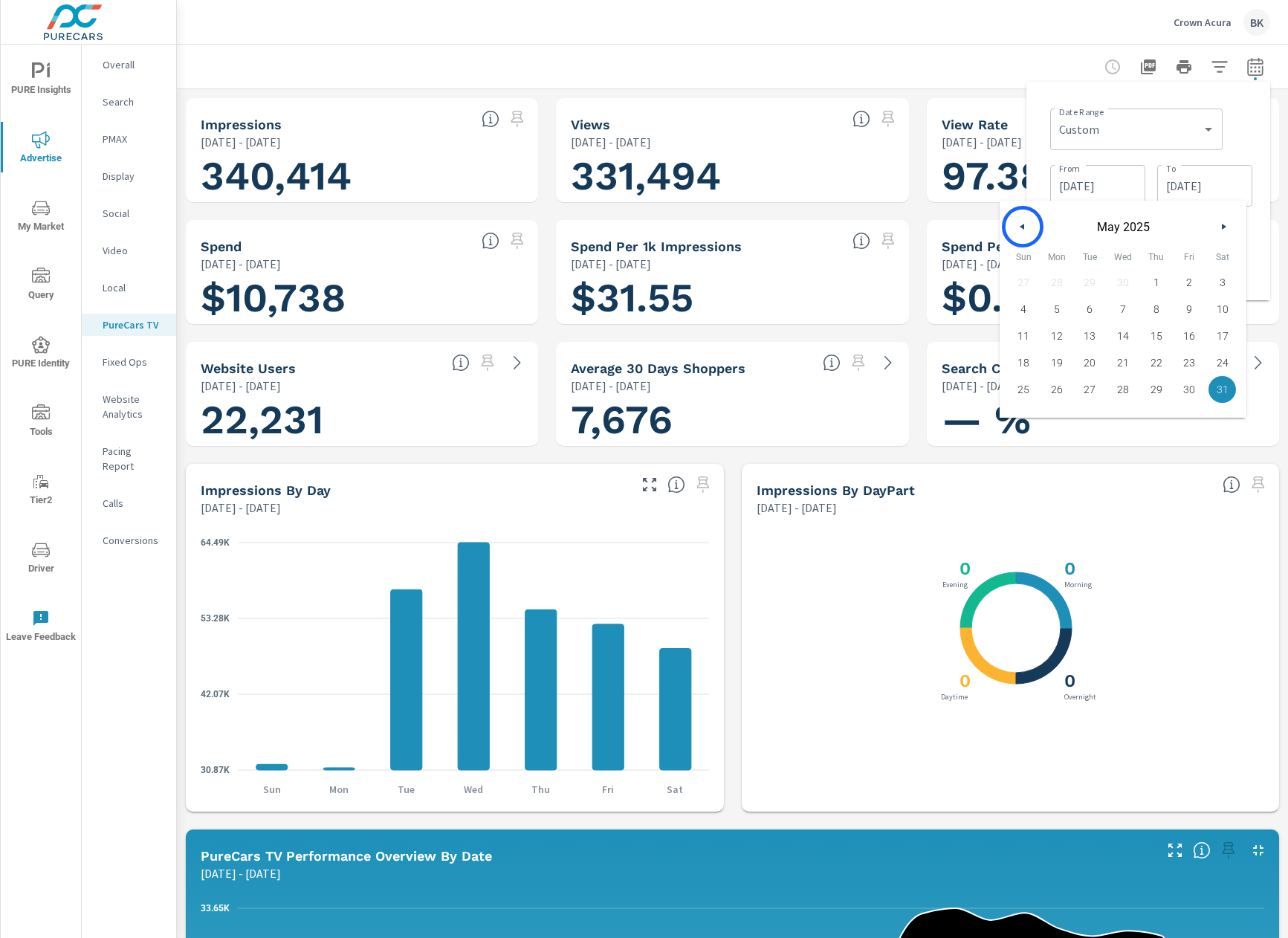
click at [1023, 226] on icon "button" at bounding box center [1021, 226] width 8 height 6
click at [1124, 392] on span "30" at bounding box center [1124, 390] width 33 height 20
type input "[DATE]"
click at [1230, 219] on div "Date Range Custom [DATE] Last week Last 7 days Last 14 days Last 30 days Last 4…" at bounding box center [1149, 191] width 244 height 219
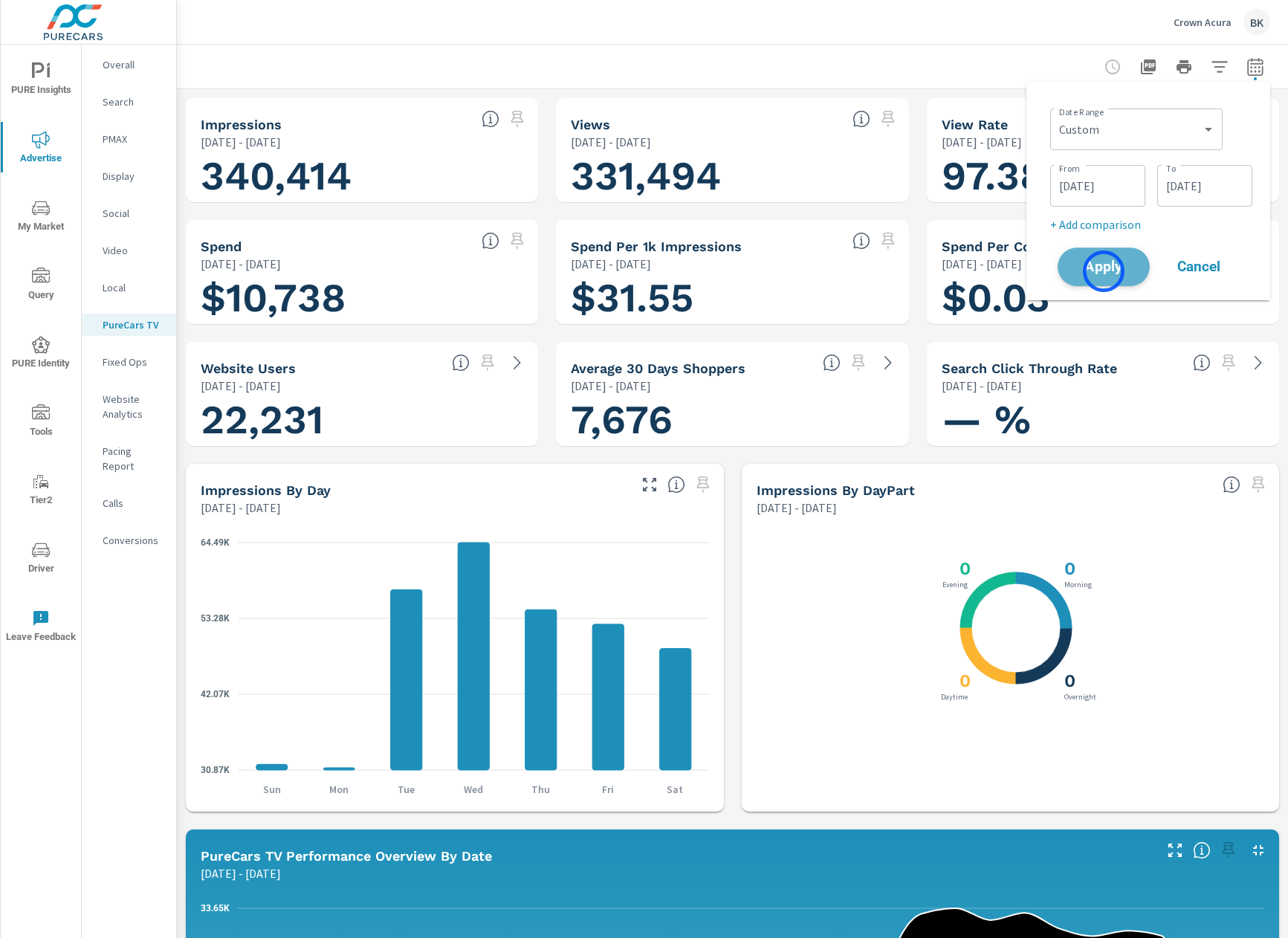
click at [1104, 272] on span "Apply" at bounding box center [1104, 267] width 61 height 14
